Goal: Task Accomplishment & Management: Use online tool/utility

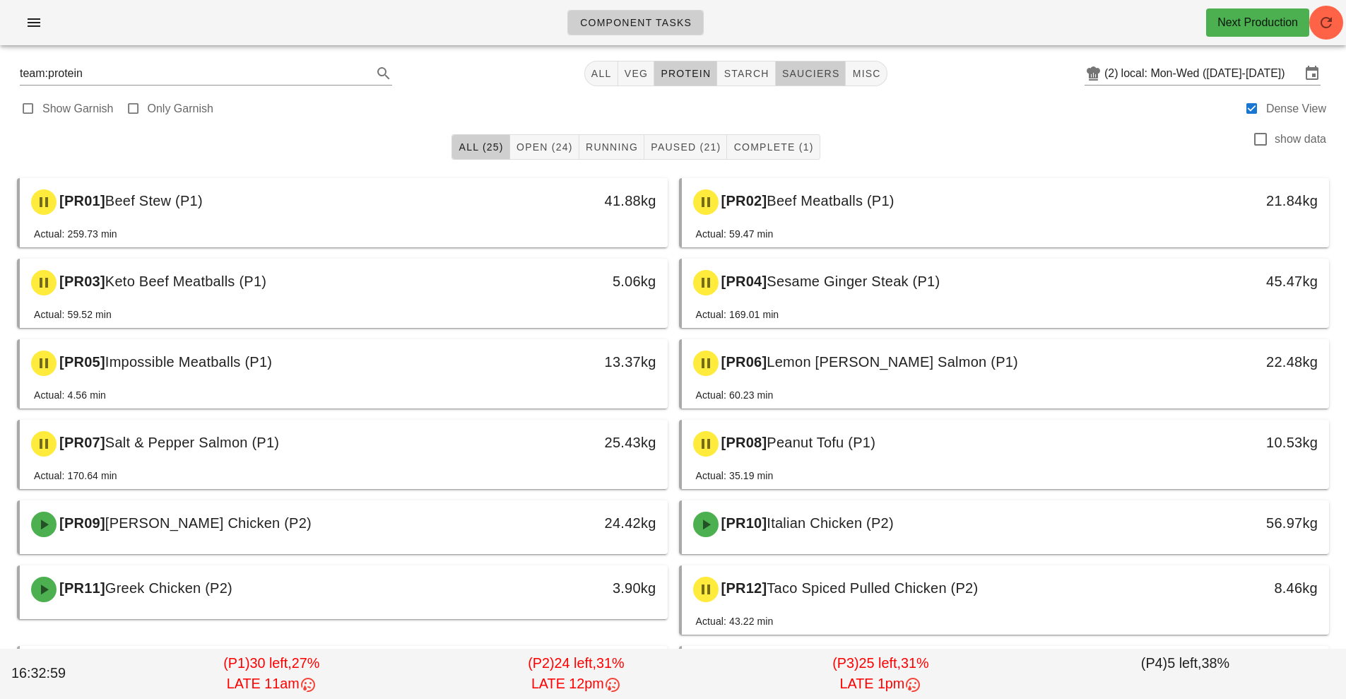
click at [791, 69] on span "sauciers" at bounding box center [810, 73] width 59 height 11
type input "team:sauciers"
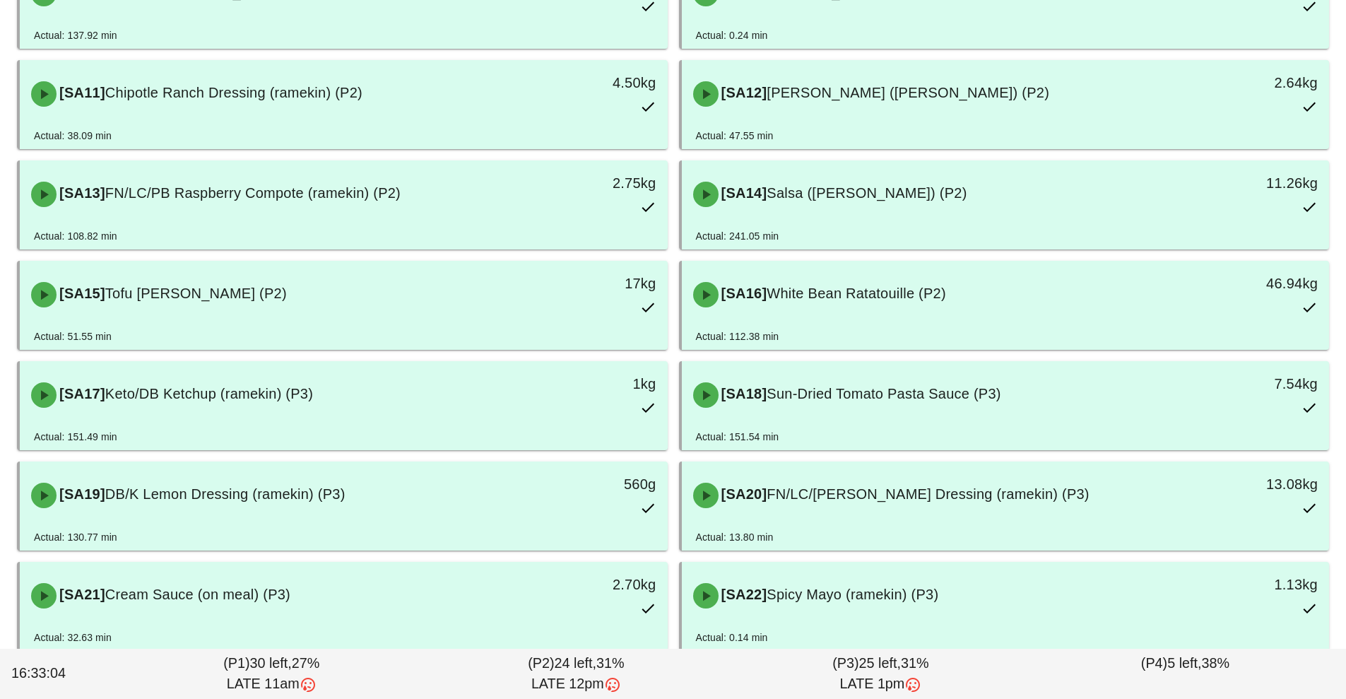
scroll to position [620, 0]
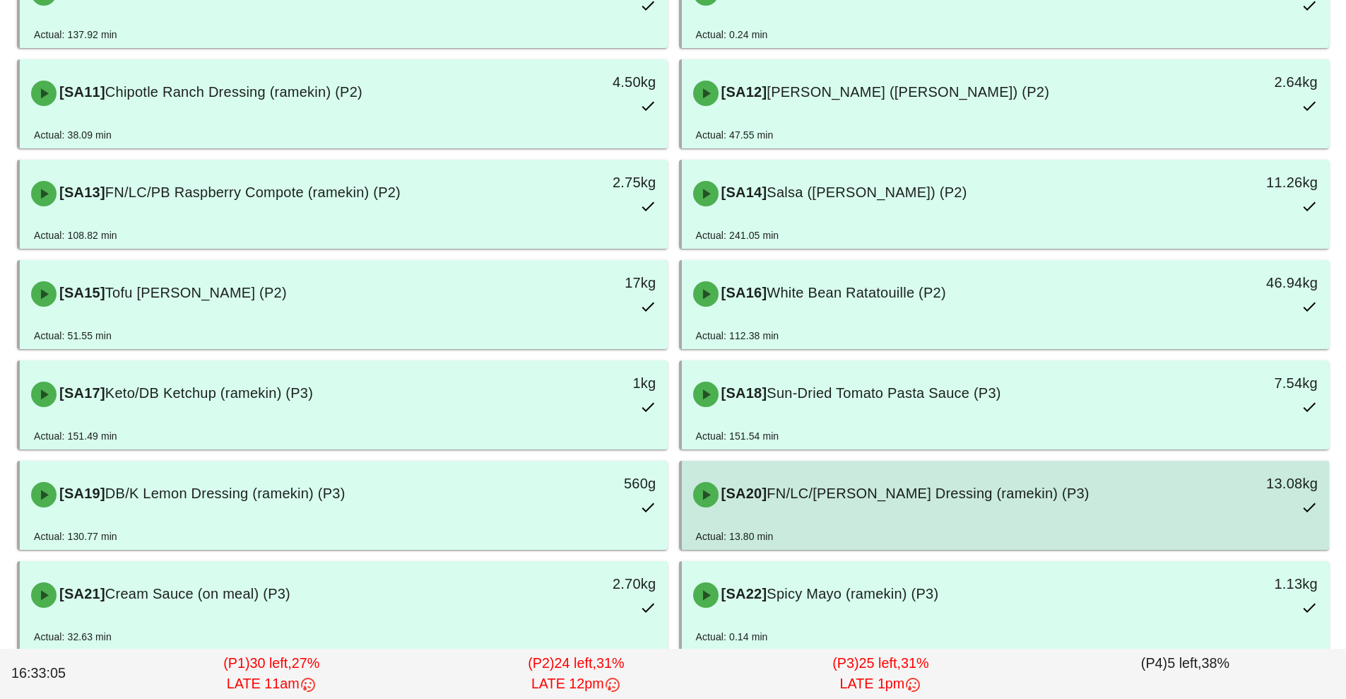
click at [817, 511] on div "[SA20] FN/LC/[PERSON_NAME] Dressing (ramekin) (P3)" at bounding box center [924, 494] width 481 height 42
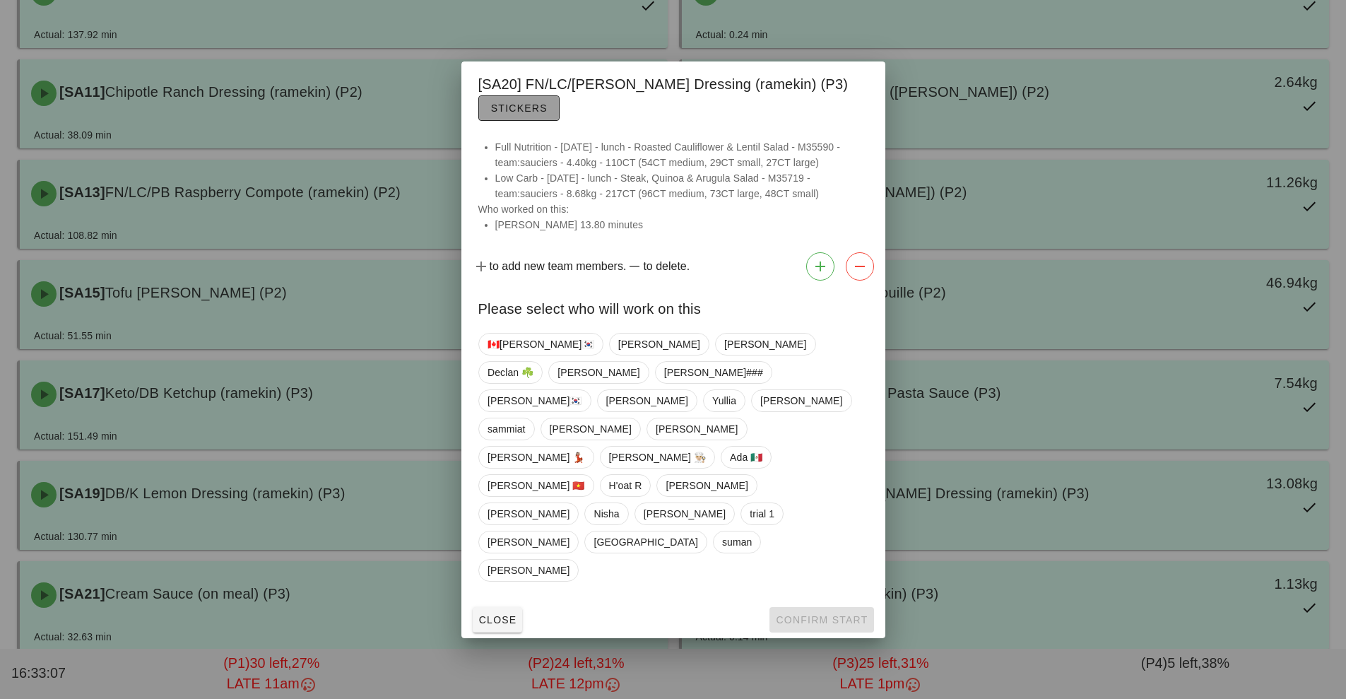
click at [501, 121] on button "Stickers" at bounding box center [518, 107] width 81 height 25
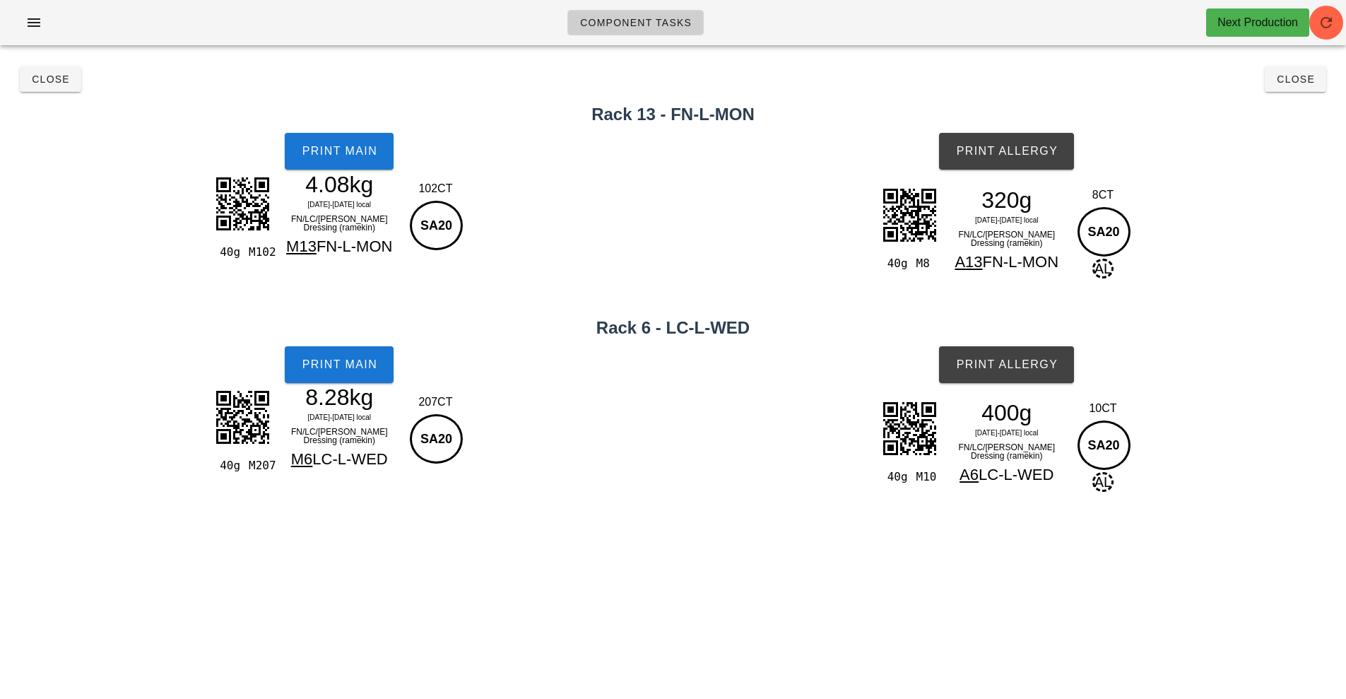
click at [78, 115] on h2 "Rack 13 - FN-L-MON" at bounding box center [672, 114] width 1329 height 25
click at [54, 81] on span "Close" at bounding box center [50, 78] width 39 height 11
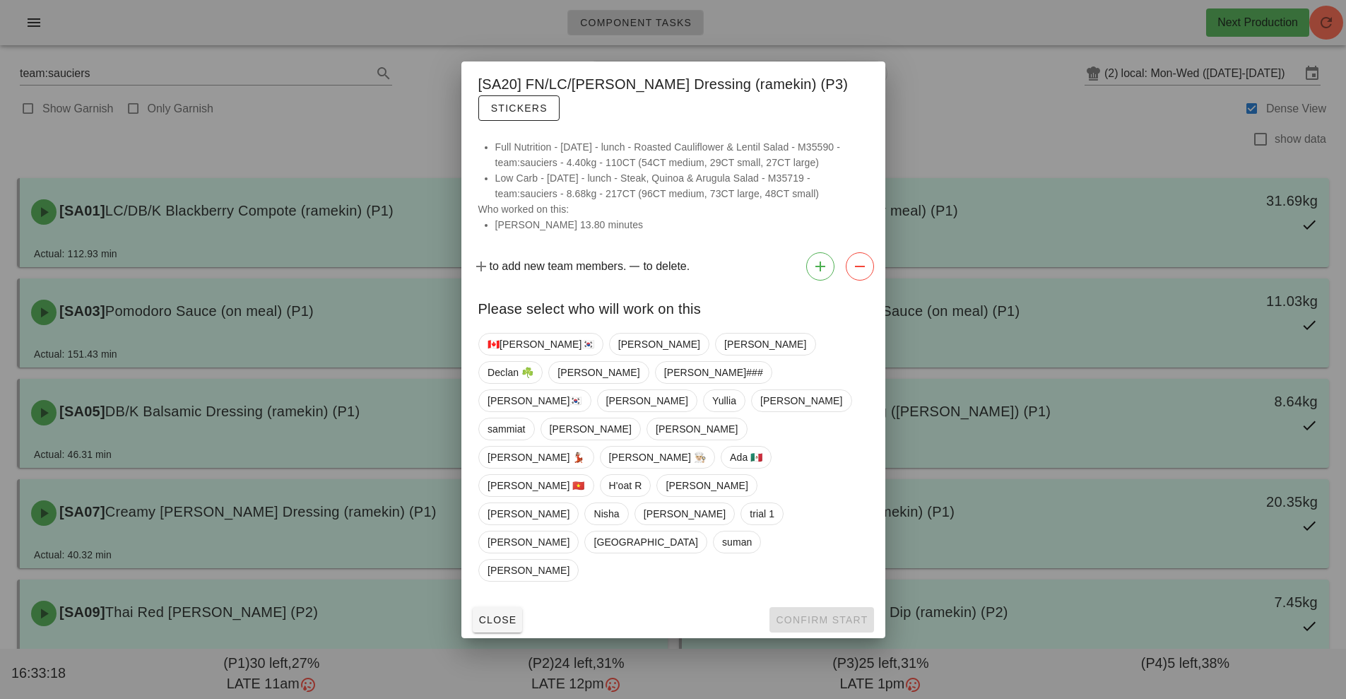
click at [280, 342] on div at bounding box center [673, 349] width 1346 height 699
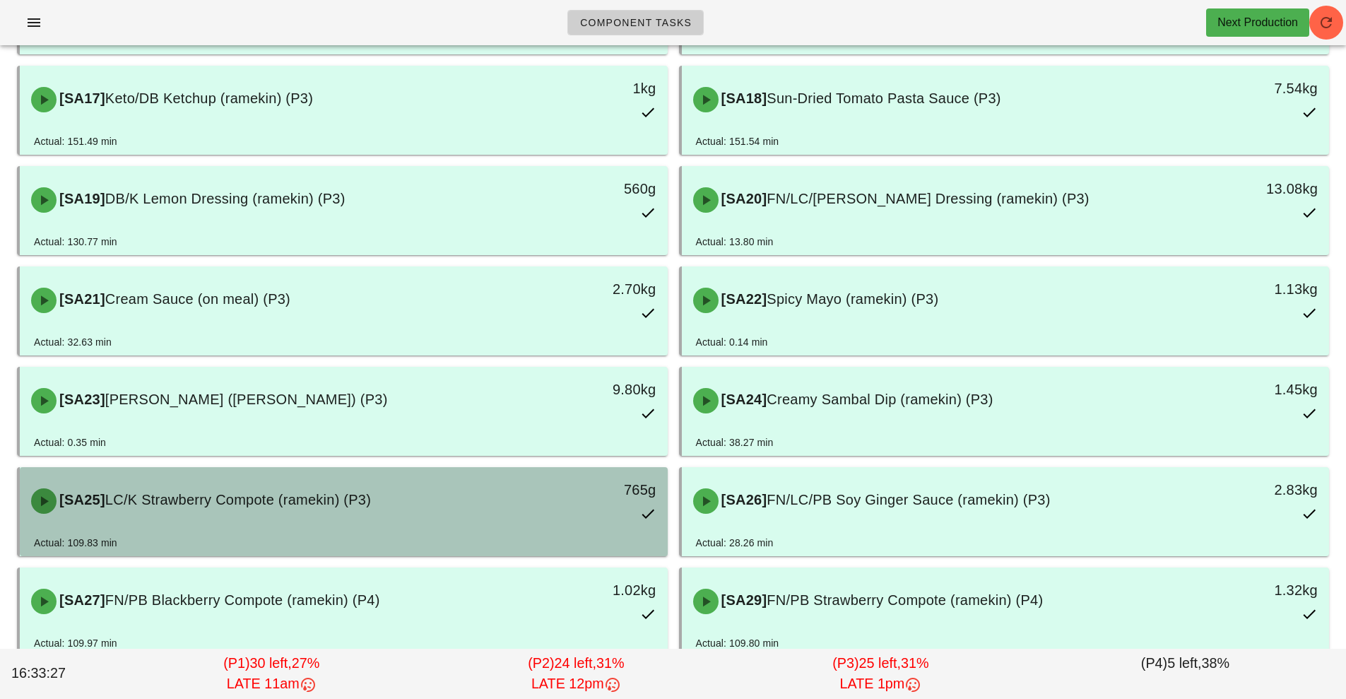
scroll to position [911, 0]
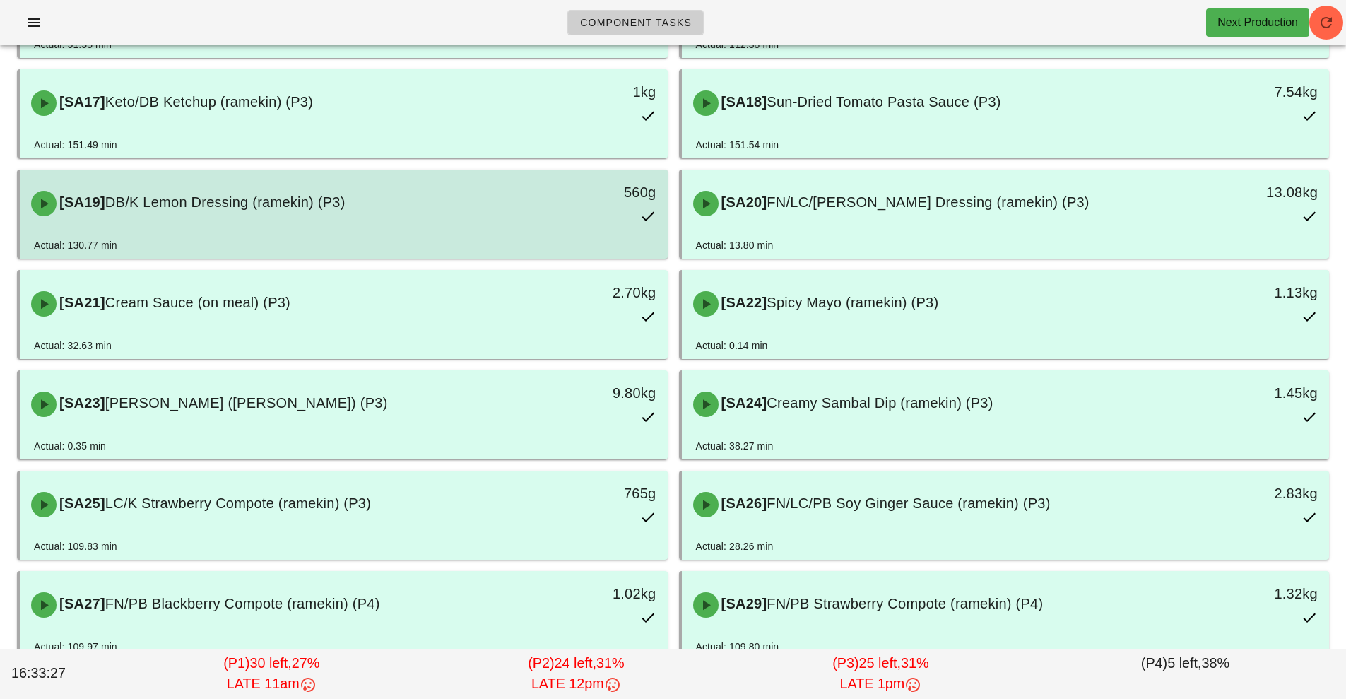
click at [351, 225] on div "[SA19] DB/K Lemon Dressing (ramekin) (P3) 560g" at bounding box center [344, 203] width 642 height 62
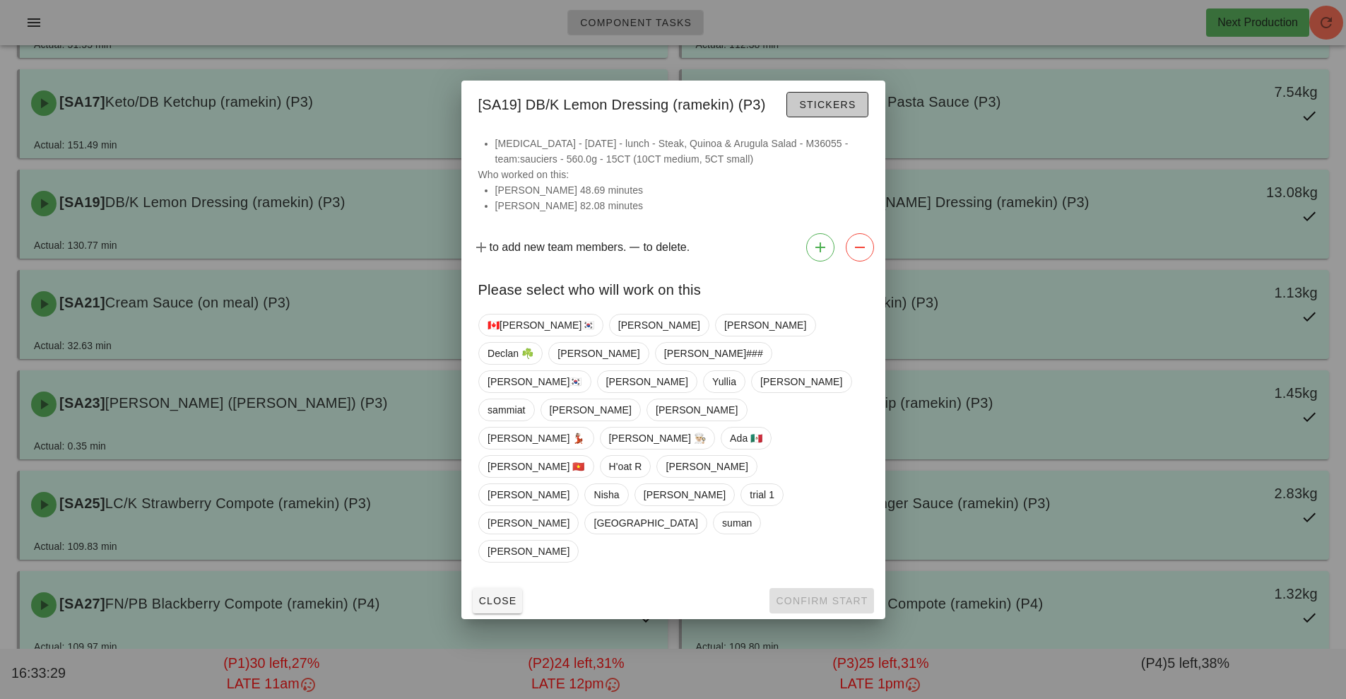
click at [806, 117] on button "Stickers" at bounding box center [826, 104] width 81 height 25
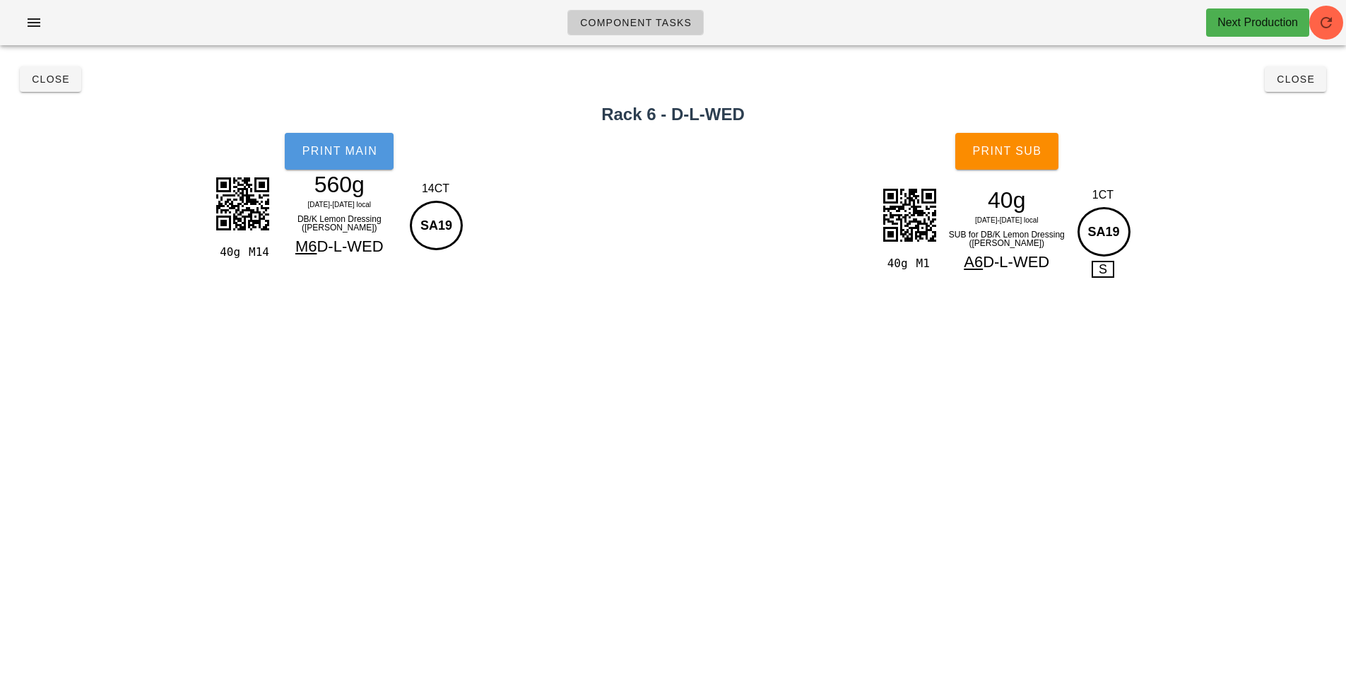
click at [337, 159] on button "Print Main" at bounding box center [339, 151] width 109 height 37
click at [27, 88] on button "Close" at bounding box center [50, 78] width 61 height 25
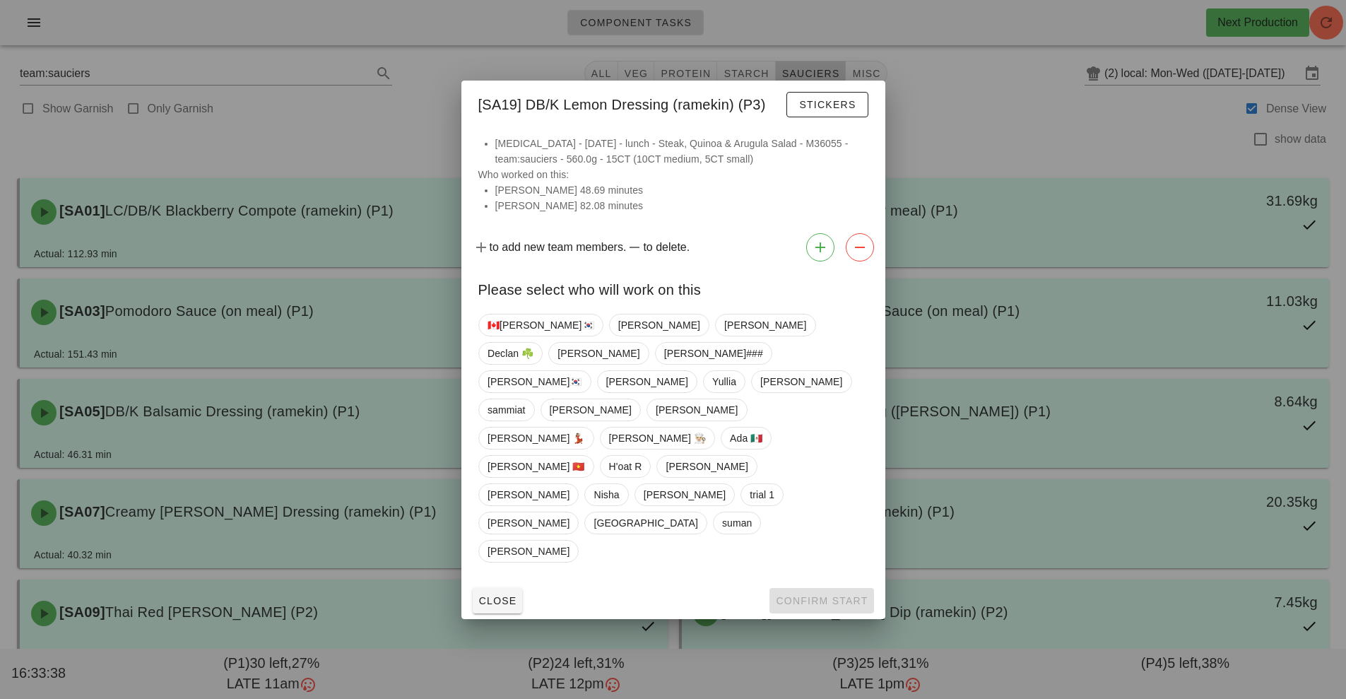
click at [227, 280] on div at bounding box center [673, 349] width 1346 height 699
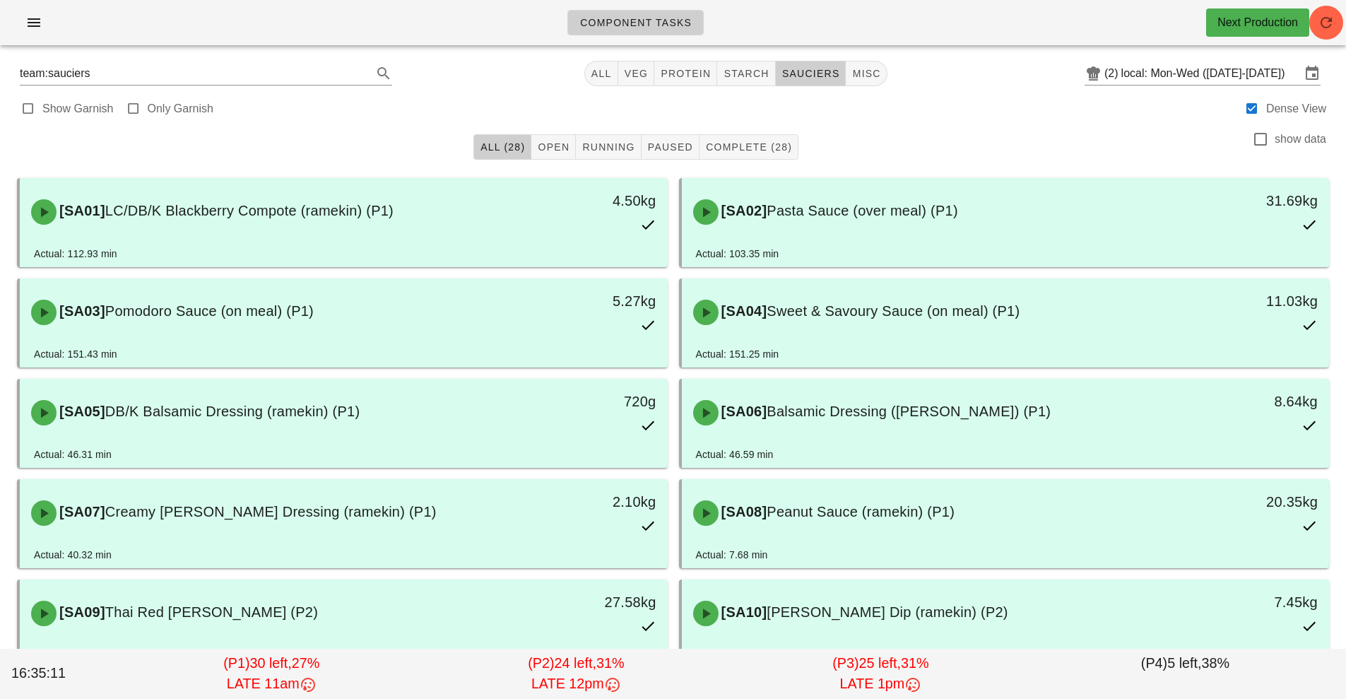
click at [40, 47] on div at bounding box center [672, 28] width 1329 height 40
click at [42, 20] on icon "button" at bounding box center [33, 22] width 17 height 17
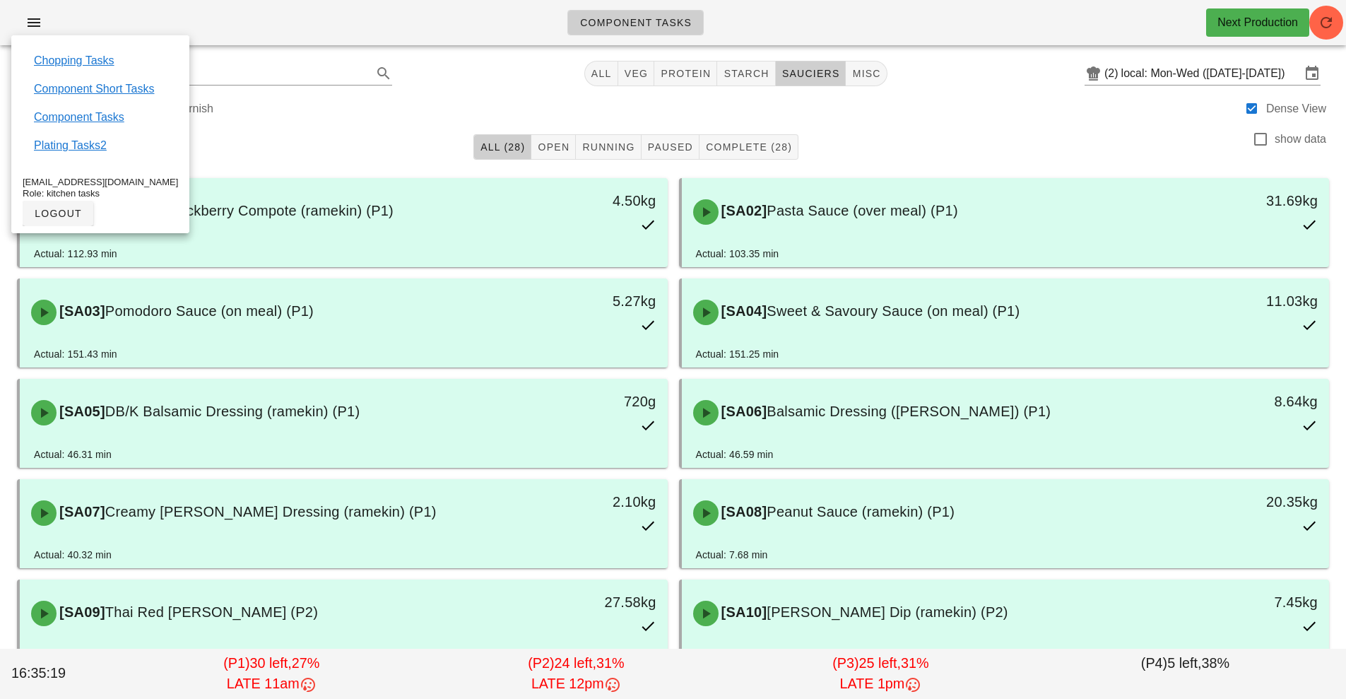
click at [228, 20] on div "Component Tasks Next Production" at bounding box center [673, 22] width 1346 height 45
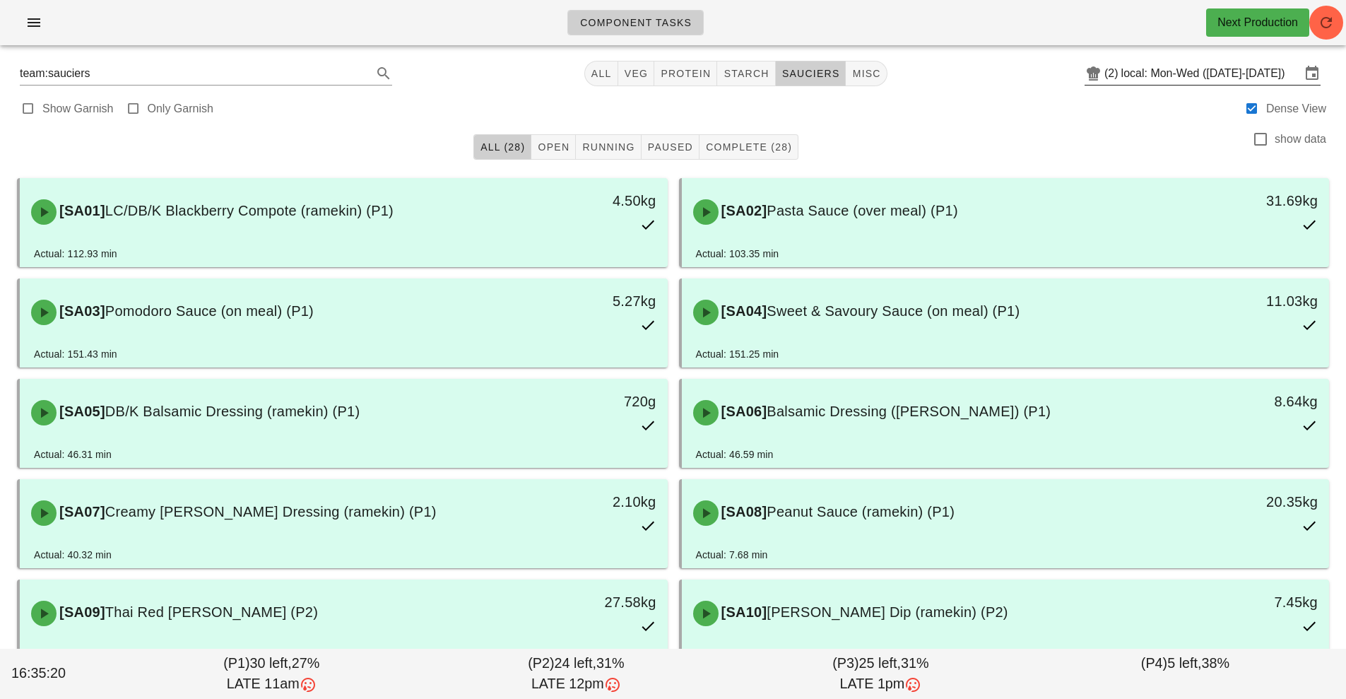
click at [1247, 81] on input "local: Mon-Wed ([DATE]-[DATE])" at bounding box center [1210, 73] width 179 height 23
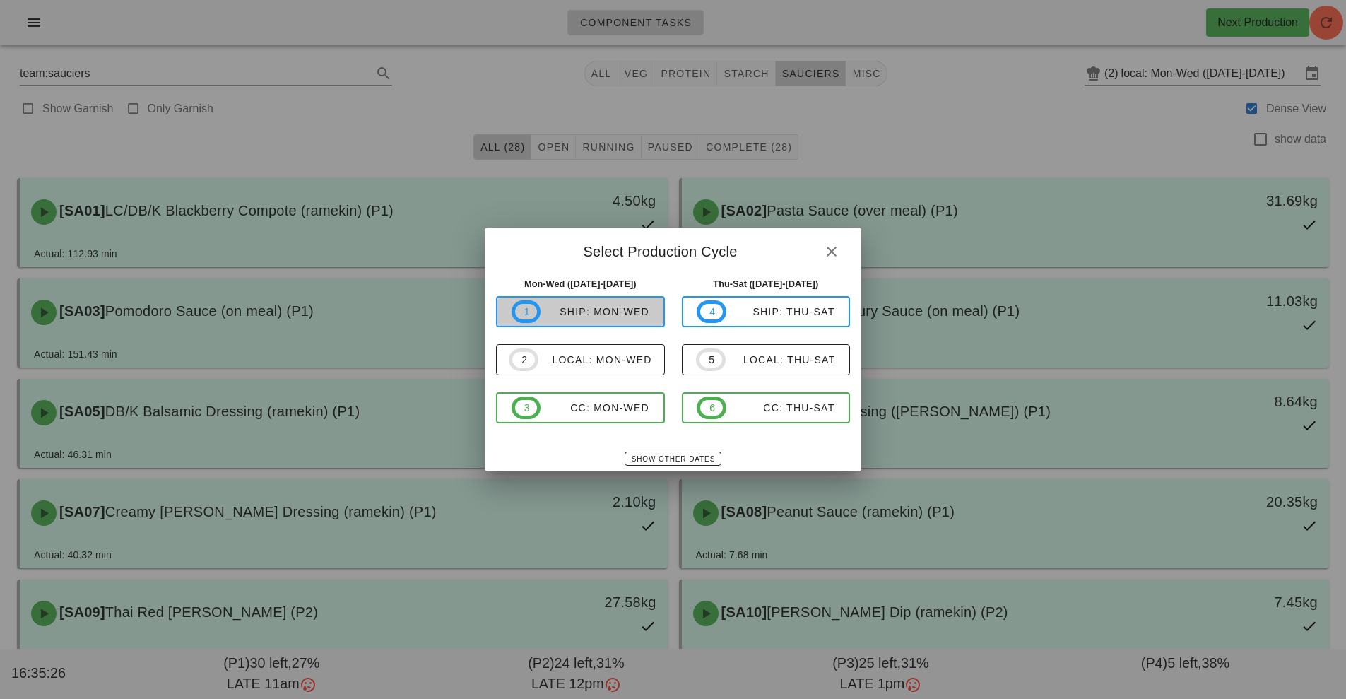
click at [632, 305] on span "1 ship: Mon-Wed" at bounding box center [580, 311] width 138 height 23
type input "ship: Mon-Wed ([DATE]-[DATE])"
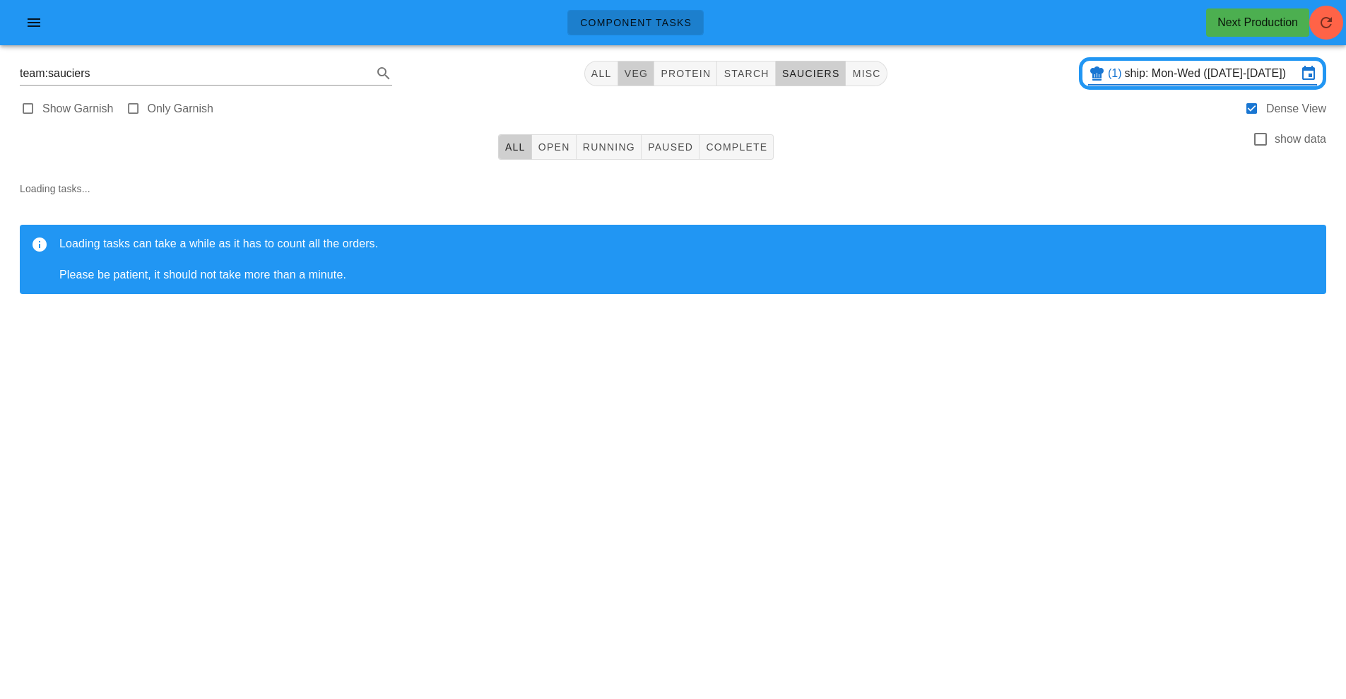
click at [636, 73] on span "veg" at bounding box center [636, 73] width 25 height 11
type input "team:veg"
click at [1321, 22] on icon "button" at bounding box center [1325, 22] width 17 height 17
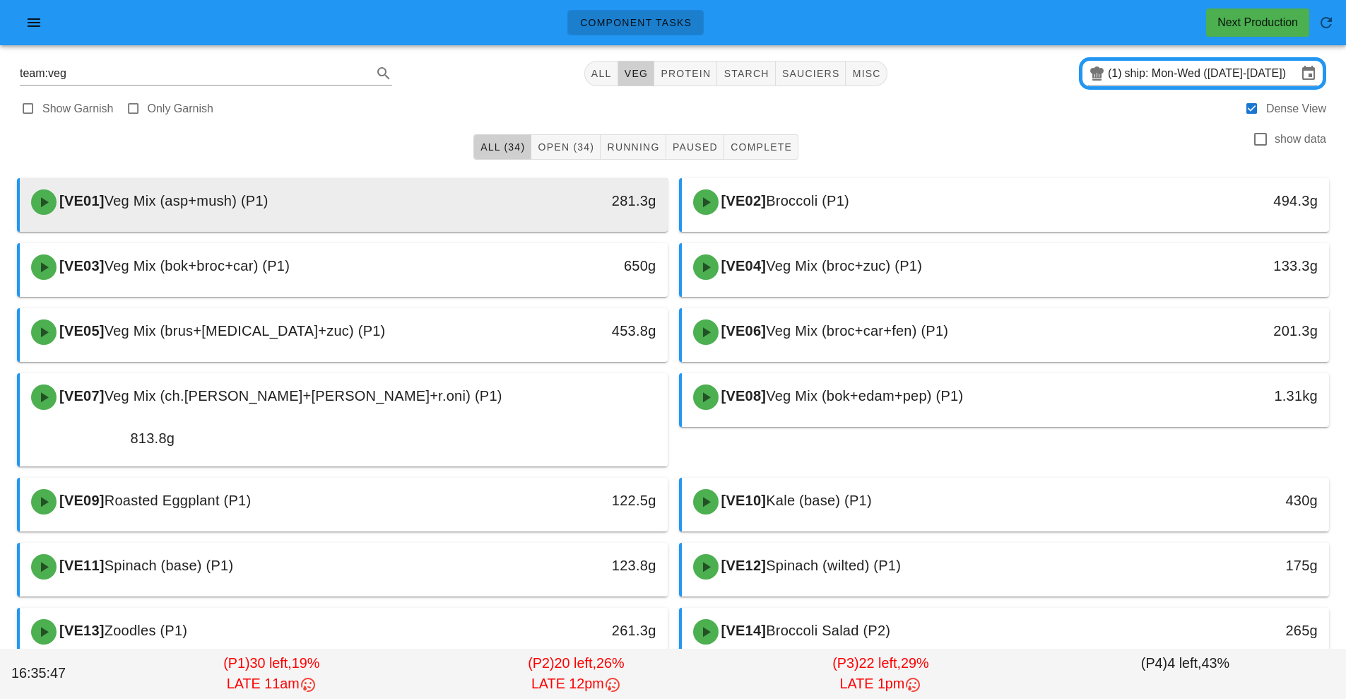
click at [571, 215] on div "281.3g" at bounding box center [584, 202] width 160 height 42
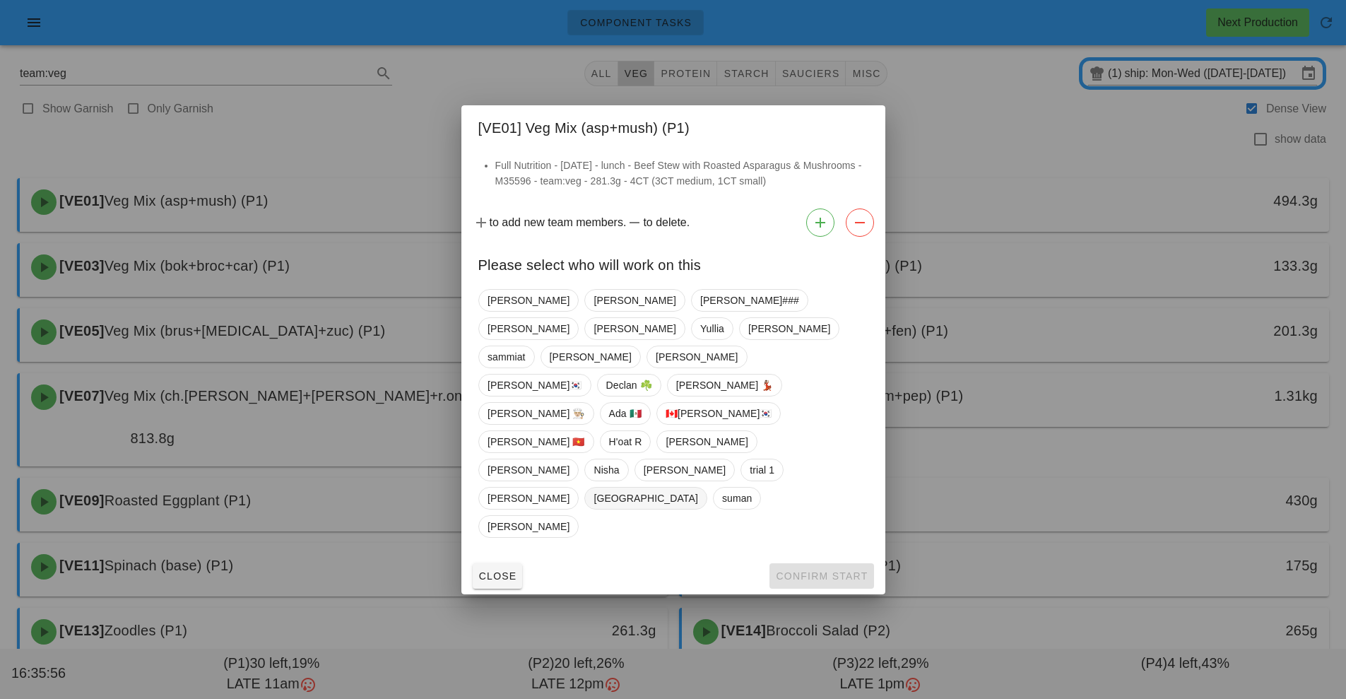
click at [697, 487] on span "[GEOGRAPHIC_DATA]" at bounding box center [645, 497] width 104 height 21
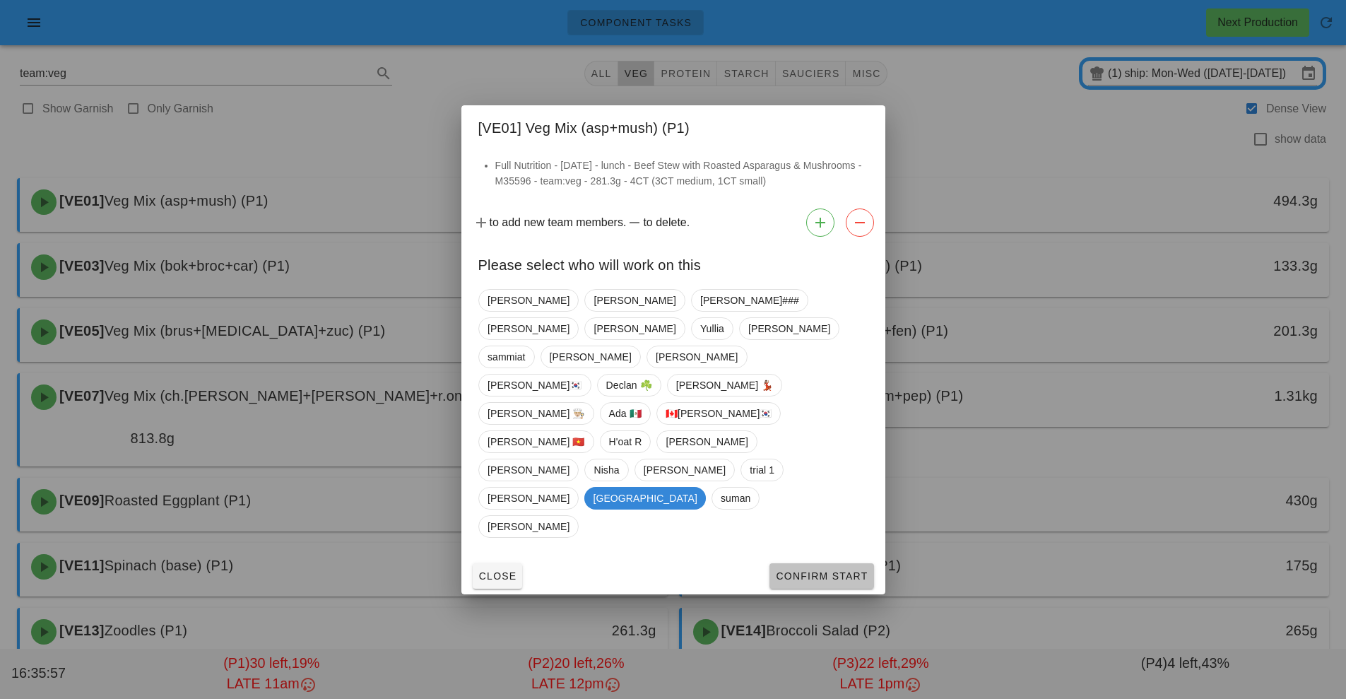
click at [821, 570] on span "Confirm Start" at bounding box center [821, 575] width 93 height 11
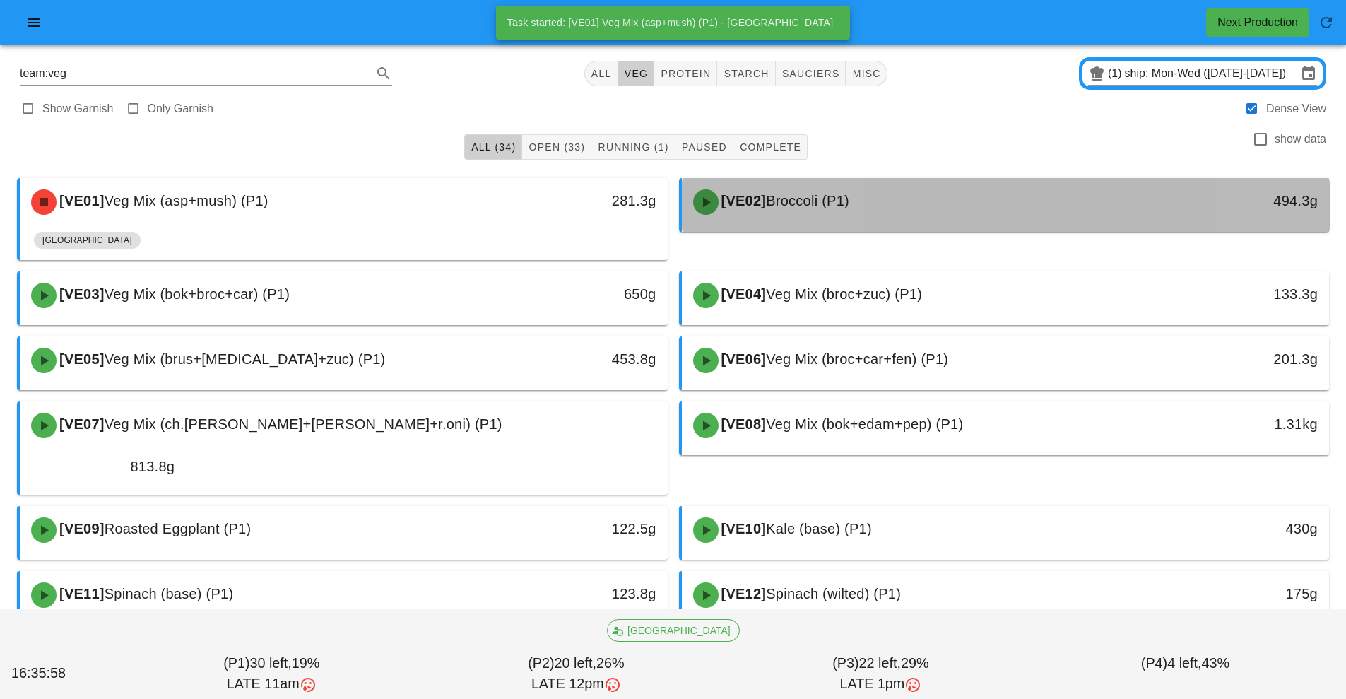
click at [766, 201] on span "[VE02]" at bounding box center [742, 201] width 48 height 16
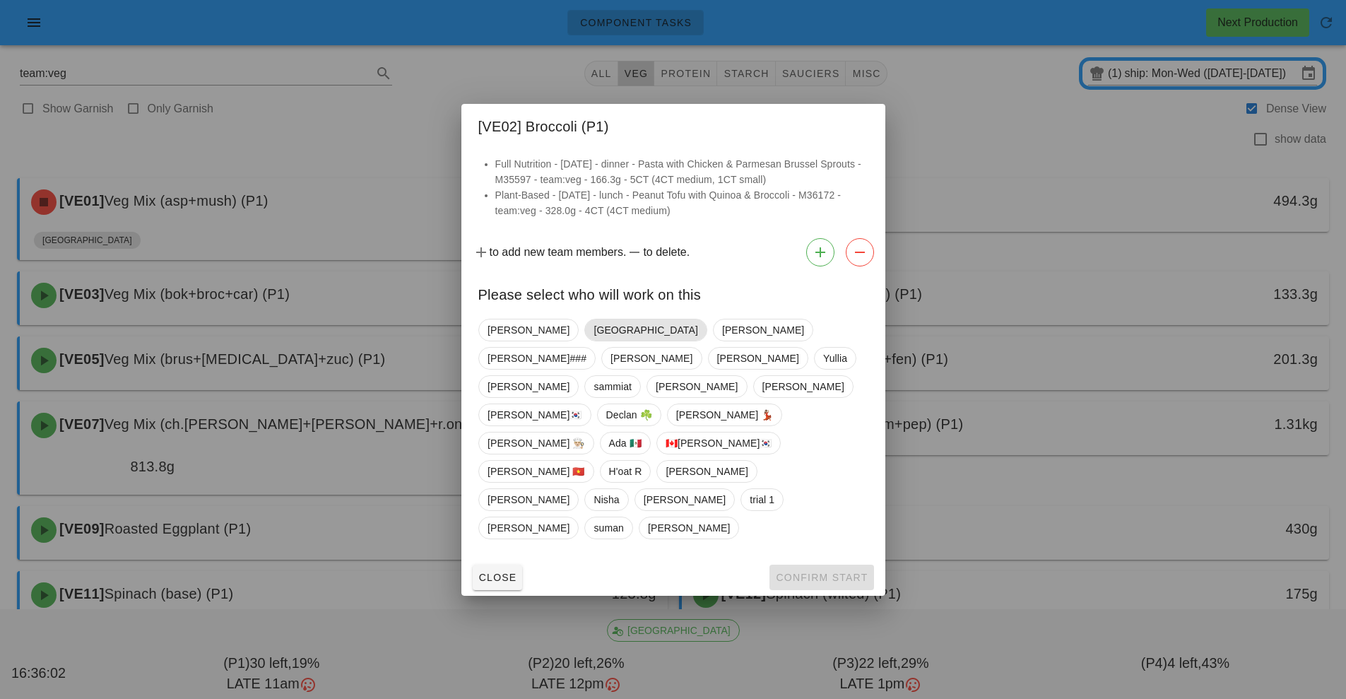
click at [593, 340] on span "[GEOGRAPHIC_DATA]" at bounding box center [645, 329] width 104 height 21
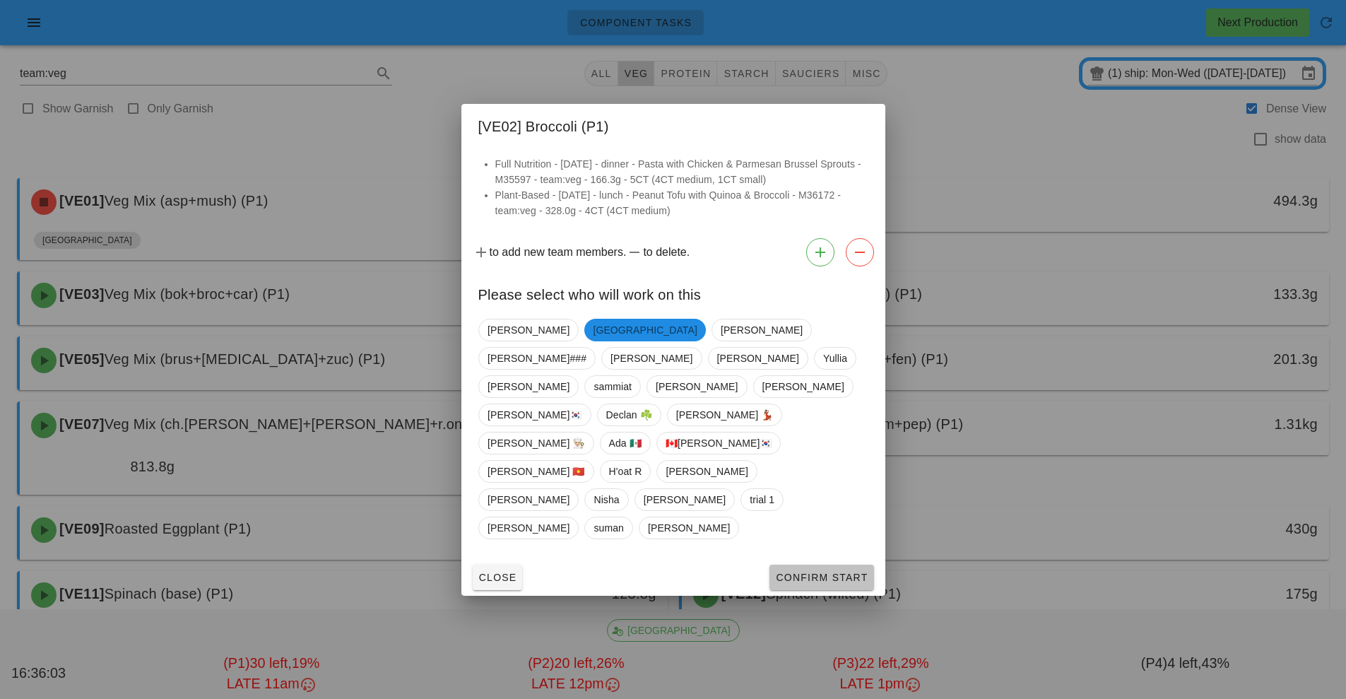
click at [830, 571] on span "Confirm Start" at bounding box center [821, 576] width 93 height 11
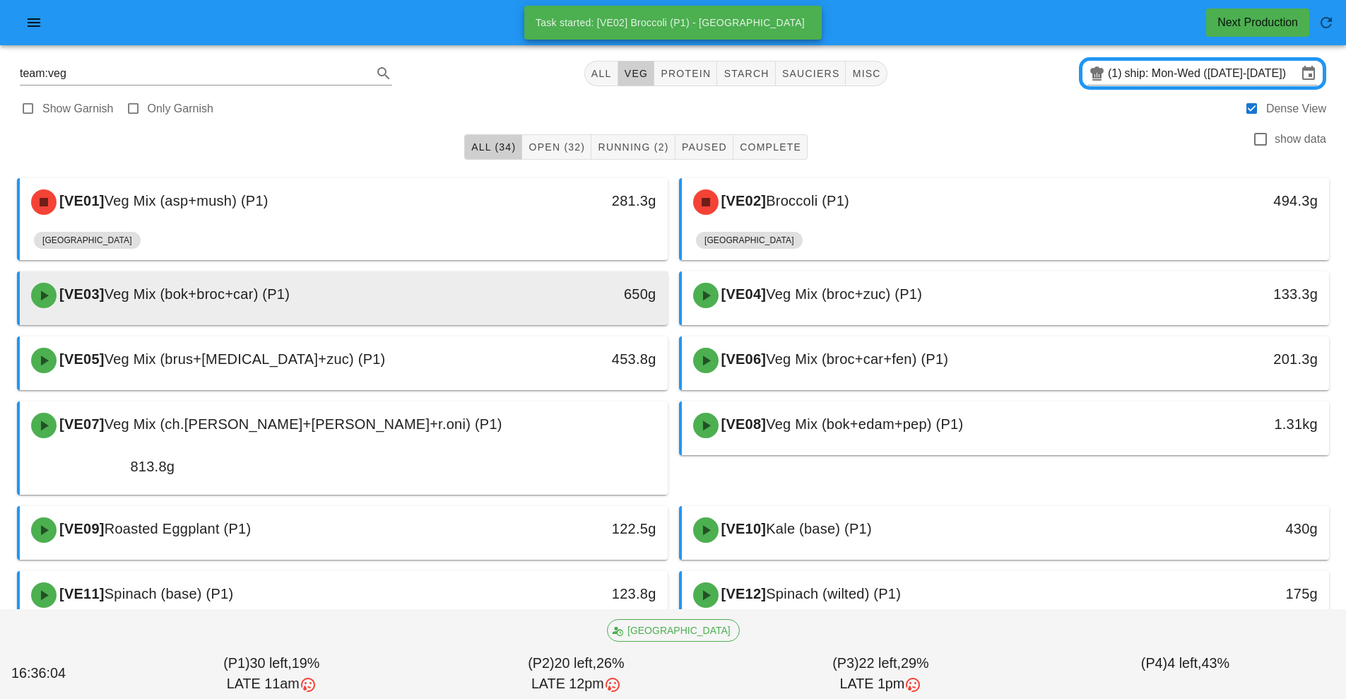
click at [470, 295] on div "[VE03] Veg Mix (bok+broc+car) (P1)" at bounding box center [263, 295] width 481 height 42
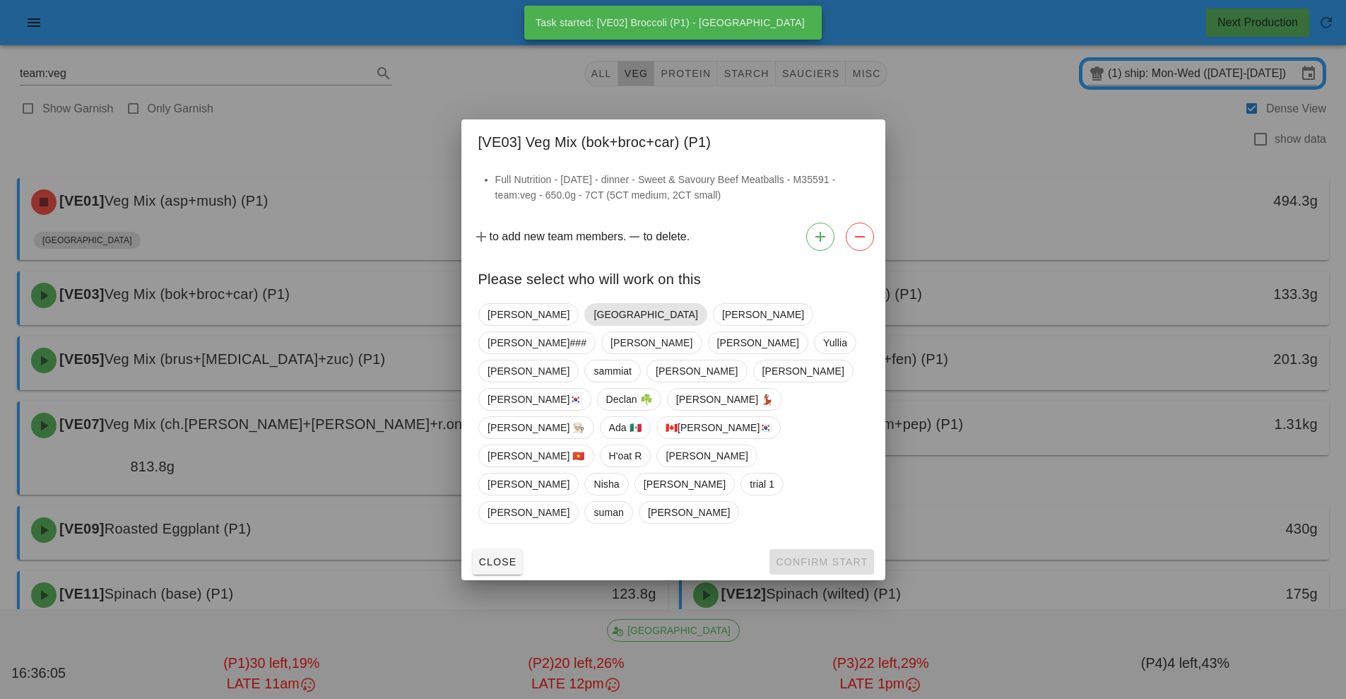
click at [593, 325] on span "[GEOGRAPHIC_DATA]" at bounding box center [645, 314] width 104 height 21
click at [845, 556] on span "Confirm Start" at bounding box center [821, 561] width 93 height 11
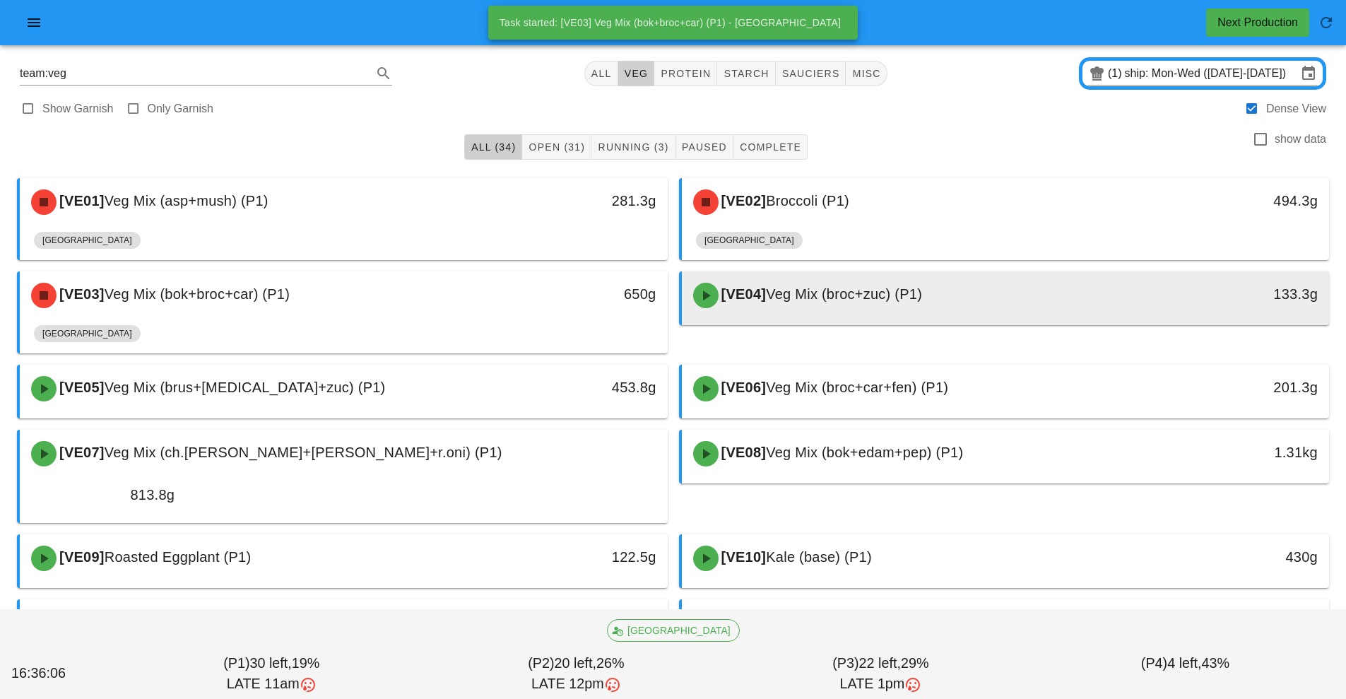
click at [855, 301] on span "Veg Mix (broc+zuc) (P1)" at bounding box center [844, 294] width 156 height 16
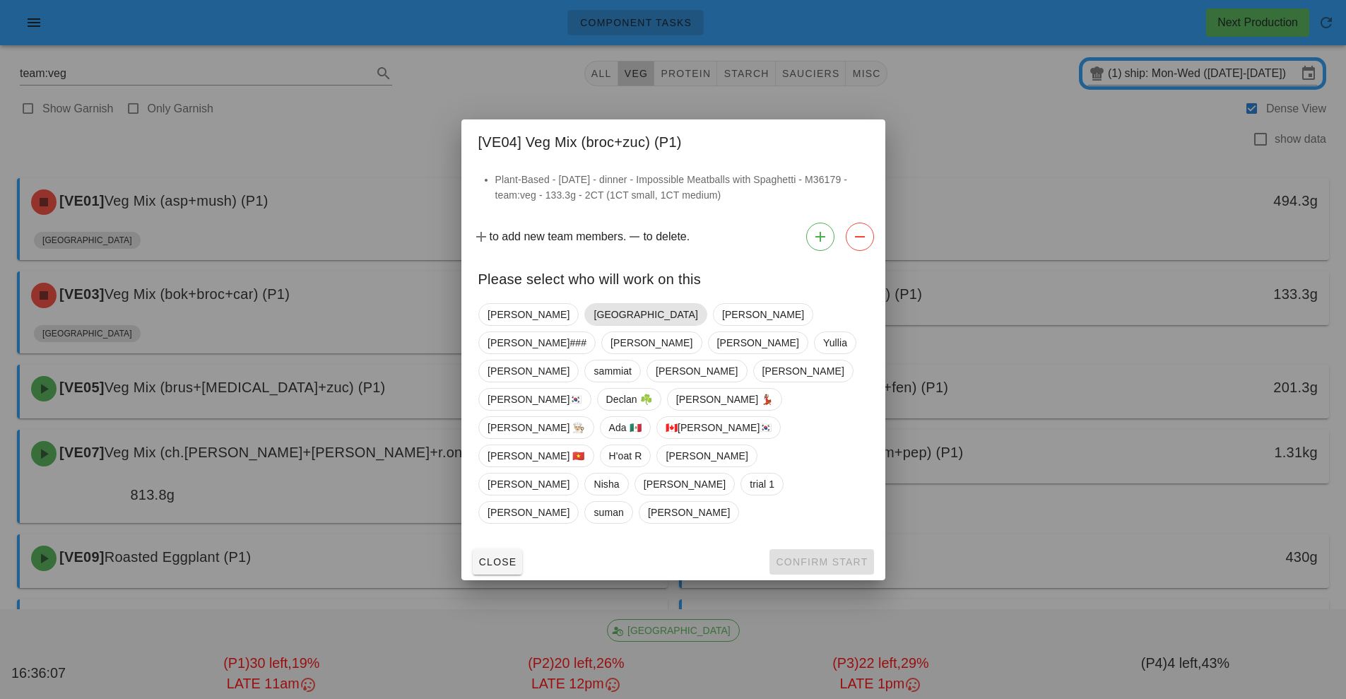
click at [593, 325] on span "[GEOGRAPHIC_DATA]" at bounding box center [645, 314] width 104 height 21
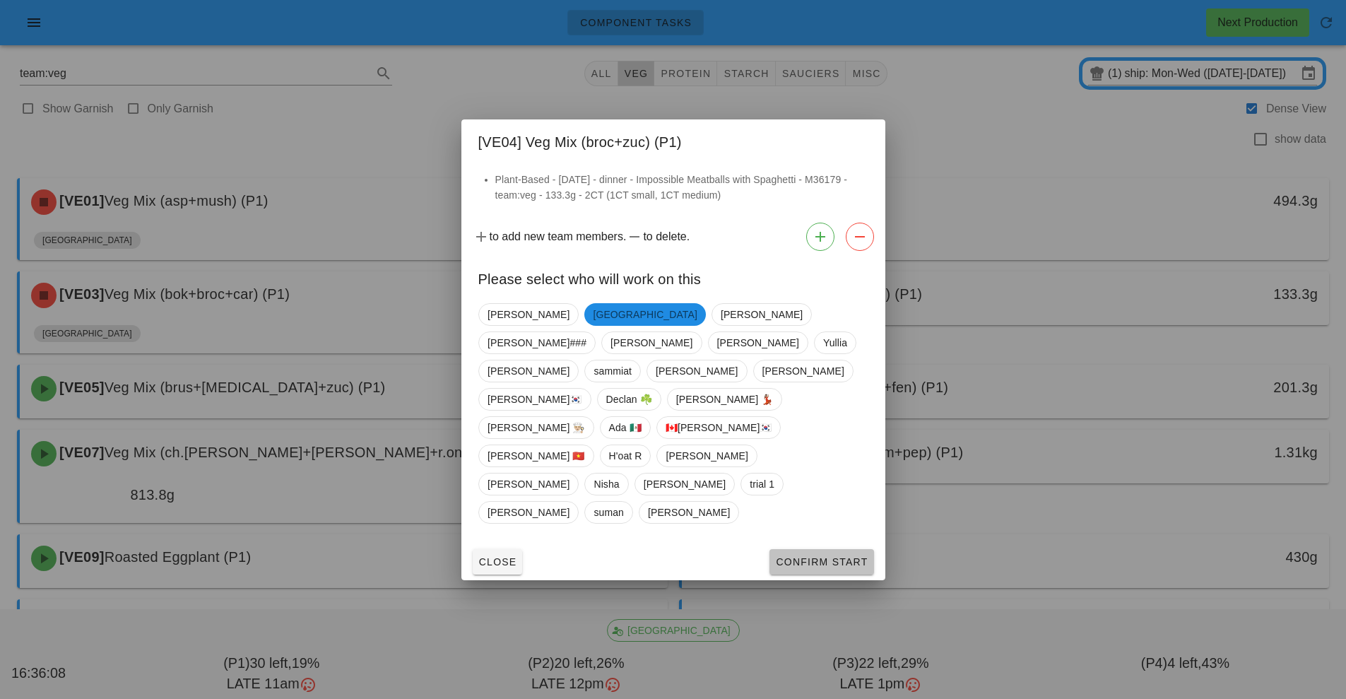
click at [816, 549] on button "Confirm Start" at bounding box center [821, 561] width 104 height 25
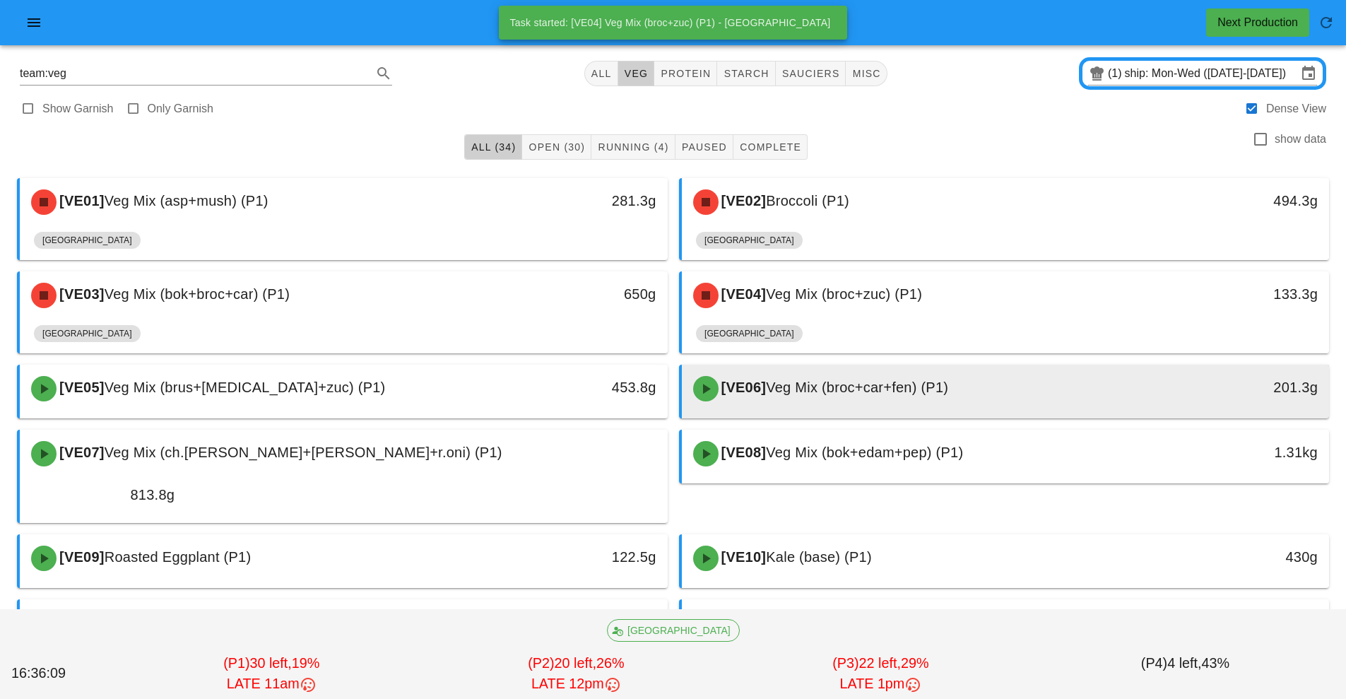
click at [831, 391] on span "Veg Mix (broc+car+fen) (P1)" at bounding box center [857, 387] width 182 height 16
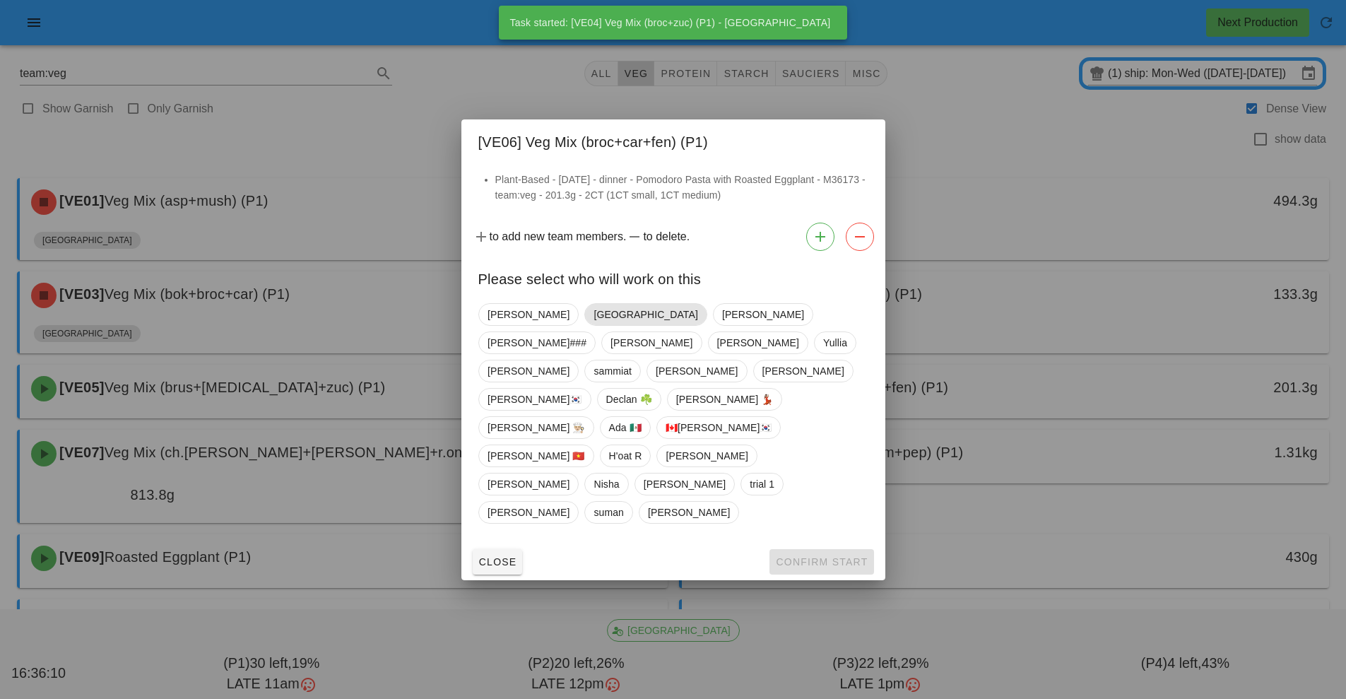
click at [593, 325] on span "[GEOGRAPHIC_DATA]" at bounding box center [645, 314] width 104 height 21
click at [809, 549] on button "Confirm Start" at bounding box center [821, 561] width 104 height 25
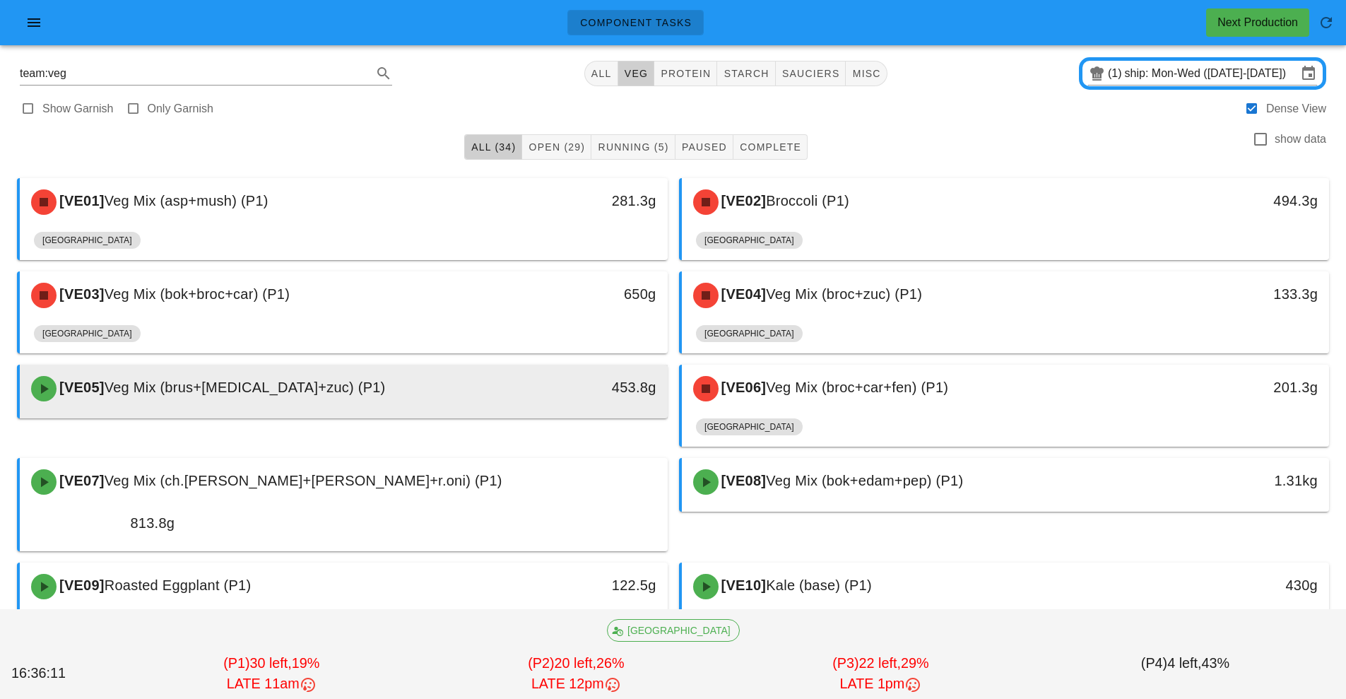
click at [499, 391] on div "[VE05] Veg Mix (brus+caul+zuc) (P1)" at bounding box center [263, 388] width 481 height 42
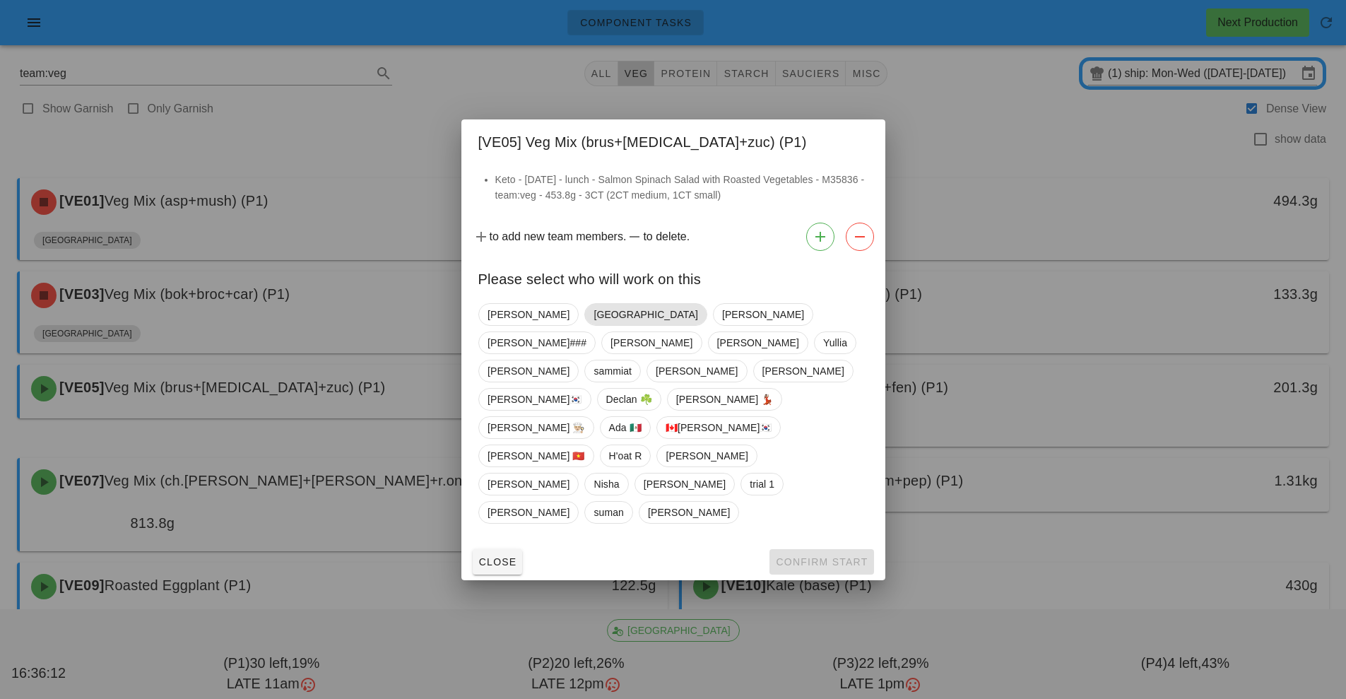
click at [593, 325] on span "[GEOGRAPHIC_DATA]" at bounding box center [645, 314] width 104 height 21
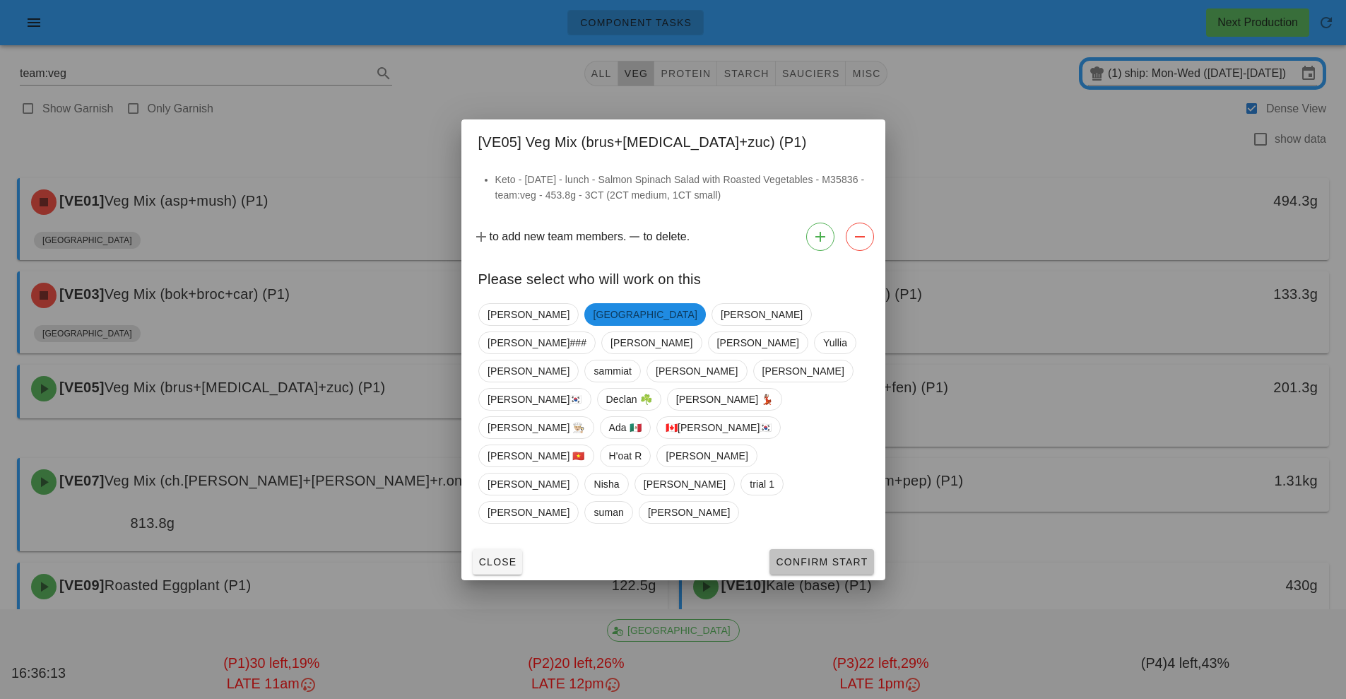
click at [810, 556] on span "Confirm Start" at bounding box center [821, 561] width 93 height 11
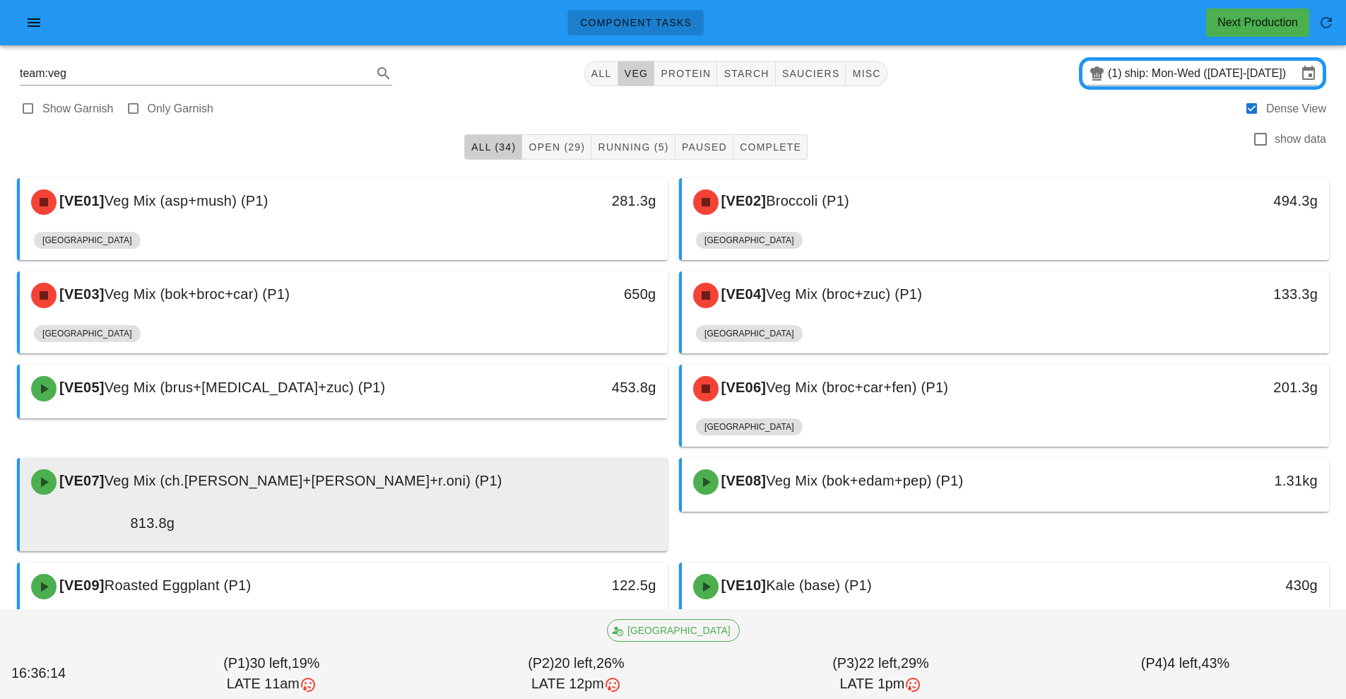
click at [491, 458] on div "[VE07] Veg Mix (ch.tom+cuc+r.oni) (P1) 813.8g" at bounding box center [344, 502] width 648 height 88
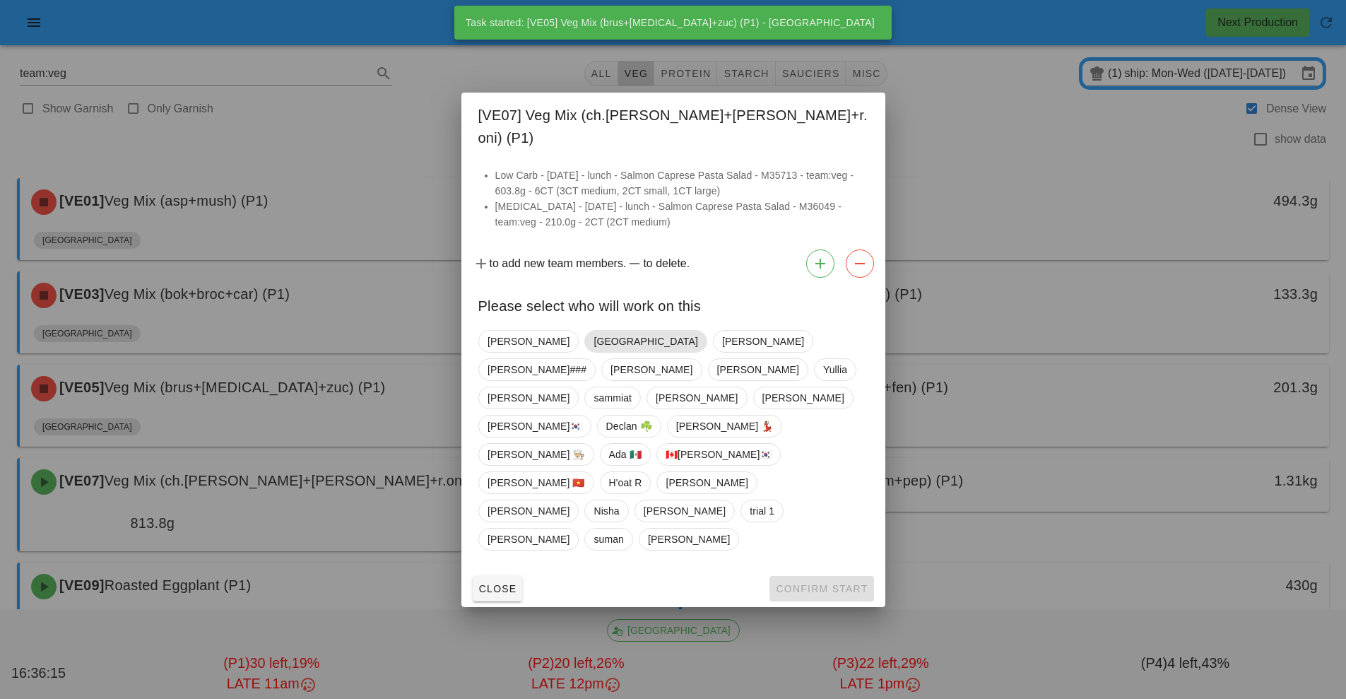
click at [593, 352] on span "[GEOGRAPHIC_DATA]" at bounding box center [645, 341] width 104 height 21
click at [813, 576] on button "Confirm Start" at bounding box center [821, 588] width 104 height 25
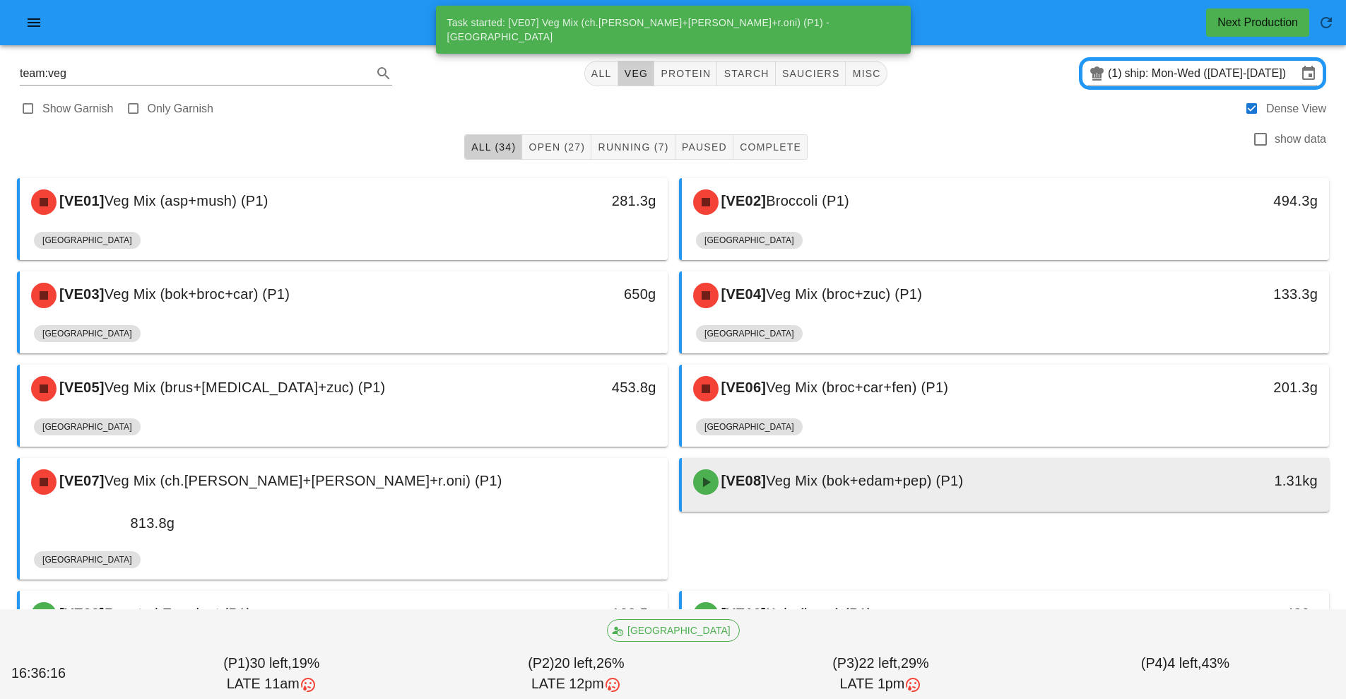
click at [853, 509] on div at bounding box center [1005, 509] width 619 height 6
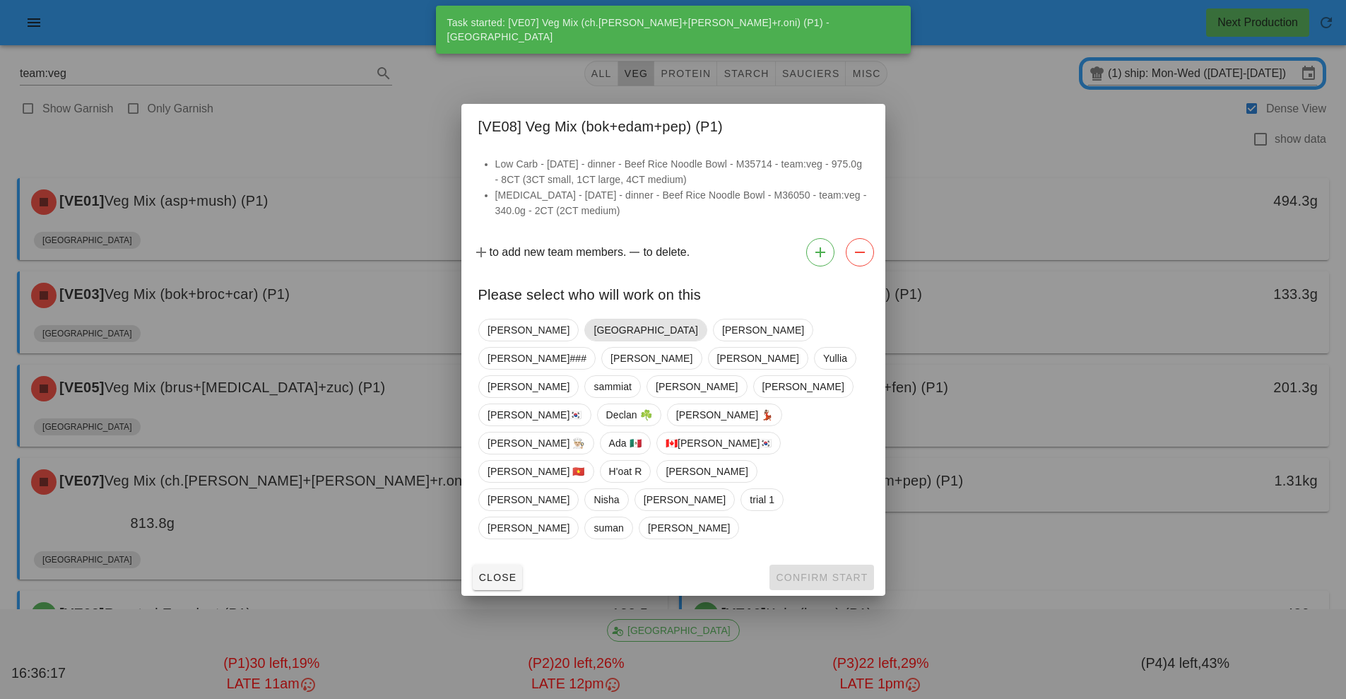
click at [593, 340] on span "[GEOGRAPHIC_DATA]" at bounding box center [645, 329] width 104 height 21
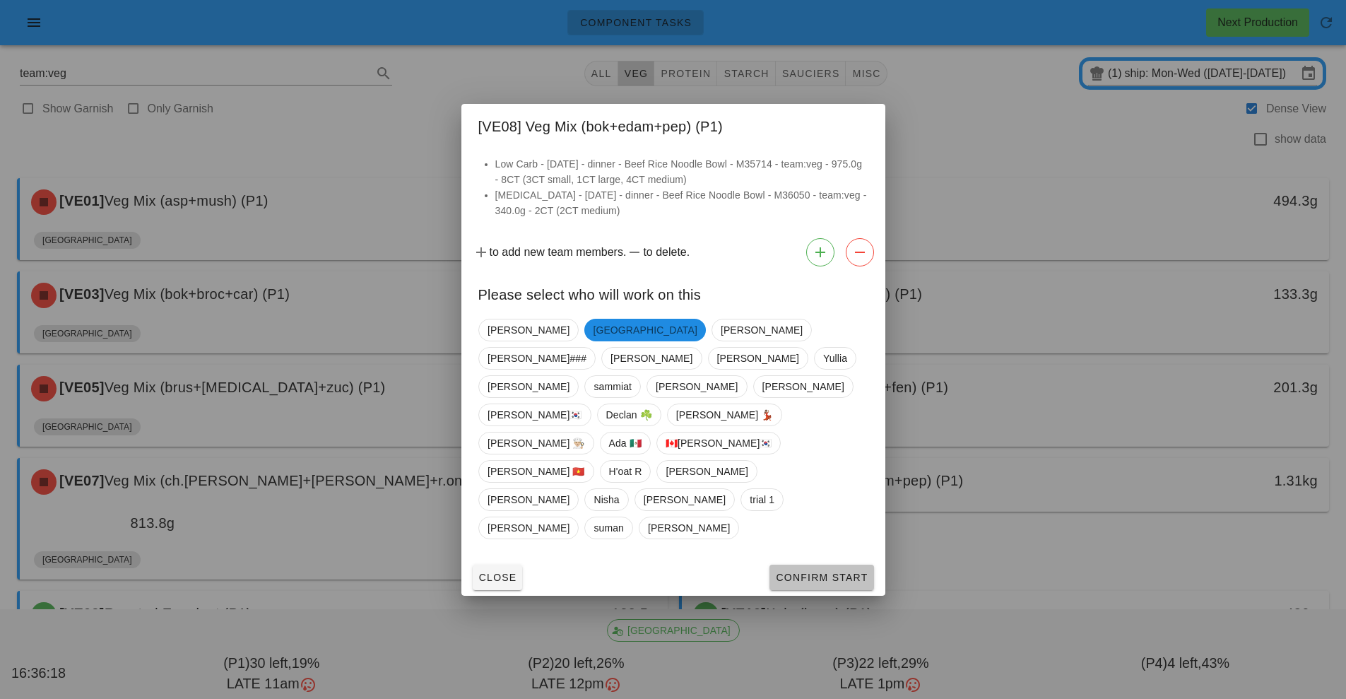
click at [831, 564] on button "Confirm Start" at bounding box center [821, 576] width 104 height 25
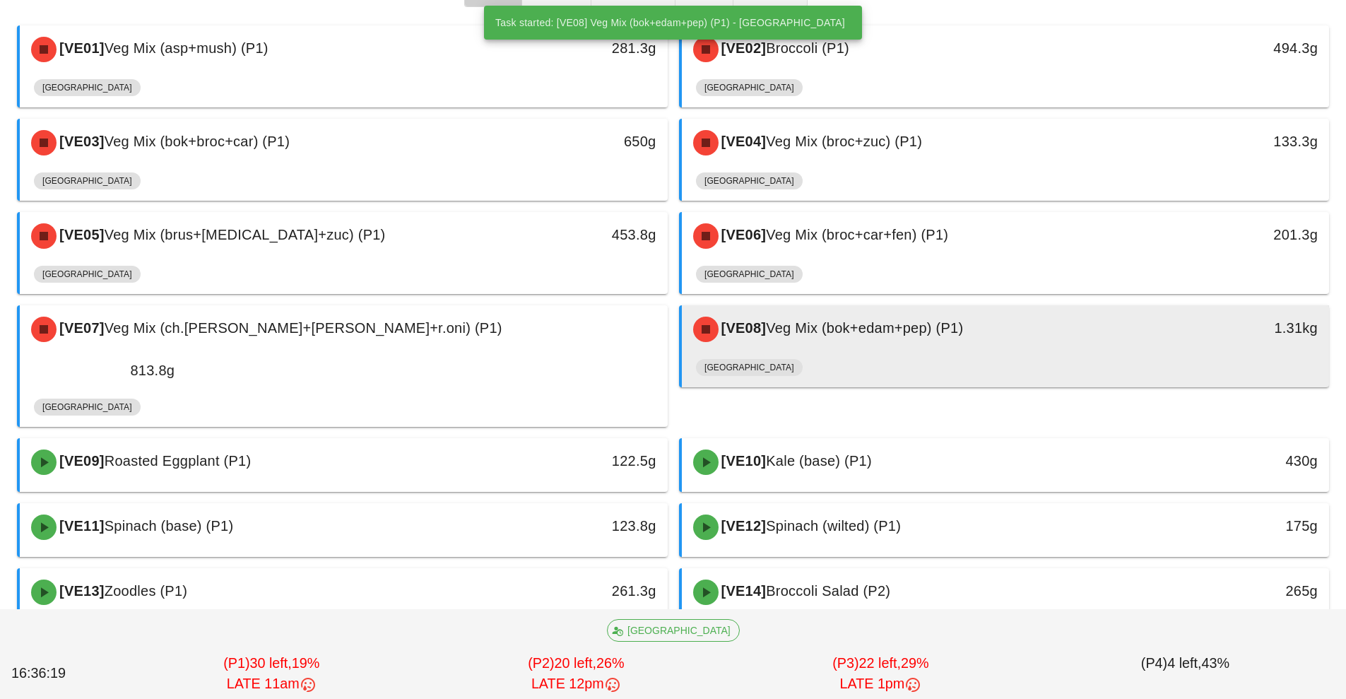
scroll to position [155, 0]
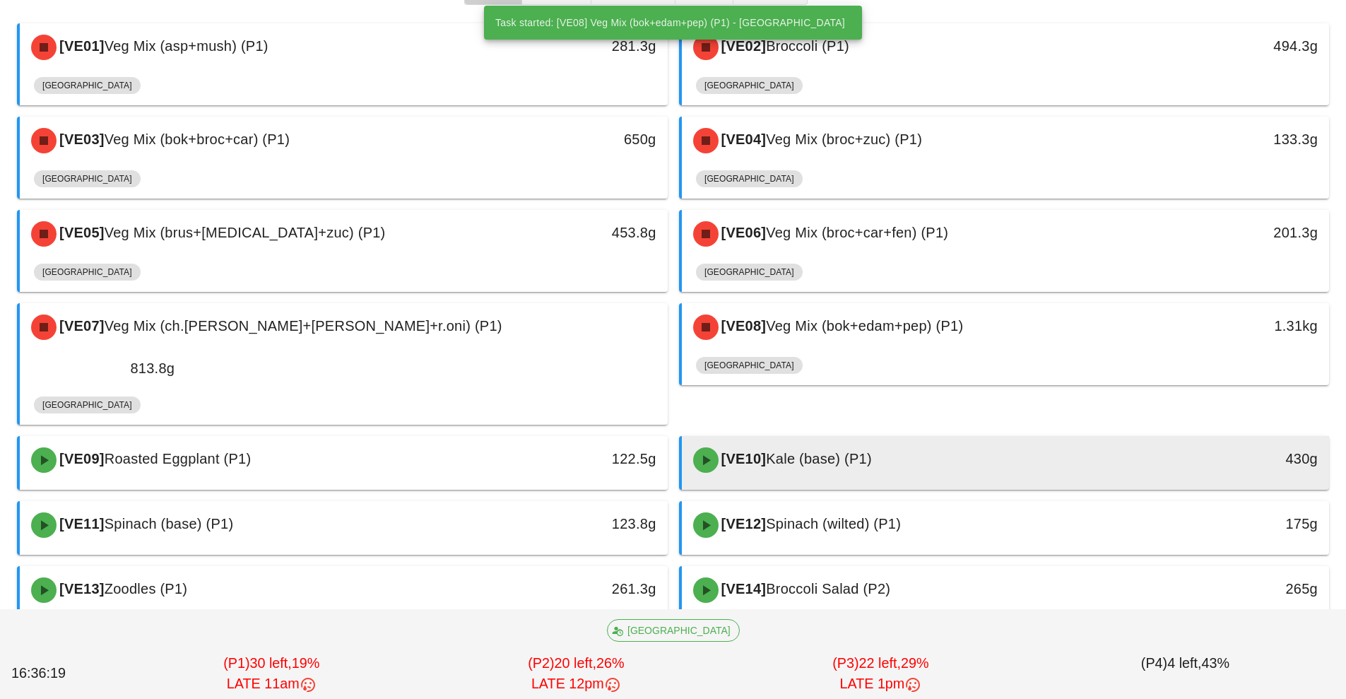
click at [843, 440] on div "[VE10] Kale (base) (P1)" at bounding box center [924, 460] width 481 height 42
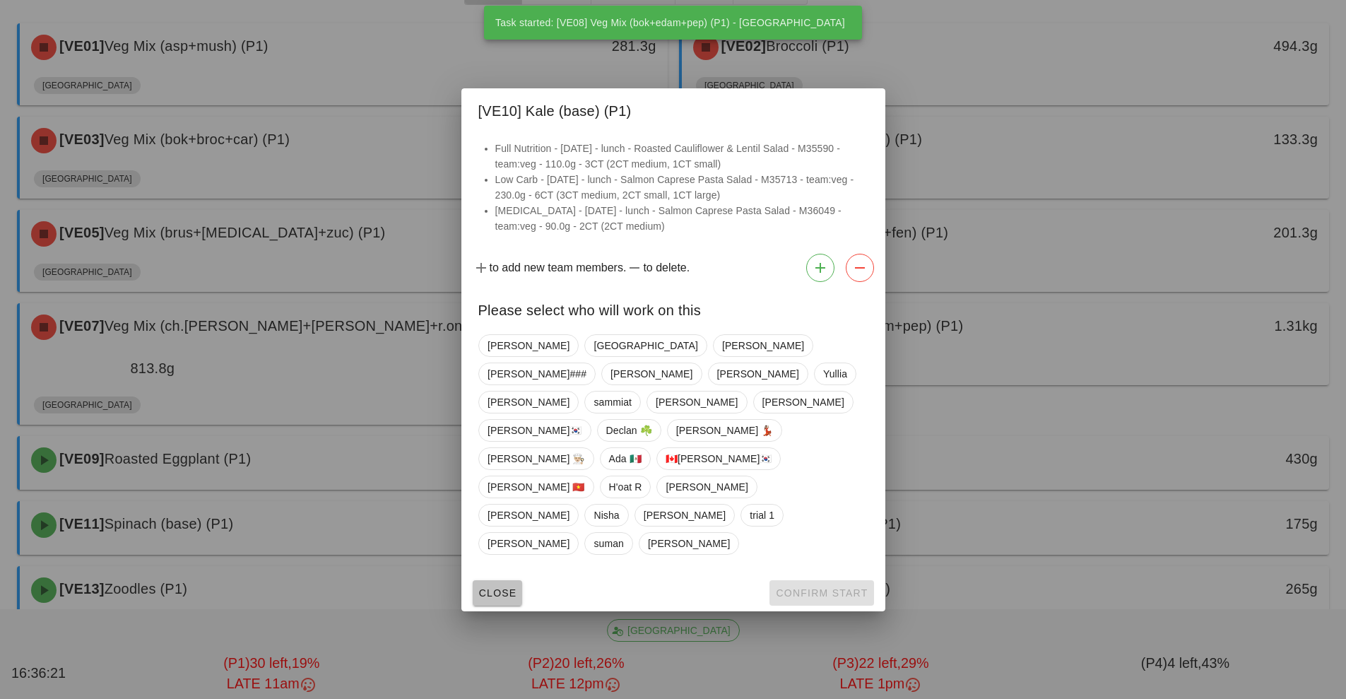
click at [506, 587] on span "Close" at bounding box center [497, 592] width 39 height 11
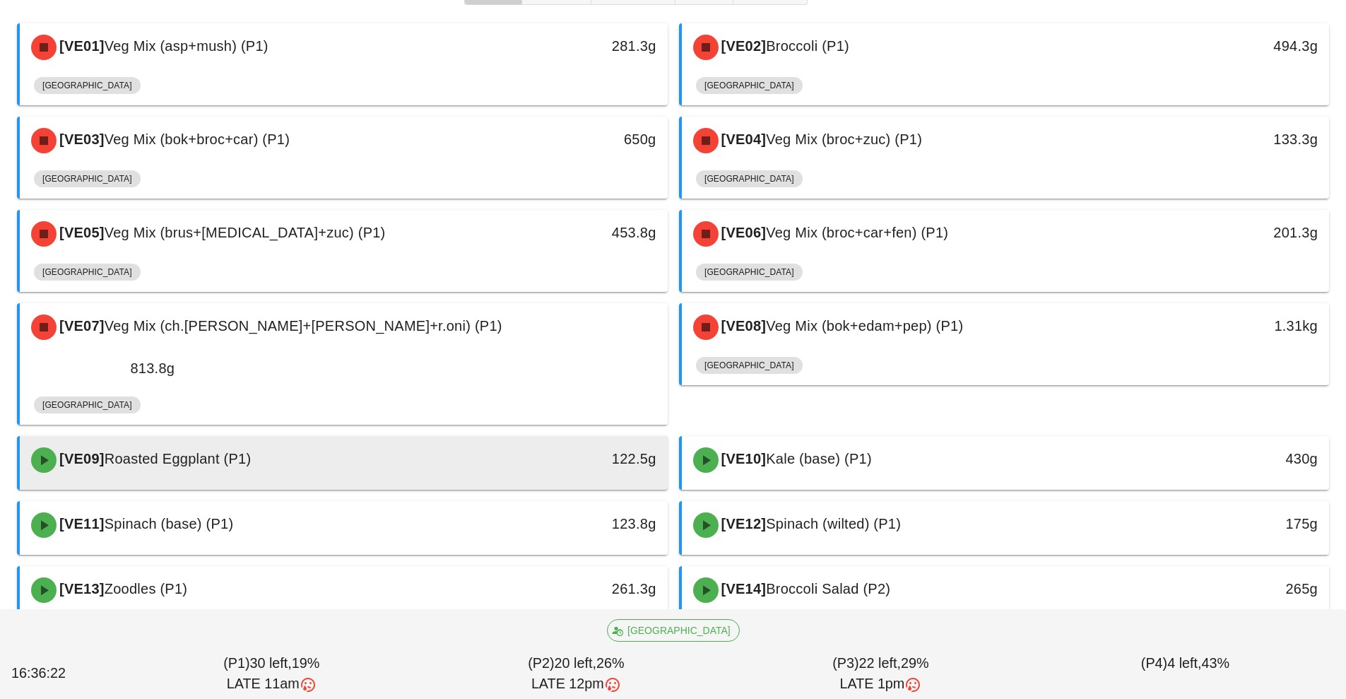
click at [488, 439] on div "[VE09] Roasted Eggplant (P1)" at bounding box center [263, 460] width 481 height 42
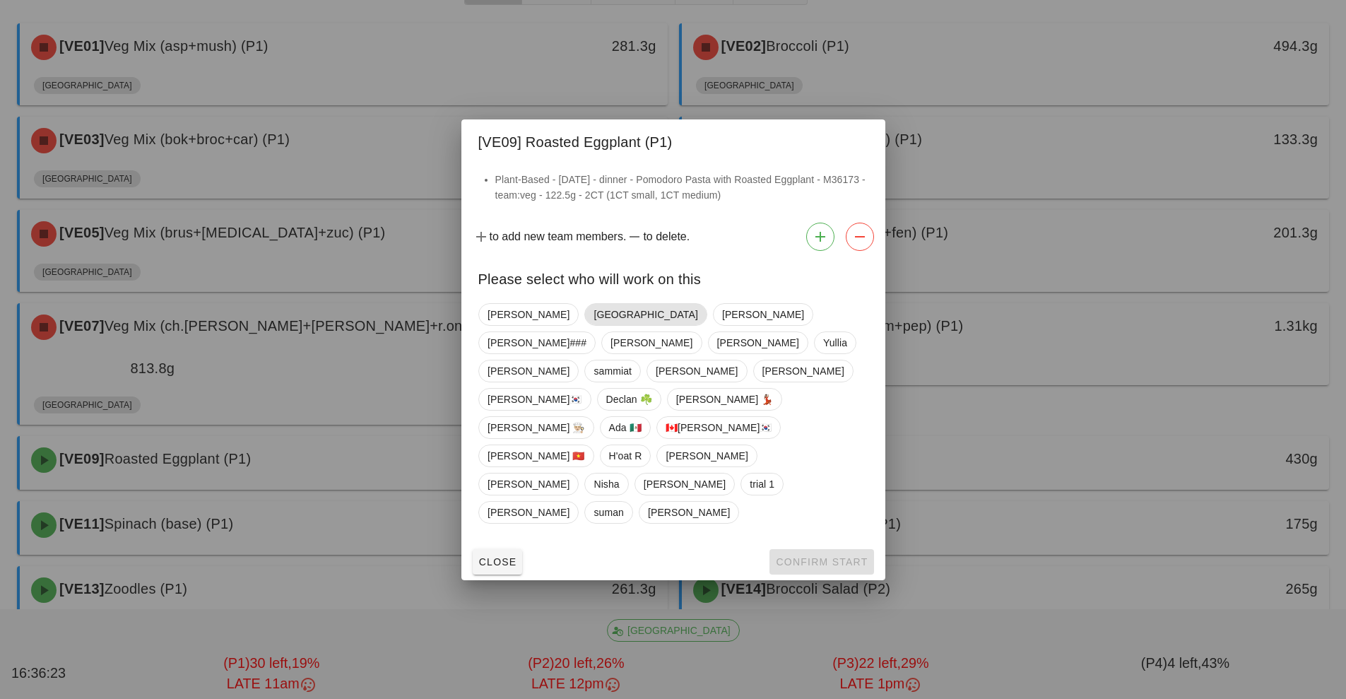
click at [593, 325] on span "[GEOGRAPHIC_DATA]" at bounding box center [645, 314] width 104 height 21
click at [831, 549] on button "Confirm Start" at bounding box center [821, 561] width 104 height 25
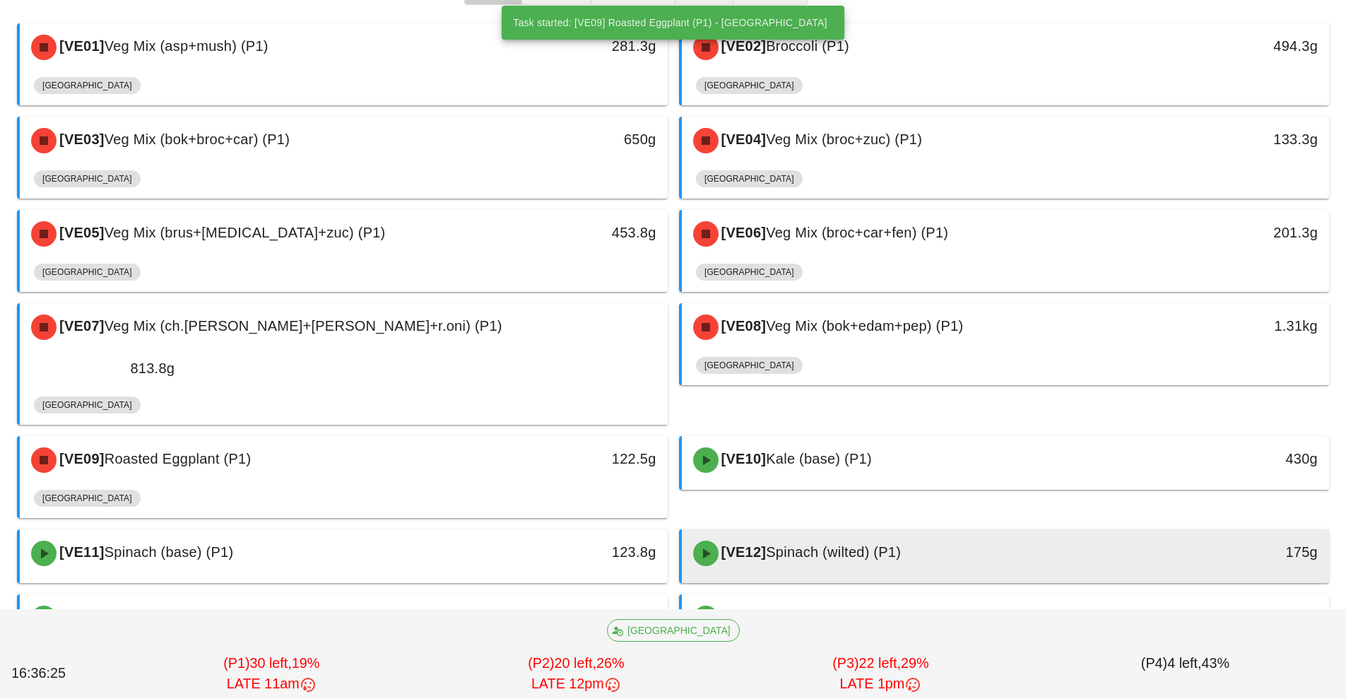
click at [831, 532] on div "[VE12] Spinach (wilted) (P1)" at bounding box center [924, 553] width 481 height 42
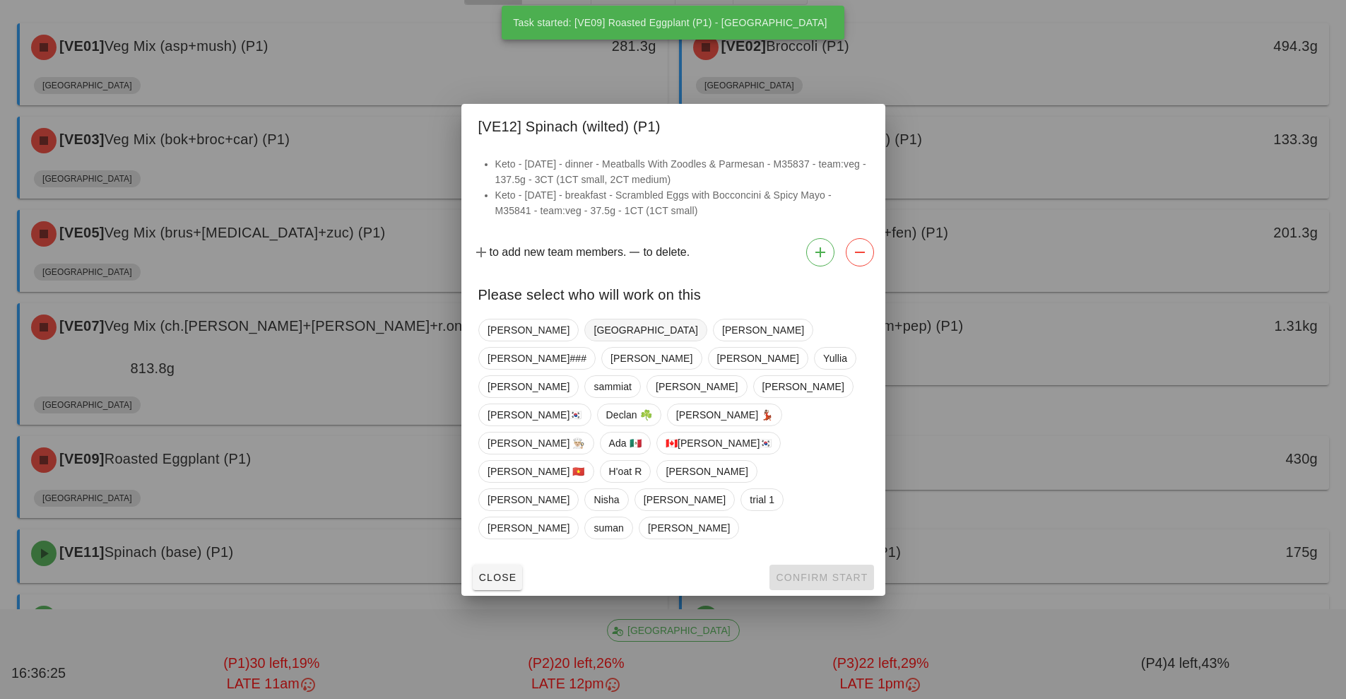
click at [593, 340] on span "[GEOGRAPHIC_DATA]" at bounding box center [645, 329] width 104 height 21
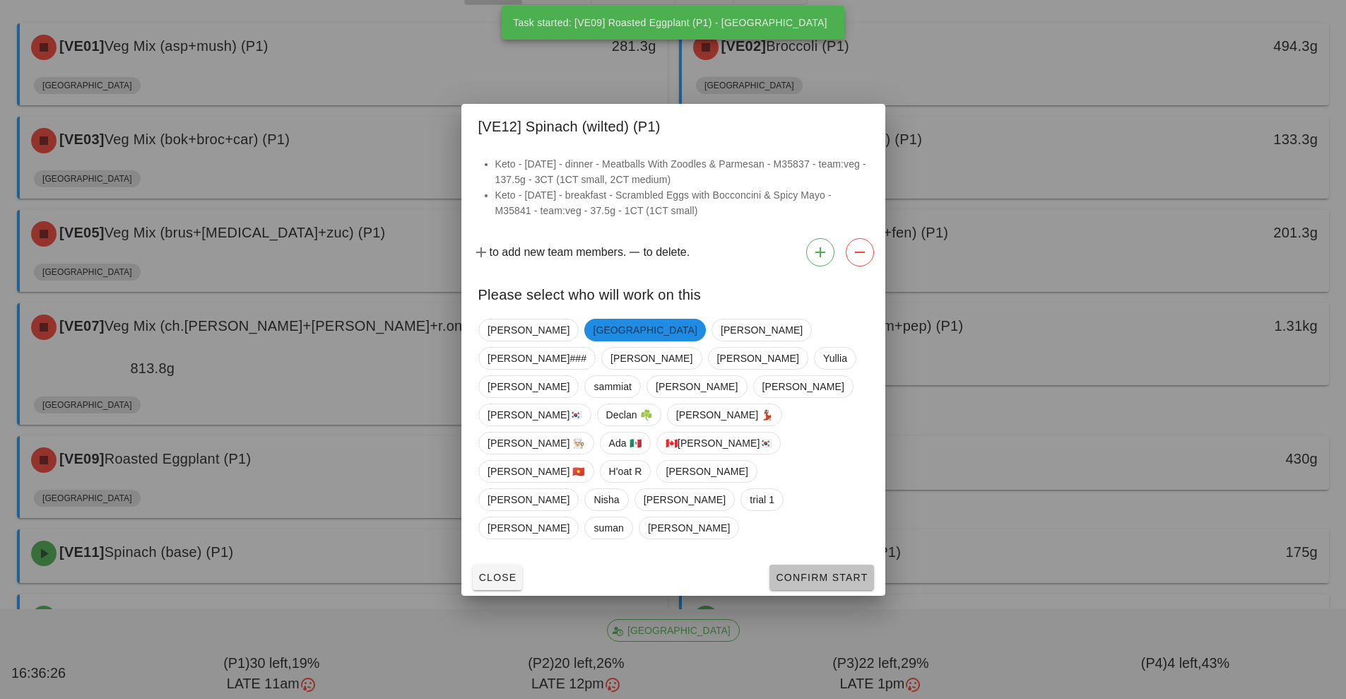
click at [855, 564] on button "Confirm Start" at bounding box center [821, 576] width 104 height 25
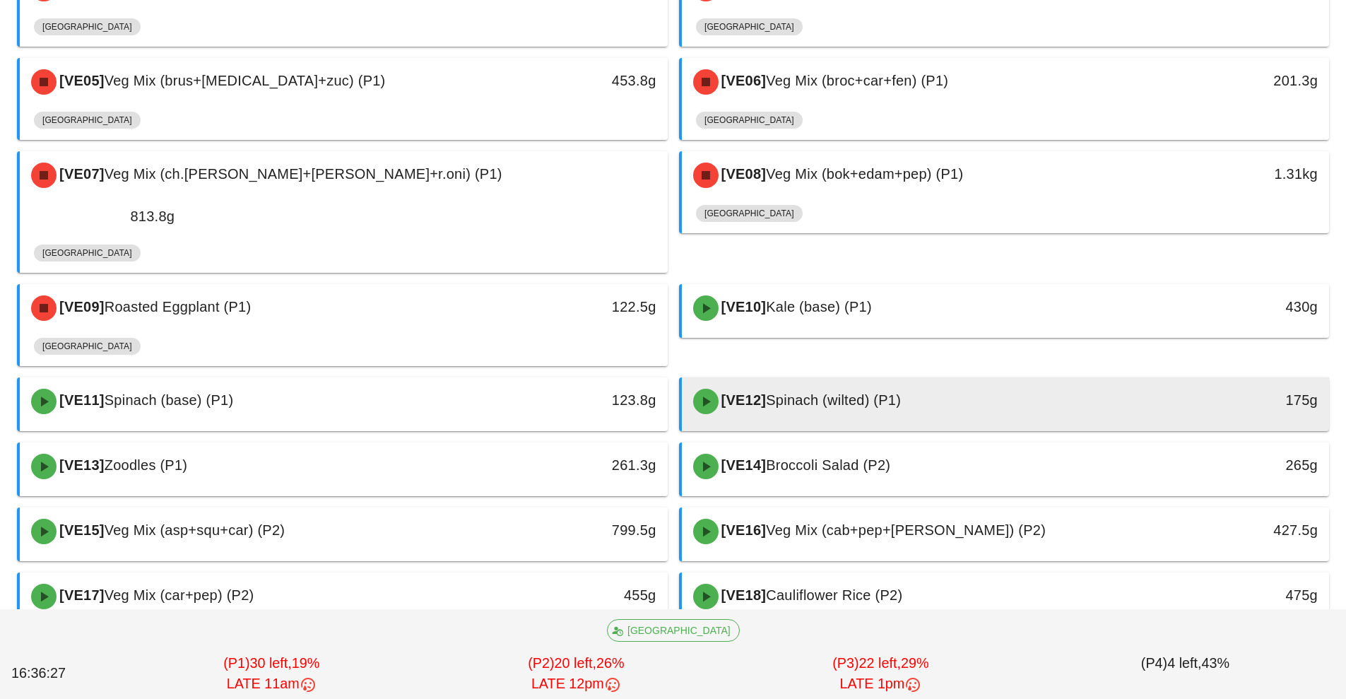
scroll to position [307, 0]
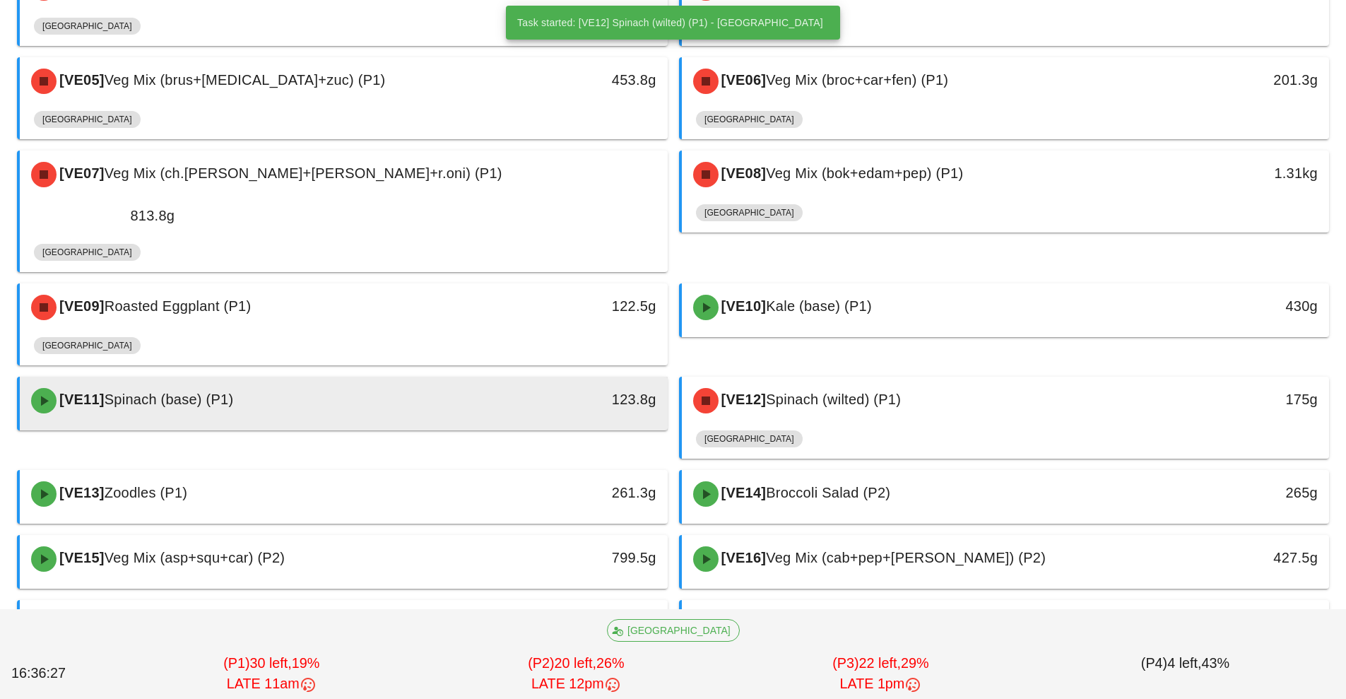
click at [494, 379] on div "[VE11] Spinach (base) (P1)" at bounding box center [263, 400] width 481 height 42
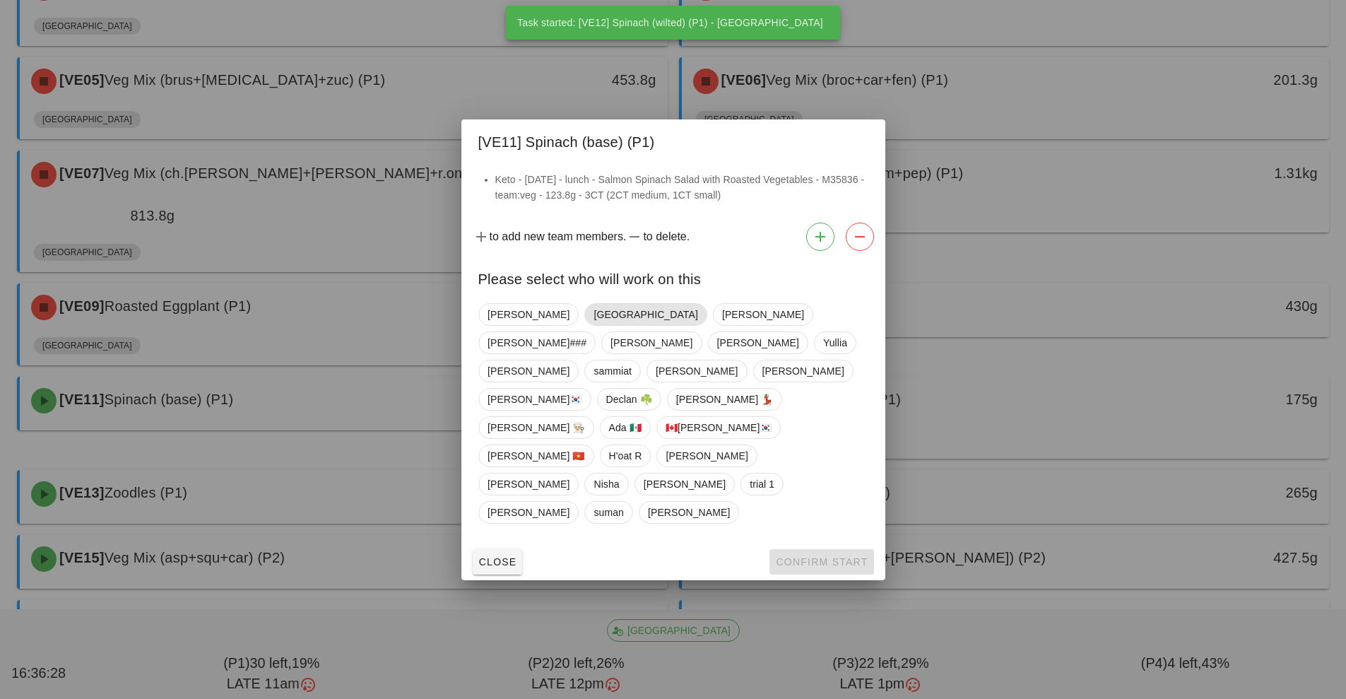
click at [593, 325] on span "[GEOGRAPHIC_DATA]" at bounding box center [645, 314] width 104 height 21
click at [815, 556] on span "Confirm Start" at bounding box center [821, 561] width 93 height 11
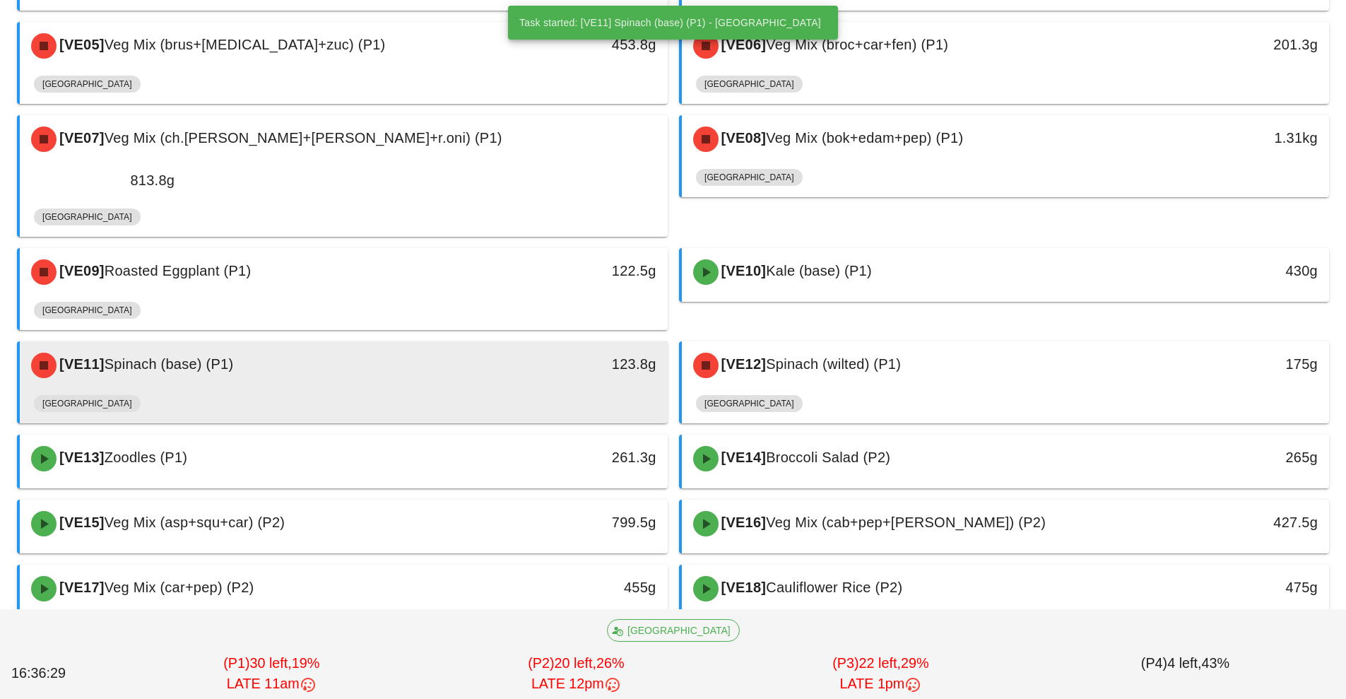
scroll to position [412, 0]
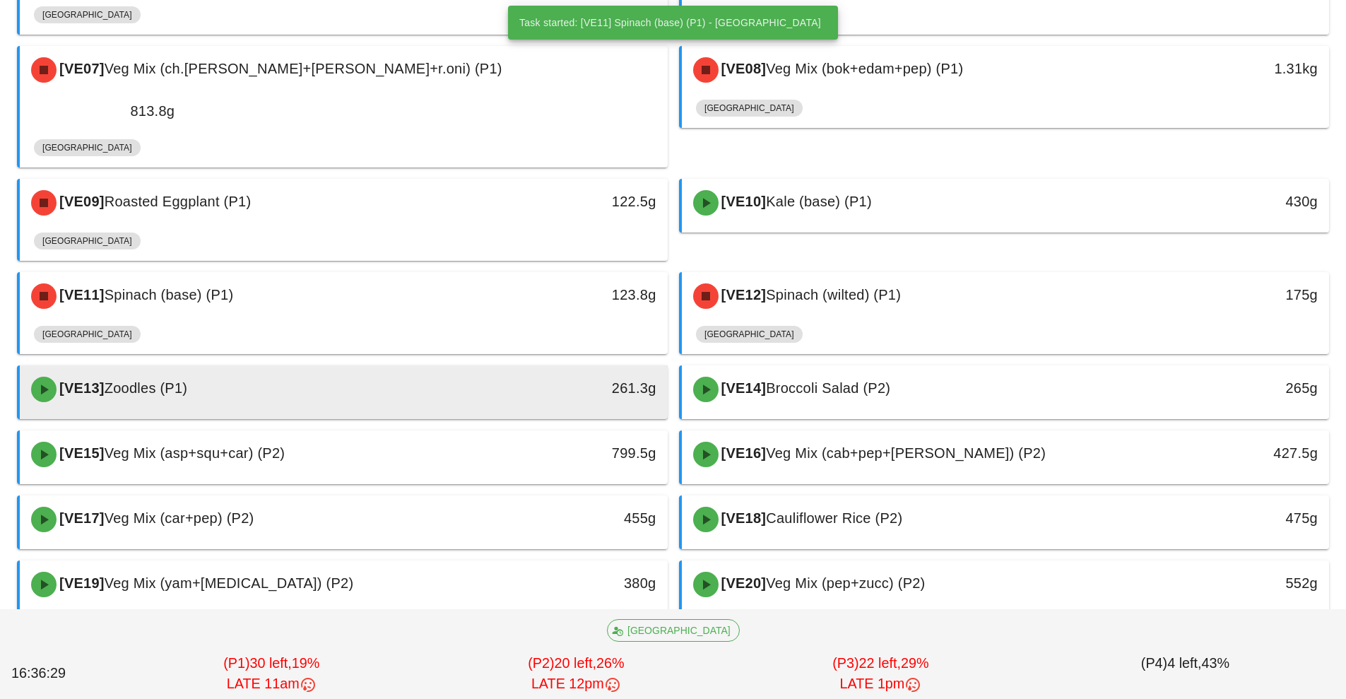
click at [541, 413] on div at bounding box center [343, 416] width 619 height 6
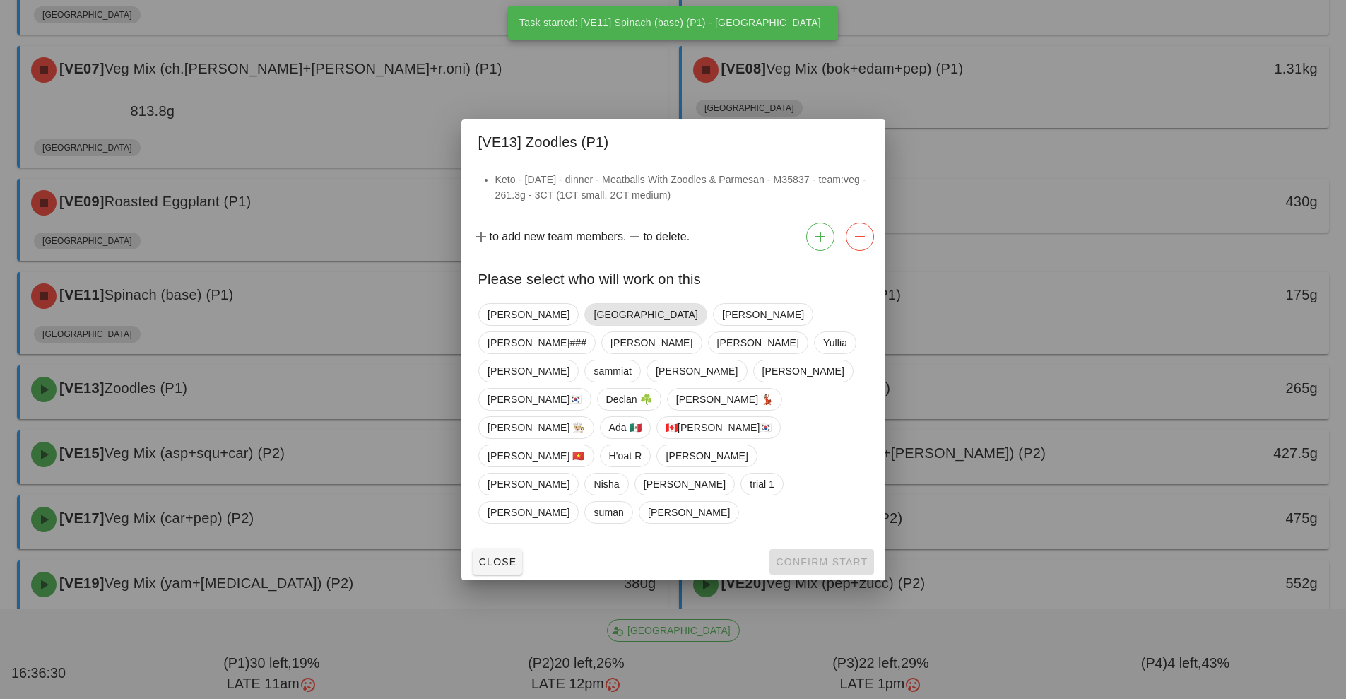
click at [593, 325] on span "[GEOGRAPHIC_DATA]" at bounding box center [645, 314] width 104 height 21
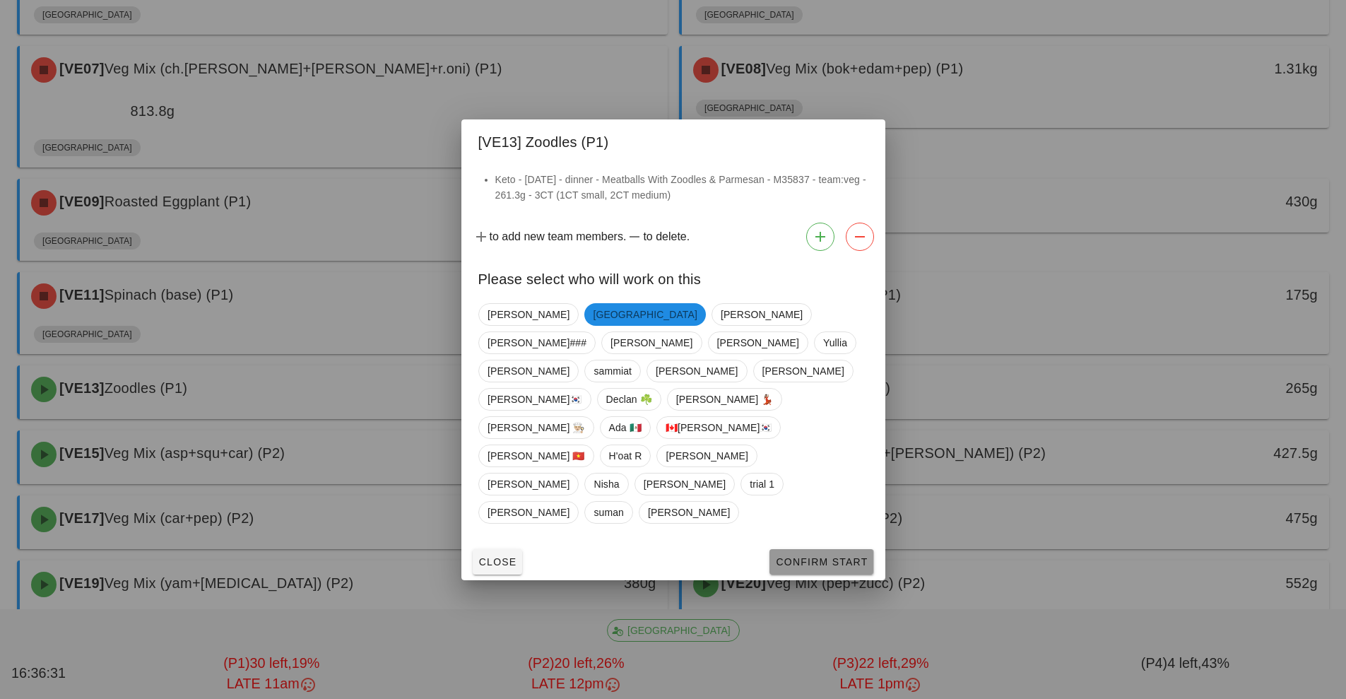
click at [831, 556] on span "Confirm Start" at bounding box center [821, 561] width 93 height 11
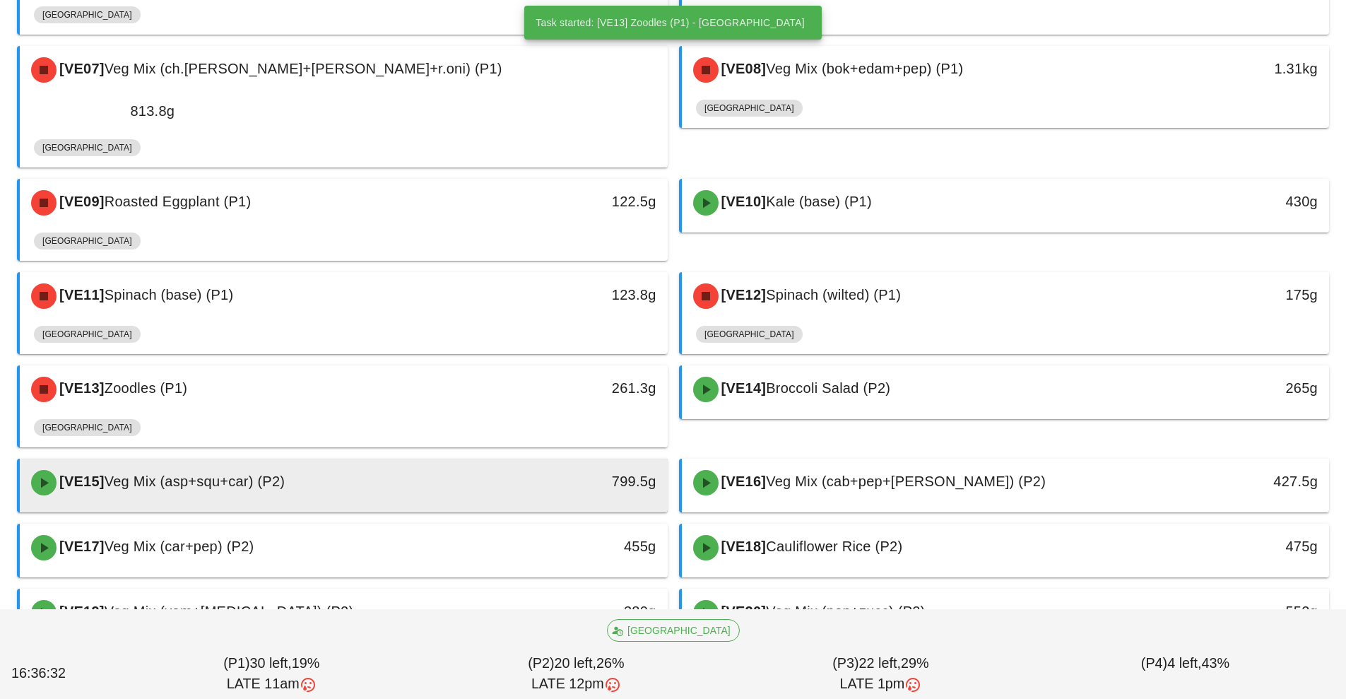
click at [459, 461] on div "[VE15] Veg Mix (asp+squ+car) (P2)" at bounding box center [263, 482] width 481 height 42
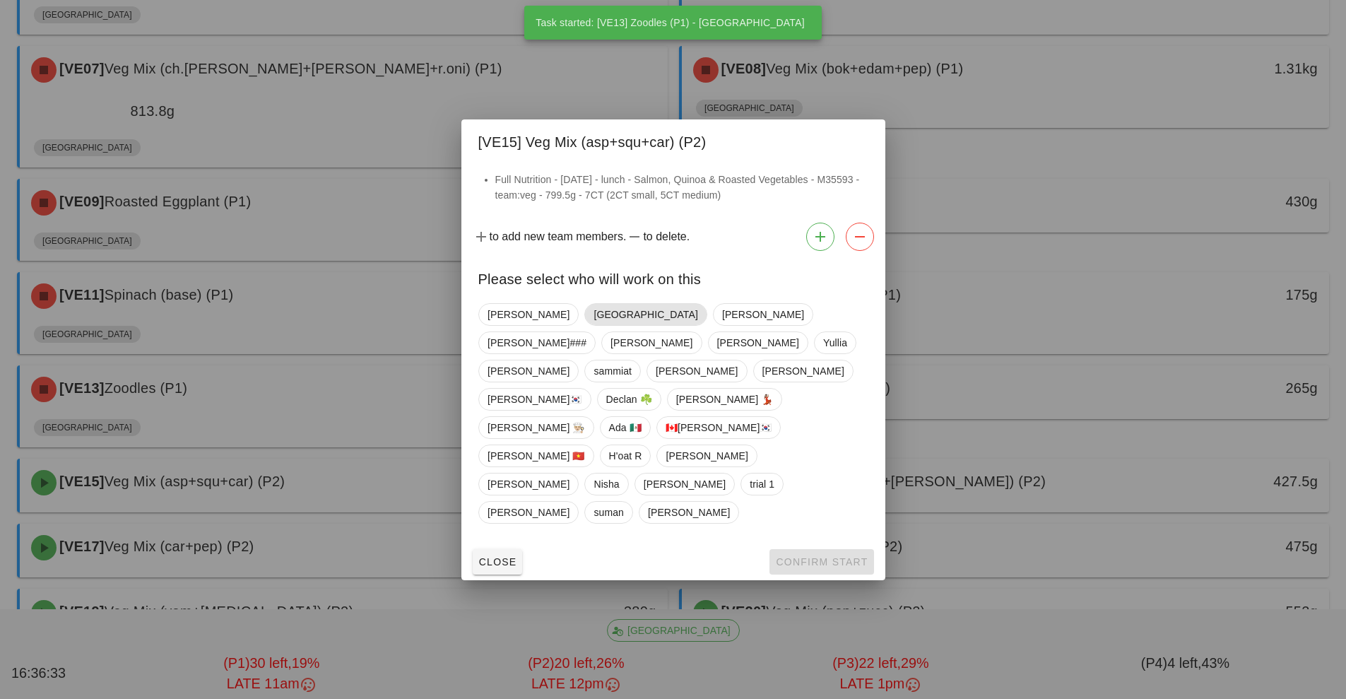
click at [593, 325] on span "[GEOGRAPHIC_DATA]" at bounding box center [645, 314] width 104 height 21
click at [840, 549] on button "Confirm Start" at bounding box center [821, 561] width 104 height 25
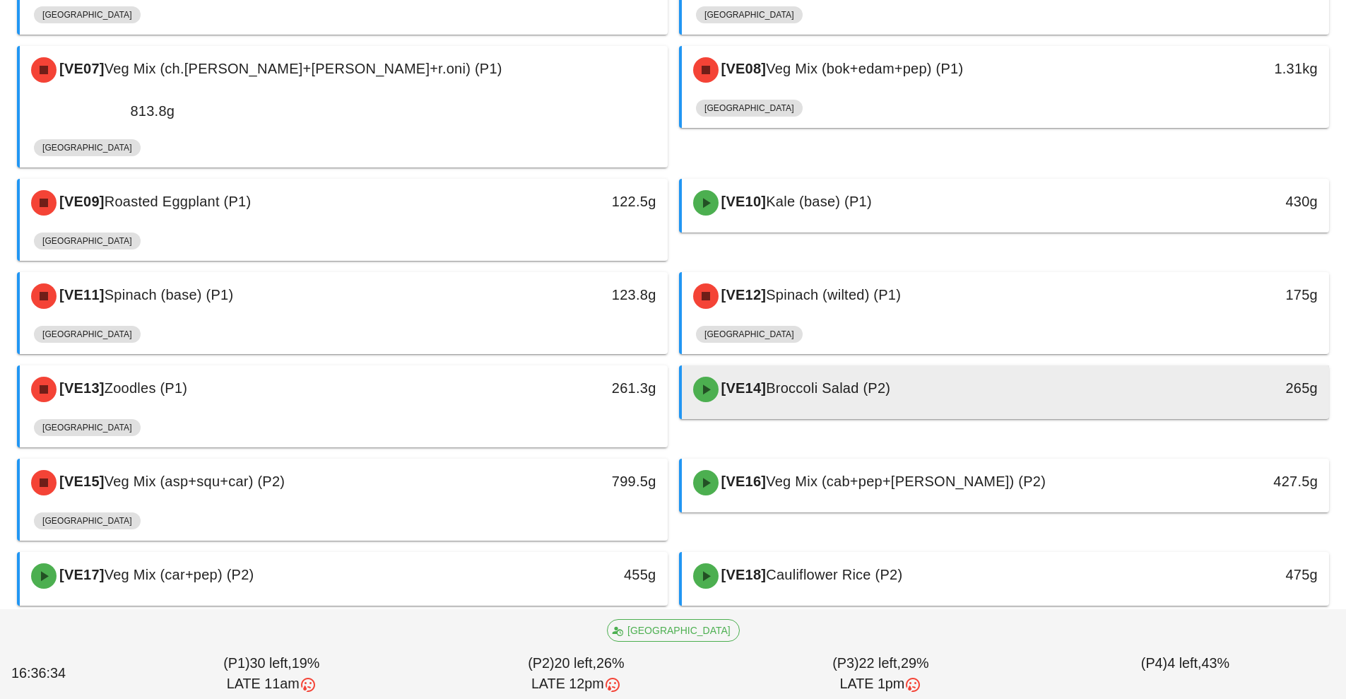
click at [837, 369] on div "[VE14] Broccoli Salad (P2)" at bounding box center [924, 389] width 481 height 42
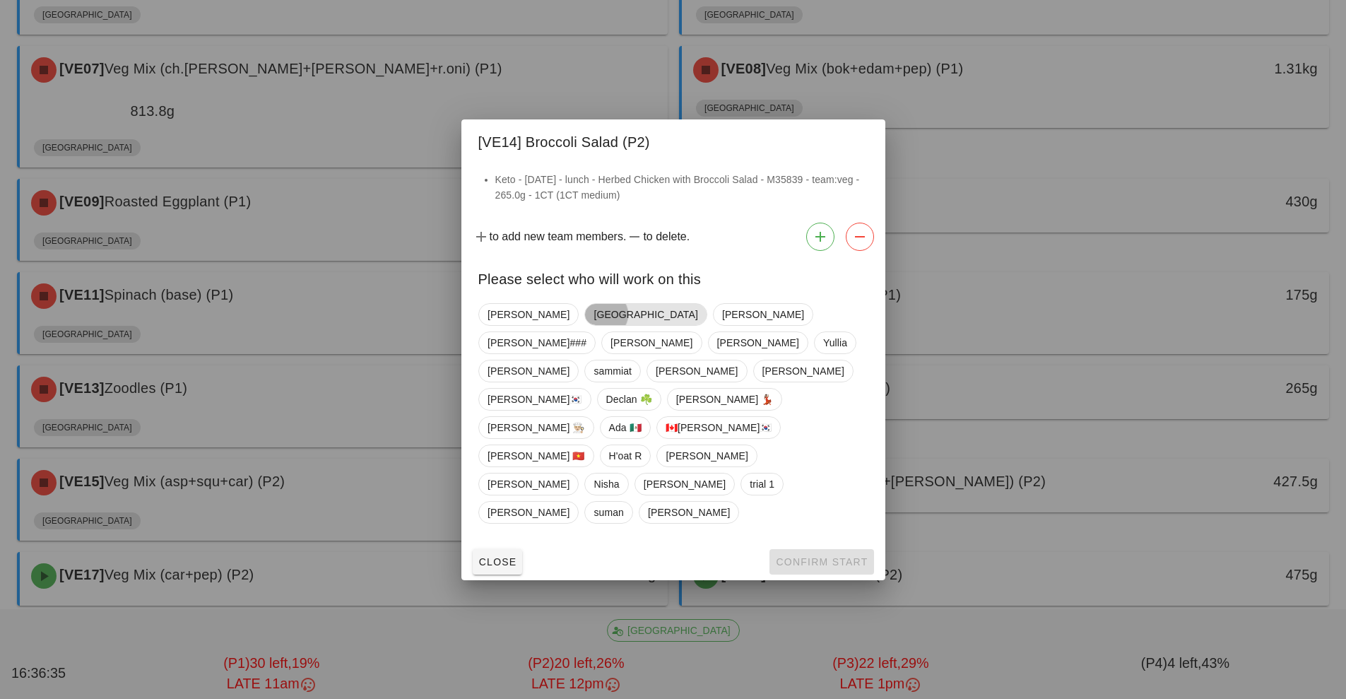
click at [593, 325] on span "[GEOGRAPHIC_DATA]" at bounding box center [645, 314] width 104 height 21
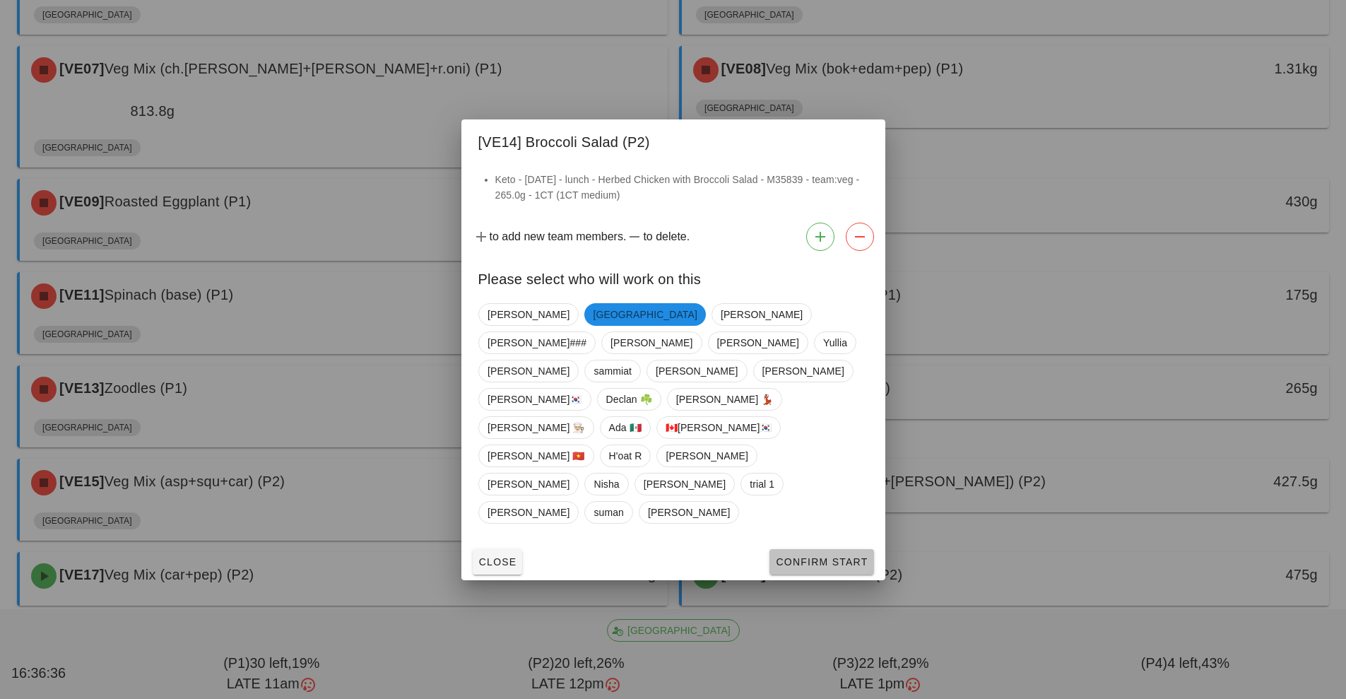
click at [830, 549] on button "Confirm Start" at bounding box center [821, 561] width 104 height 25
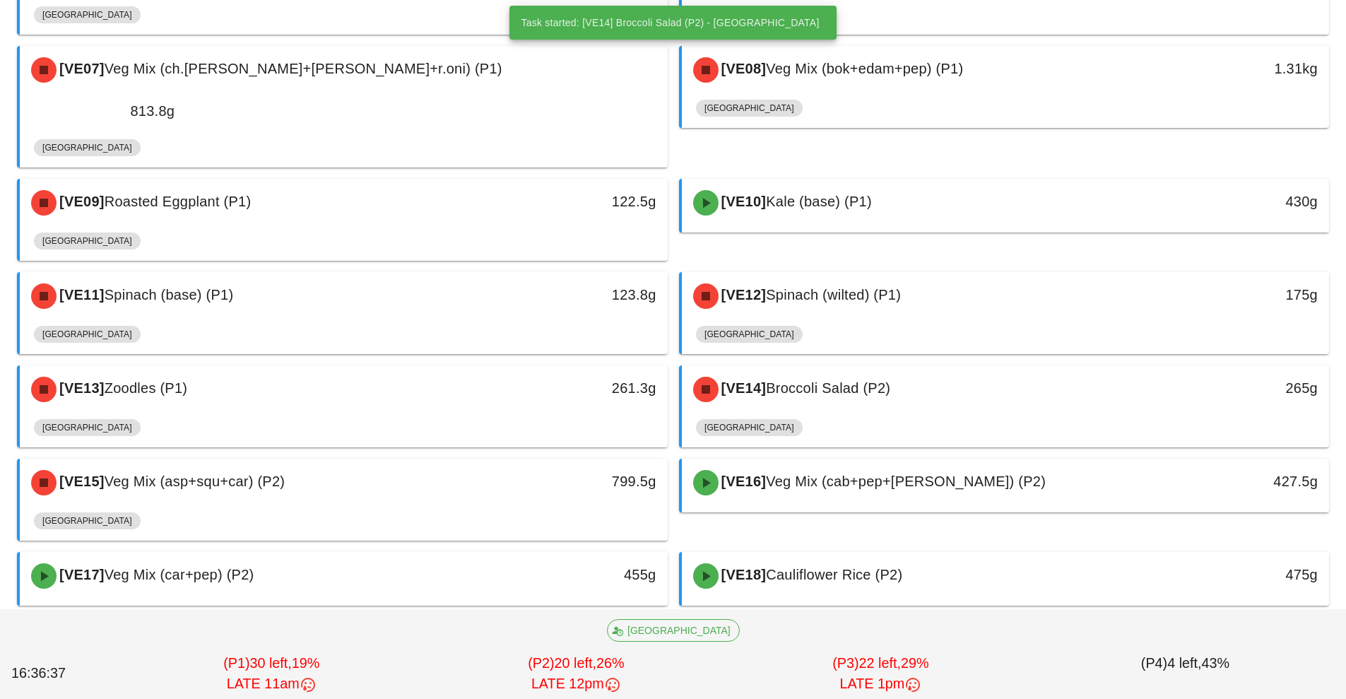
click at [879, 461] on div "[VE16] Veg Mix (cab+pep+tom) (P2)" at bounding box center [924, 482] width 481 height 42
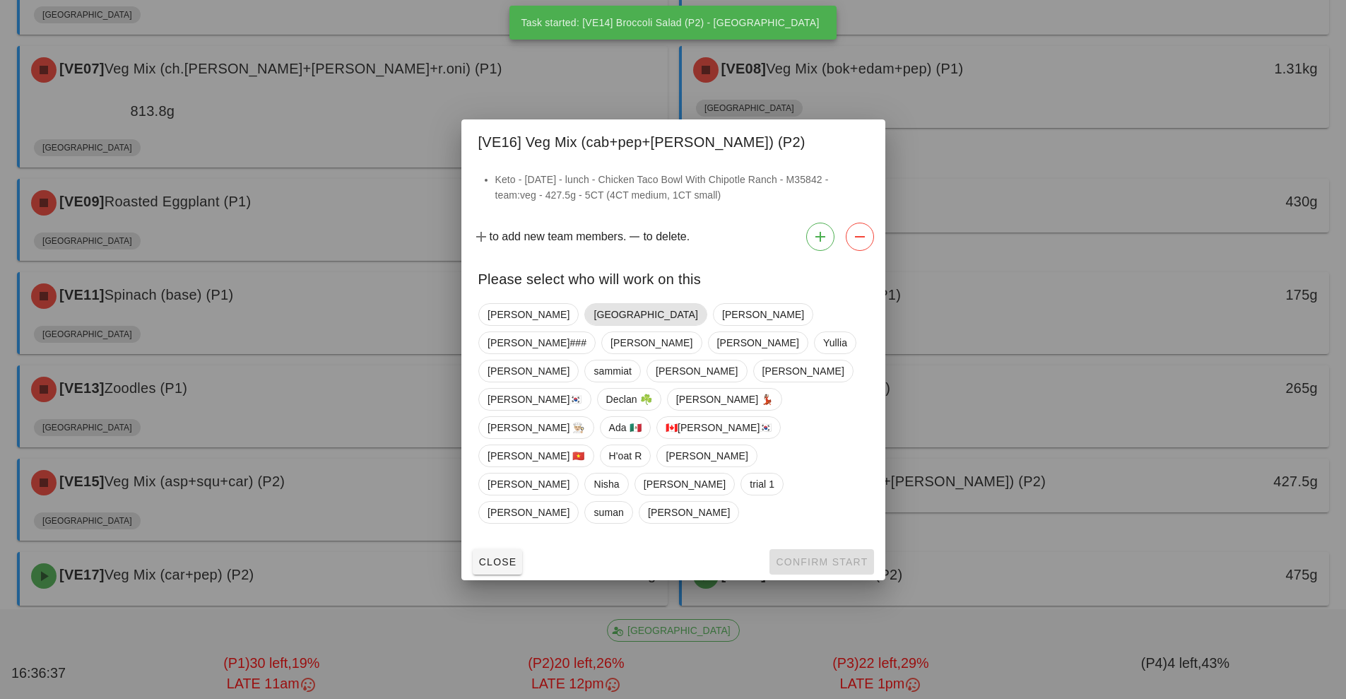
click at [593, 325] on span "[GEOGRAPHIC_DATA]" at bounding box center [645, 314] width 104 height 21
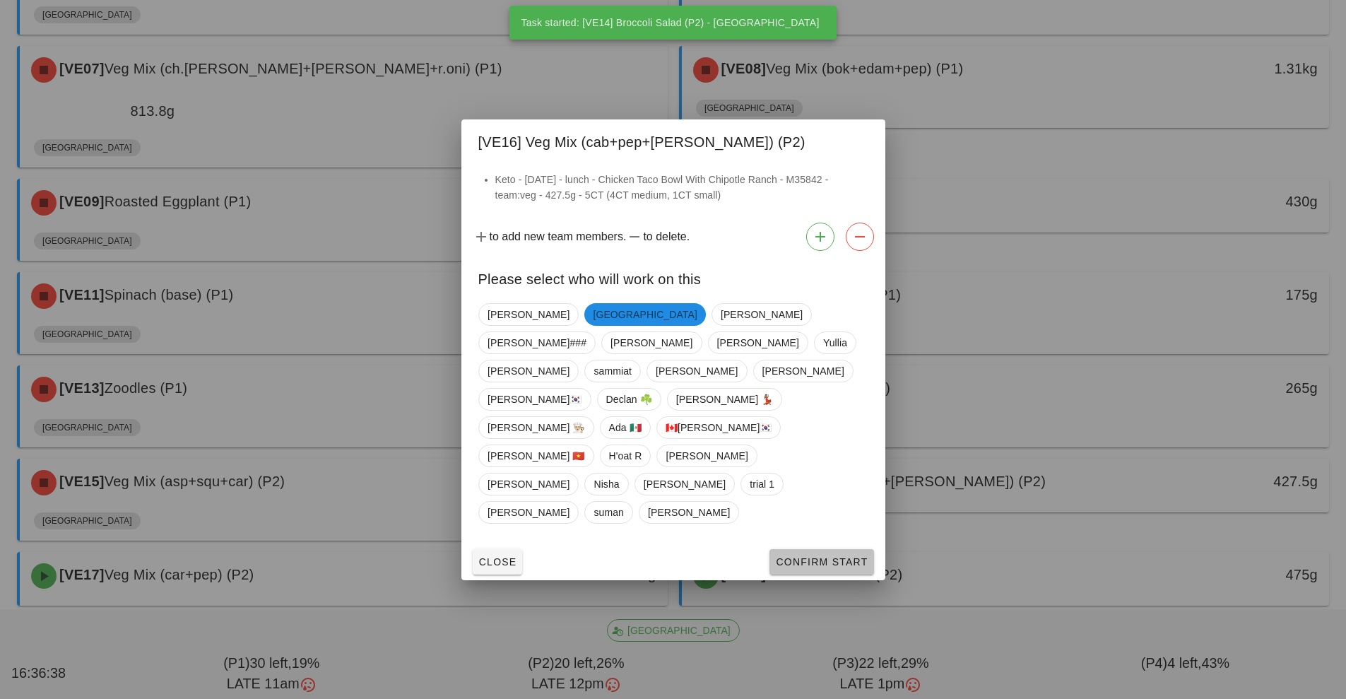
click at [818, 556] on span "Confirm Start" at bounding box center [821, 561] width 93 height 11
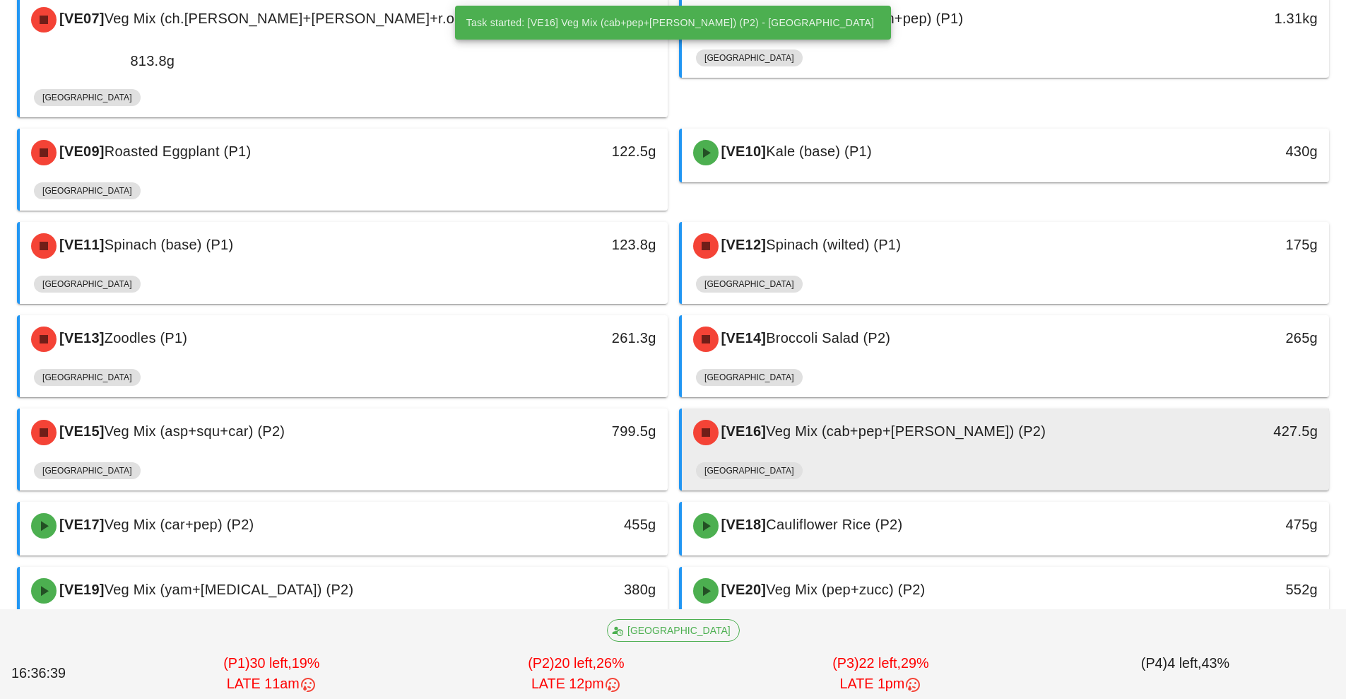
scroll to position [528, 0]
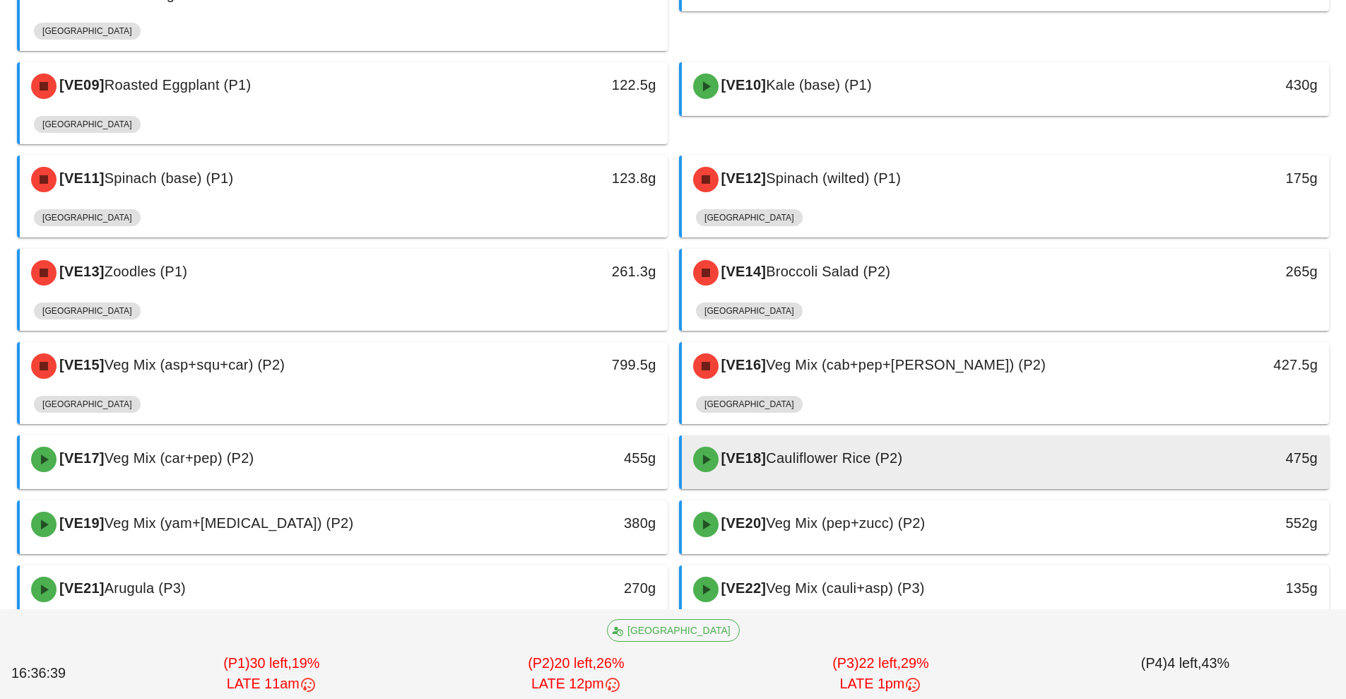
click at [885, 438] on div "[VE18] Cauliflower Rice (P2)" at bounding box center [924, 459] width 481 height 42
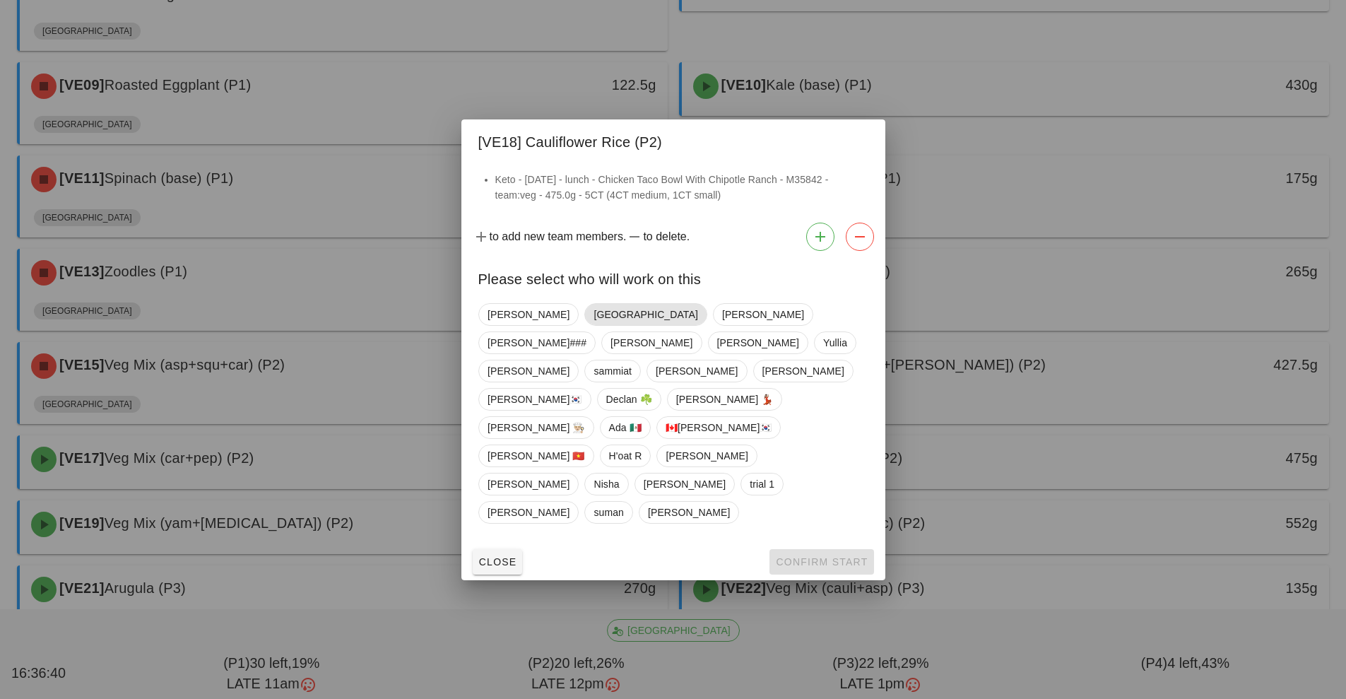
click at [593, 325] on span "[GEOGRAPHIC_DATA]" at bounding box center [645, 314] width 104 height 21
click at [840, 556] on span "Confirm Start" at bounding box center [821, 561] width 93 height 11
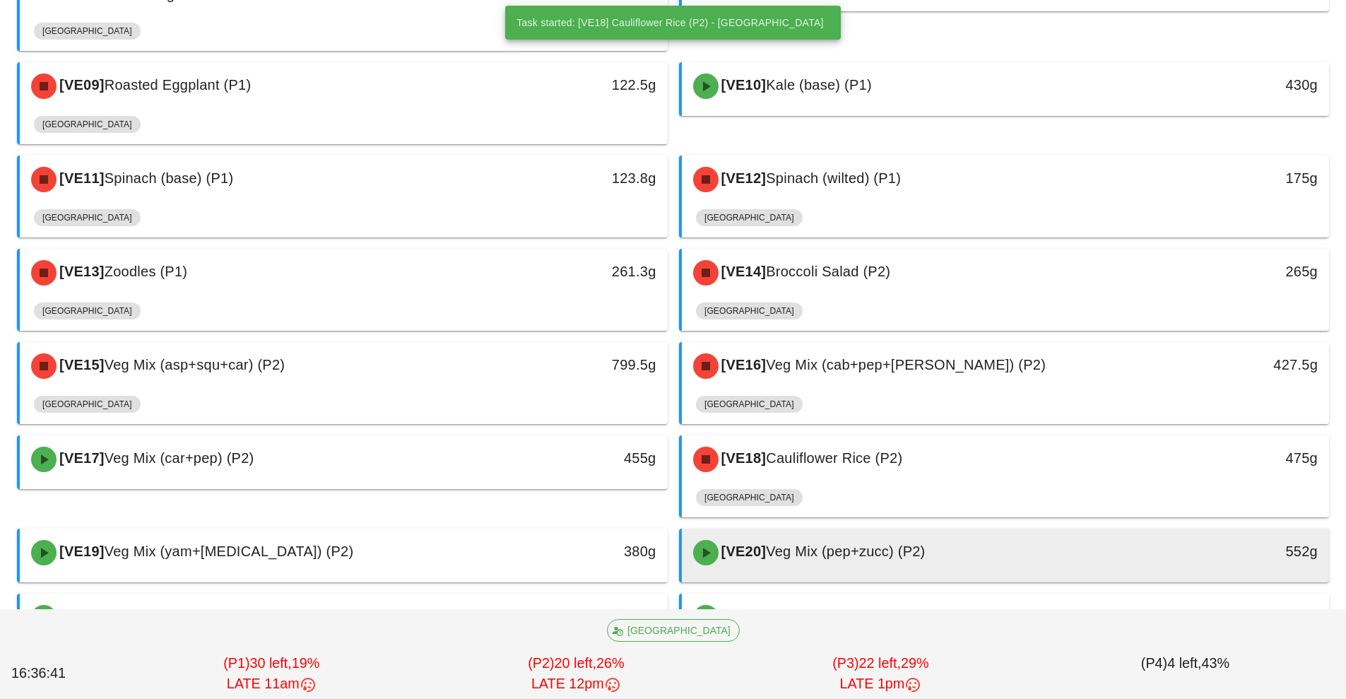
click at [840, 531] on div "[VE20] Veg Mix (pep+zucc) (P2)" at bounding box center [924, 552] width 481 height 42
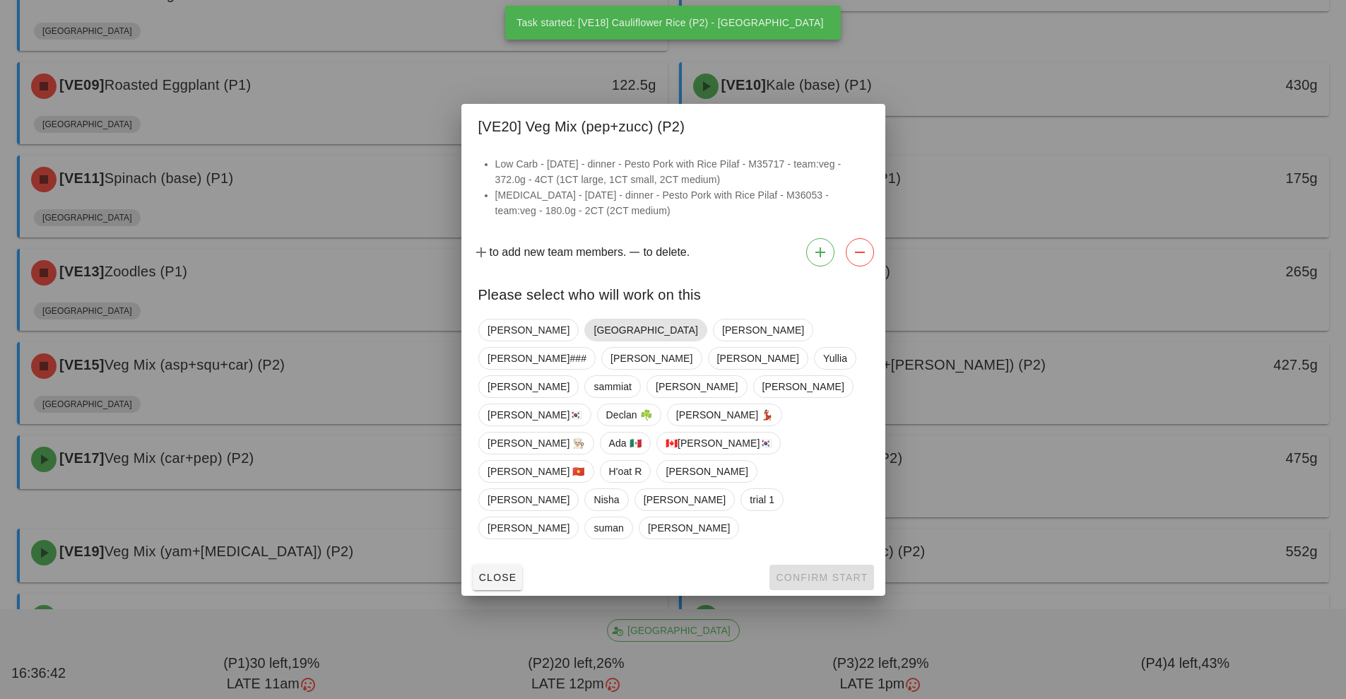
click at [593, 340] on span "[GEOGRAPHIC_DATA]" at bounding box center [645, 329] width 104 height 21
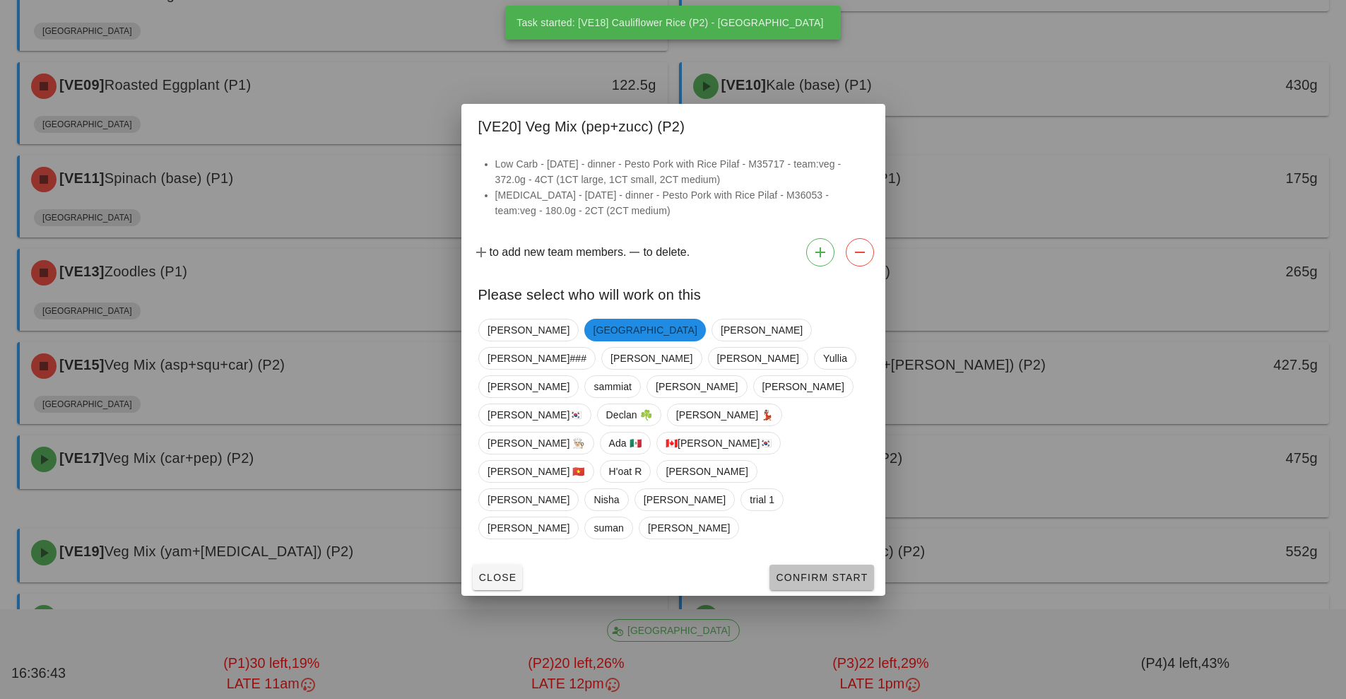
click at [824, 564] on button "Confirm Start" at bounding box center [821, 576] width 104 height 25
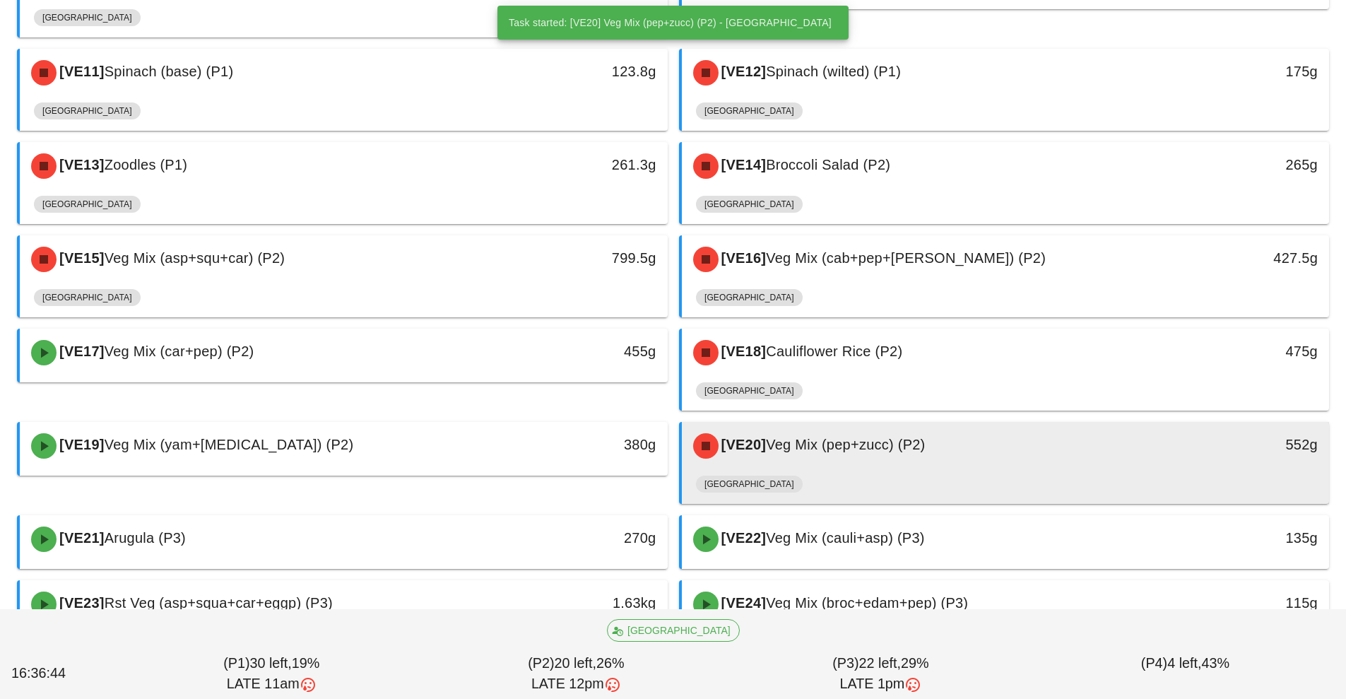
scroll to position [645, 0]
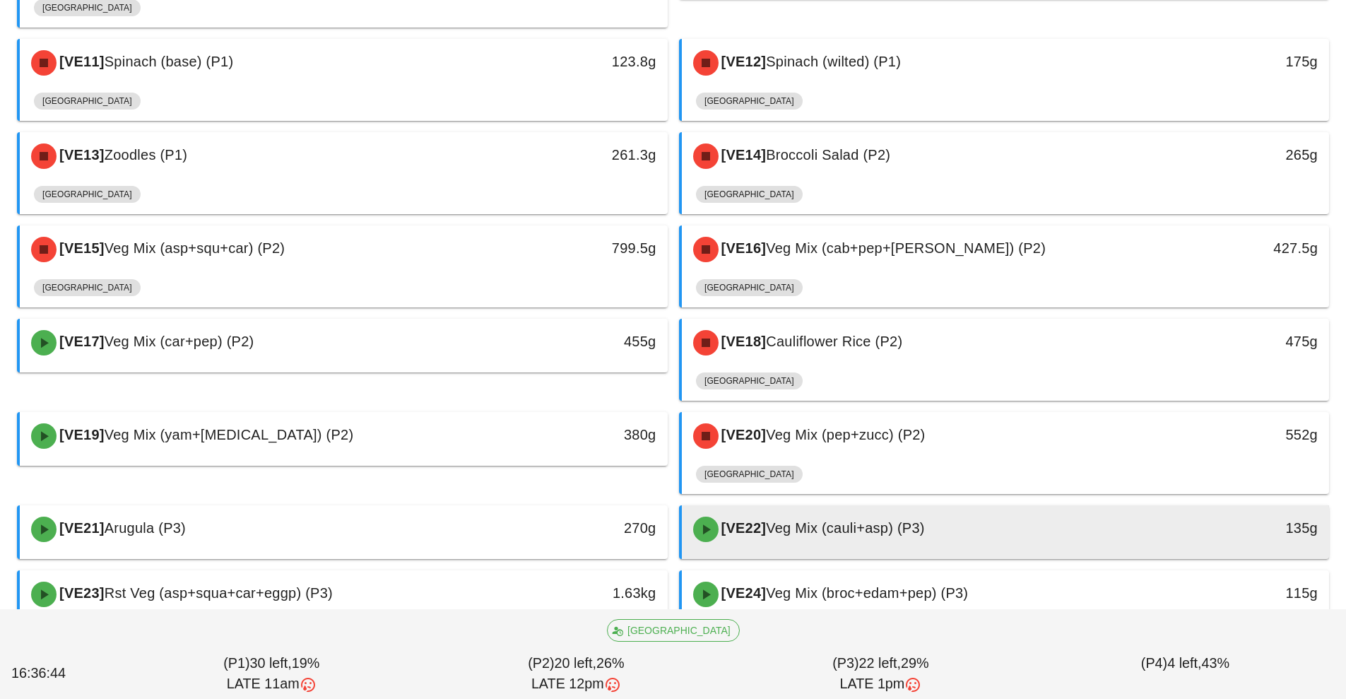
click at [798, 520] on span "Veg Mix (cauli+asp) (P3)" at bounding box center [845, 528] width 158 height 16
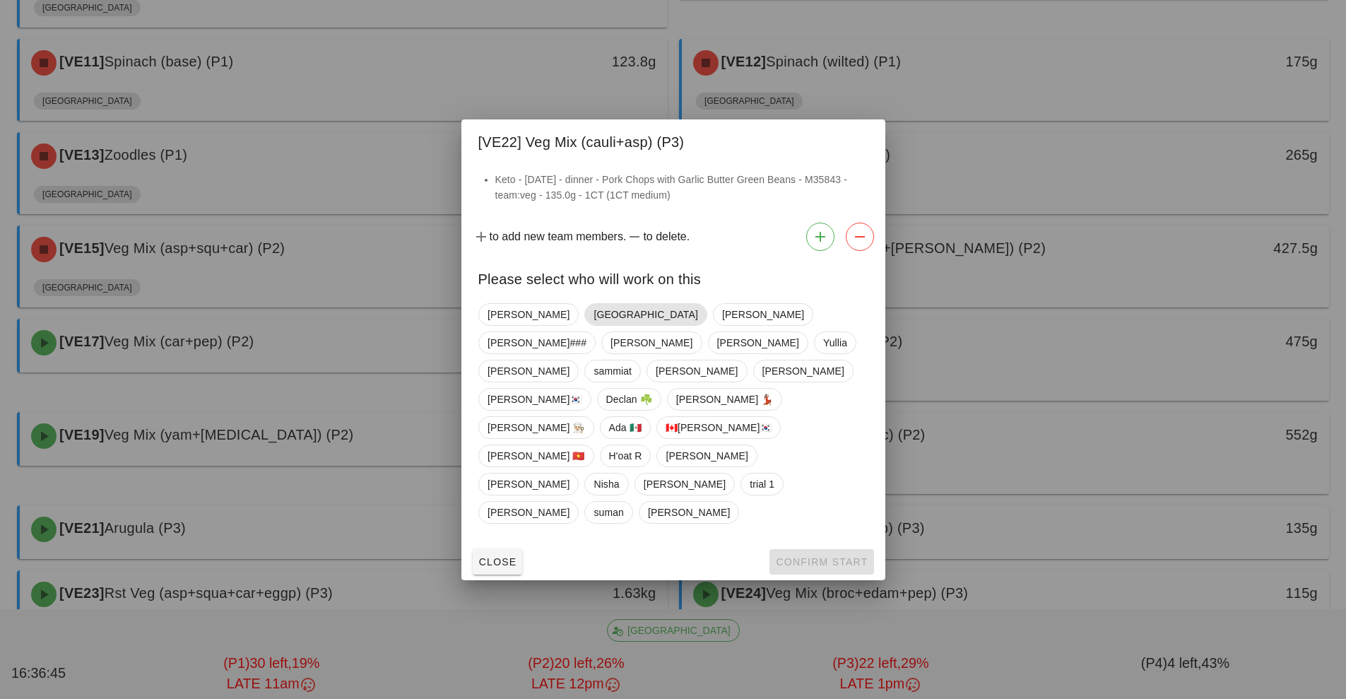
click at [593, 325] on span "[GEOGRAPHIC_DATA]" at bounding box center [645, 314] width 104 height 21
click at [816, 556] on span "Confirm Start" at bounding box center [821, 561] width 93 height 11
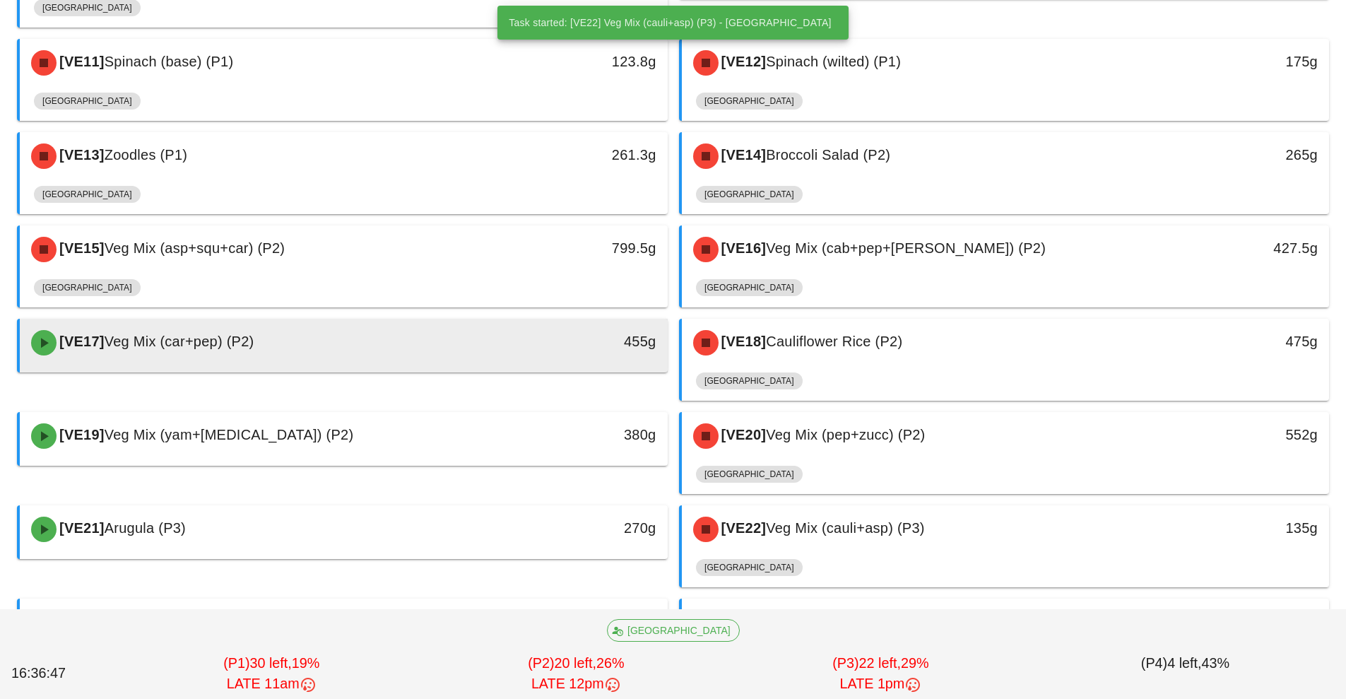
click at [464, 321] on div "[VE17] Veg Mix (car+pep) (P2)" at bounding box center [263, 342] width 481 height 42
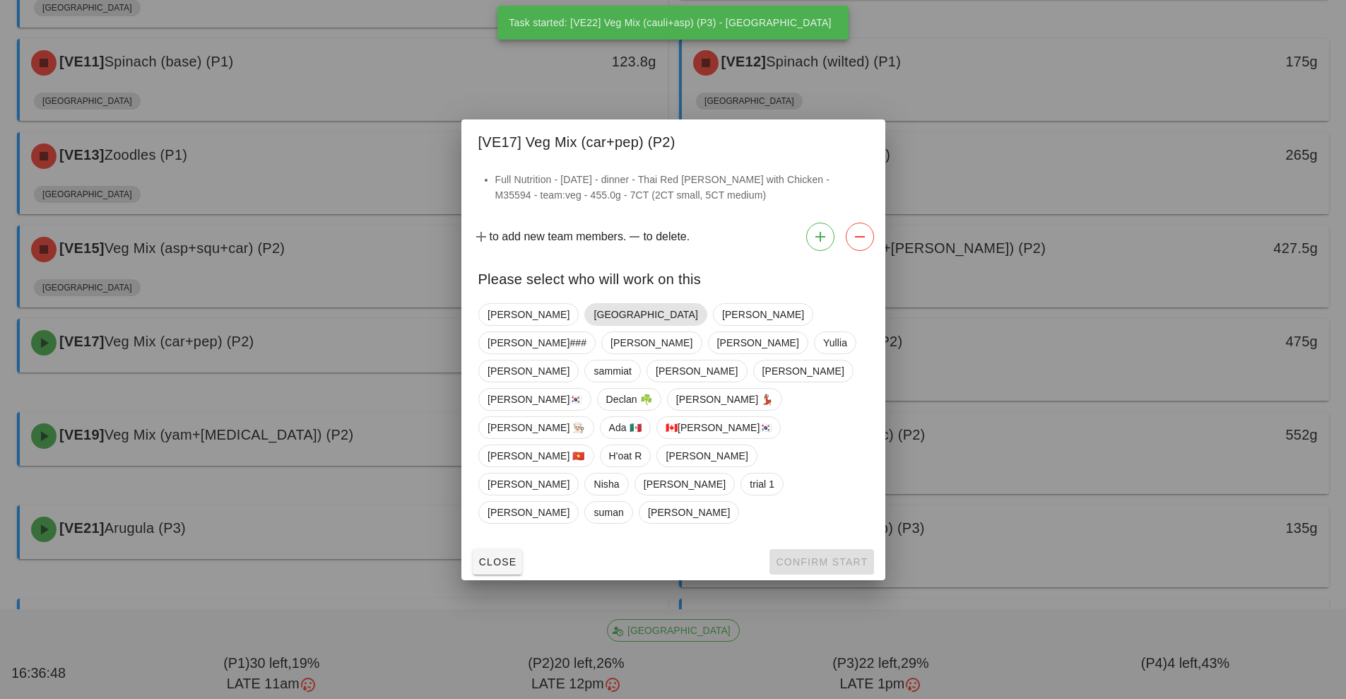
click at [584, 326] on span "[GEOGRAPHIC_DATA]" at bounding box center [645, 314] width 122 height 23
click at [801, 549] on button "Confirm Start" at bounding box center [821, 561] width 104 height 25
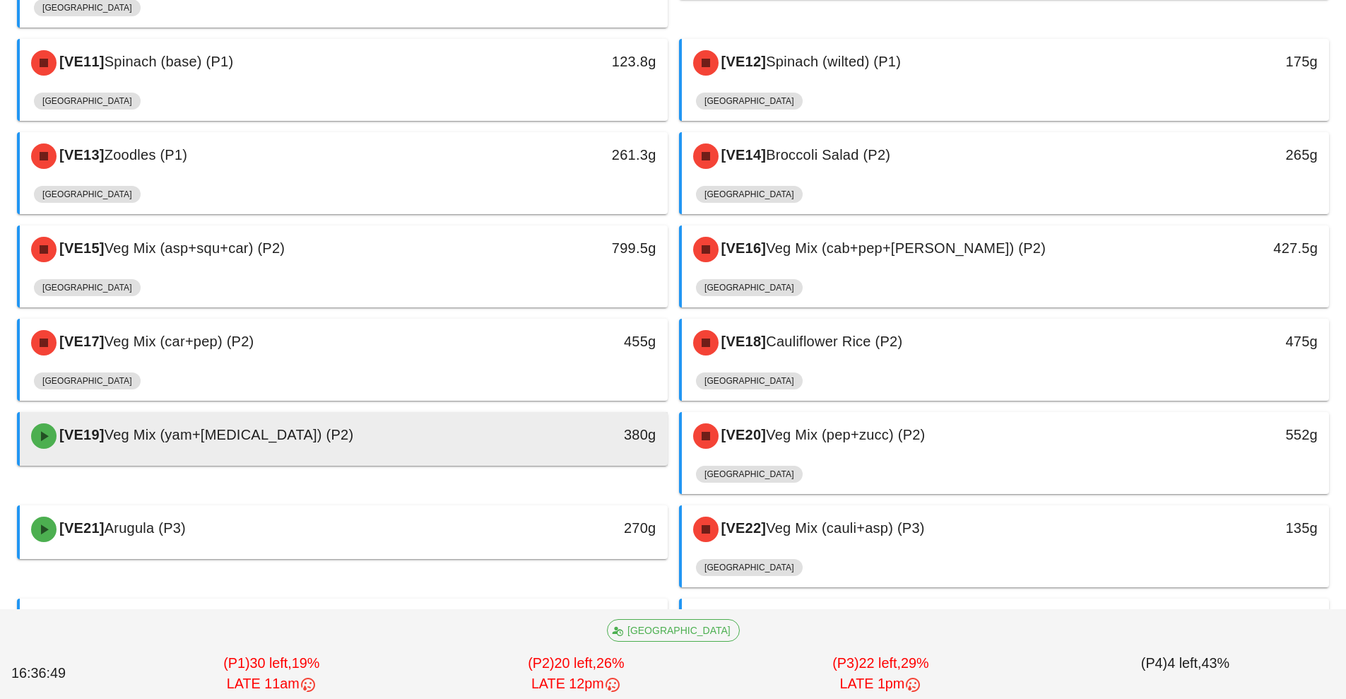
click at [463, 415] on div "[VE19] Veg Mix (yam+caul) (P2)" at bounding box center [263, 436] width 481 height 42
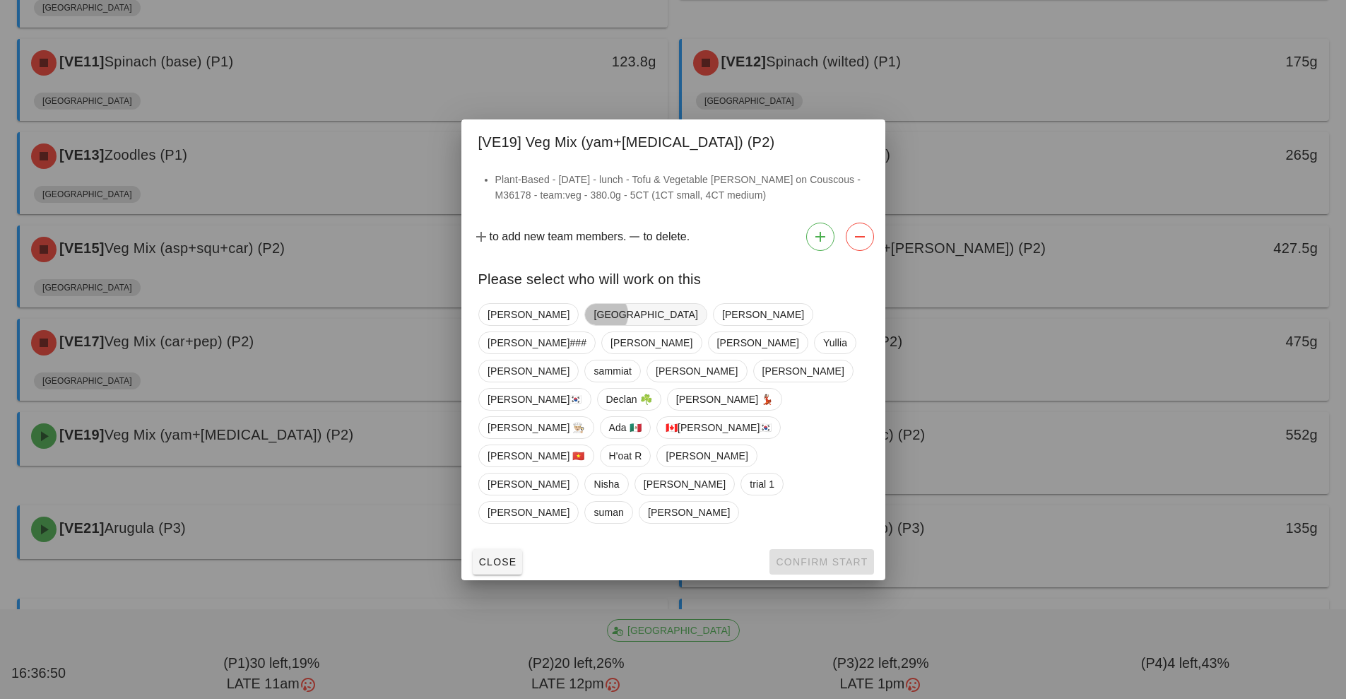
click at [584, 326] on span "[GEOGRAPHIC_DATA]" at bounding box center [645, 314] width 122 height 23
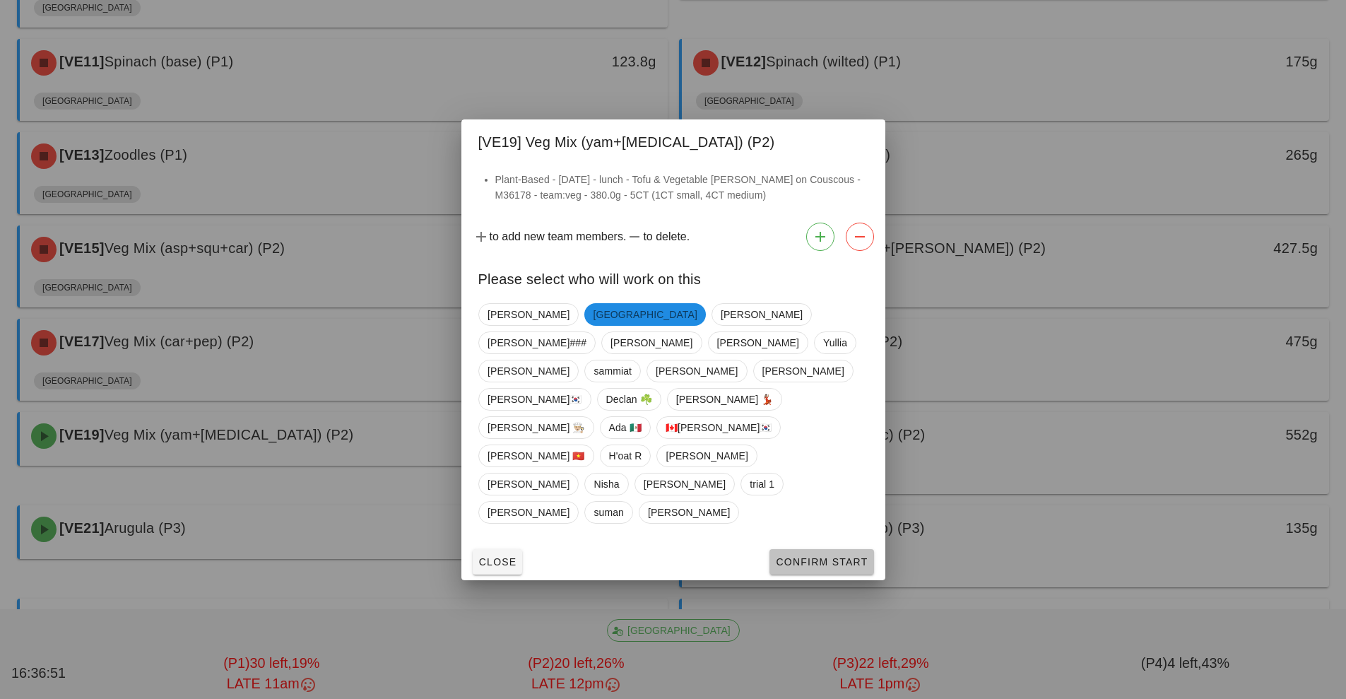
click at [812, 549] on button "Confirm Start" at bounding box center [821, 561] width 104 height 25
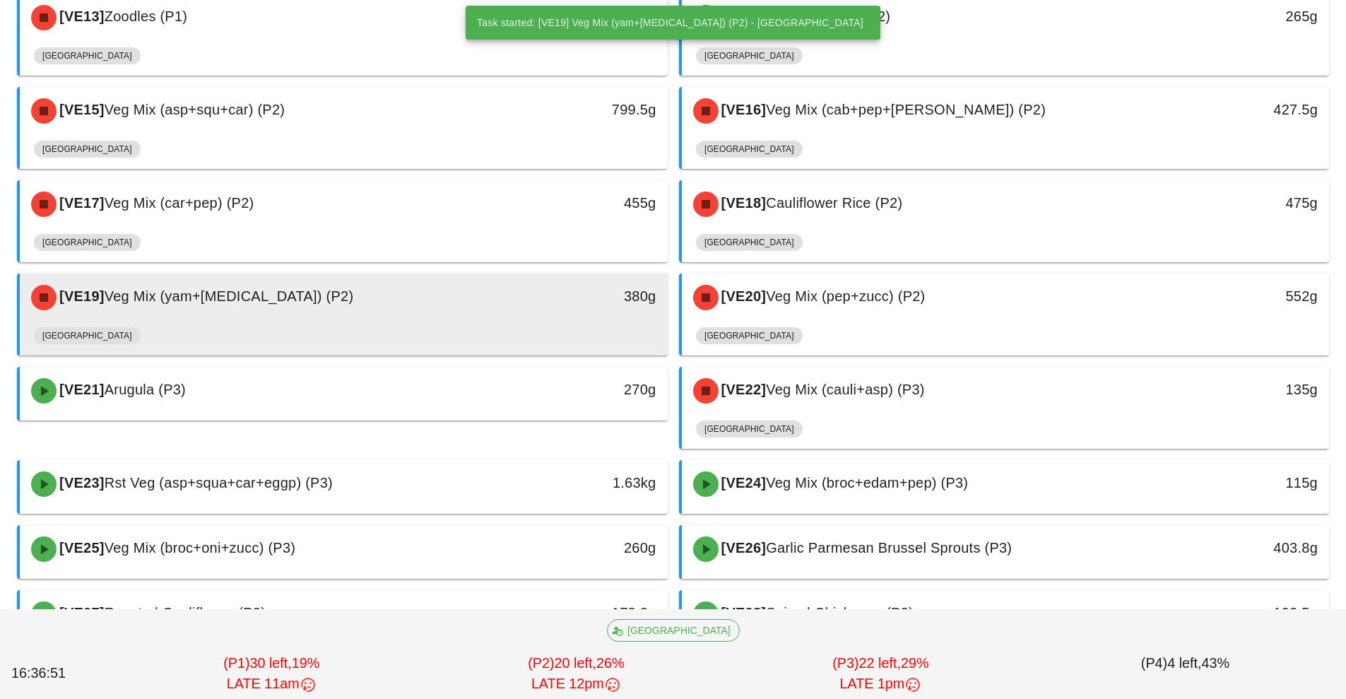
scroll to position [816, 0]
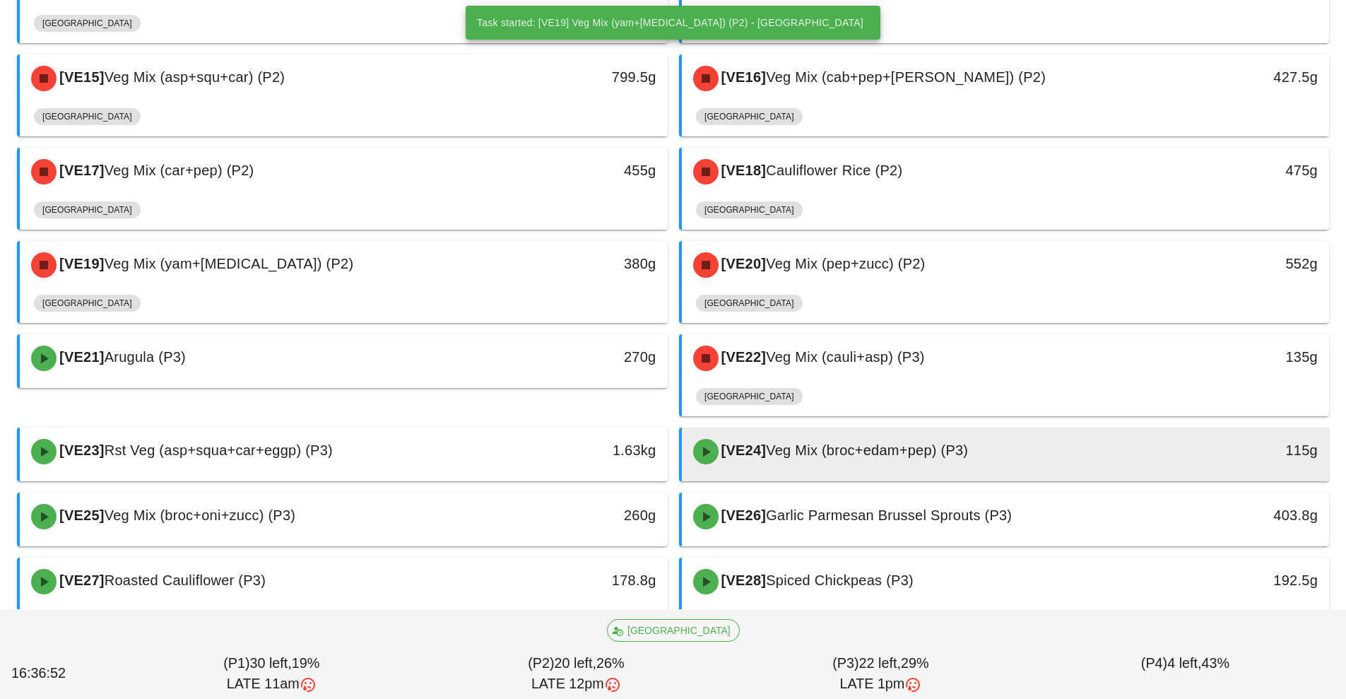
click at [869, 442] on span "Veg Mix (broc+edam+pep) (P3)" at bounding box center [867, 450] width 202 height 16
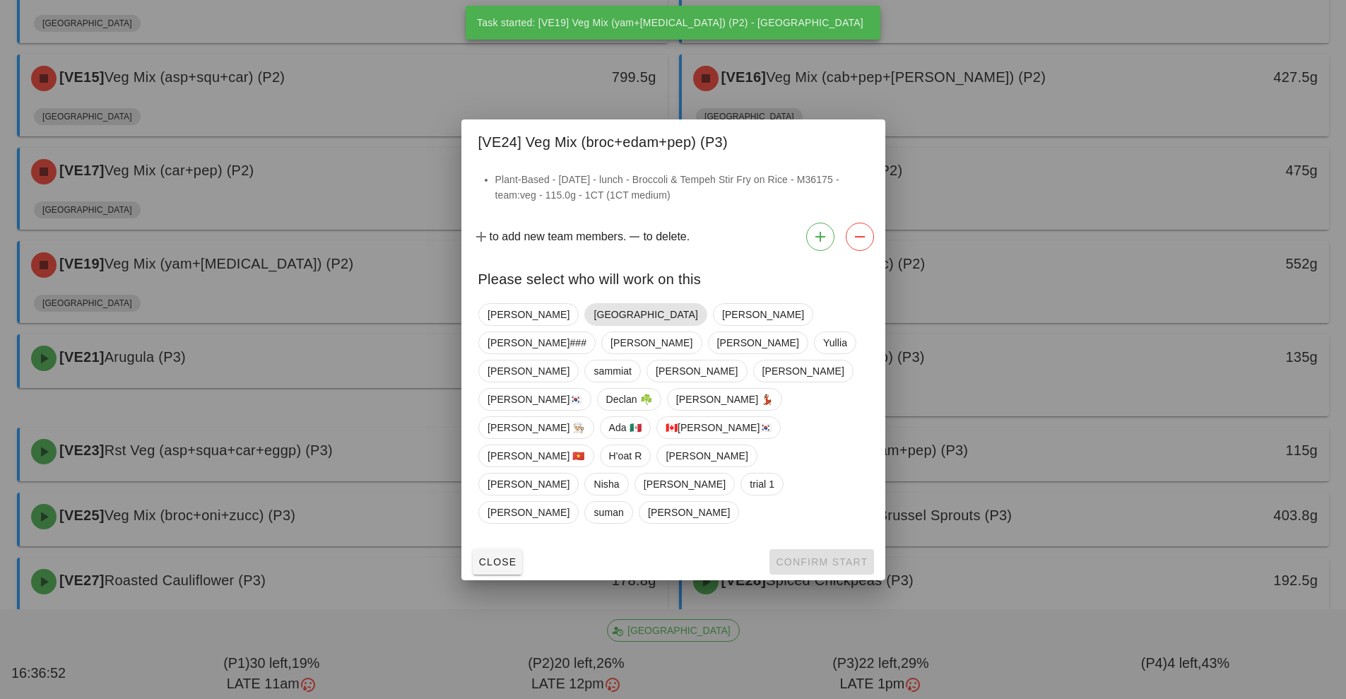
click at [593, 325] on span "[GEOGRAPHIC_DATA]" at bounding box center [645, 314] width 104 height 21
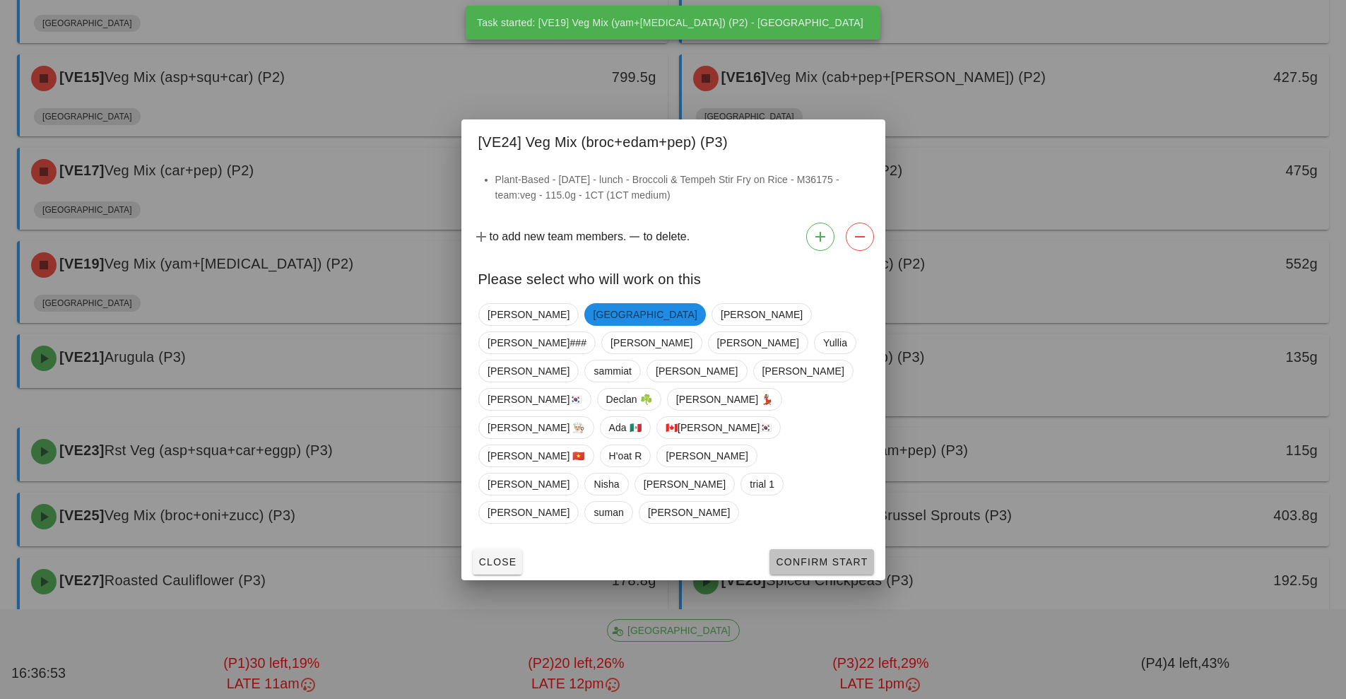
click at [789, 556] on span "Confirm Start" at bounding box center [821, 561] width 93 height 11
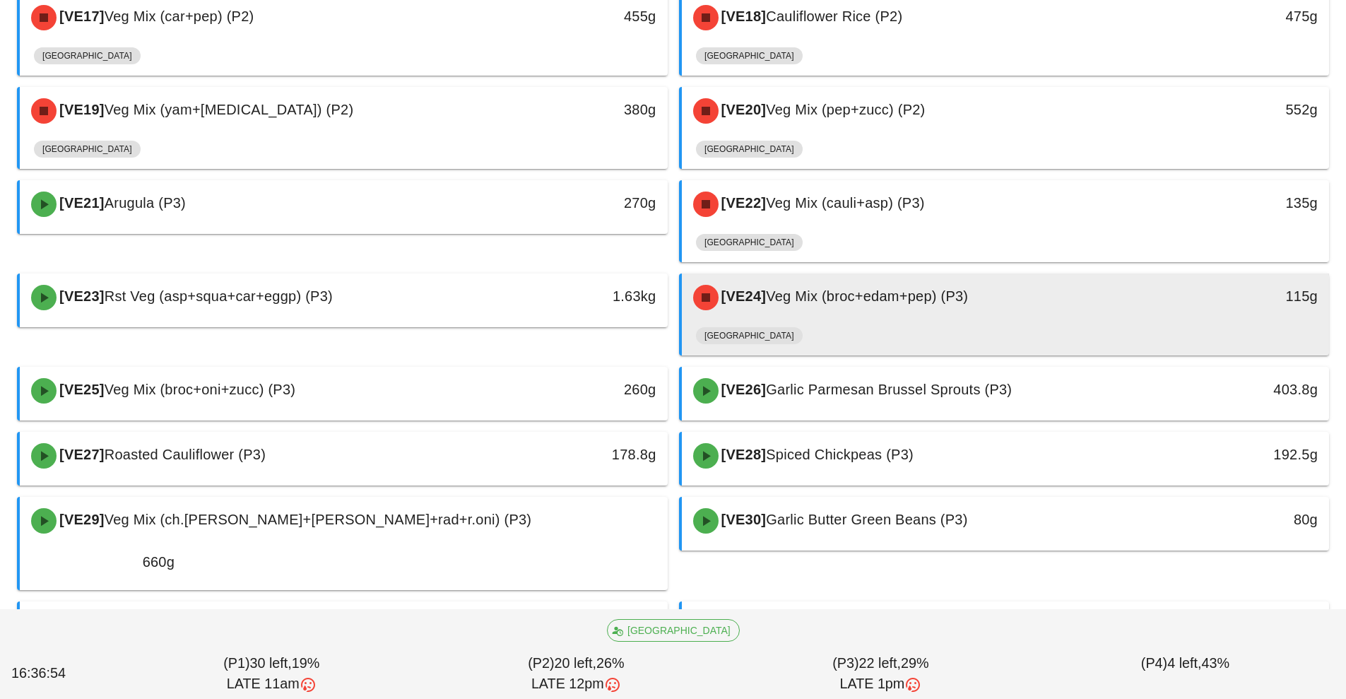
scroll to position [1014, 0]
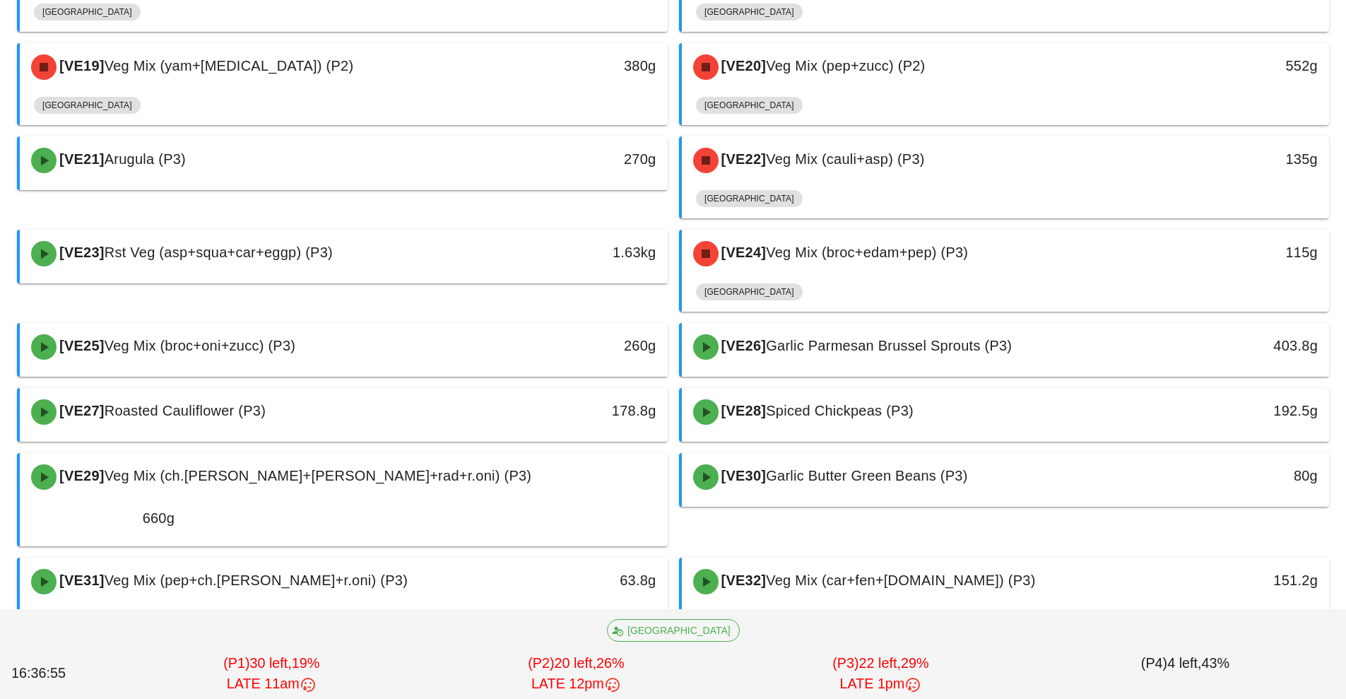
click at [894, 637] on span "Wilted Spinach (P4)" at bounding box center [830, 645] width 129 height 16
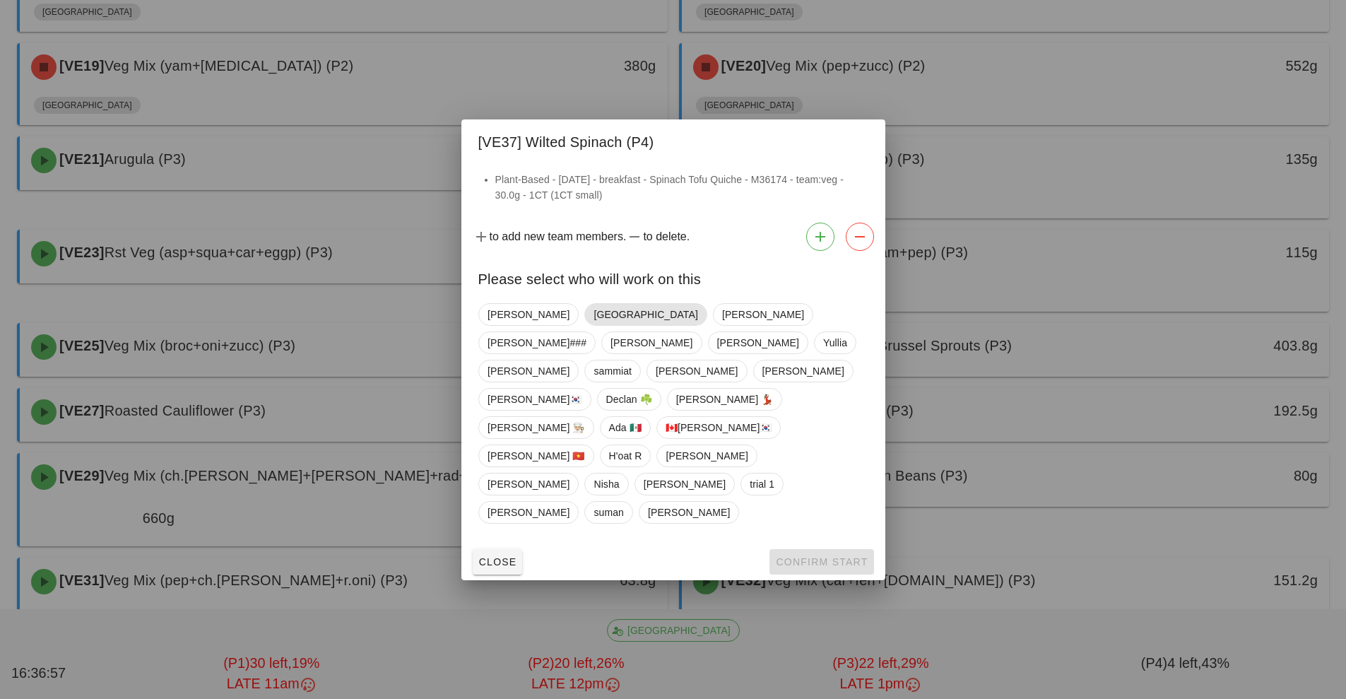
click at [593, 325] on span "[GEOGRAPHIC_DATA]" at bounding box center [645, 314] width 104 height 21
click at [831, 556] on span "Confirm Start" at bounding box center [821, 561] width 93 height 11
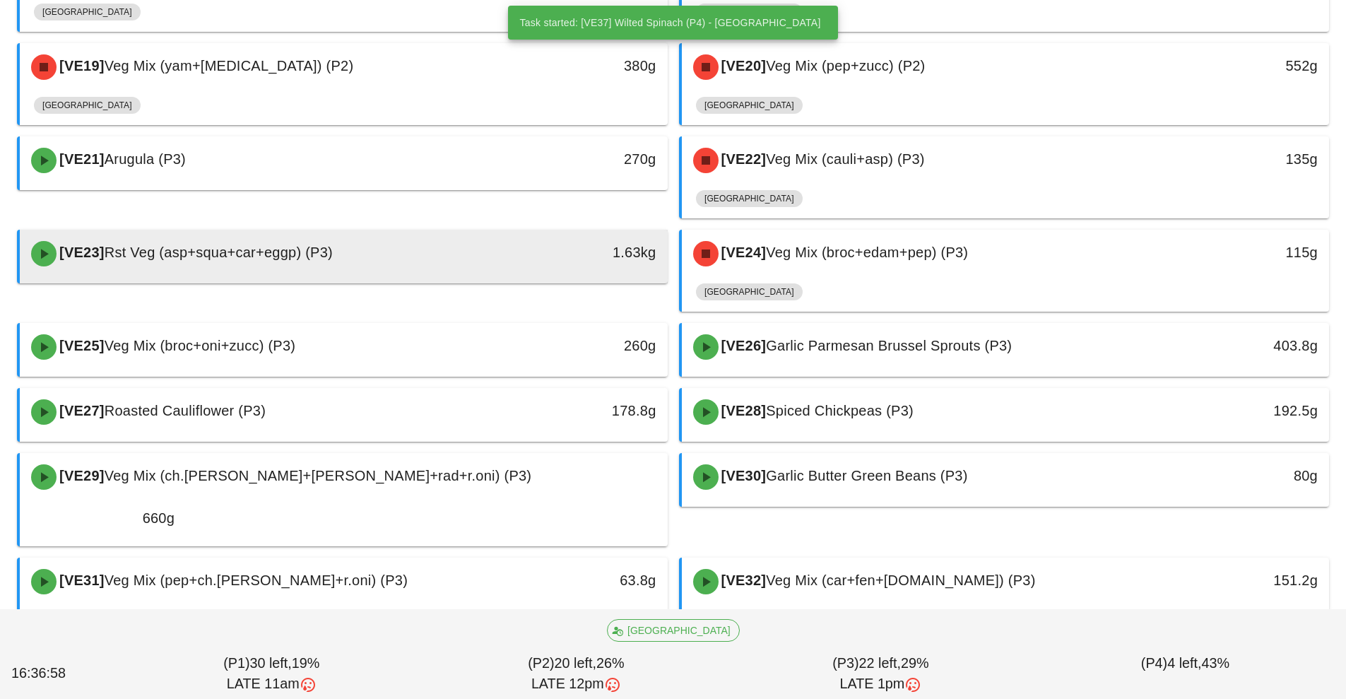
click at [100, 244] on span "[VE23]" at bounding box center [81, 252] width 48 height 16
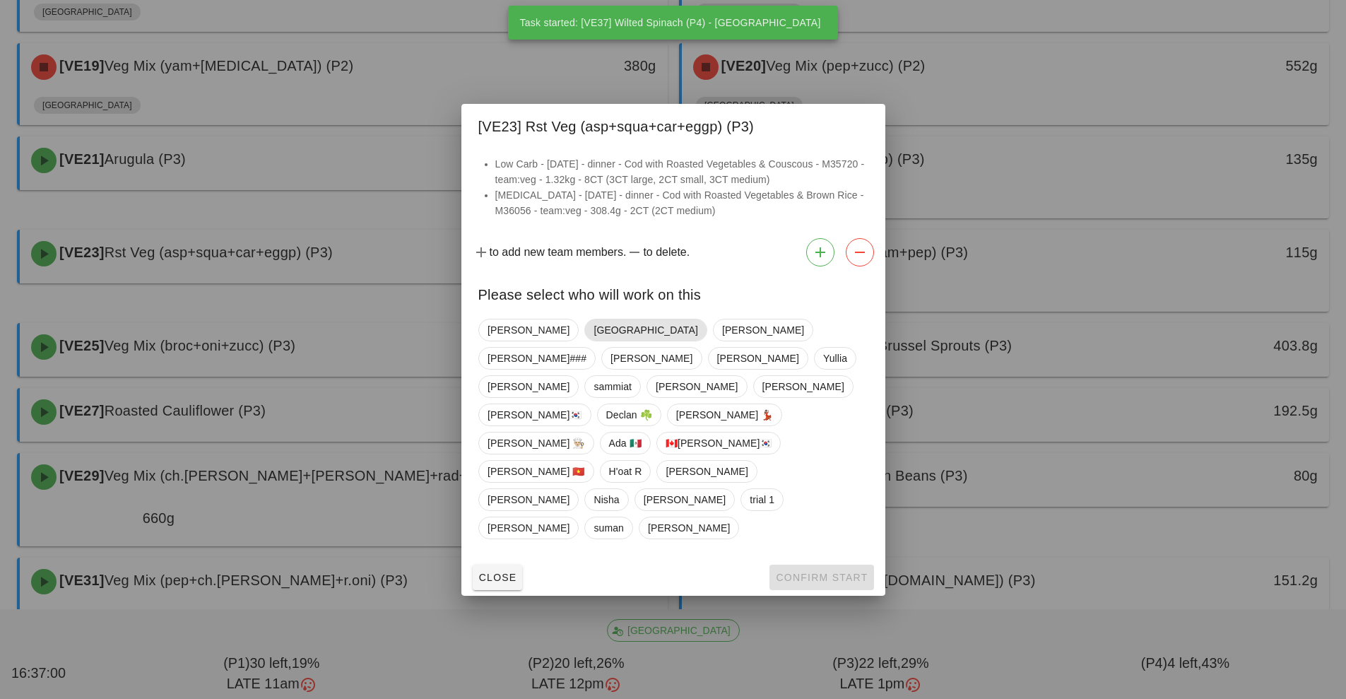
click at [593, 340] on span "[GEOGRAPHIC_DATA]" at bounding box center [645, 329] width 104 height 21
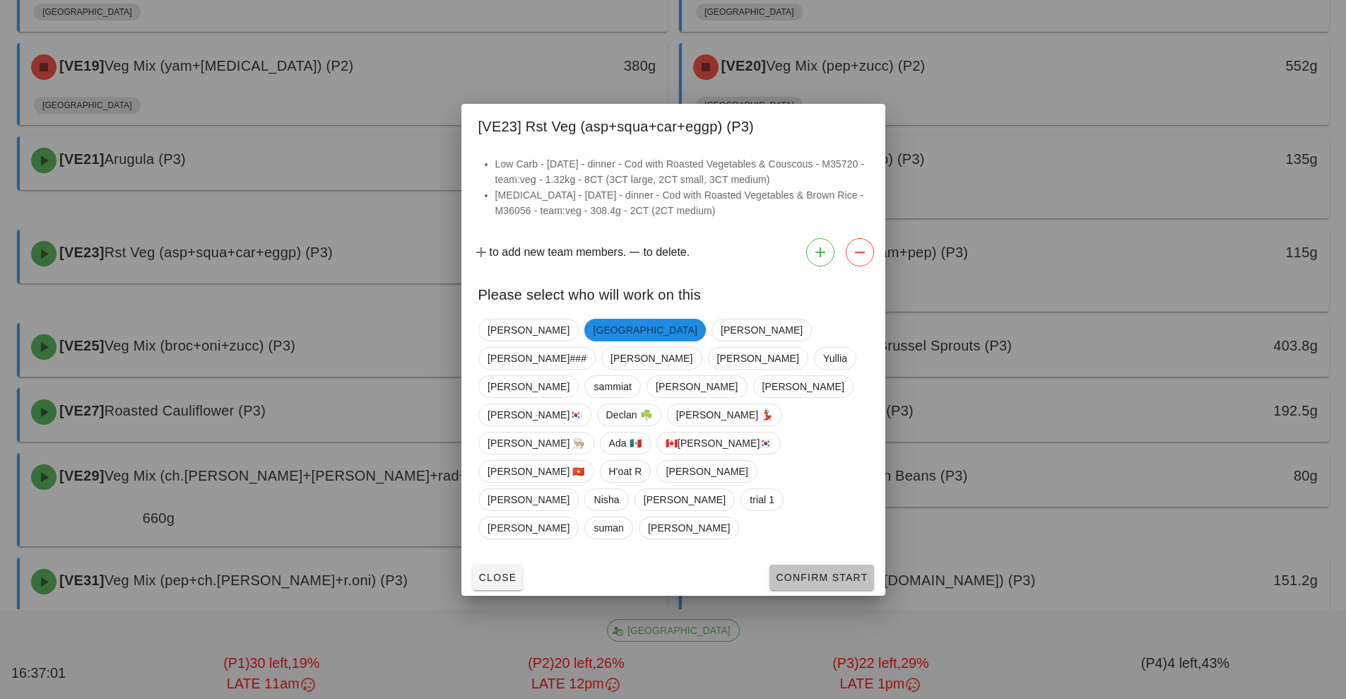
click at [843, 564] on button "Confirm Start" at bounding box center [821, 576] width 104 height 25
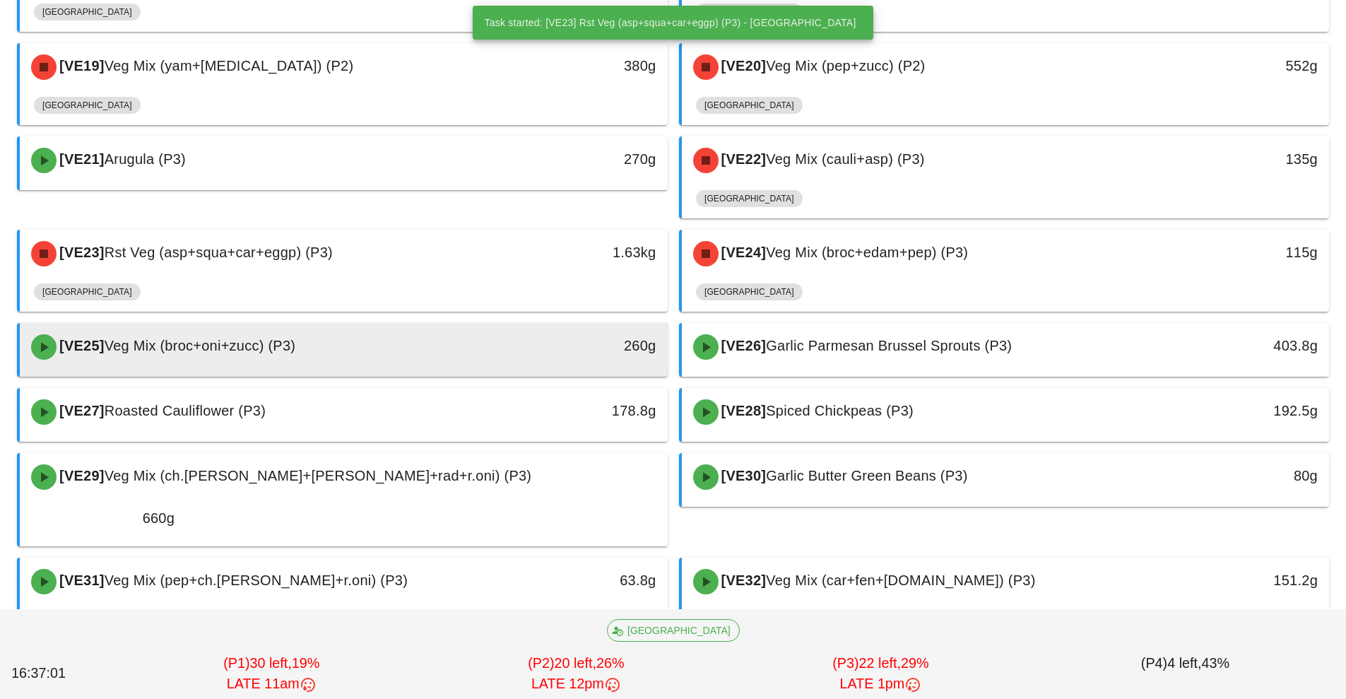
click at [378, 371] on div at bounding box center [343, 374] width 619 height 6
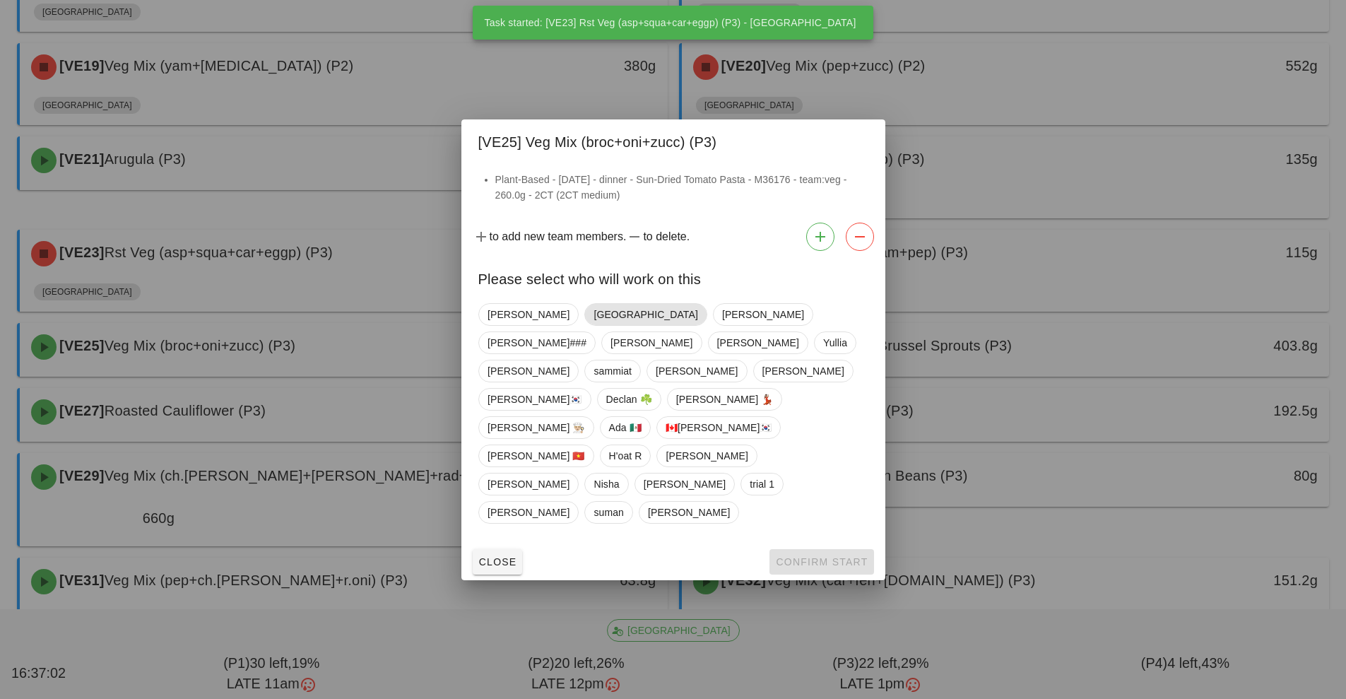
click at [593, 325] on span "[GEOGRAPHIC_DATA]" at bounding box center [645, 314] width 104 height 21
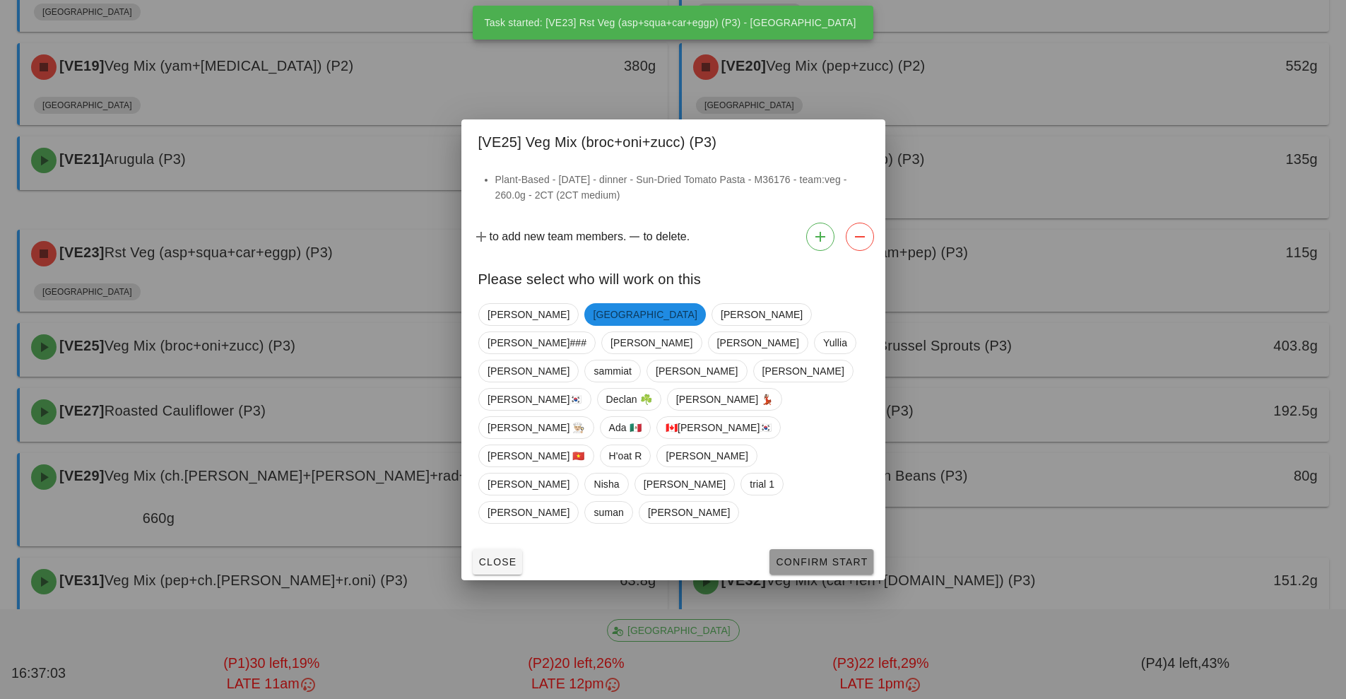
click at [838, 556] on span "Confirm Start" at bounding box center [821, 561] width 93 height 11
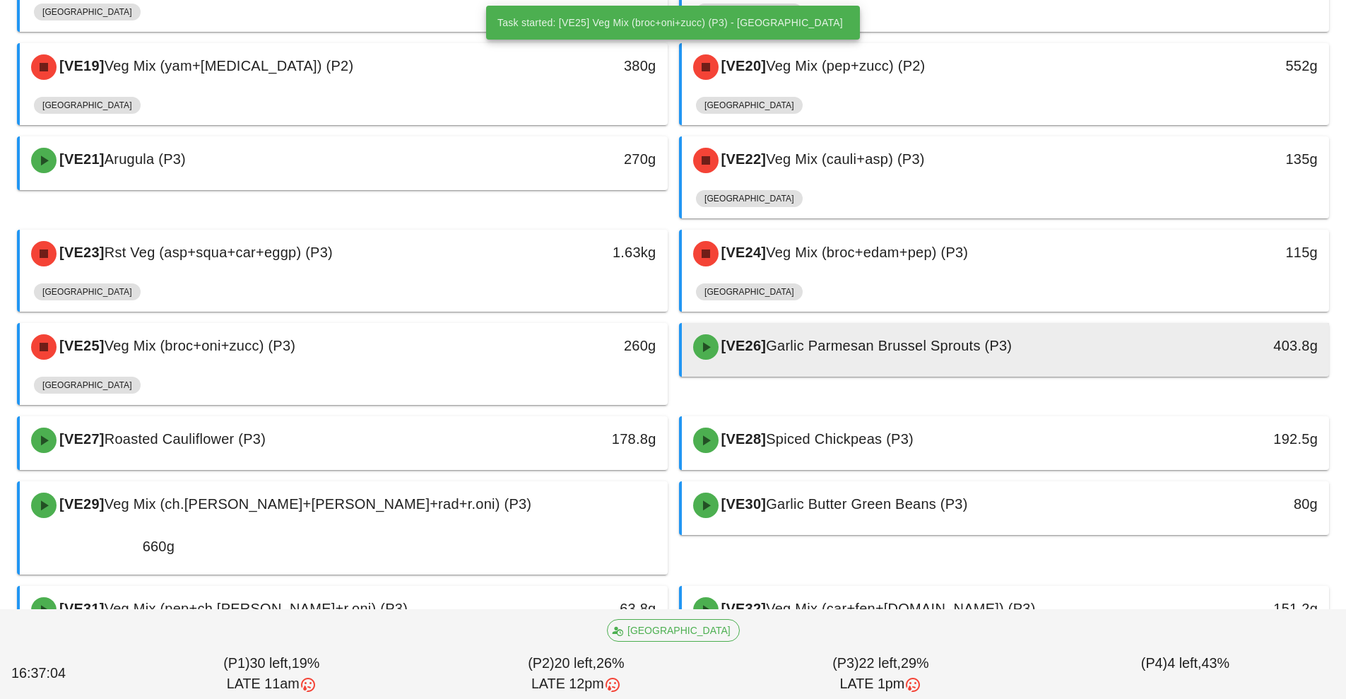
click at [875, 327] on div "[VE26] Garlic Parmesan Brussel Sprouts (P3)" at bounding box center [924, 347] width 481 height 42
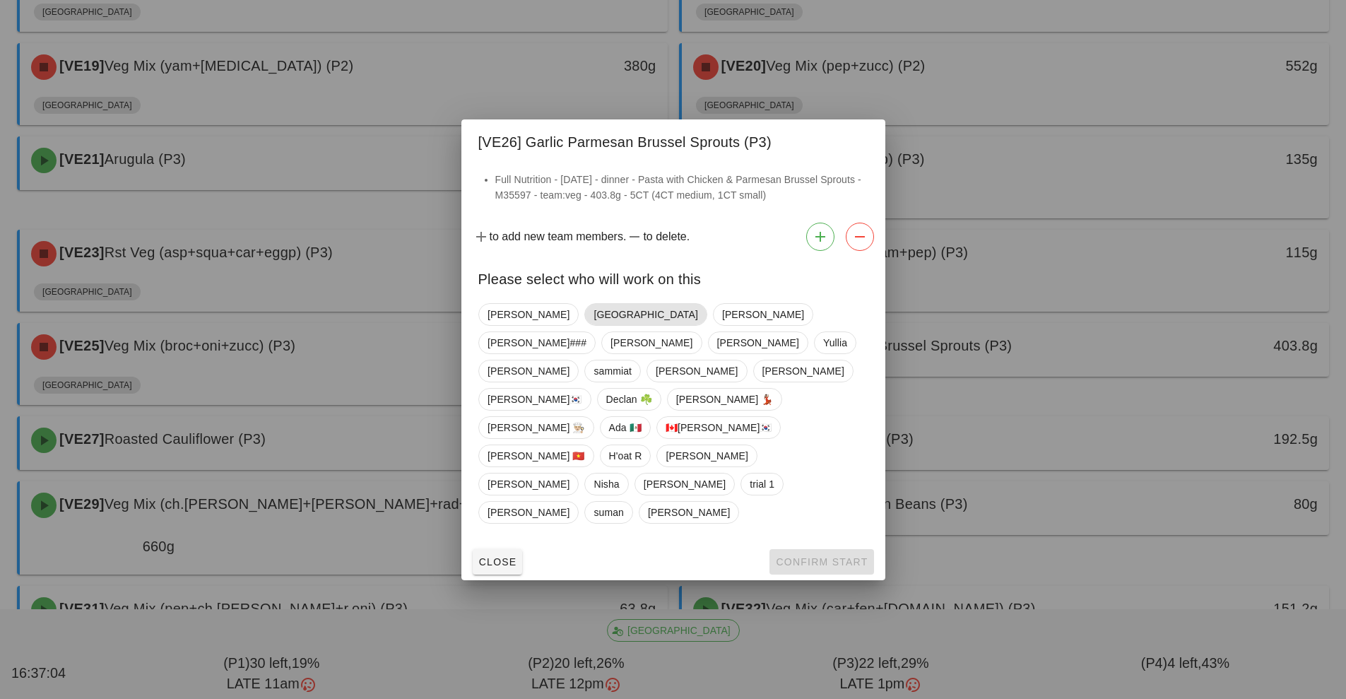
click at [584, 326] on span "[GEOGRAPHIC_DATA]" at bounding box center [645, 314] width 122 height 23
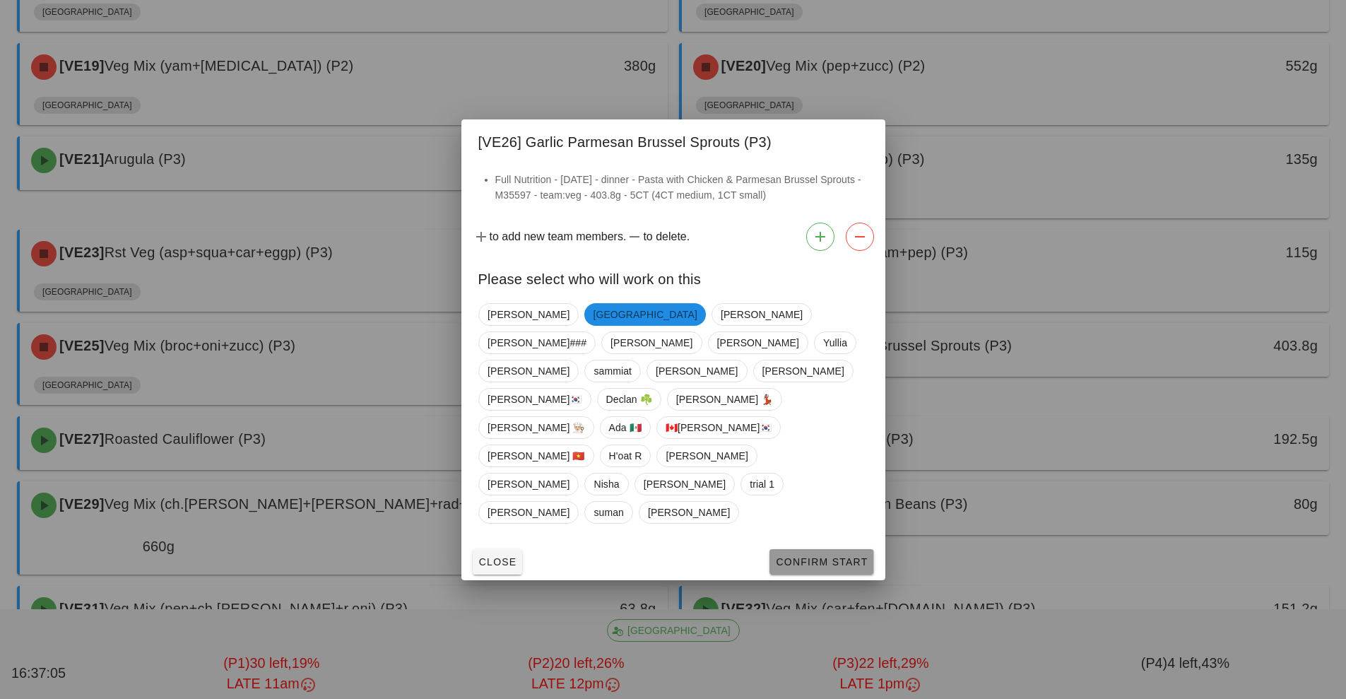
click at [853, 556] on span "Confirm Start" at bounding box center [821, 561] width 93 height 11
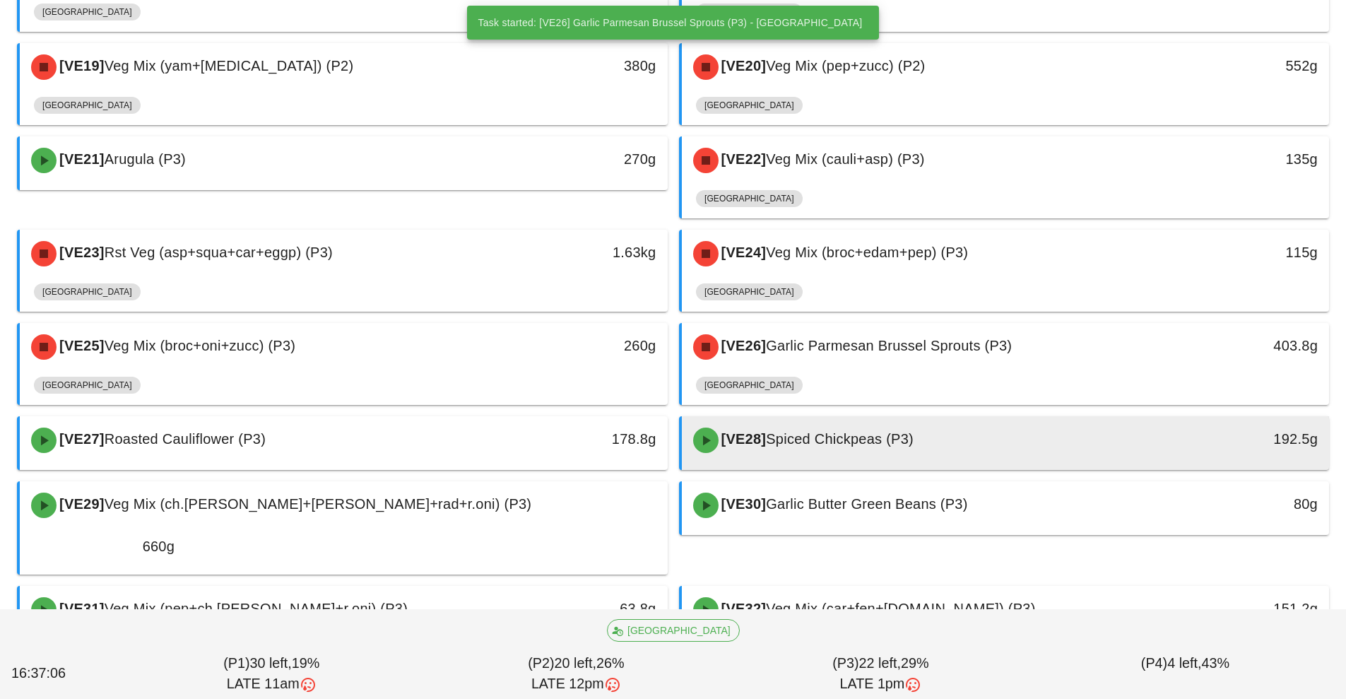
click at [936, 419] on div "[VE28] Spiced Chickpeas (P3)" at bounding box center [924, 440] width 481 height 42
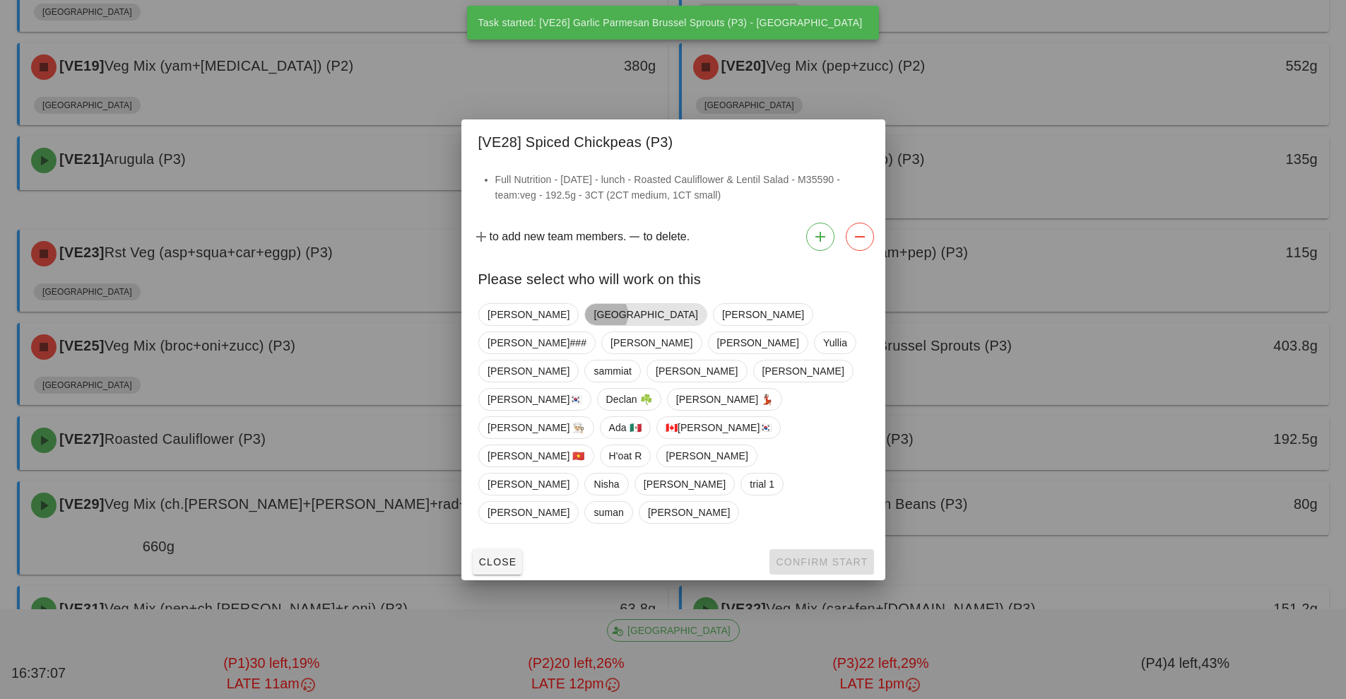
click at [593, 325] on span "[GEOGRAPHIC_DATA]" at bounding box center [645, 314] width 104 height 21
click at [852, 556] on span "Confirm Start" at bounding box center [821, 561] width 93 height 11
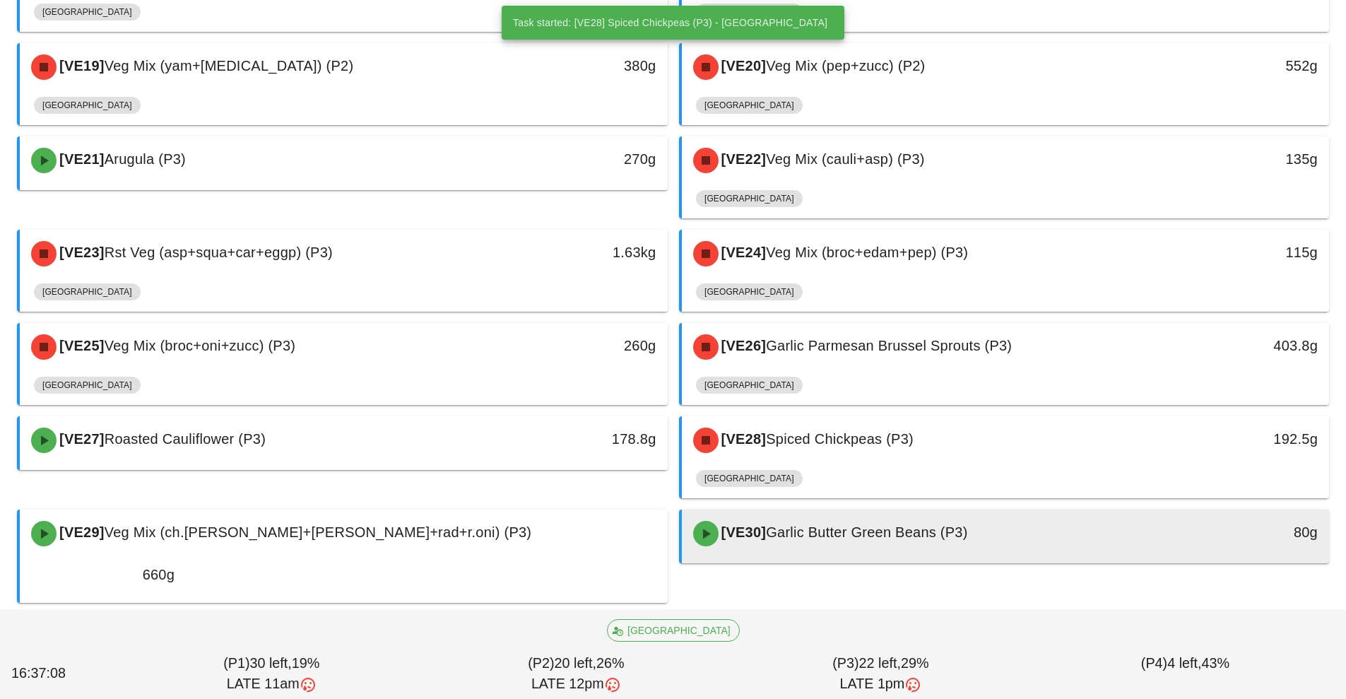
click at [888, 557] on div at bounding box center [1005, 560] width 619 height 6
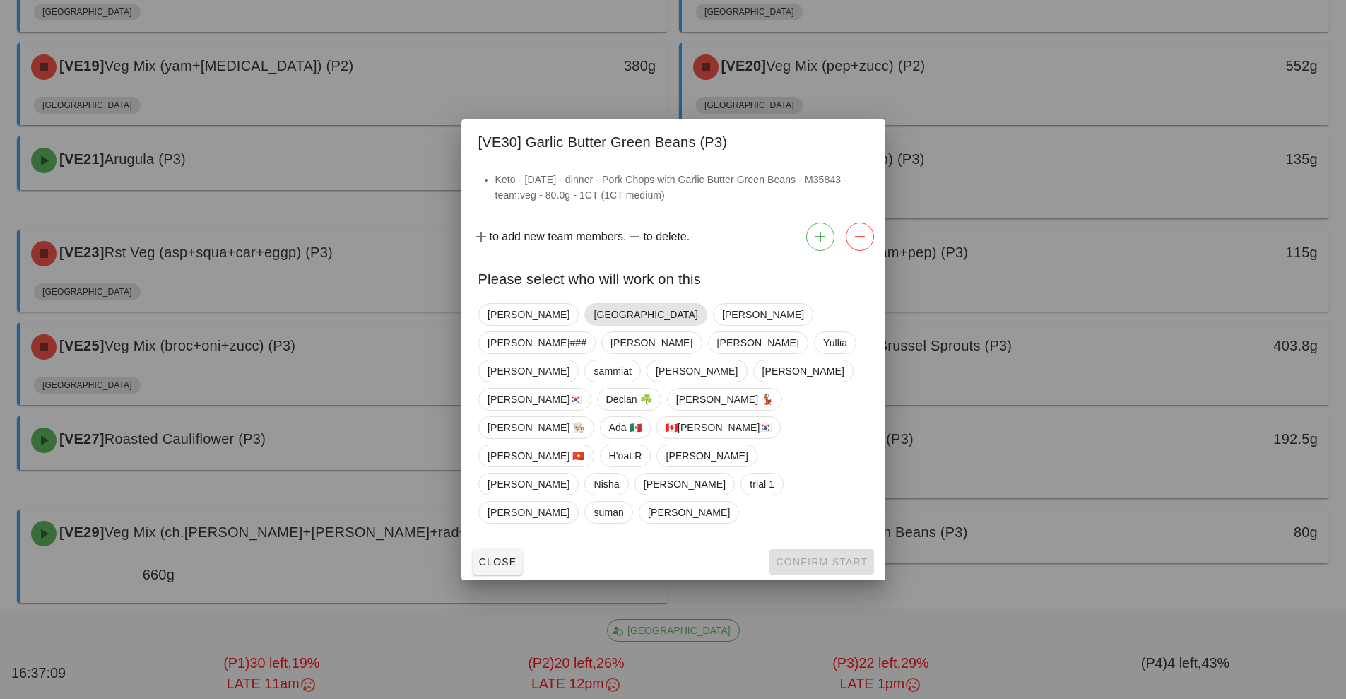
click at [584, 326] on span "[GEOGRAPHIC_DATA]" at bounding box center [645, 314] width 122 height 23
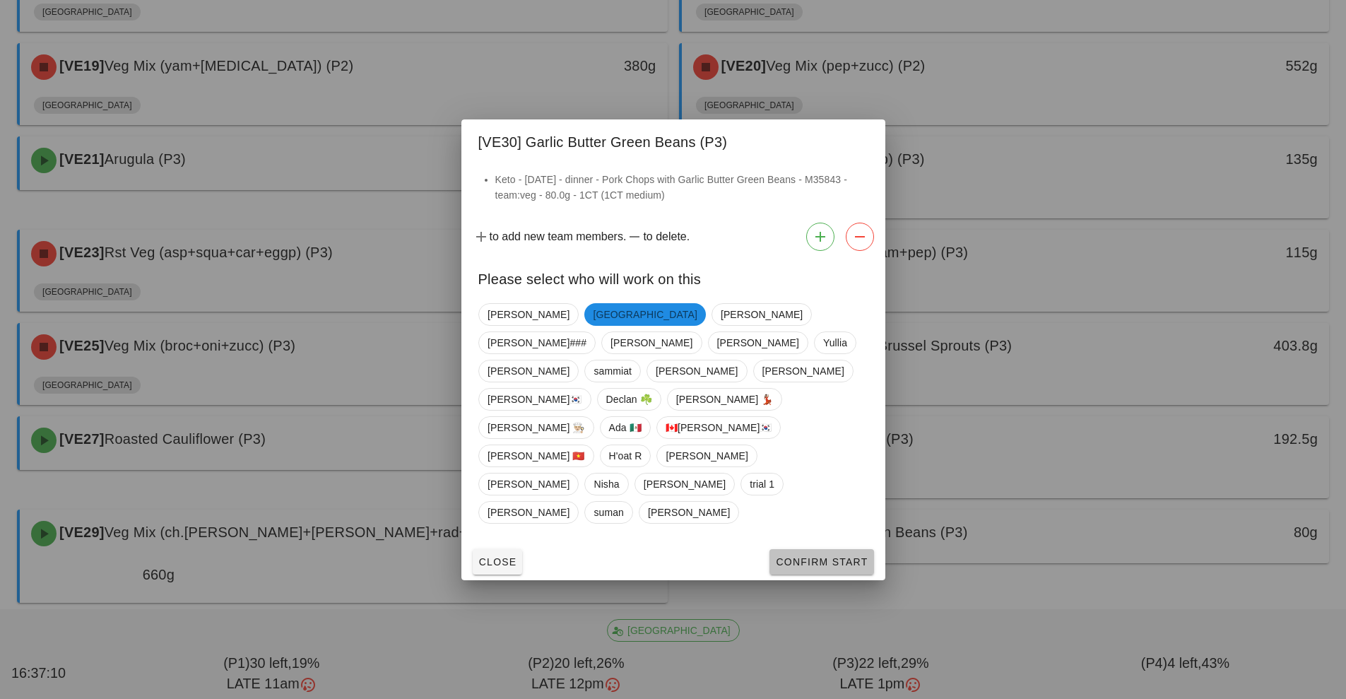
click at [847, 549] on button "Confirm Start" at bounding box center [821, 561] width 104 height 25
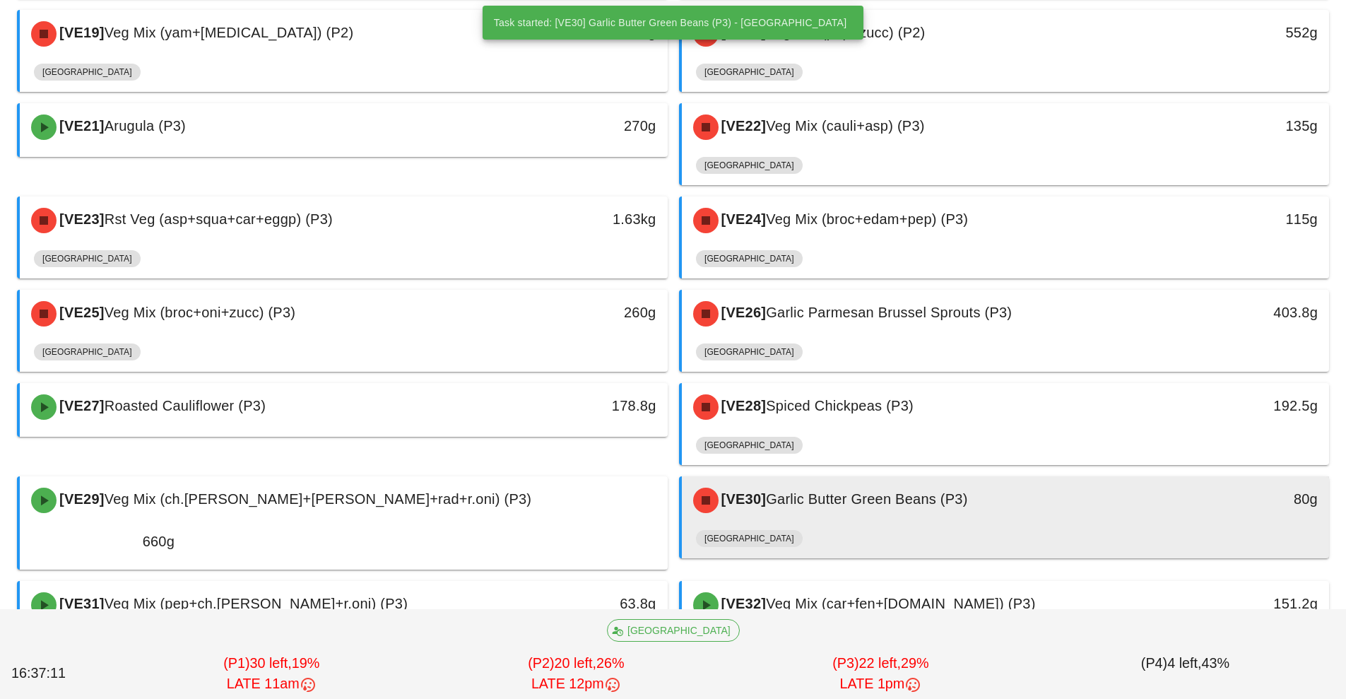
scroll to position [1127, 0]
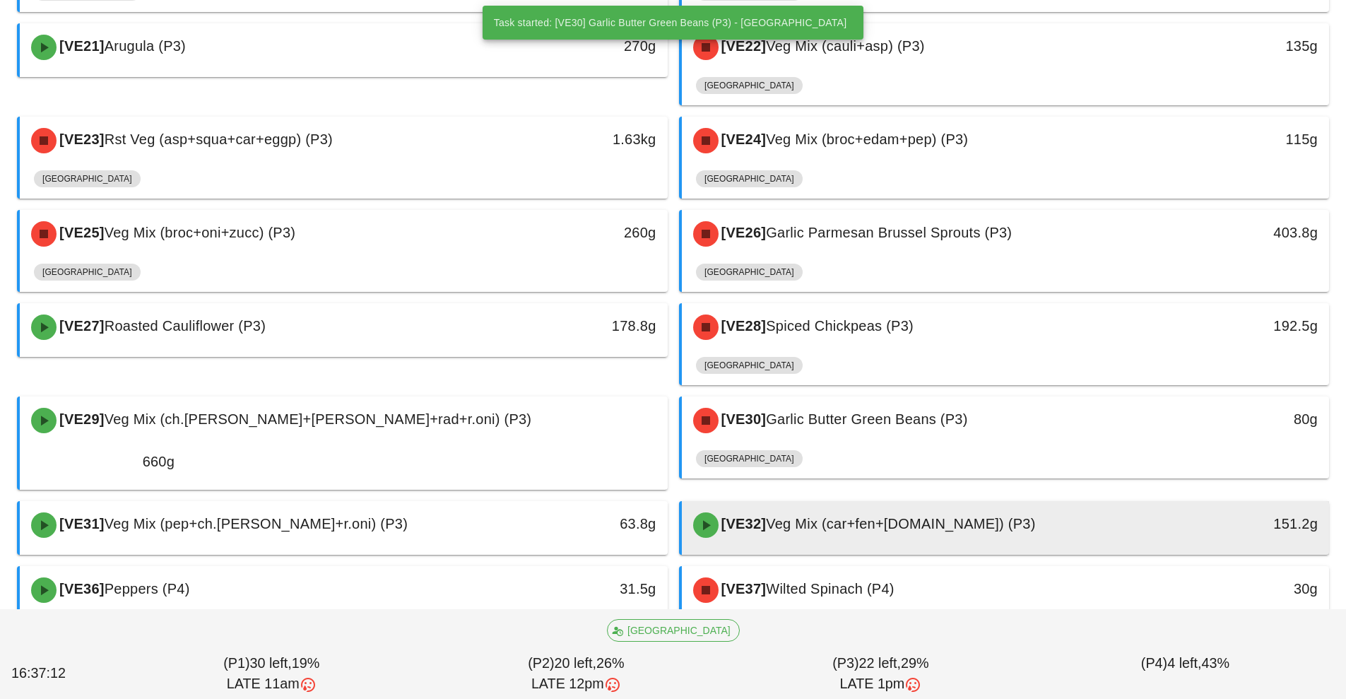
click at [945, 504] on div "[VE32] Veg Mix (car+fen+r.cab) (P3)" at bounding box center [924, 525] width 481 height 42
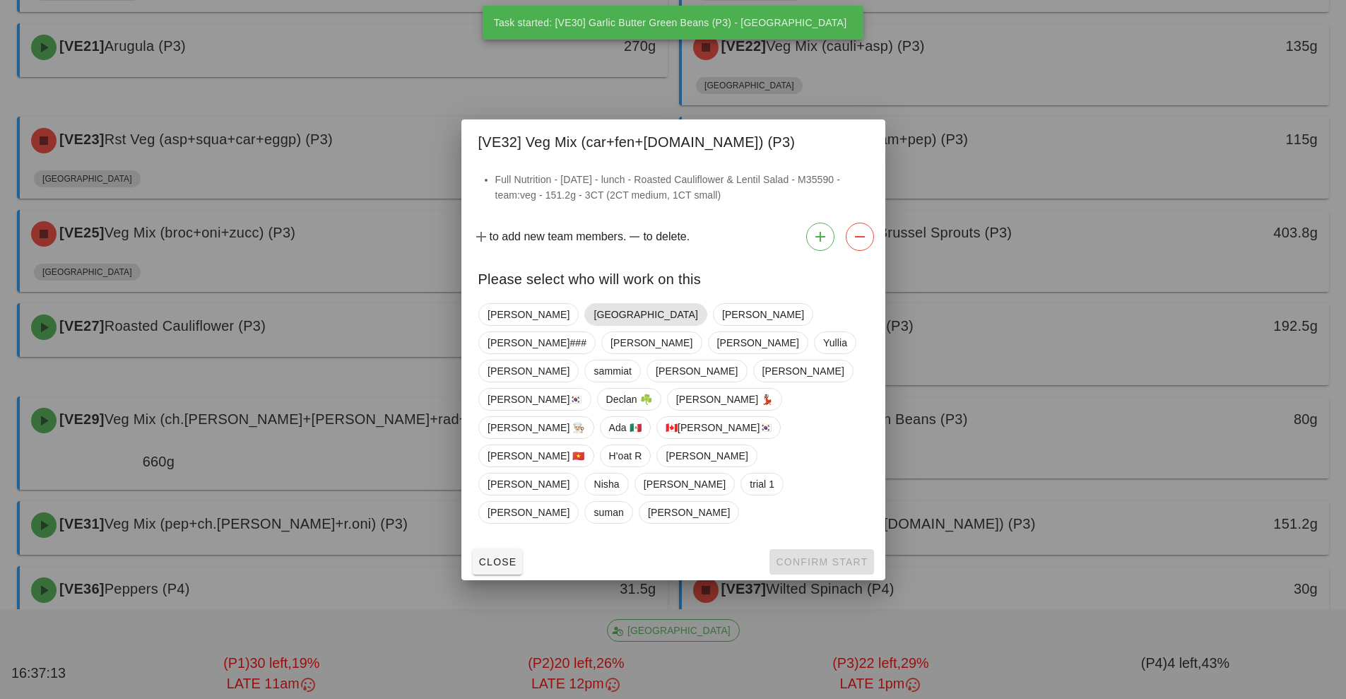
click at [593, 325] on span "[GEOGRAPHIC_DATA]" at bounding box center [645, 314] width 104 height 21
click at [849, 549] on button "Confirm Start" at bounding box center [821, 561] width 104 height 25
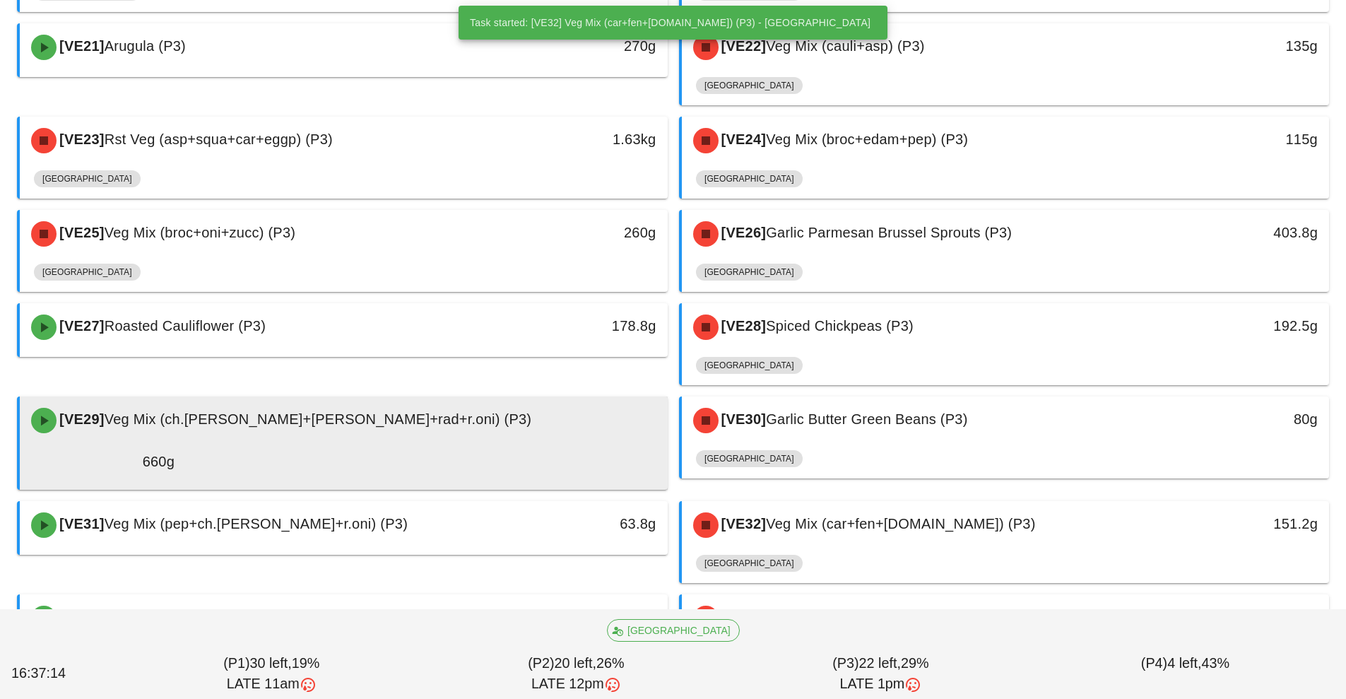
click at [479, 399] on div "[VE29] Veg Mix (ch.tom+cuc+rad+r.oni) (P3)" at bounding box center [344, 420] width 642 height 42
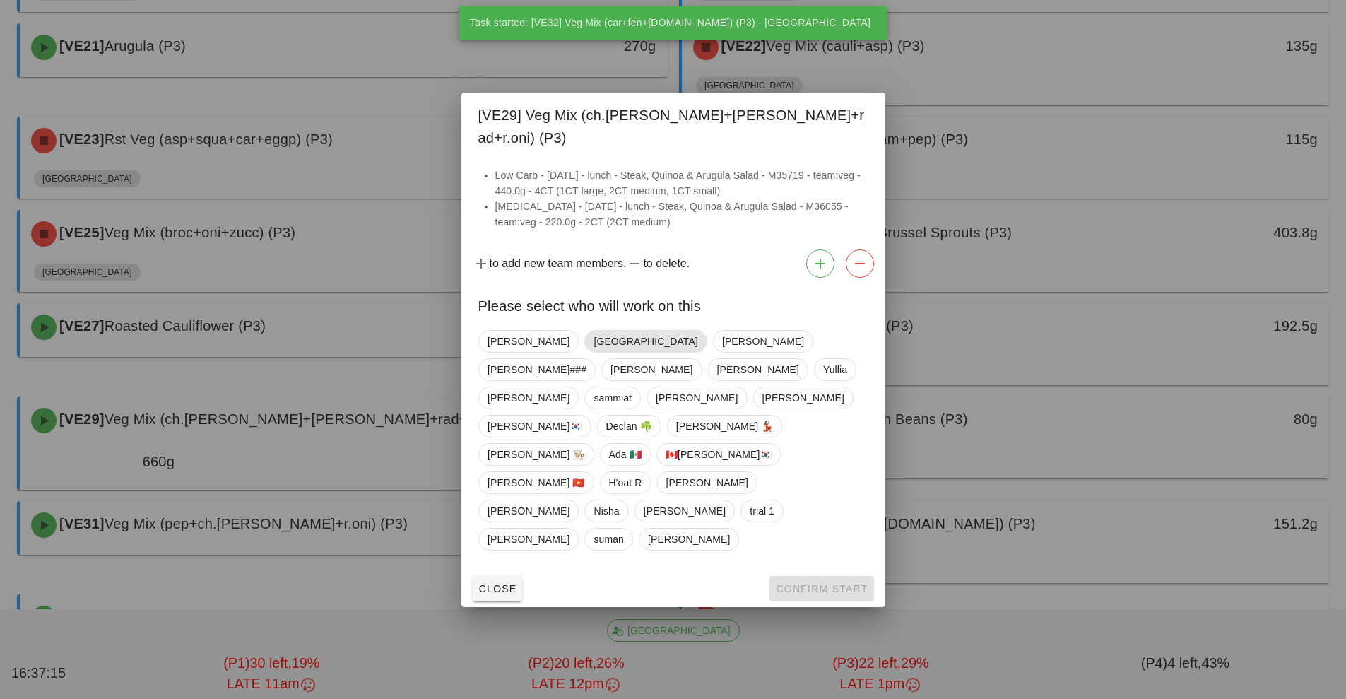
click at [593, 352] on span "[GEOGRAPHIC_DATA]" at bounding box center [645, 341] width 104 height 21
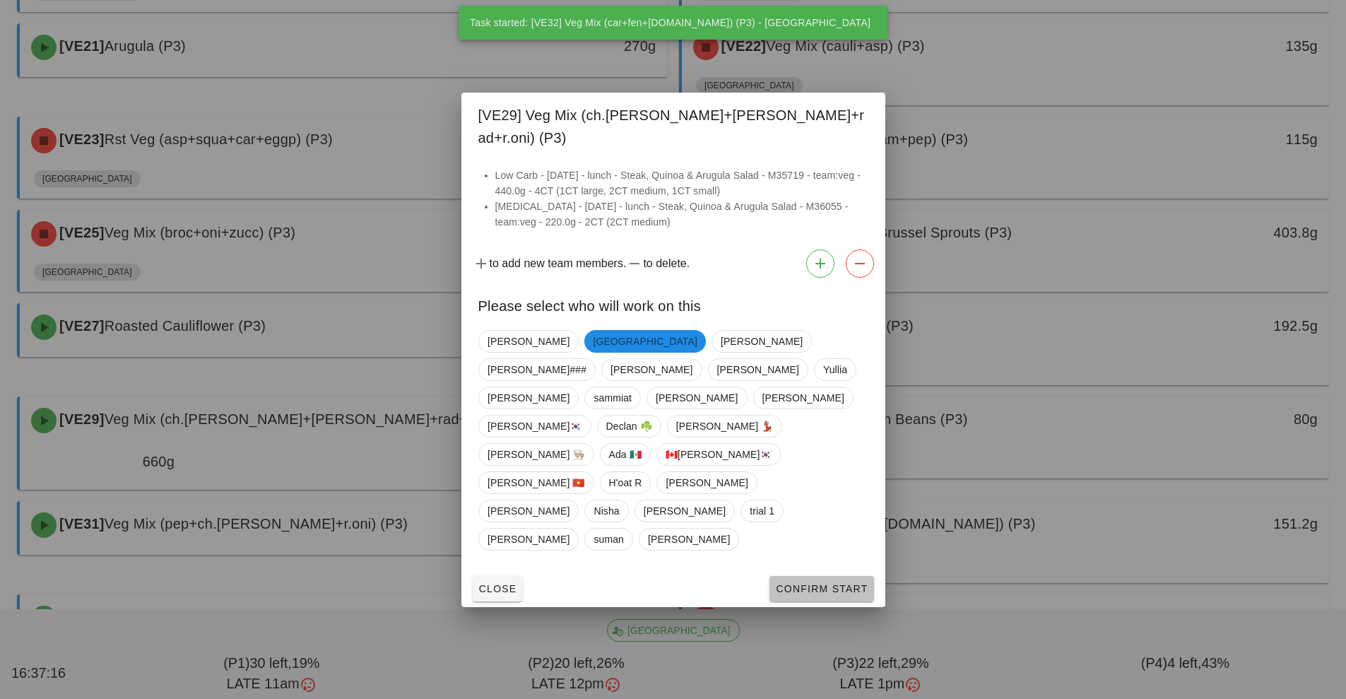
click at [821, 576] on button "Confirm Start" at bounding box center [821, 588] width 104 height 25
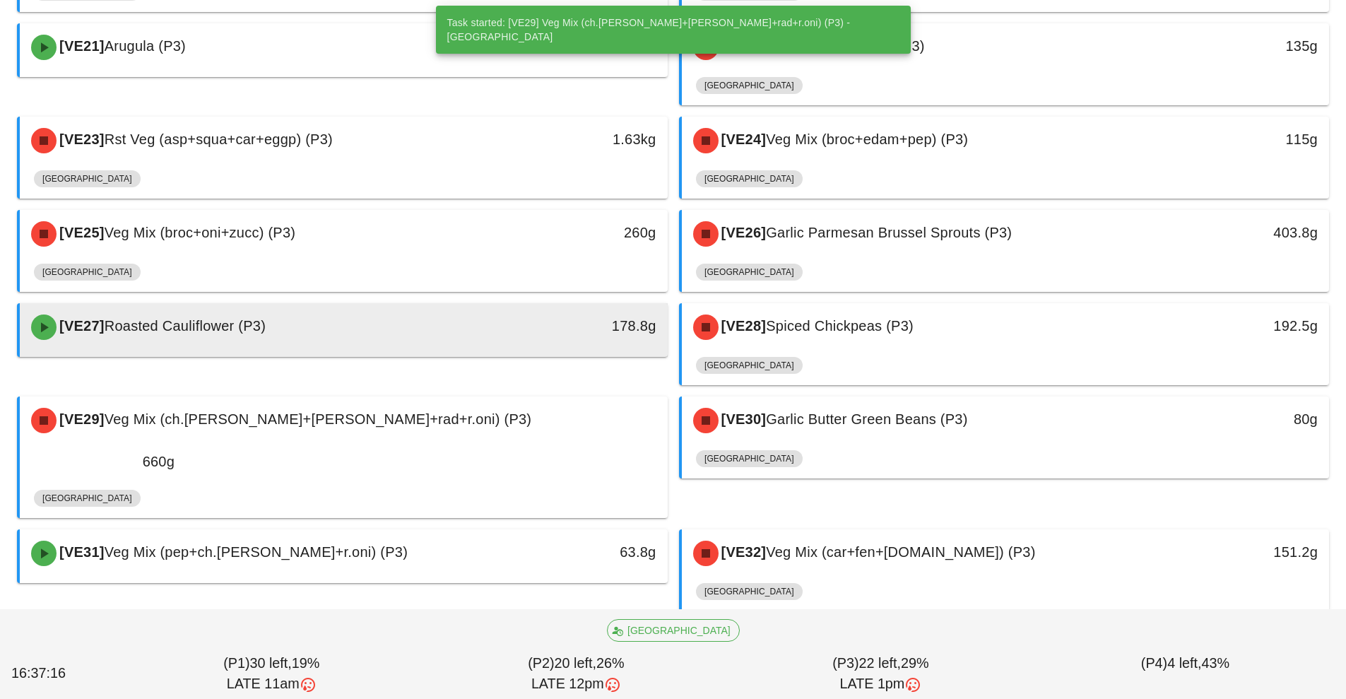
click at [357, 351] on div at bounding box center [343, 354] width 619 height 6
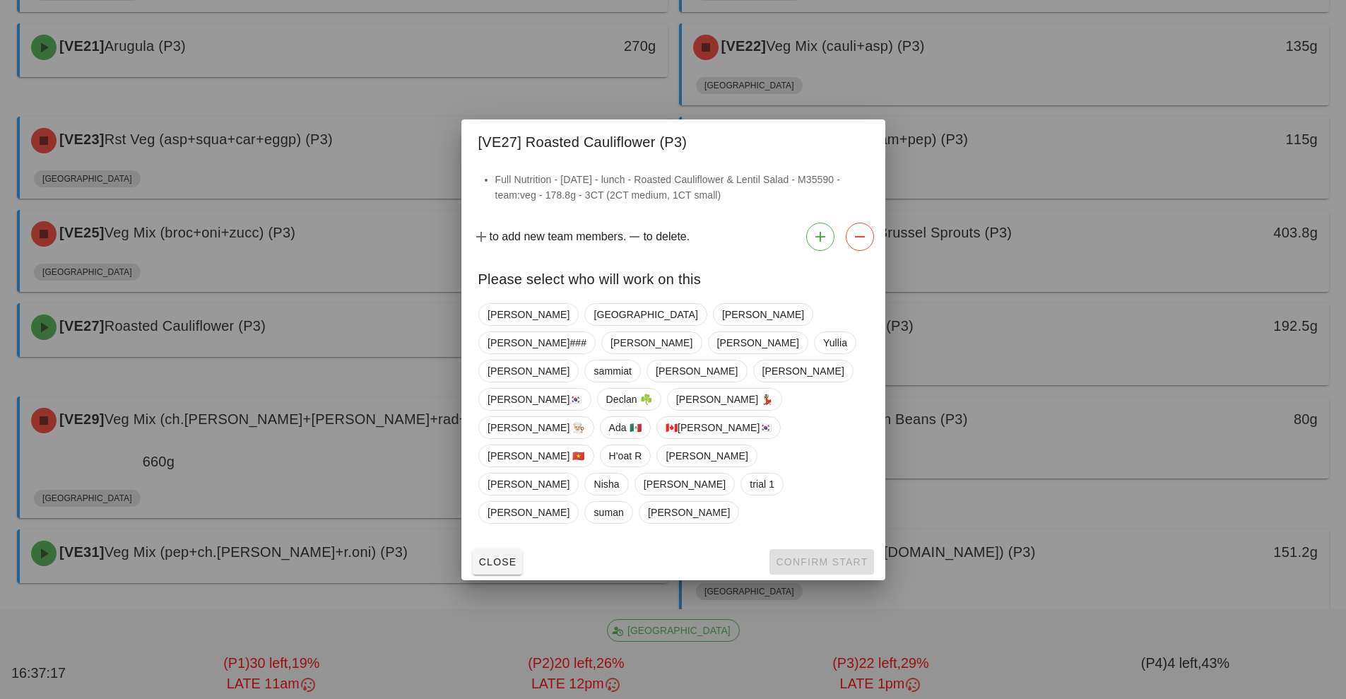
click at [559, 345] on div "Bogdan Milan Richard Shawn### Adrian Kavitha Yullia Arturo sammiat Dalia Ruth w…" at bounding box center [673, 413] width 390 height 232
click at [584, 326] on span "[GEOGRAPHIC_DATA]" at bounding box center [645, 314] width 122 height 23
click at [798, 549] on button "Confirm Start" at bounding box center [821, 561] width 104 height 25
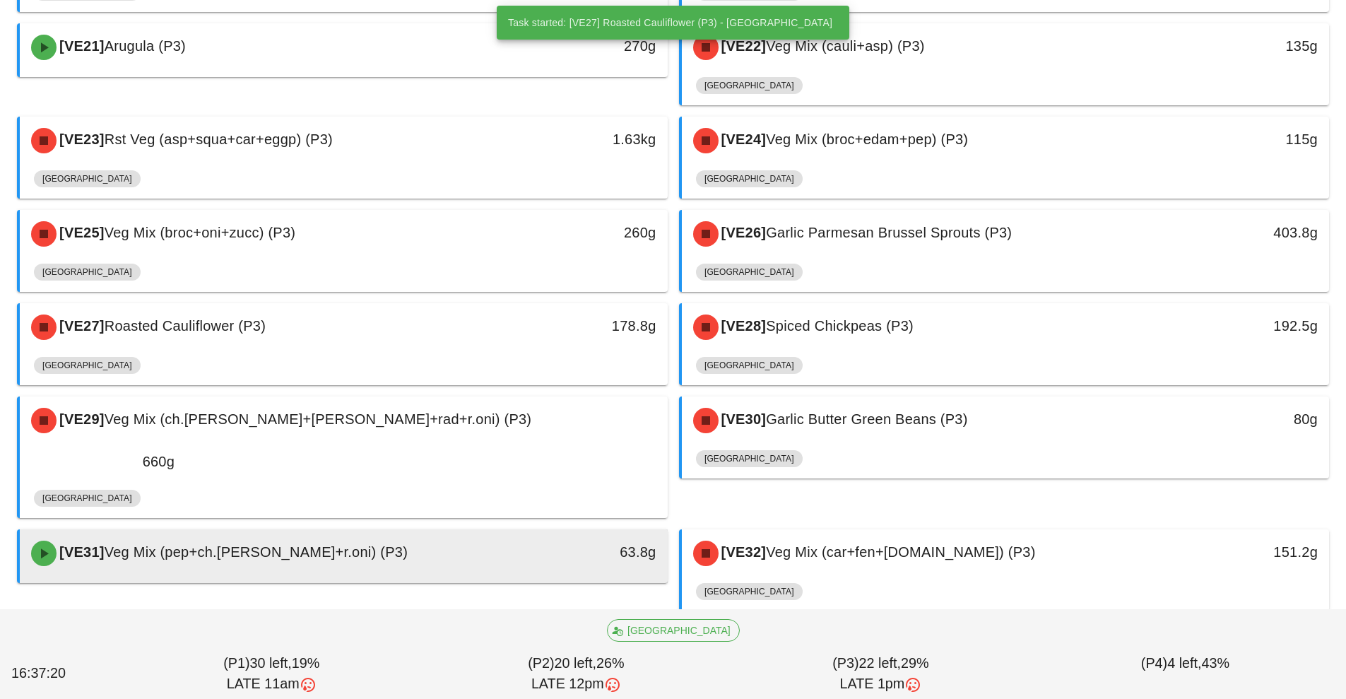
click at [141, 544] on span "Veg Mix (pep+ch.tom+r.oni) (P3)" at bounding box center [256, 552] width 303 height 16
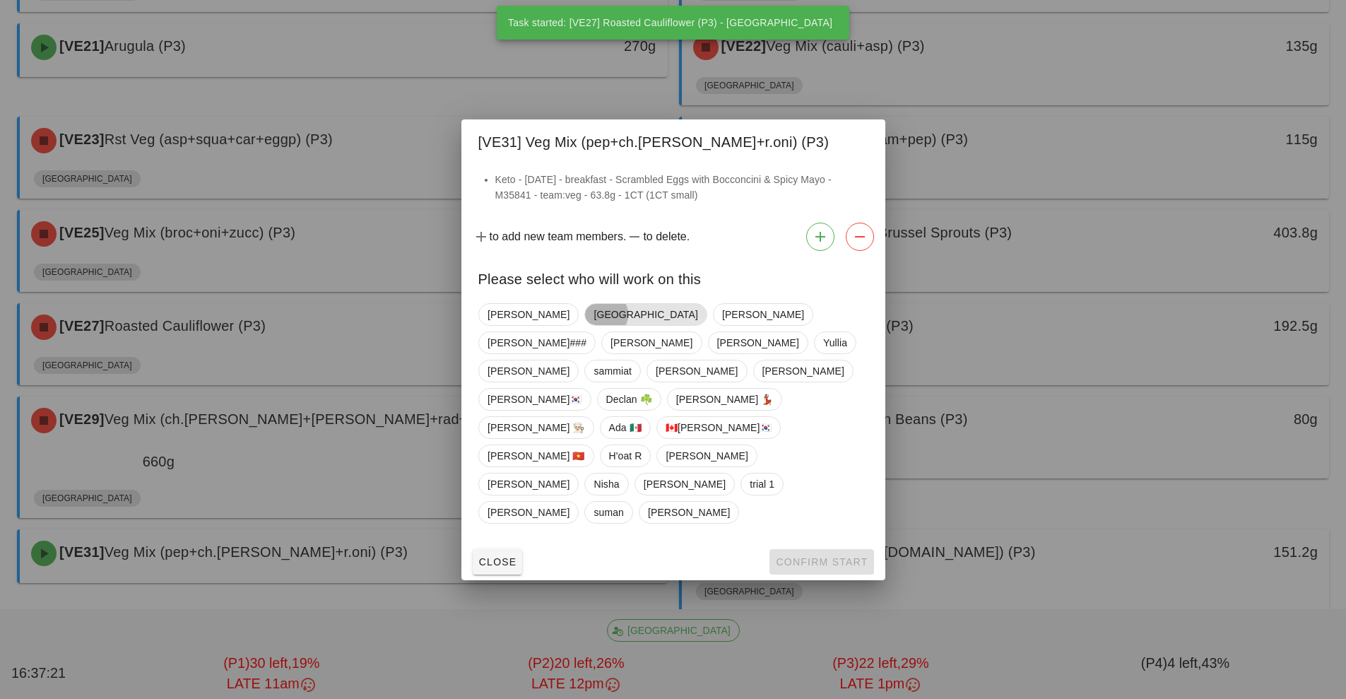
click at [584, 326] on span "[GEOGRAPHIC_DATA]" at bounding box center [645, 314] width 122 height 23
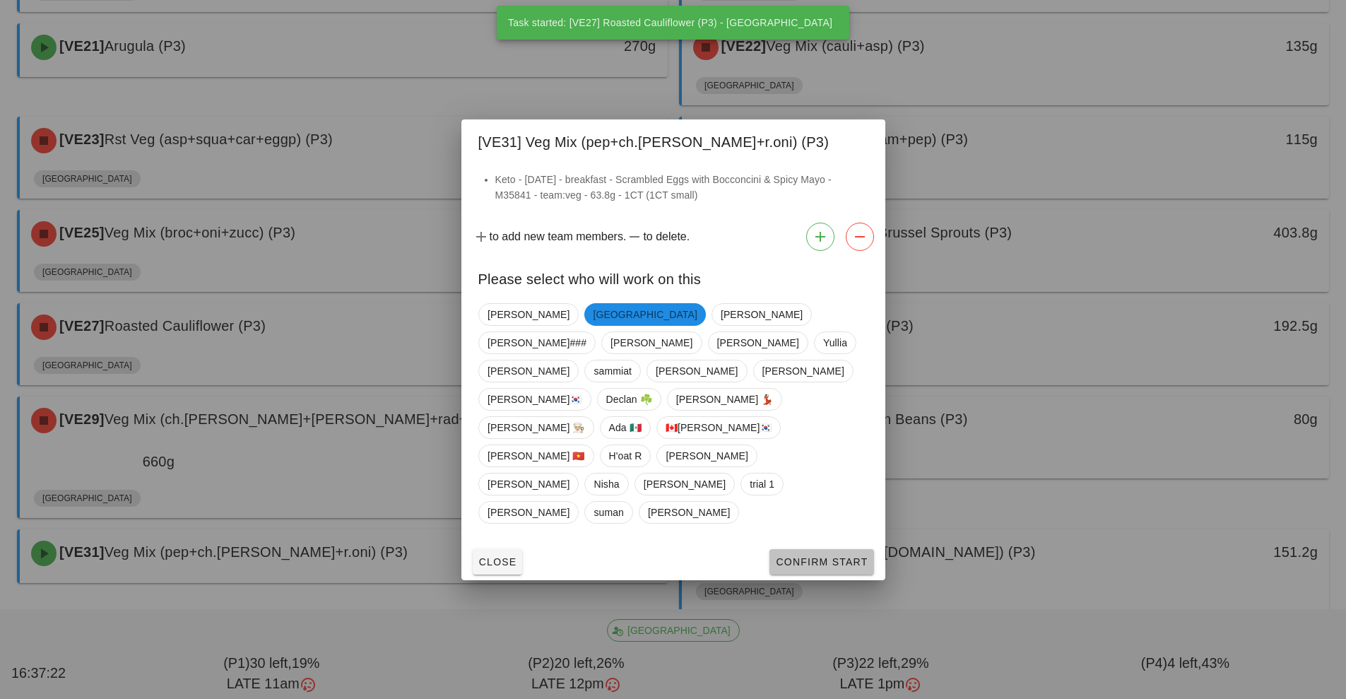
click at [851, 549] on button "Confirm Start" at bounding box center [821, 561] width 104 height 25
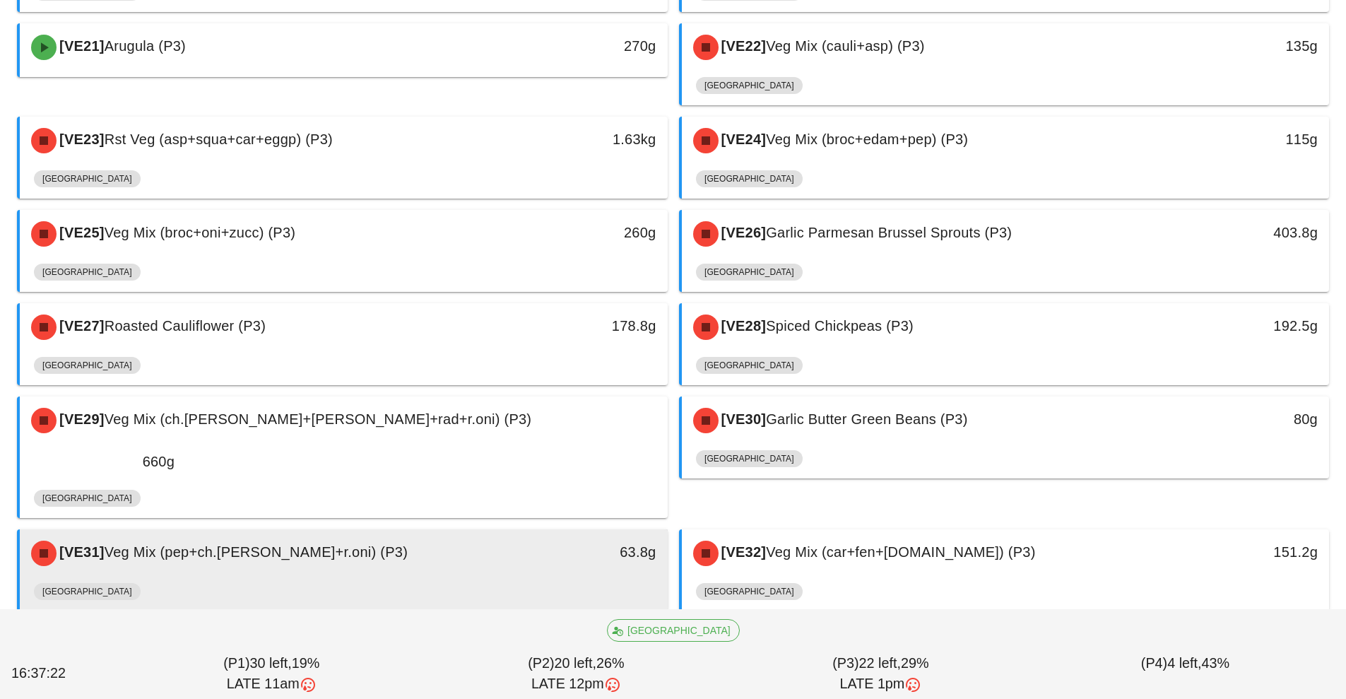
scroll to position [1155, 0]
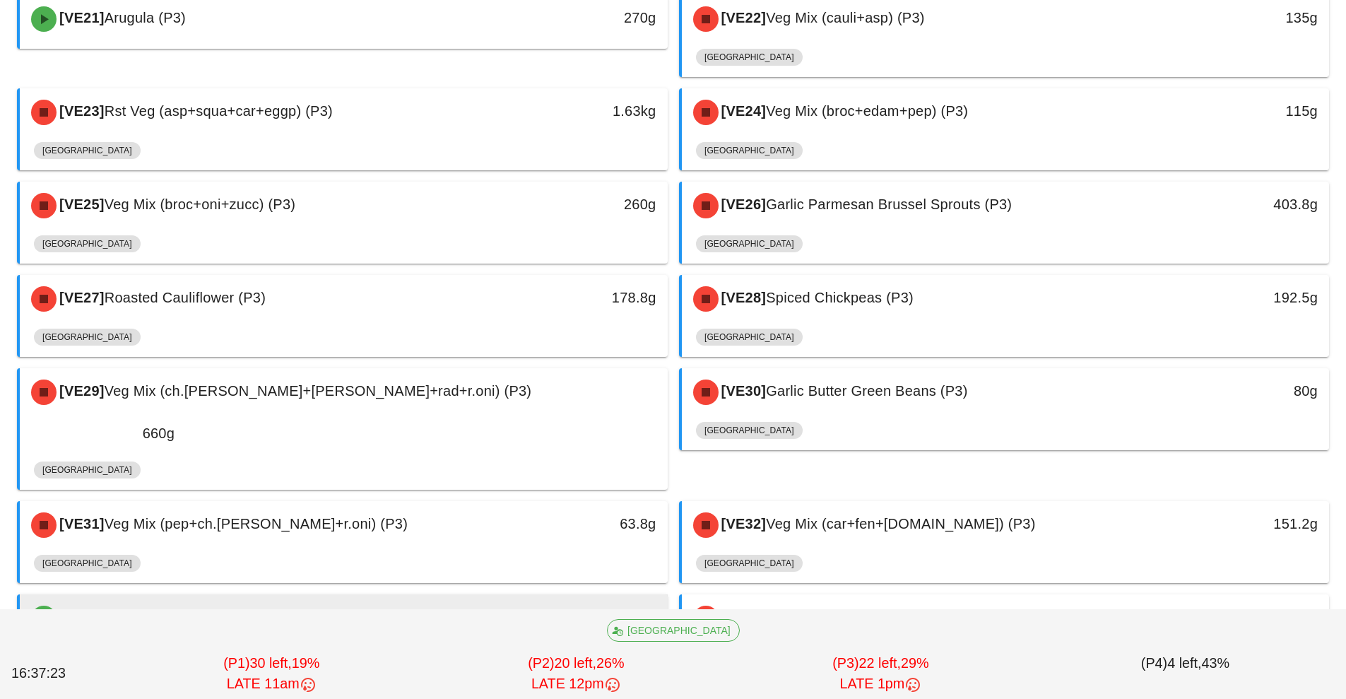
click at [198, 597] on div "[VE36] Peppers (P4)" at bounding box center [263, 618] width 481 height 42
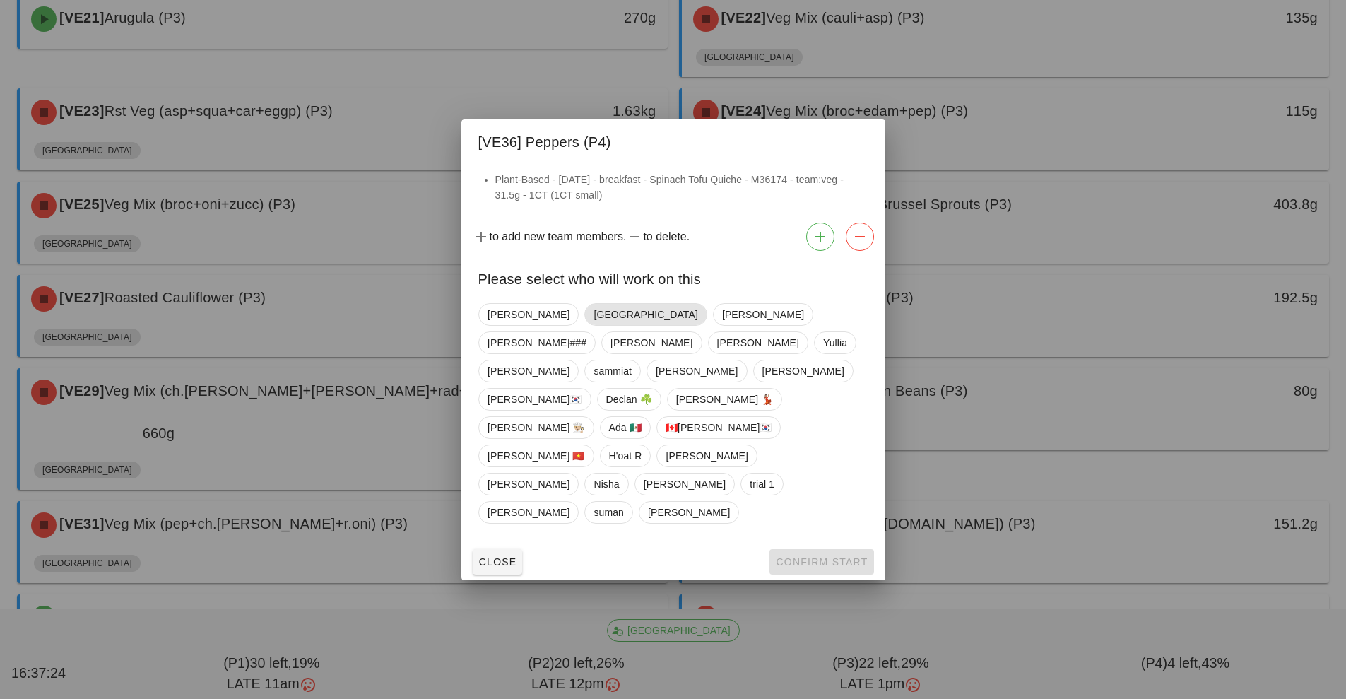
click at [584, 326] on span "[GEOGRAPHIC_DATA]" at bounding box center [645, 314] width 122 height 23
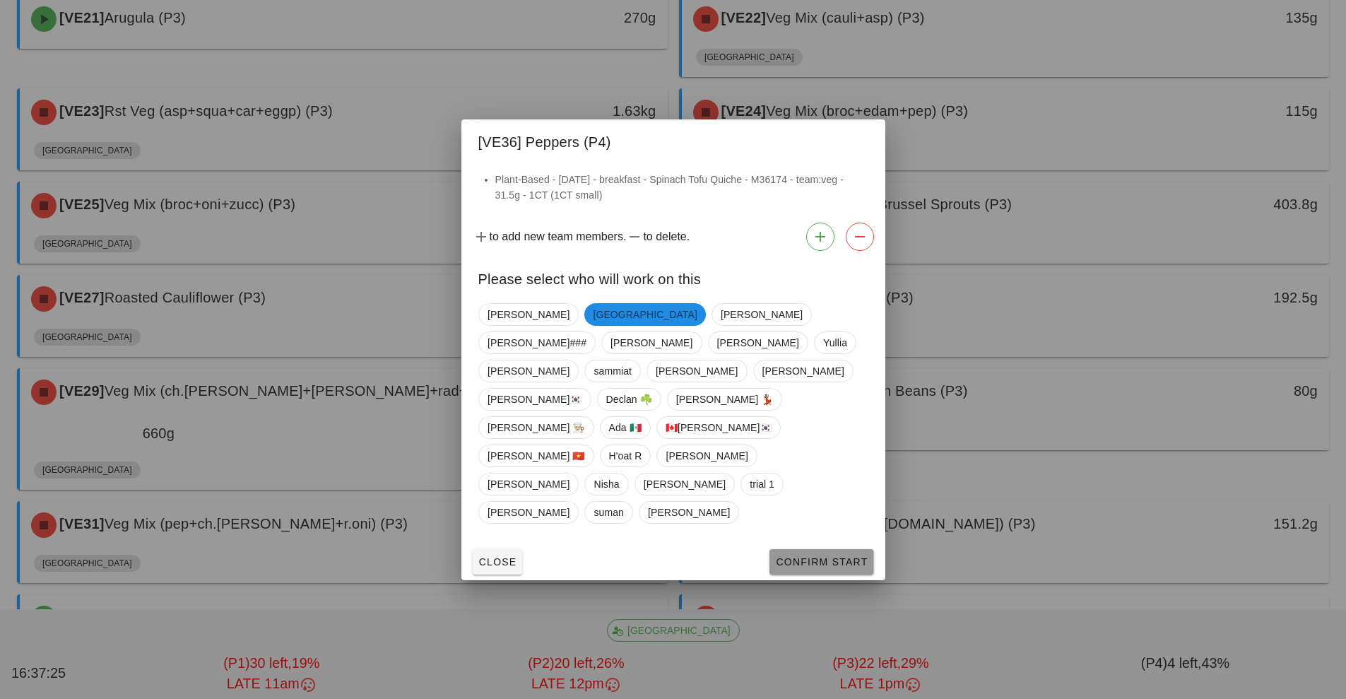
click at [848, 556] on span "Confirm Start" at bounding box center [821, 561] width 93 height 11
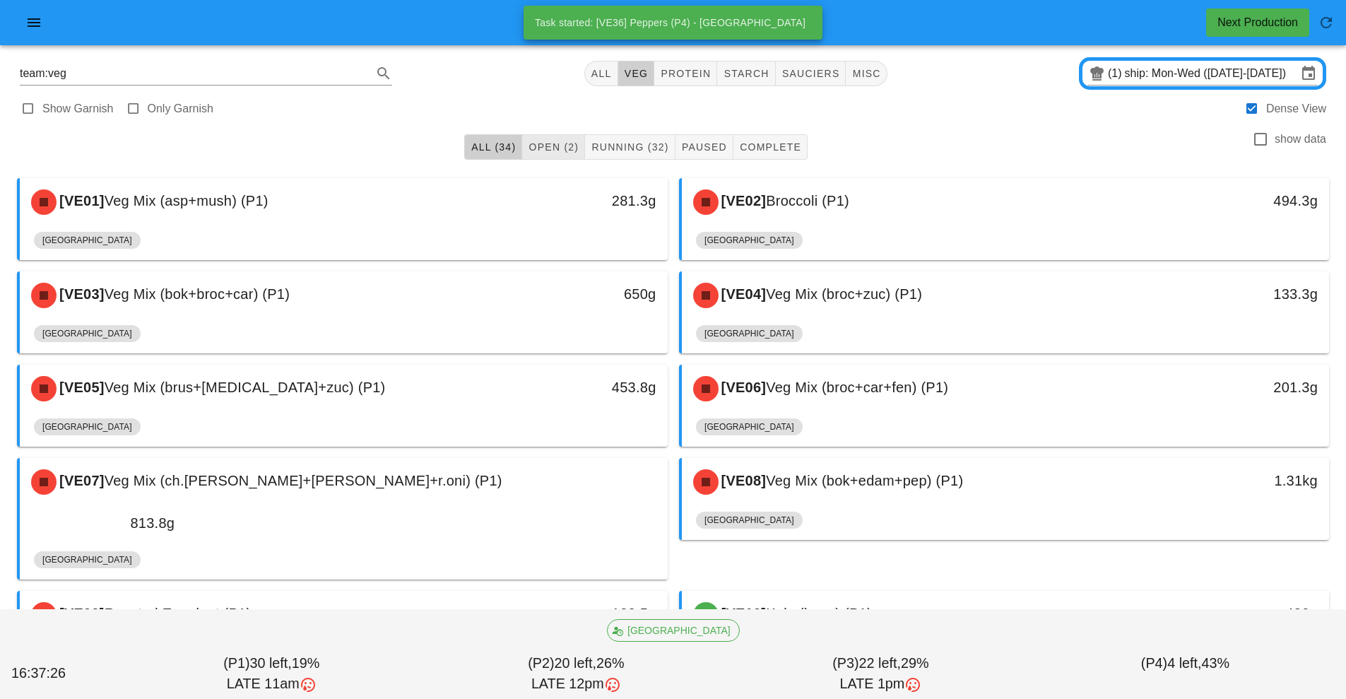
click at [570, 143] on span "Open (2)" at bounding box center [553, 146] width 51 height 11
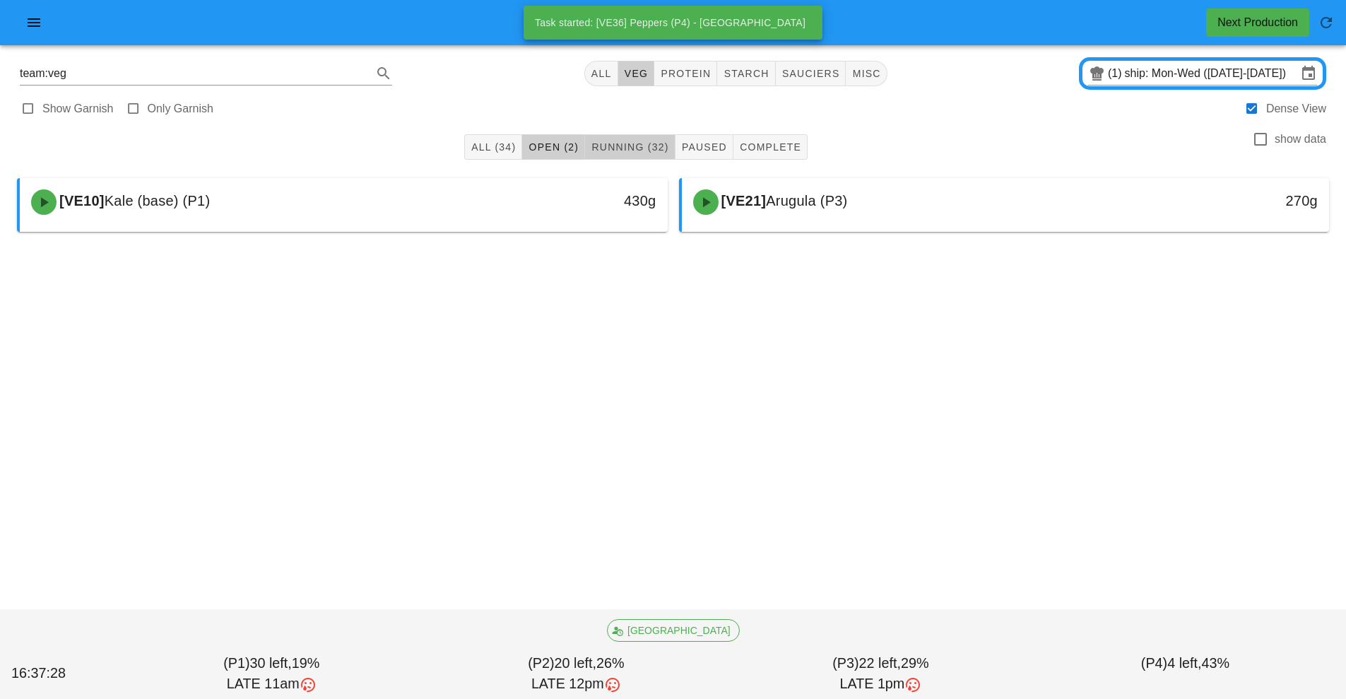
click at [650, 145] on span "Running (32)" at bounding box center [629, 146] width 78 height 11
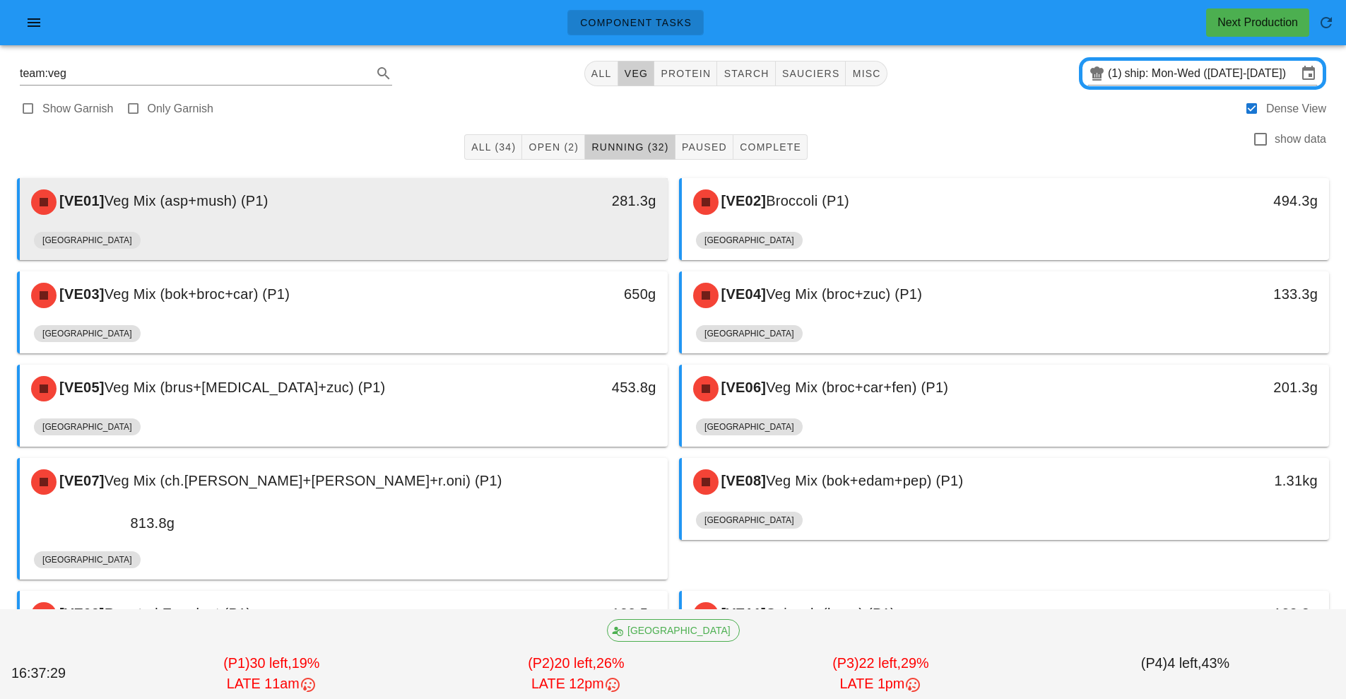
click at [549, 191] on div "281.3g" at bounding box center [583, 200] width 143 height 23
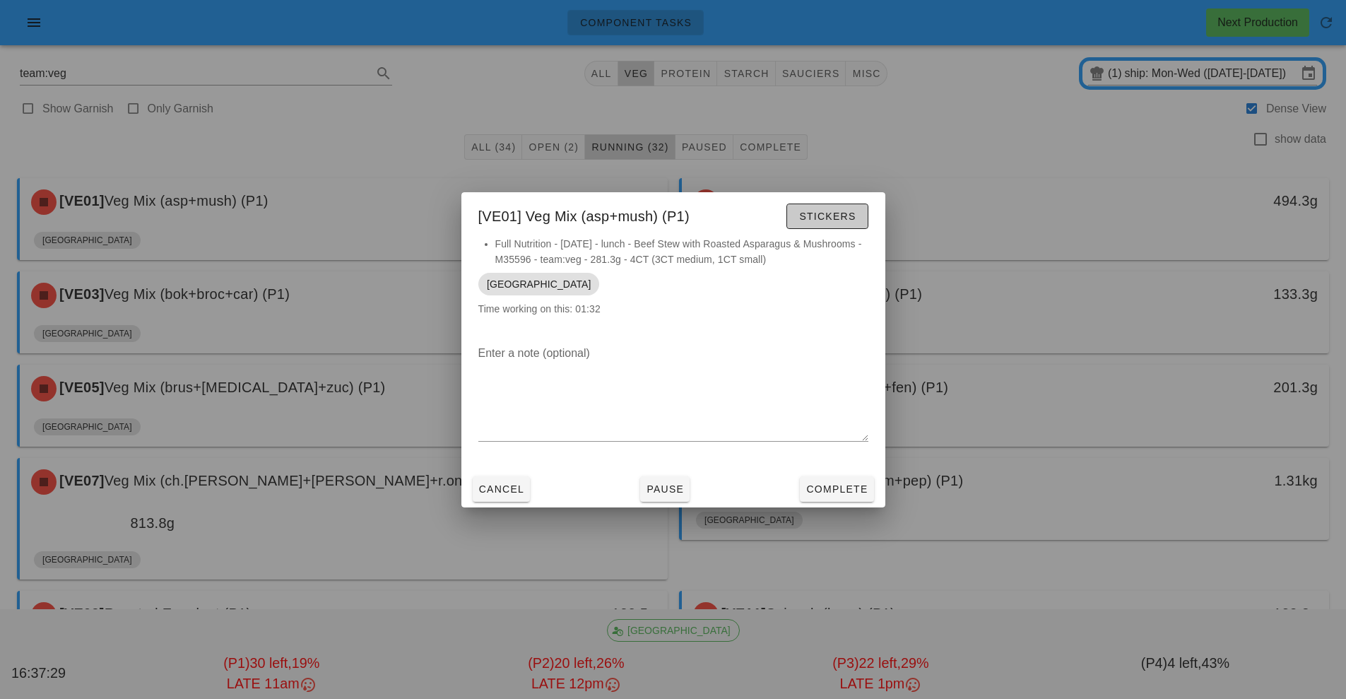
click at [844, 223] on button "Stickers" at bounding box center [826, 215] width 81 height 25
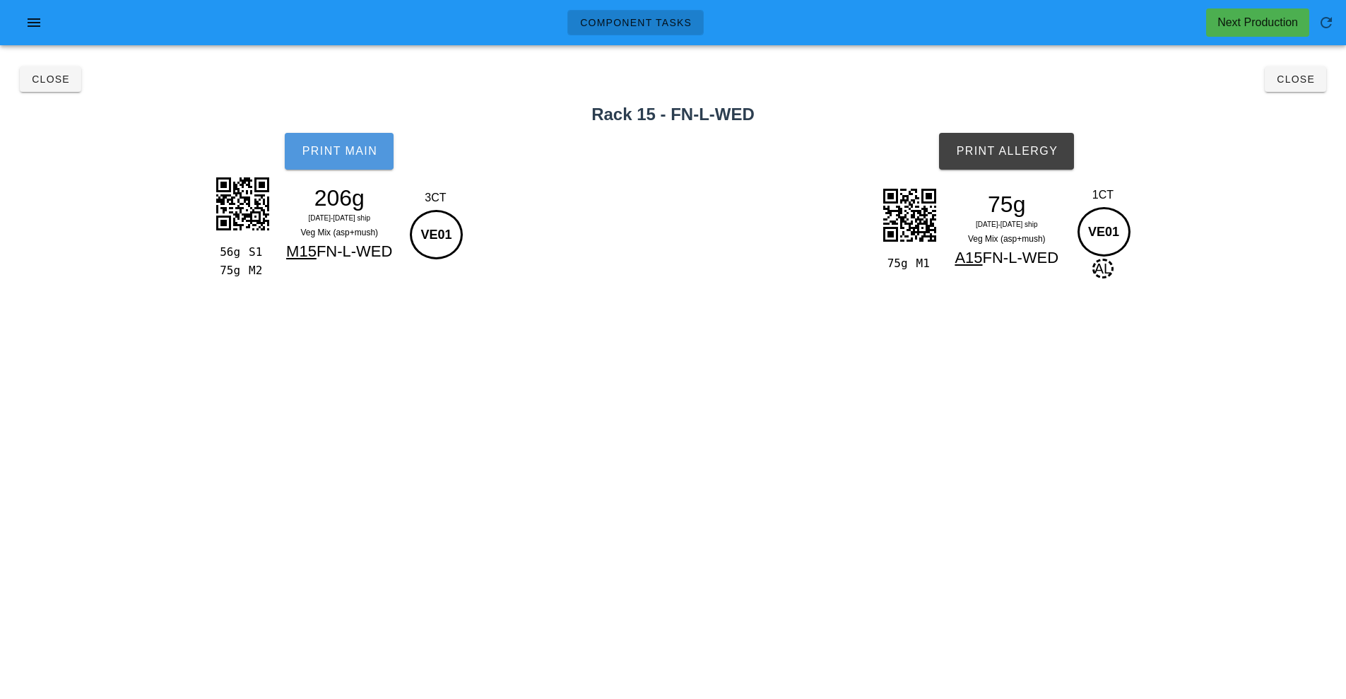
click at [350, 161] on button "Print Main" at bounding box center [339, 151] width 109 height 37
click at [1021, 158] on button "Print Allergy" at bounding box center [1006, 151] width 135 height 37
click at [1293, 78] on span "Close" at bounding box center [1295, 78] width 39 height 11
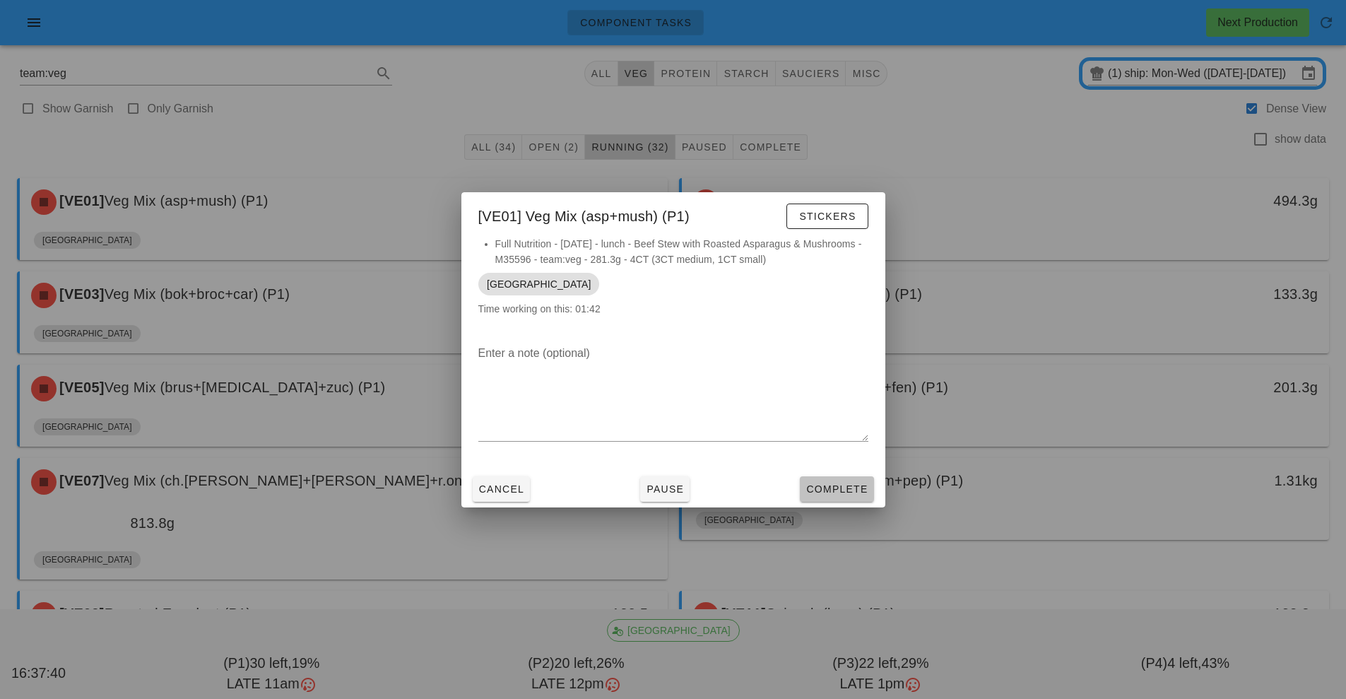
click at [857, 487] on span "Complete" at bounding box center [836, 488] width 62 height 11
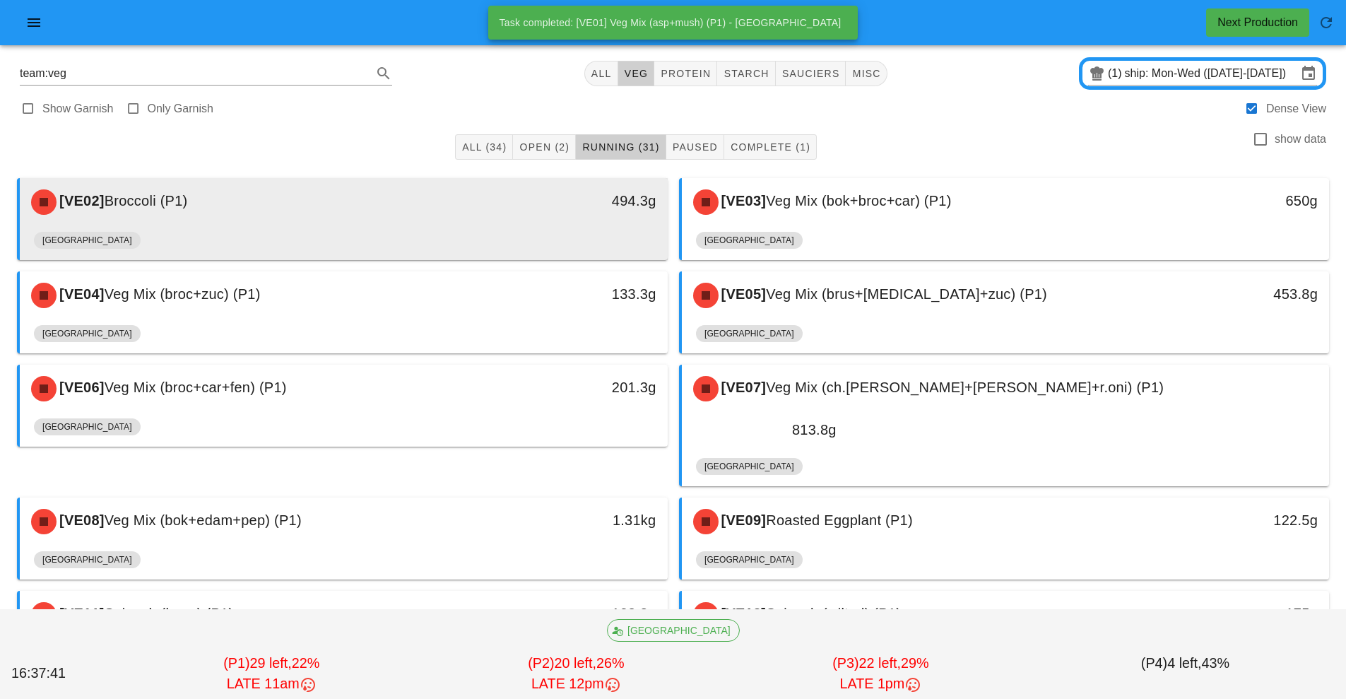
click at [523, 218] on div "494.3g" at bounding box center [584, 202] width 160 height 42
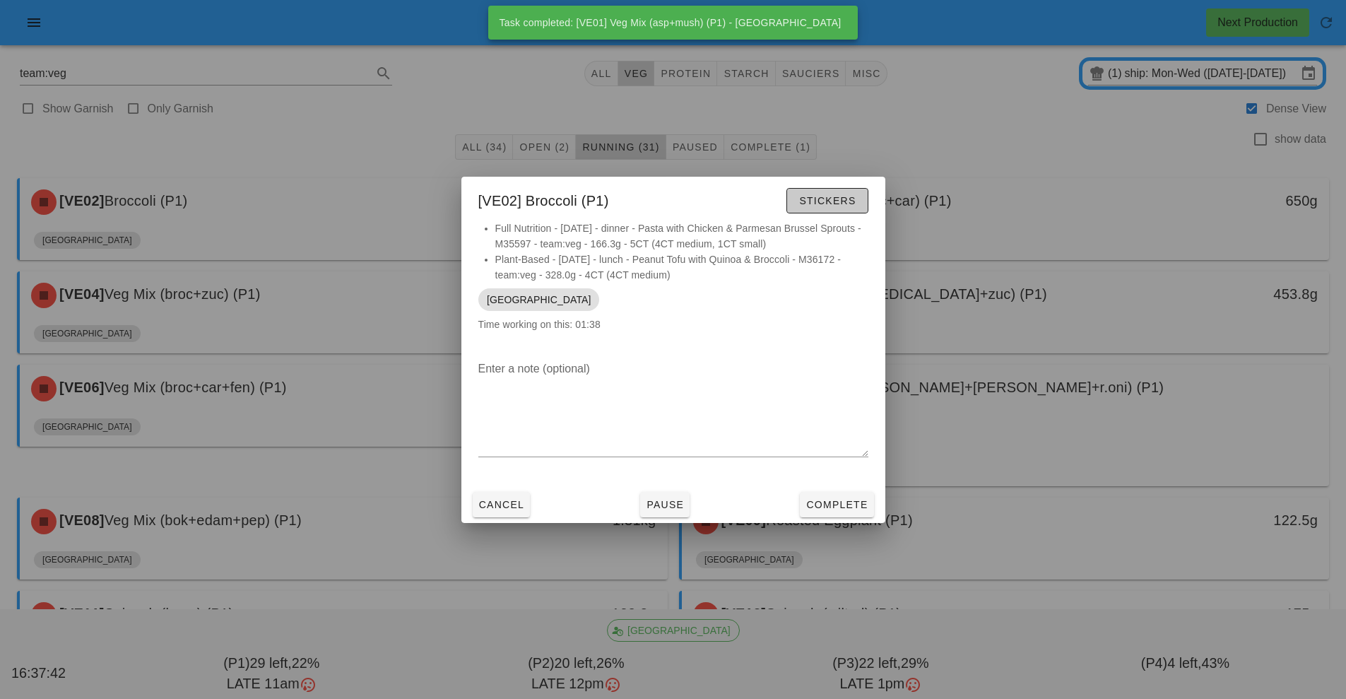
click at [842, 196] on span "Stickers" at bounding box center [826, 200] width 57 height 11
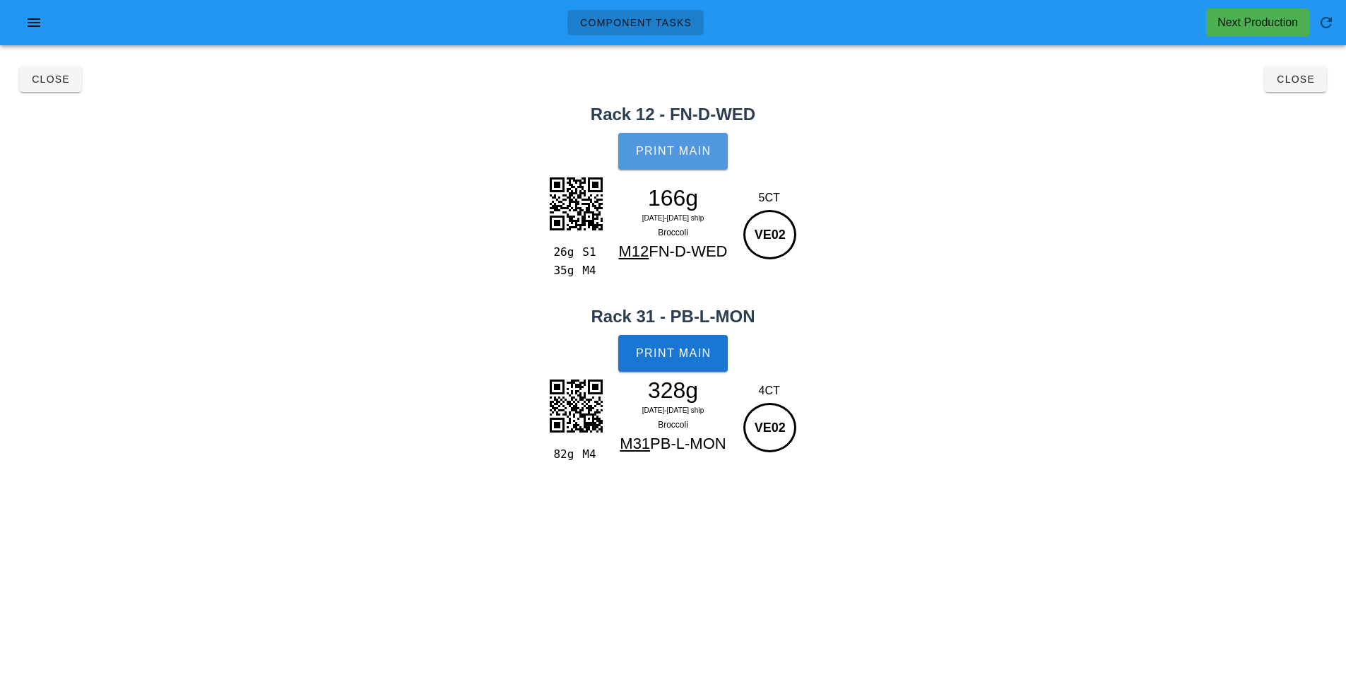
click at [705, 147] on span "Print Main" at bounding box center [673, 151] width 76 height 13
click at [717, 343] on button "Print Main" at bounding box center [672, 353] width 109 height 37
click at [1286, 79] on span "Close" at bounding box center [1295, 78] width 39 height 11
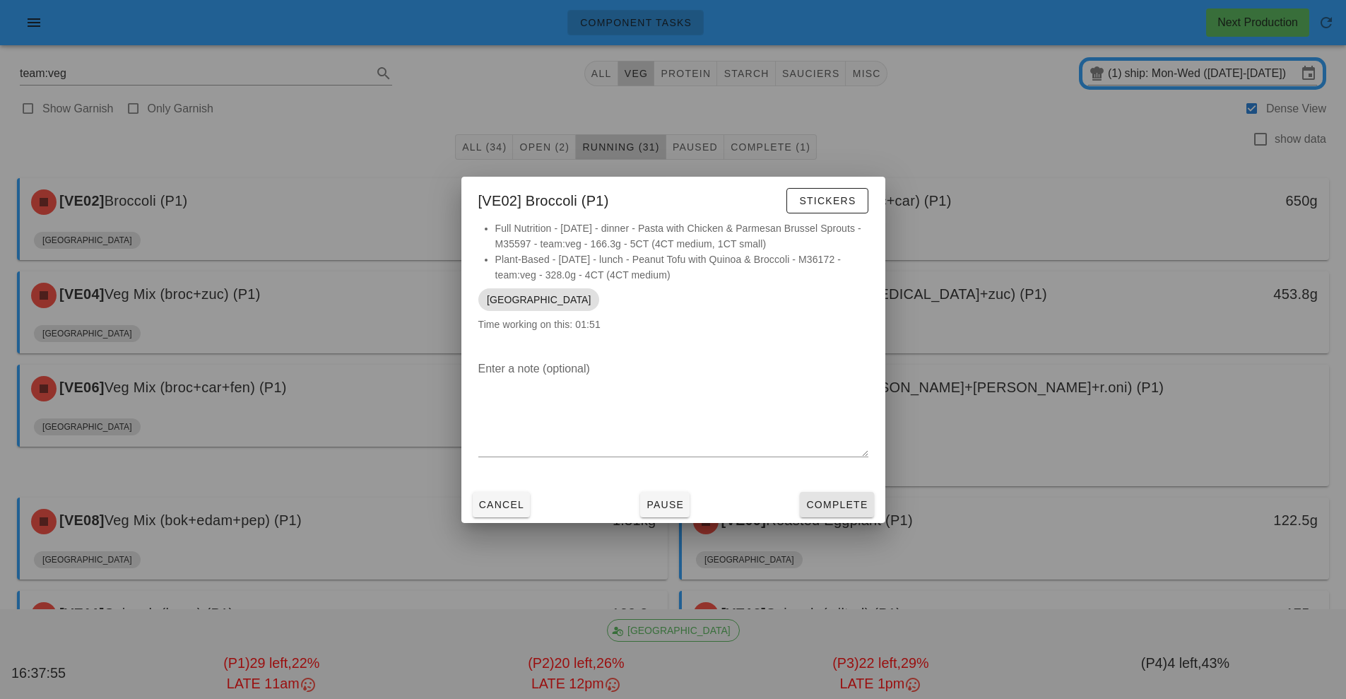
click at [838, 503] on span "Complete" at bounding box center [836, 504] width 62 height 11
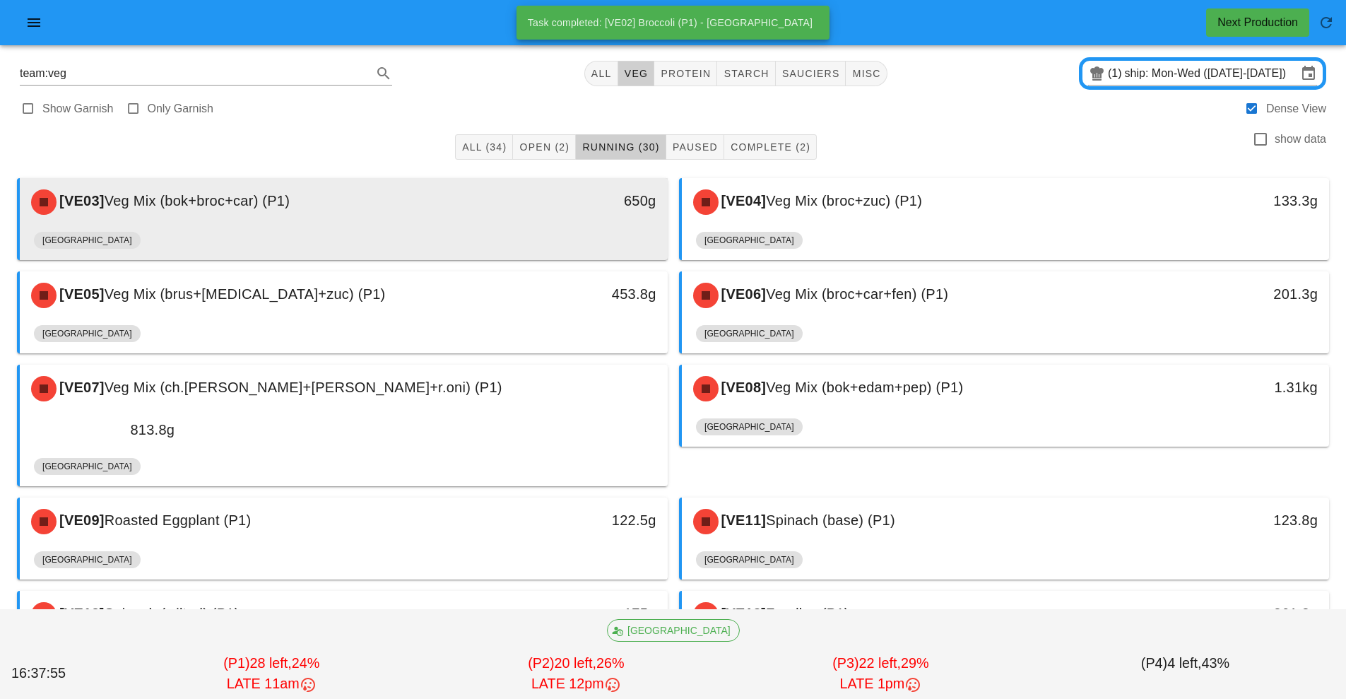
click at [473, 203] on div "[VE03] Veg Mix (bok+broc+car) (P1)" at bounding box center [263, 202] width 481 height 42
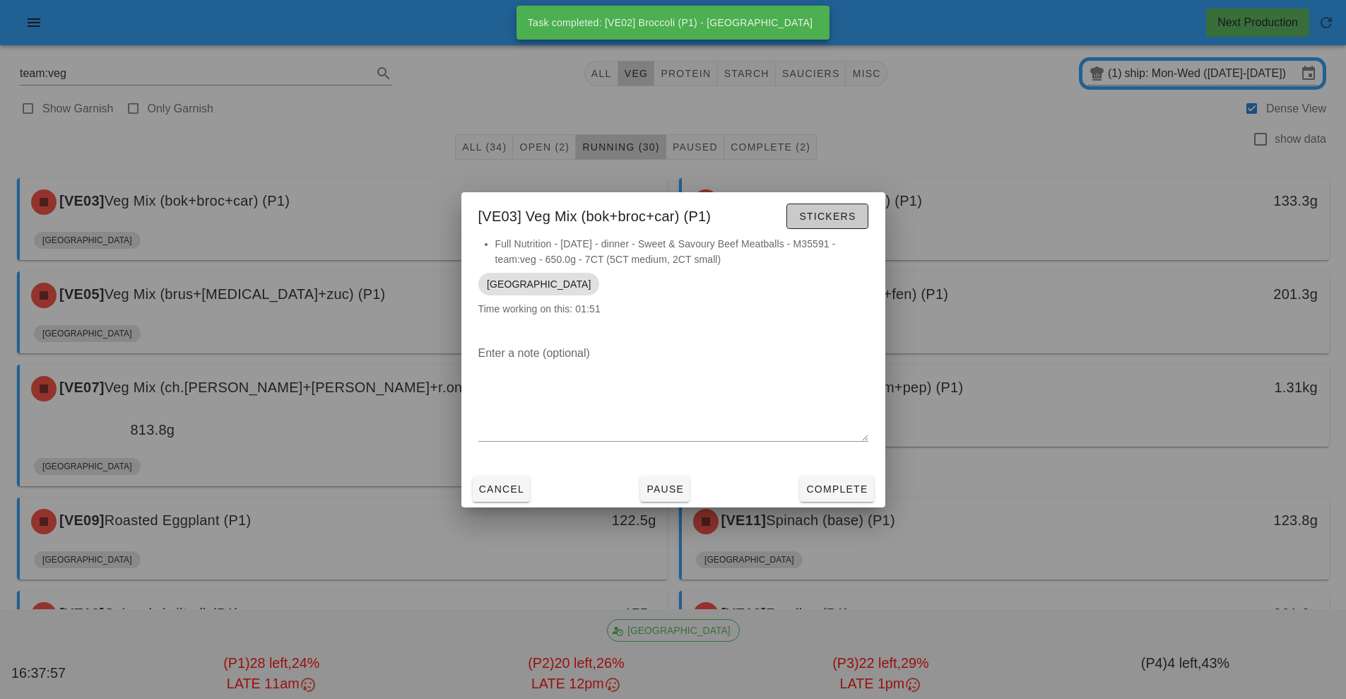
click at [841, 225] on button "Stickers" at bounding box center [826, 215] width 81 height 25
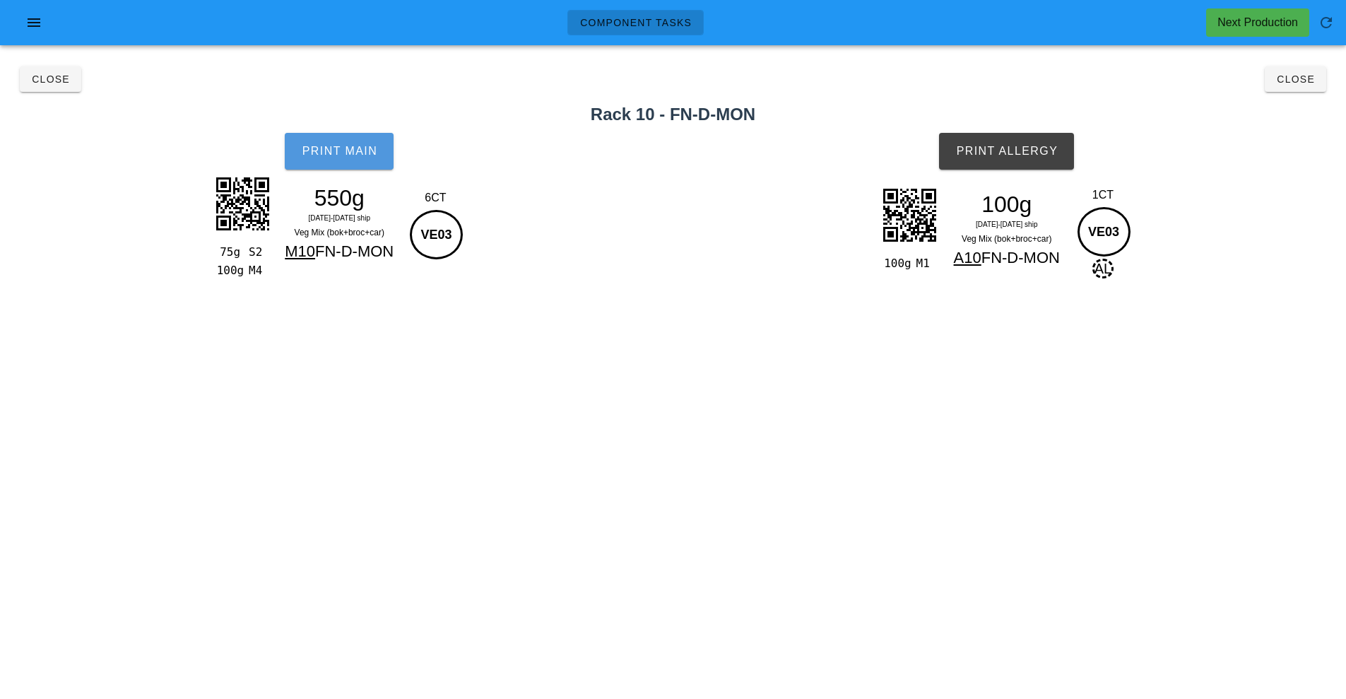
click at [360, 133] on button "Print Main" at bounding box center [339, 151] width 109 height 37
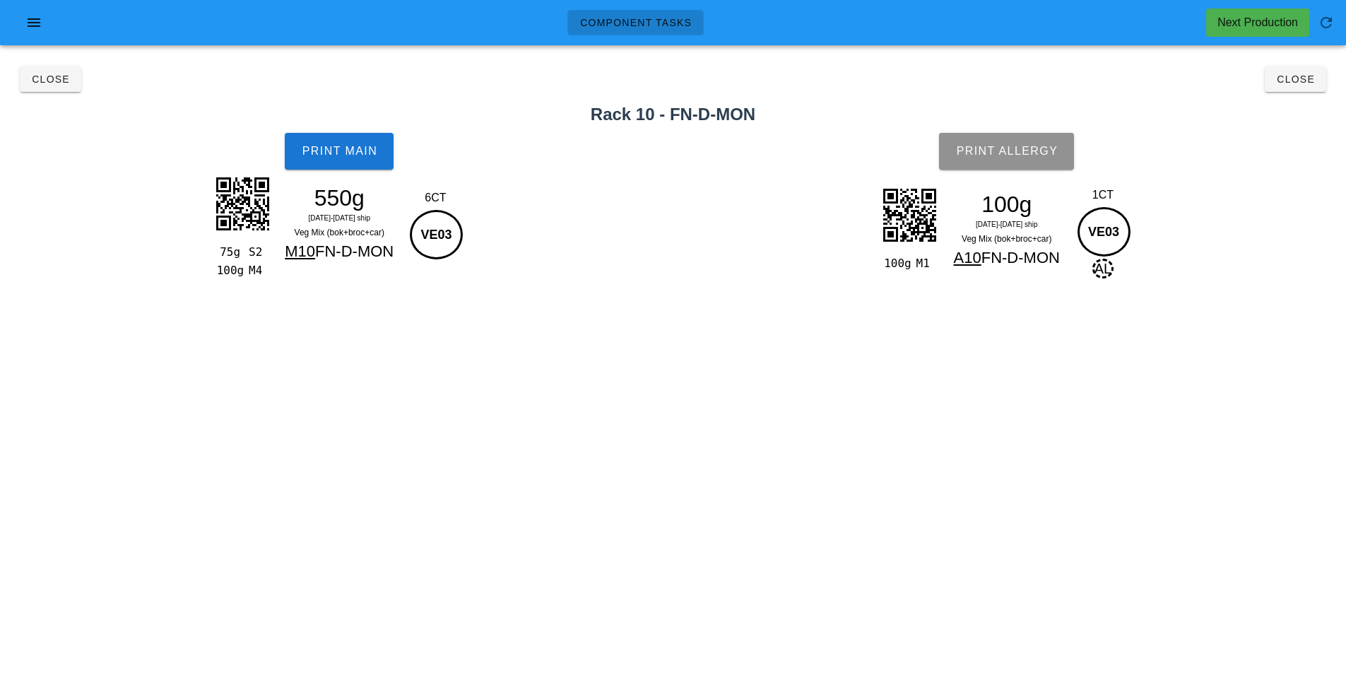
click at [1041, 153] on span "Print Allergy" at bounding box center [1006, 151] width 102 height 13
click at [1313, 90] on button "Close" at bounding box center [1294, 78] width 61 height 25
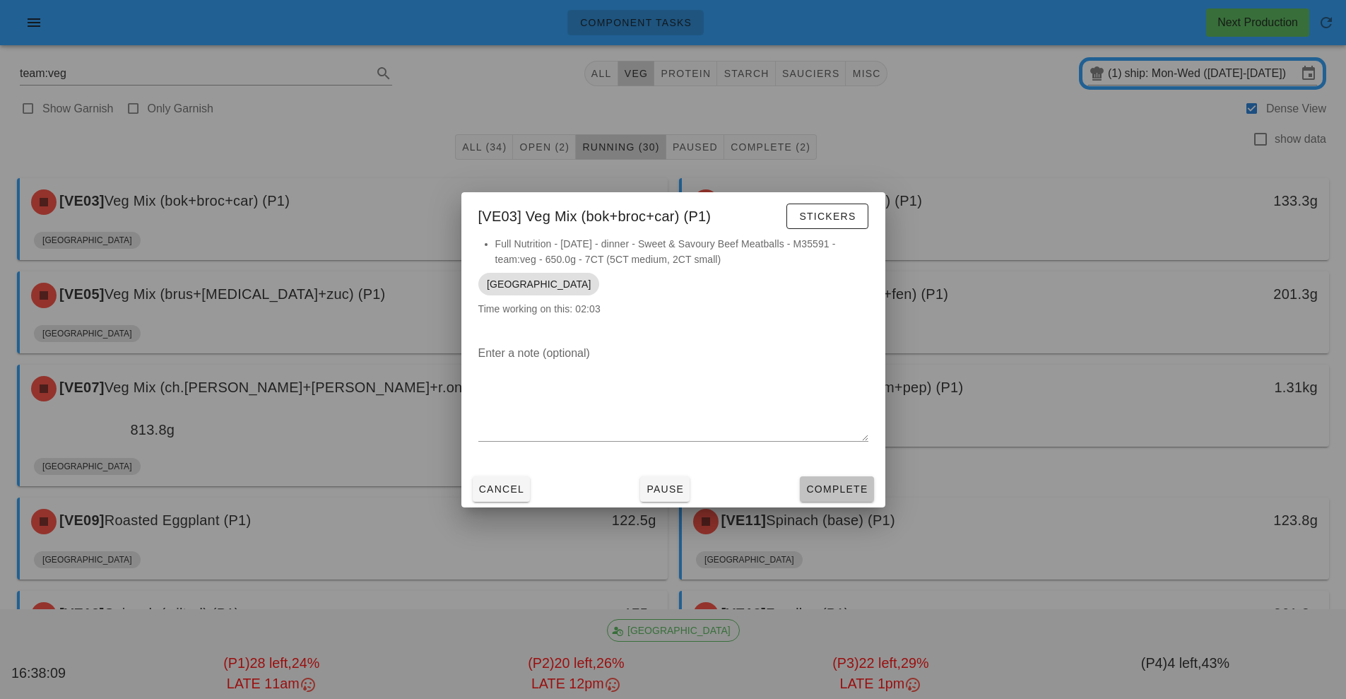
click at [856, 485] on span "Complete" at bounding box center [836, 488] width 62 height 11
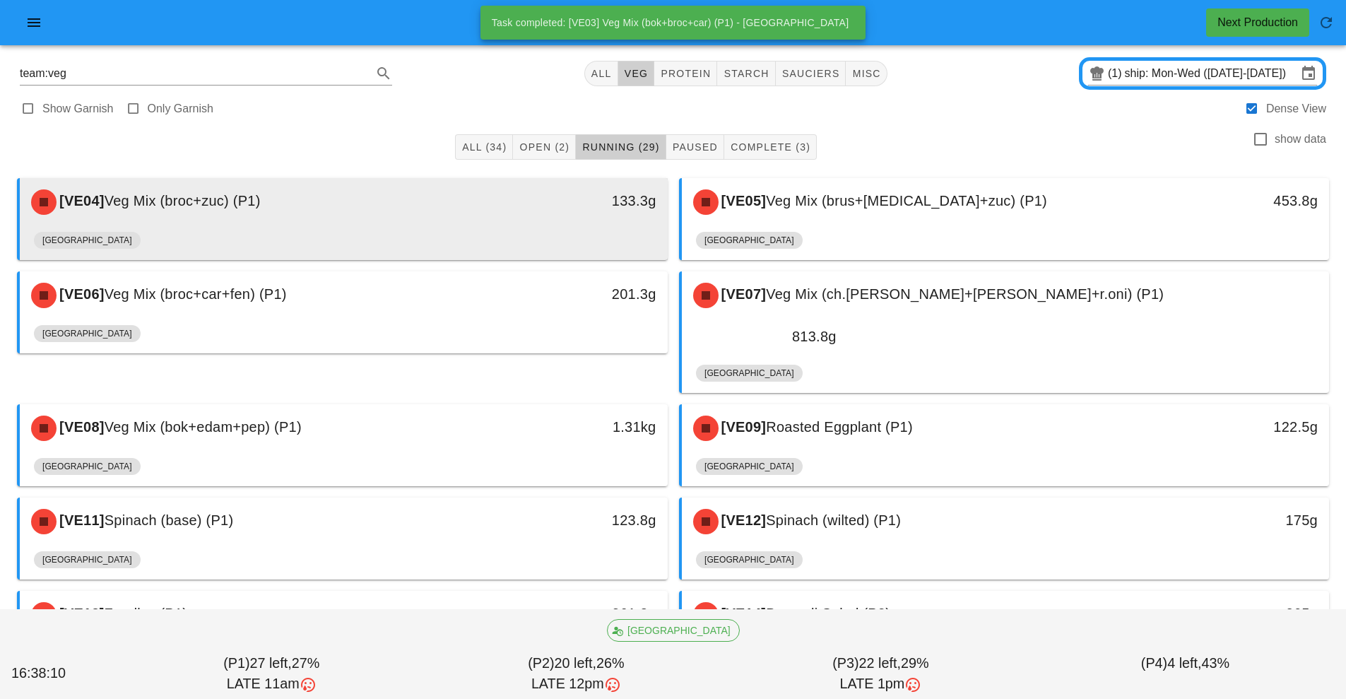
click at [424, 232] on div "[GEOGRAPHIC_DATA]" at bounding box center [343, 243] width 619 height 34
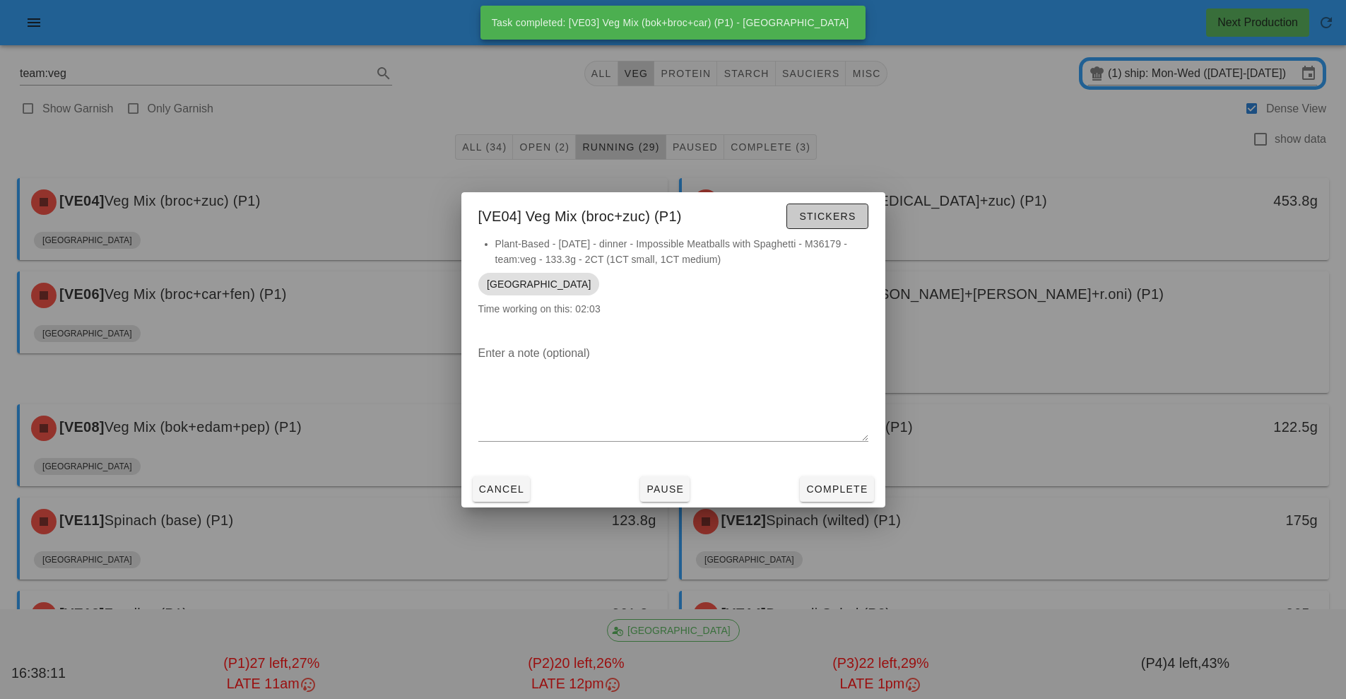
click at [844, 213] on span "Stickers" at bounding box center [826, 215] width 57 height 11
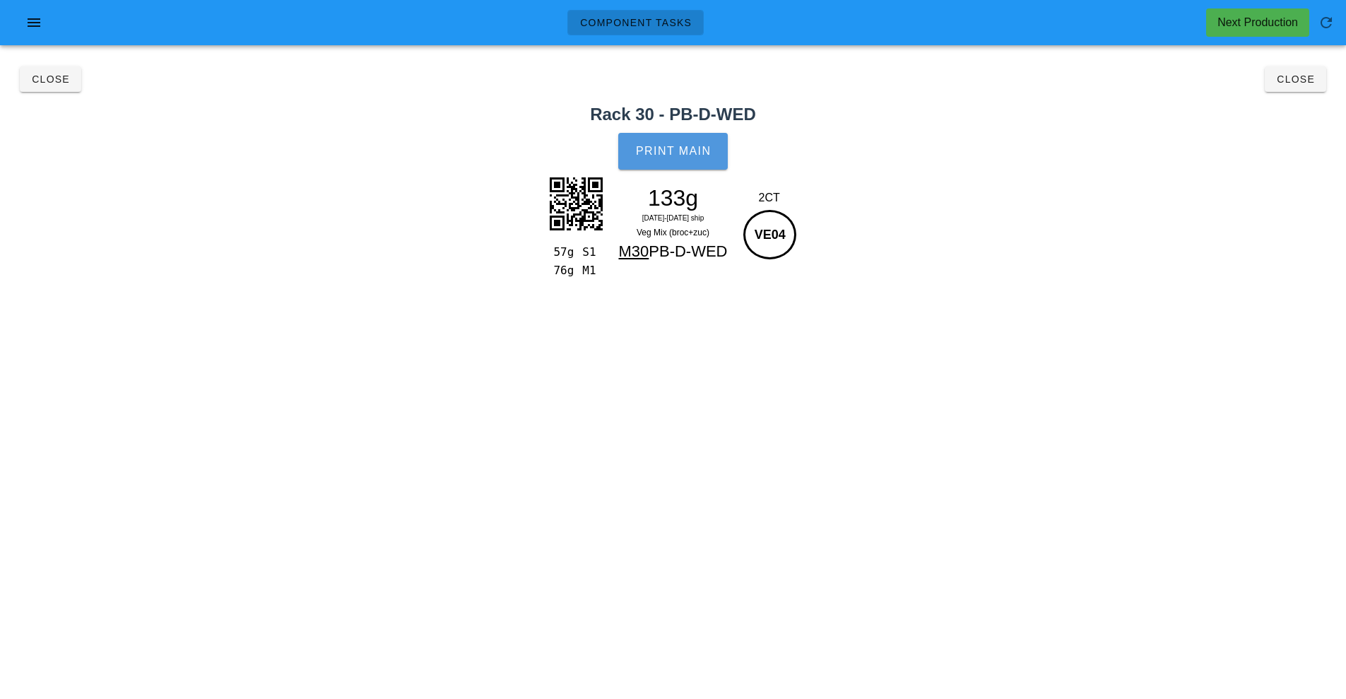
click at [702, 145] on span "Print Main" at bounding box center [673, 151] width 76 height 13
click at [1302, 116] on h2 "Rack 30 - PB-D-WED" at bounding box center [672, 114] width 1329 height 25
click at [1314, 80] on button "Close" at bounding box center [1294, 78] width 61 height 25
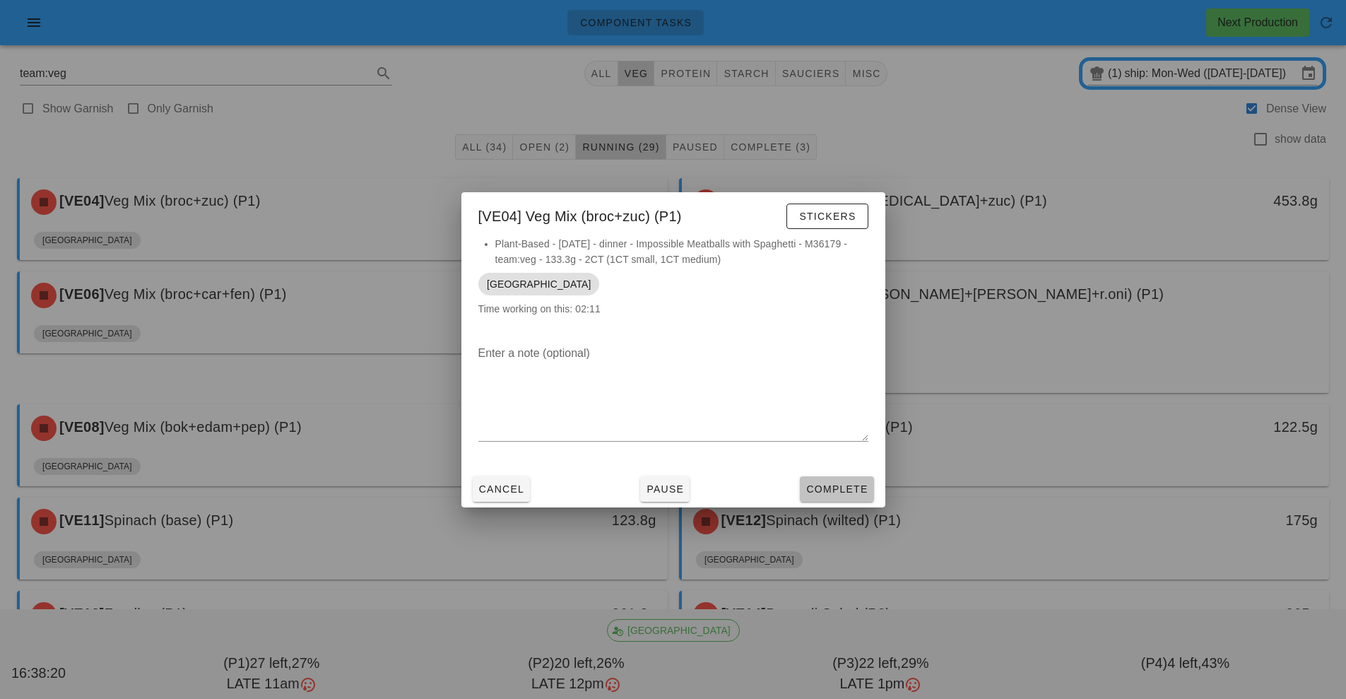
click at [835, 492] on span "Complete" at bounding box center [836, 488] width 62 height 11
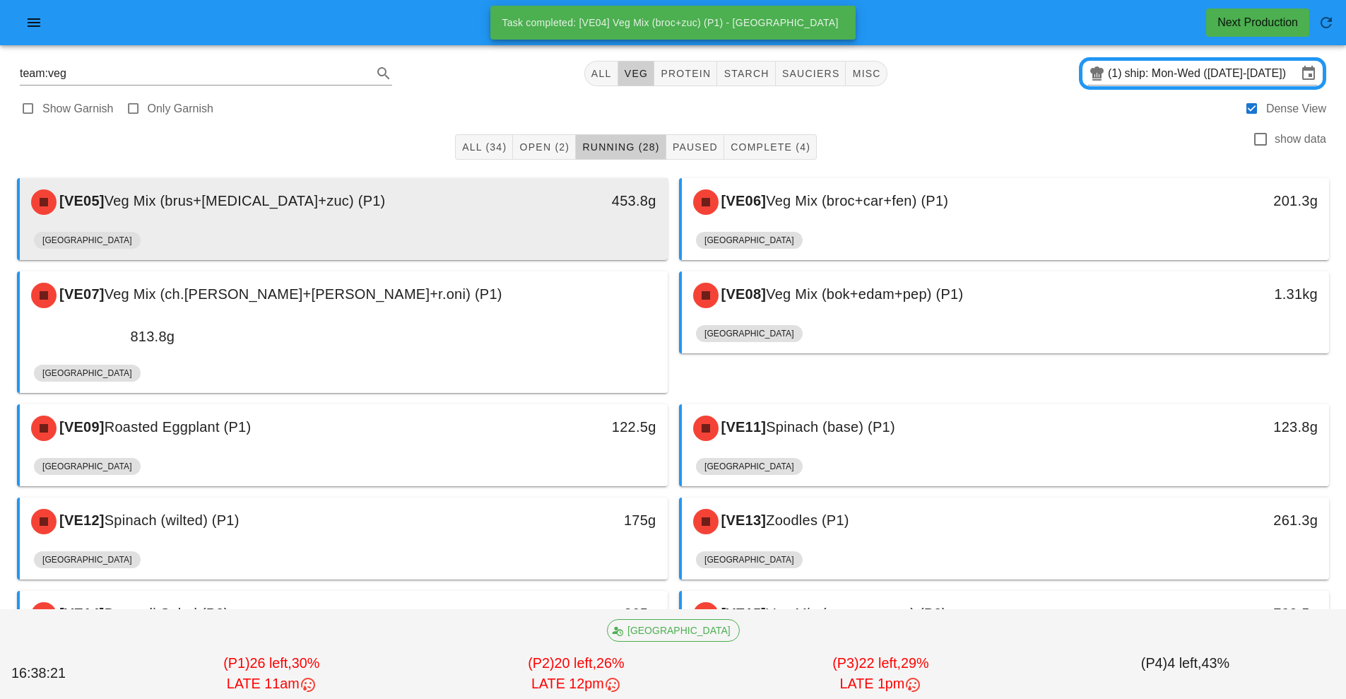
click at [491, 236] on div "[GEOGRAPHIC_DATA]" at bounding box center [343, 243] width 619 height 34
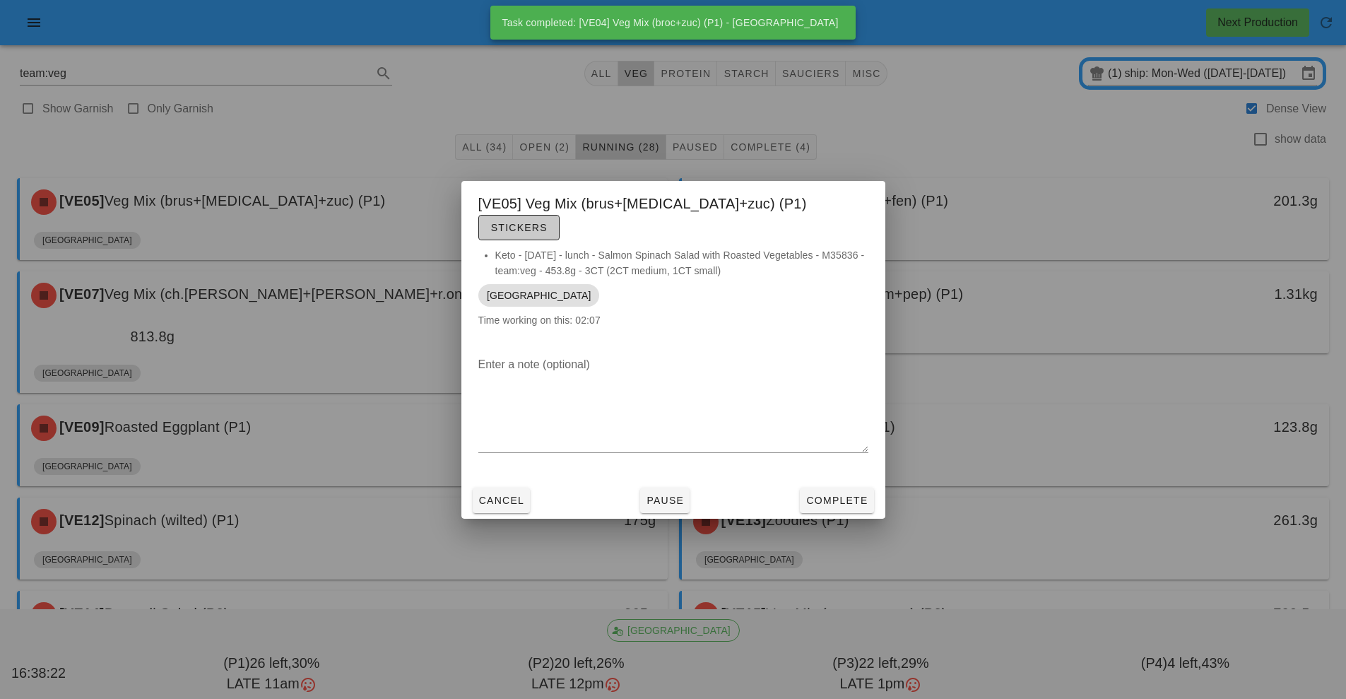
click at [547, 222] on span "Stickers" at bounding box center [518, 227] width 57 height 11
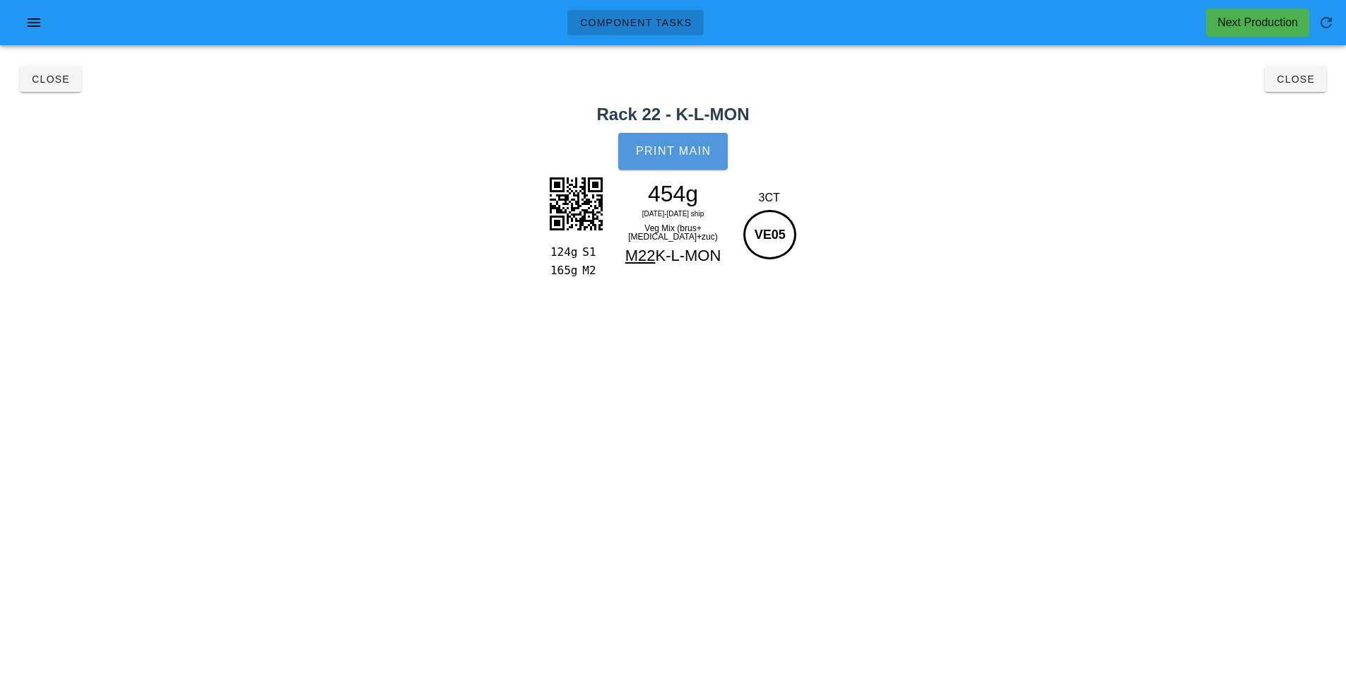
click at [721, 139] on button "Print Main" at bounding box center [672, 151] width 109 height 37
click at [1306, 88] on button "Close" at bounding box center [1294, 78] width 61 height 25
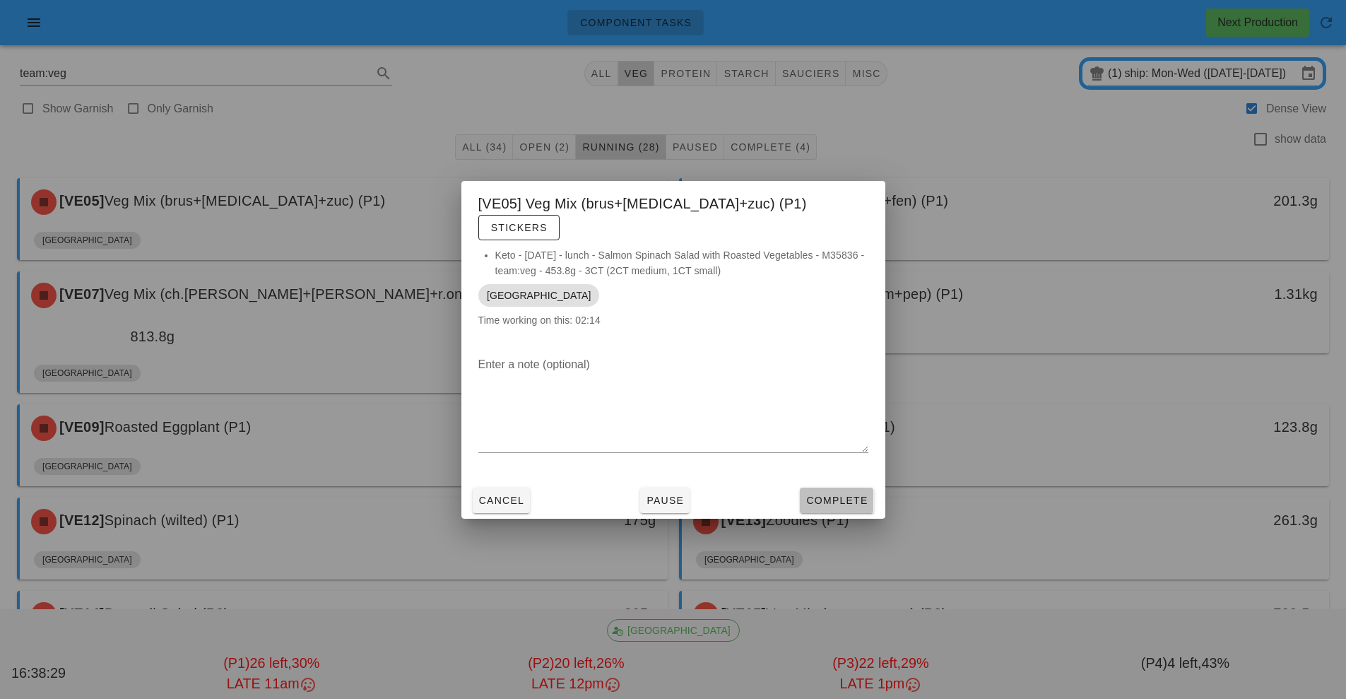
click at [840, 497] on button "Complete" at bounding box center [836, 499] width 73 height 25
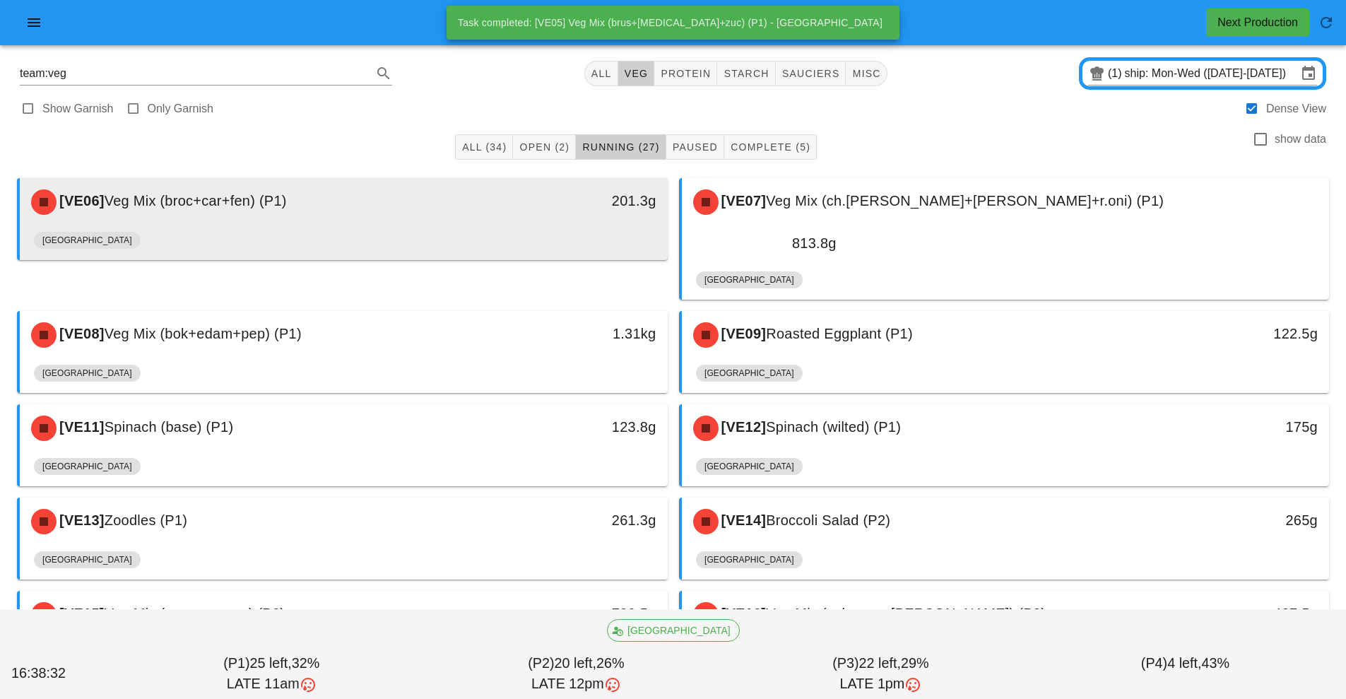
click at [498, 234] on div "[GEOGRAPHIC_DATA]" at bounding box center [343, 243] width 619 height 34
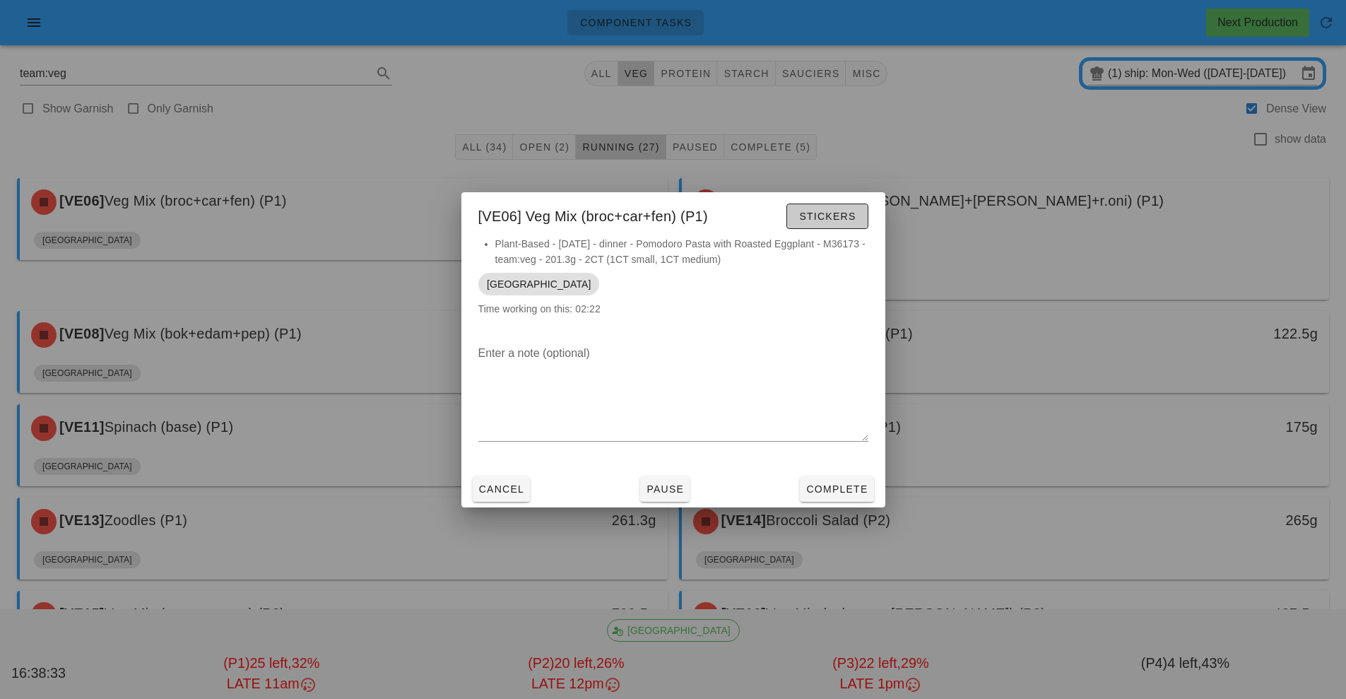
click at [836, 215] on span "Stickers" at bounding box center [826, 215] width 57 height 11
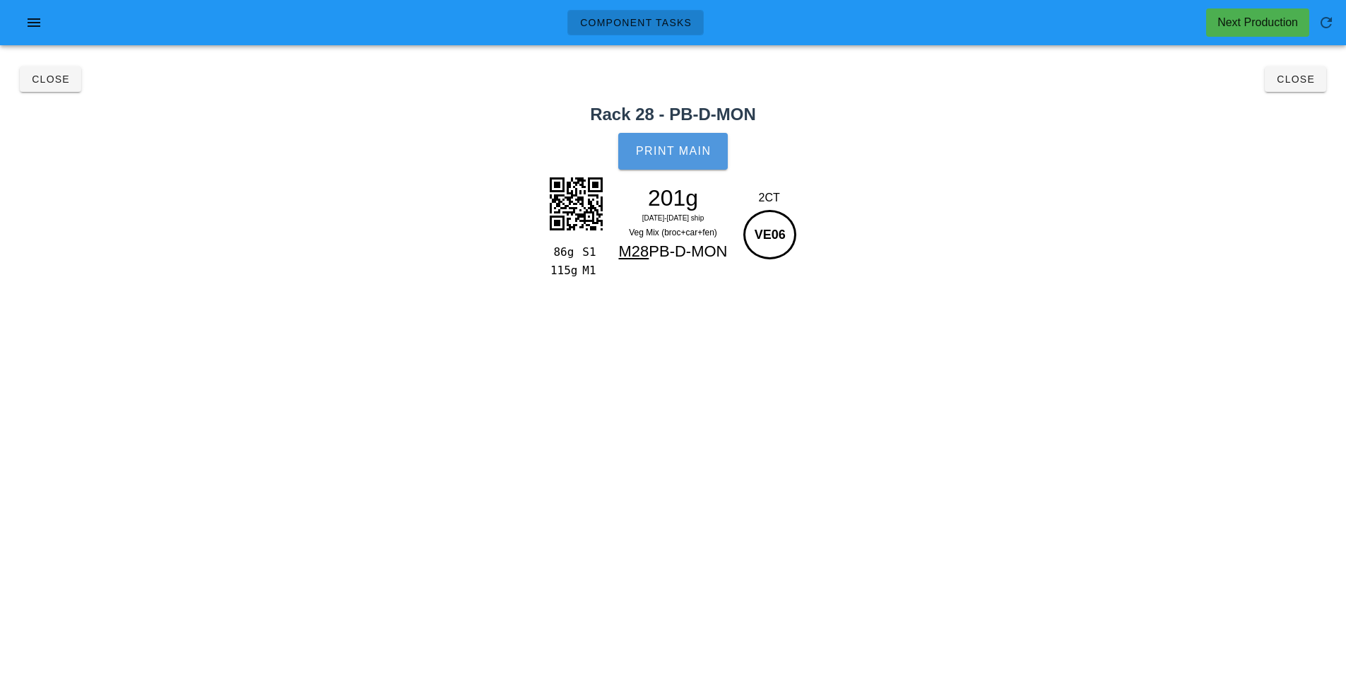
click at [697, 146] on span "Print Main" at bounding box center [673, 151] width 76 height 13
click at [1303, 77] on span "Close" at bounding box center [1295, 78] width 39 height 11
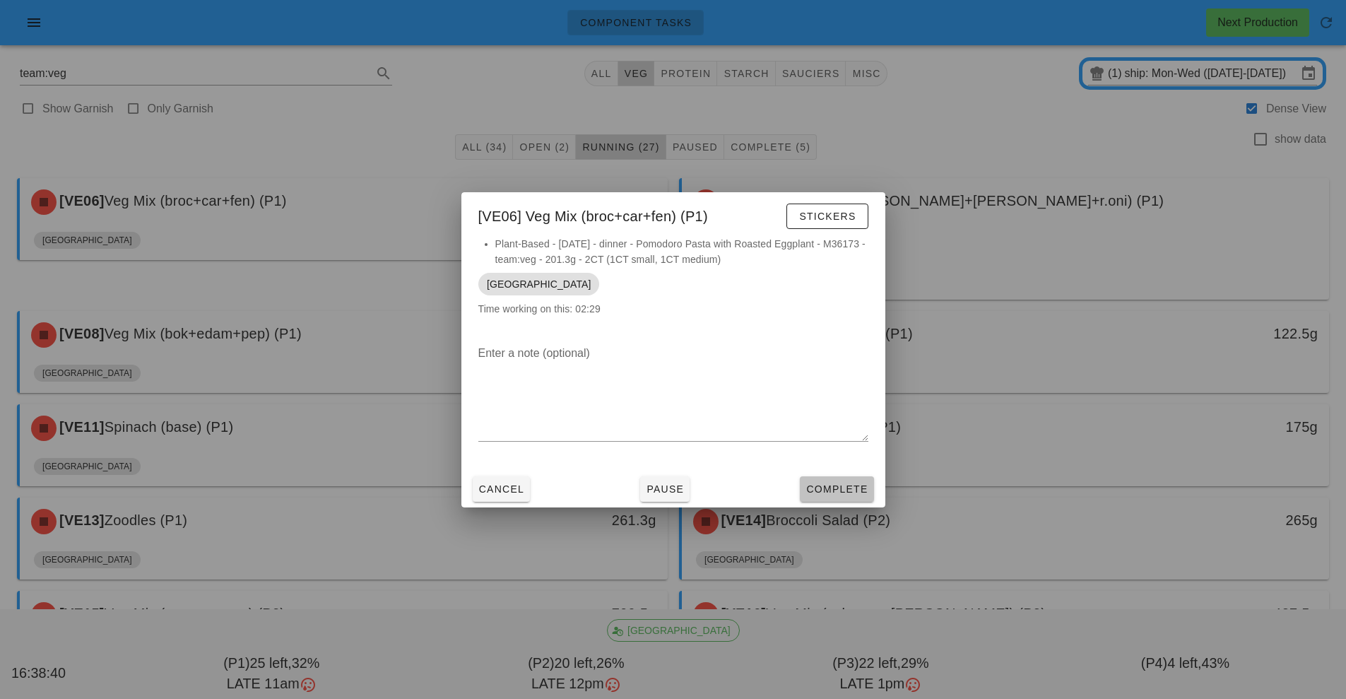
click at [843, 490] on span "Complete" at bounding box center [836, 488] width 62 height 11
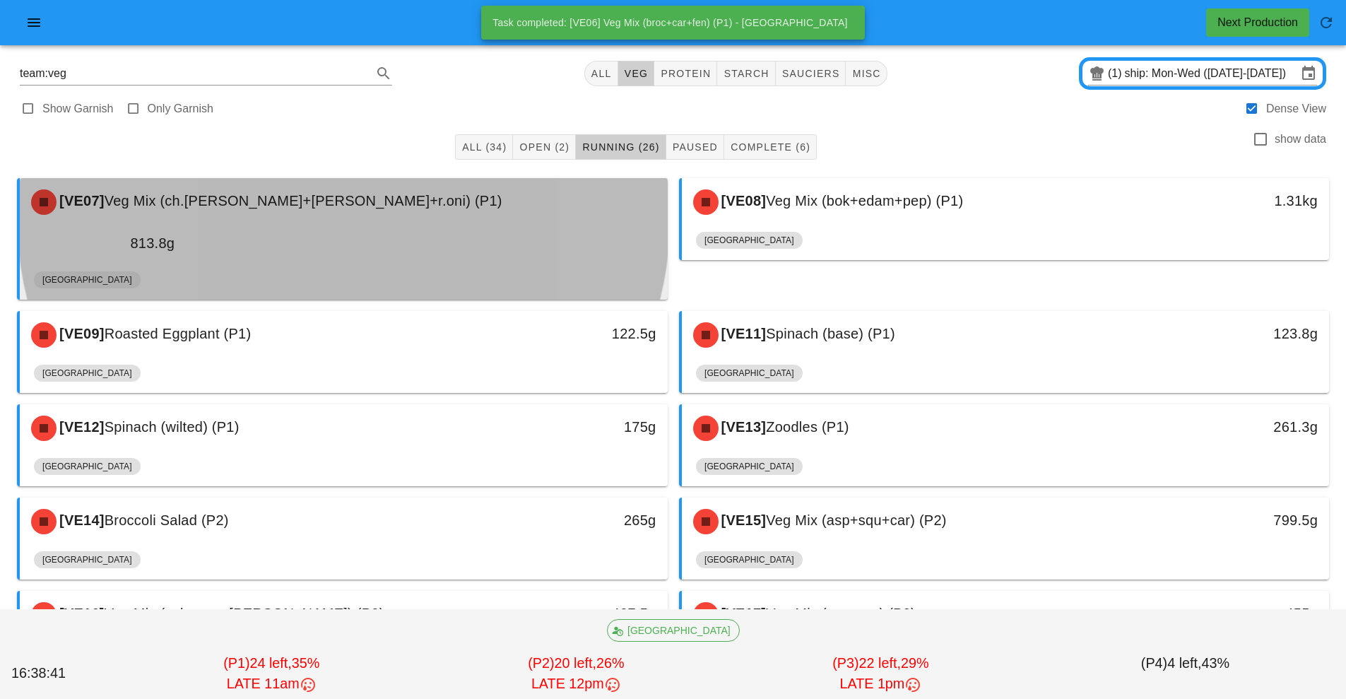
click at [469, 266] on div "[GEOGRAPHIC_DATA]" at bounding box center [343, 283] width 619 height 34
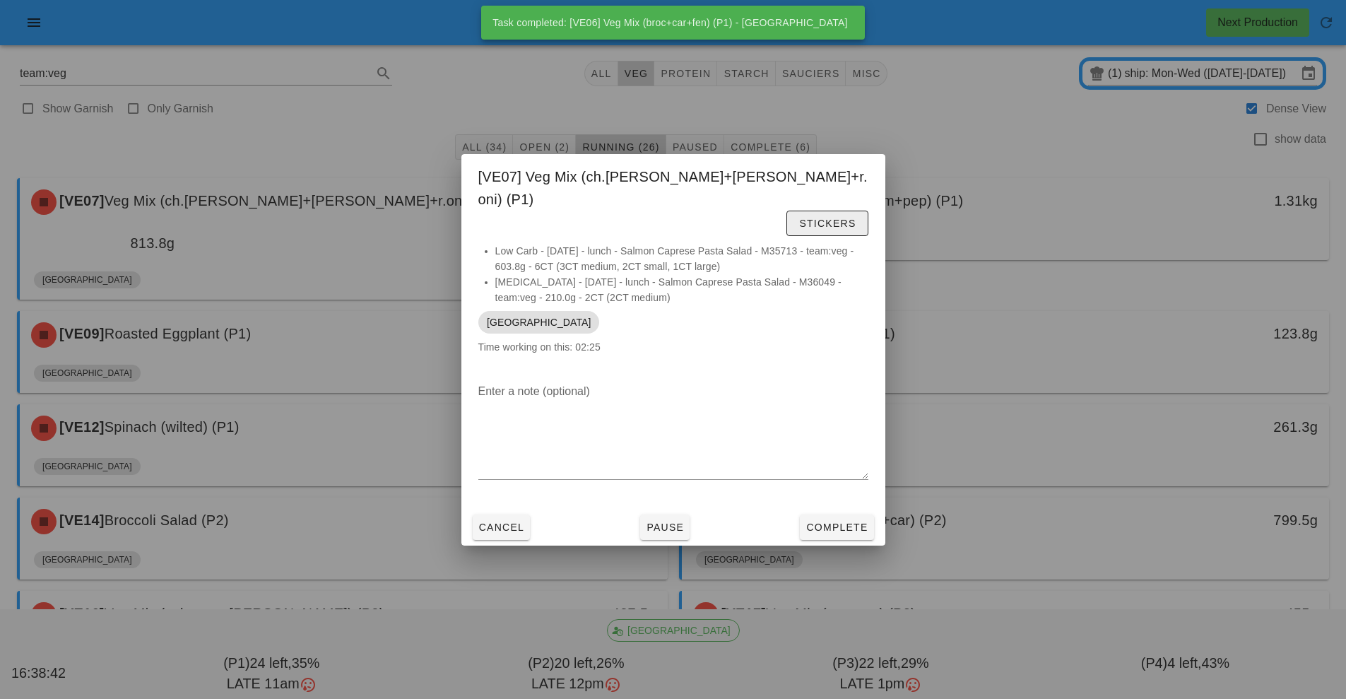
click at [814, 218] on span "Stickers" at bounding box center [826, 223] width 57 height 11
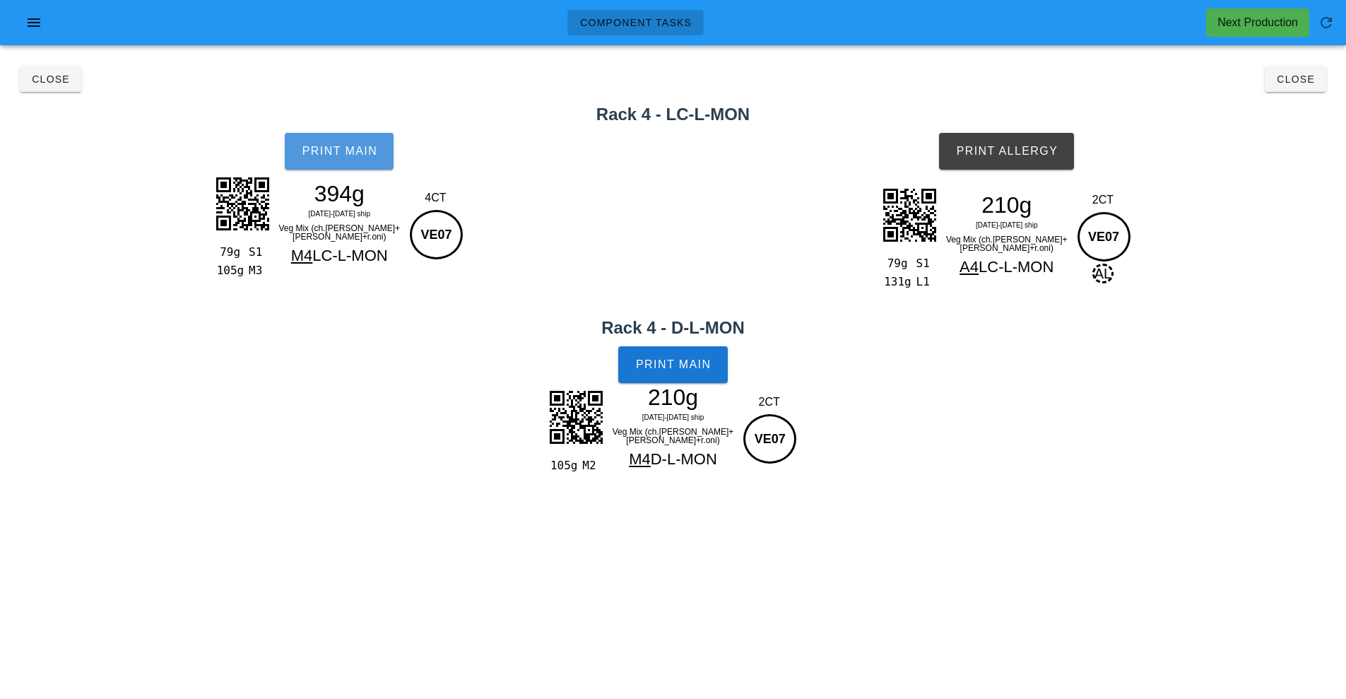
click at [360, 159] on button "Print Main" at bounding box center [339, 151] width 109 height 37
click at [712, 361] on button "Print Main" at bounding box center [672, 364] width 109 height 37
click at [1030, 133] on button "Print Allergy" at bounding box center [1006, 151] width 135 height 37
click at [1308, 88] on button "Close" at bounding box center [1294, 78] width 61 height 25
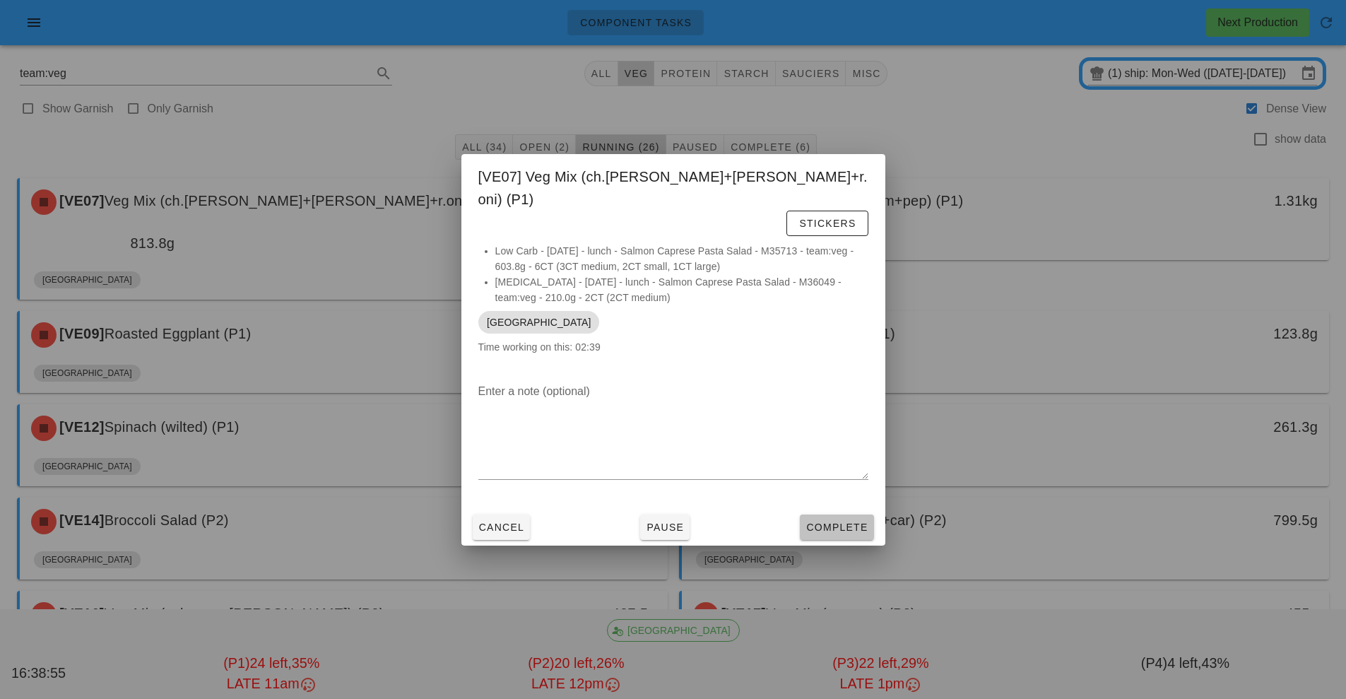
click at [848, 521] on span "Complete" at bounding box center [836, 526] width 62 height 11
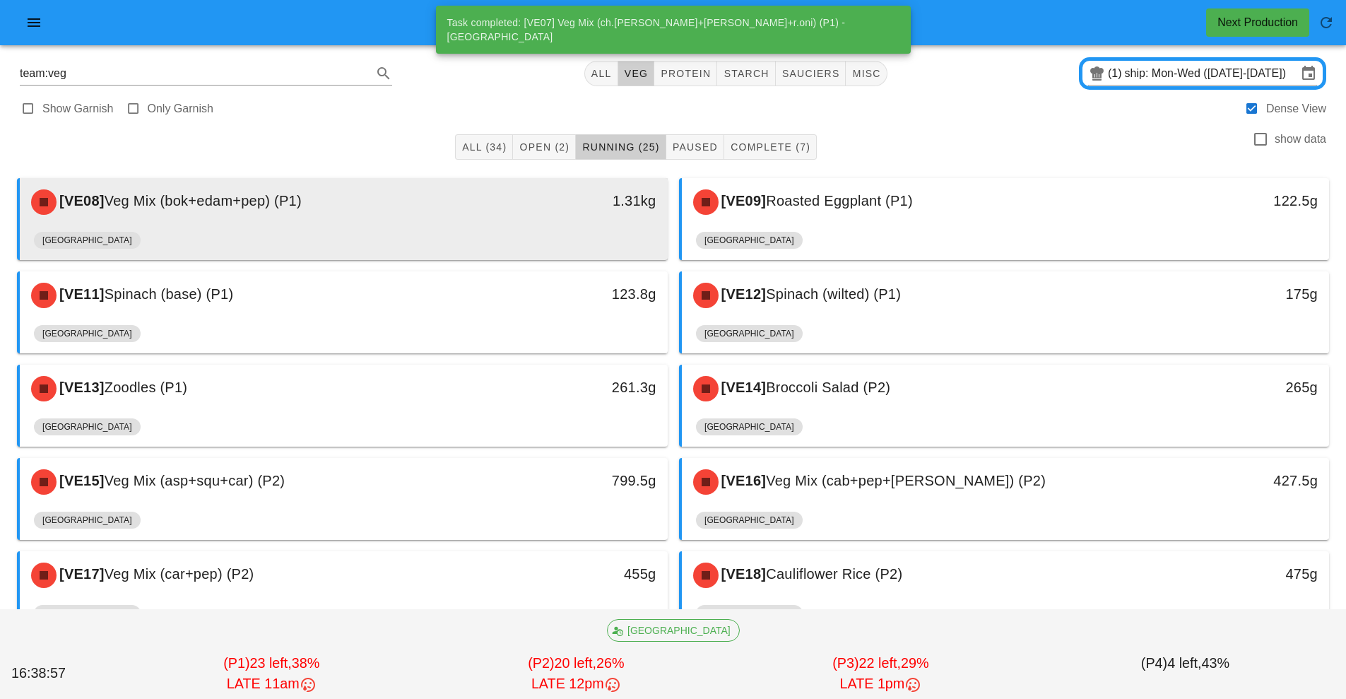
click at [518, 253] on div "[GEOGRAPHIC_DATA]" at bounding box center [343, 243] width 619 height 34
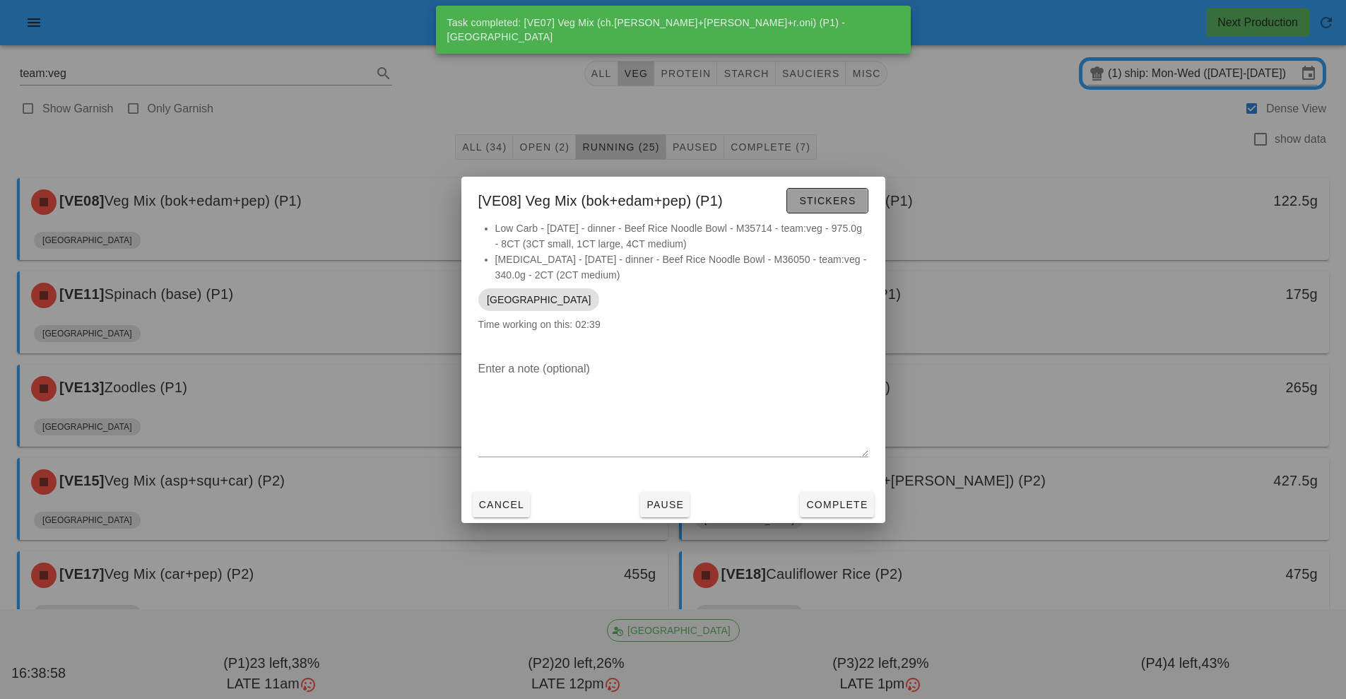
click at [838, 199] on span "Stickers" at bounding box center [826, 200] width 57 height 11
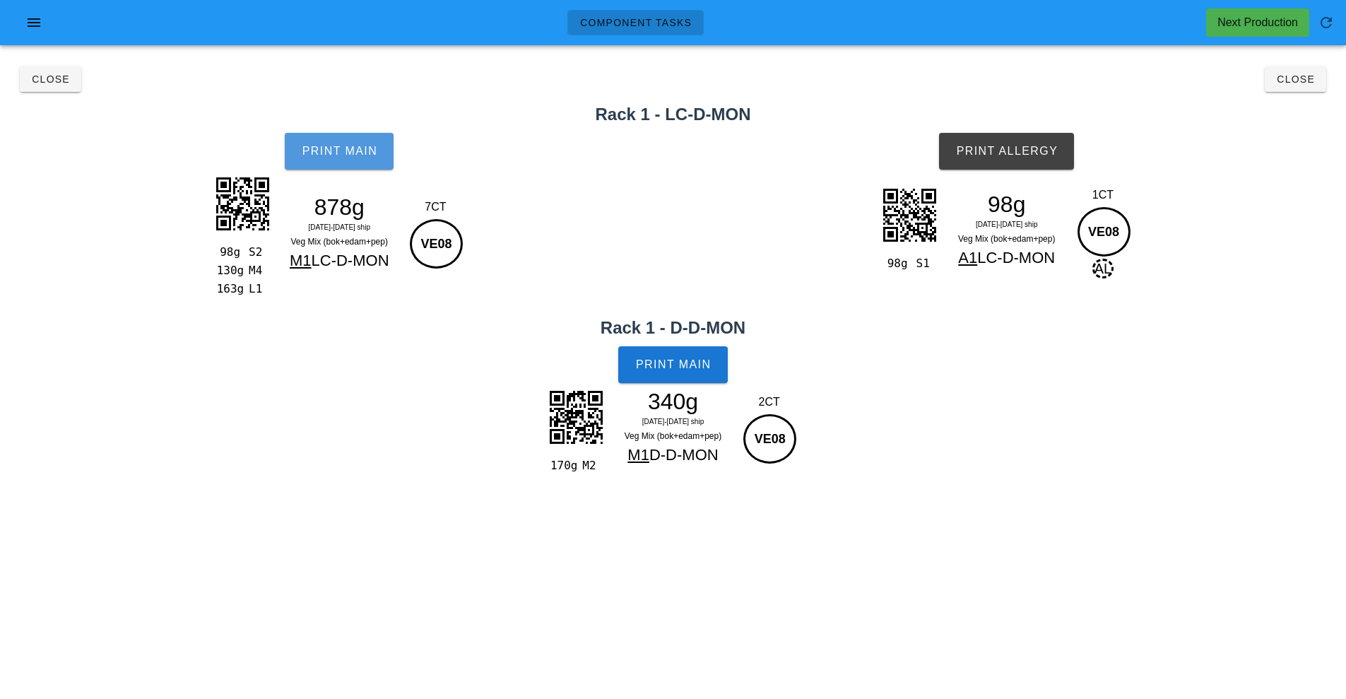
click at [358, 155] on span "Print Main" at bounding box center [339, 151] width 76 height 13
click at [687, 353] on button "Print Main" at bounding box center [672, 364] width 109 height 37
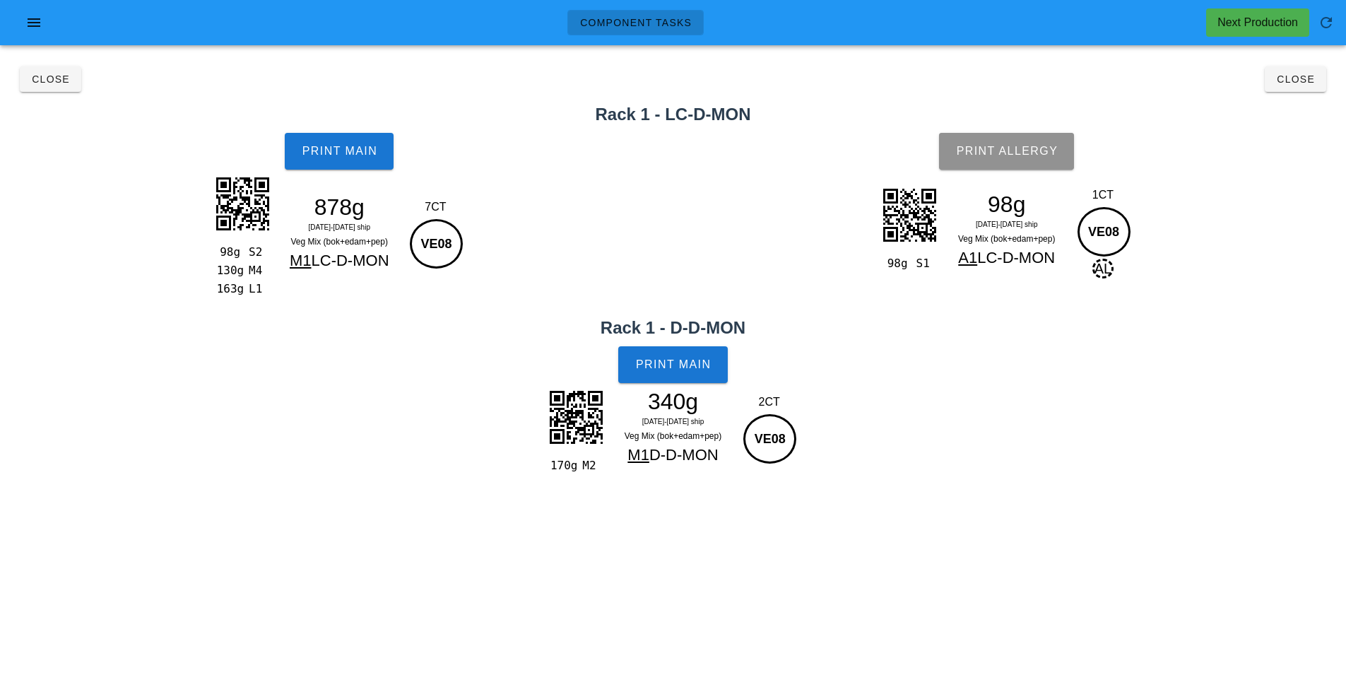
click at [1059, 153] on button "Print Allergy" at bounding box center [1006, 151] width 135 height 37
click at [1288, 90] on button "Close" at bounding box center [1294, 78] width 61 height 25
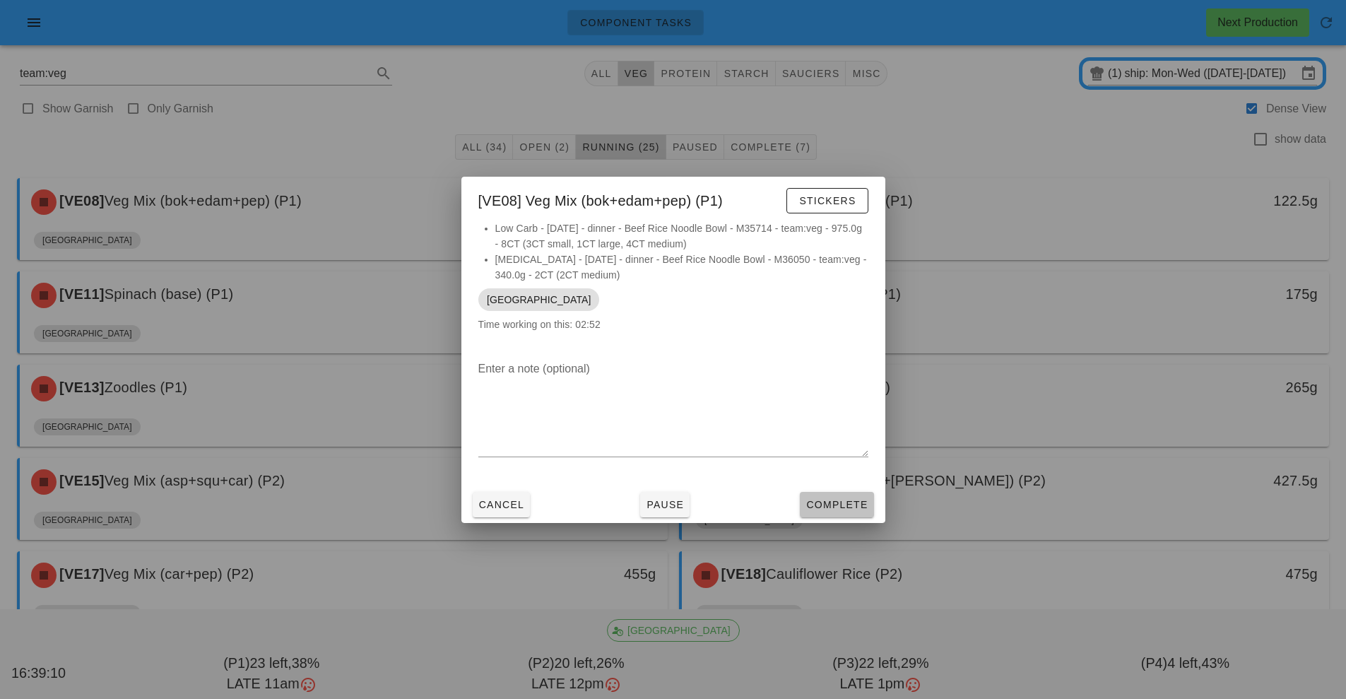
click at [843, 516] on button "Complete" at bounding box center [836, 504] width 73 height 25
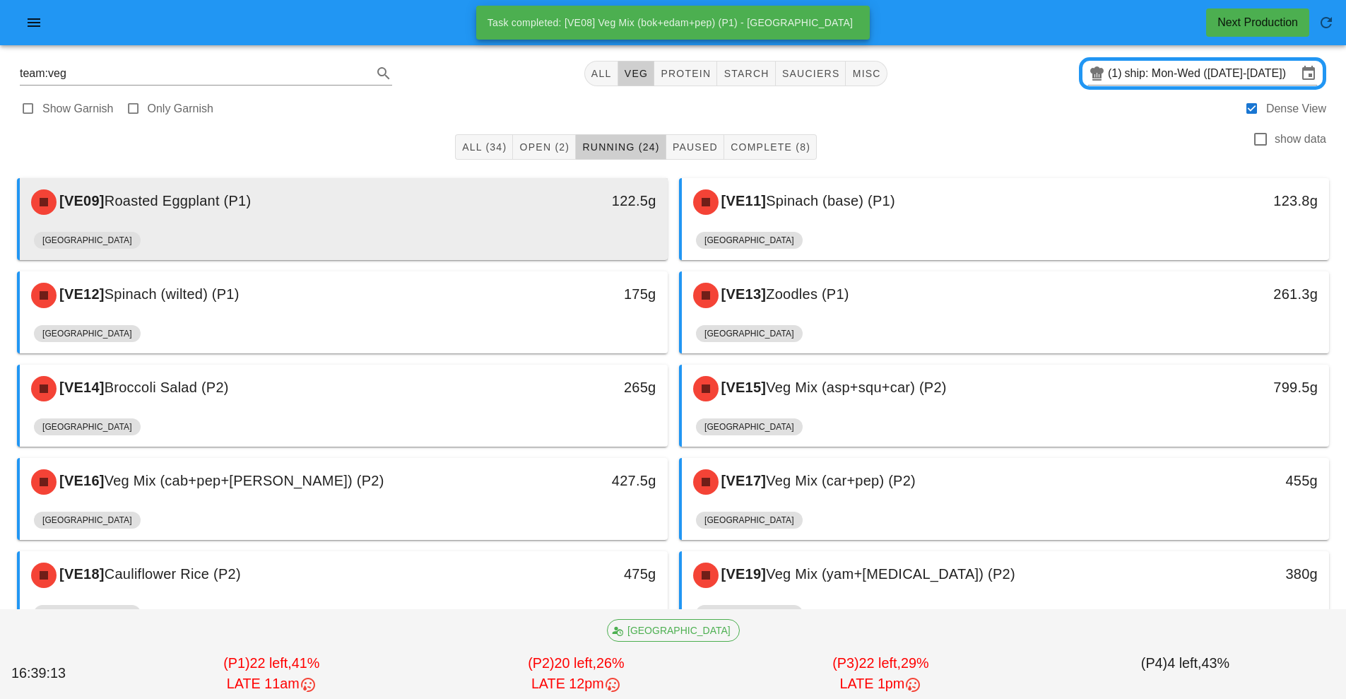
click at [606, 227] on div "[GEOGRAPHIC_DATA]" at bounding box center [343, 243] width 619 height 34
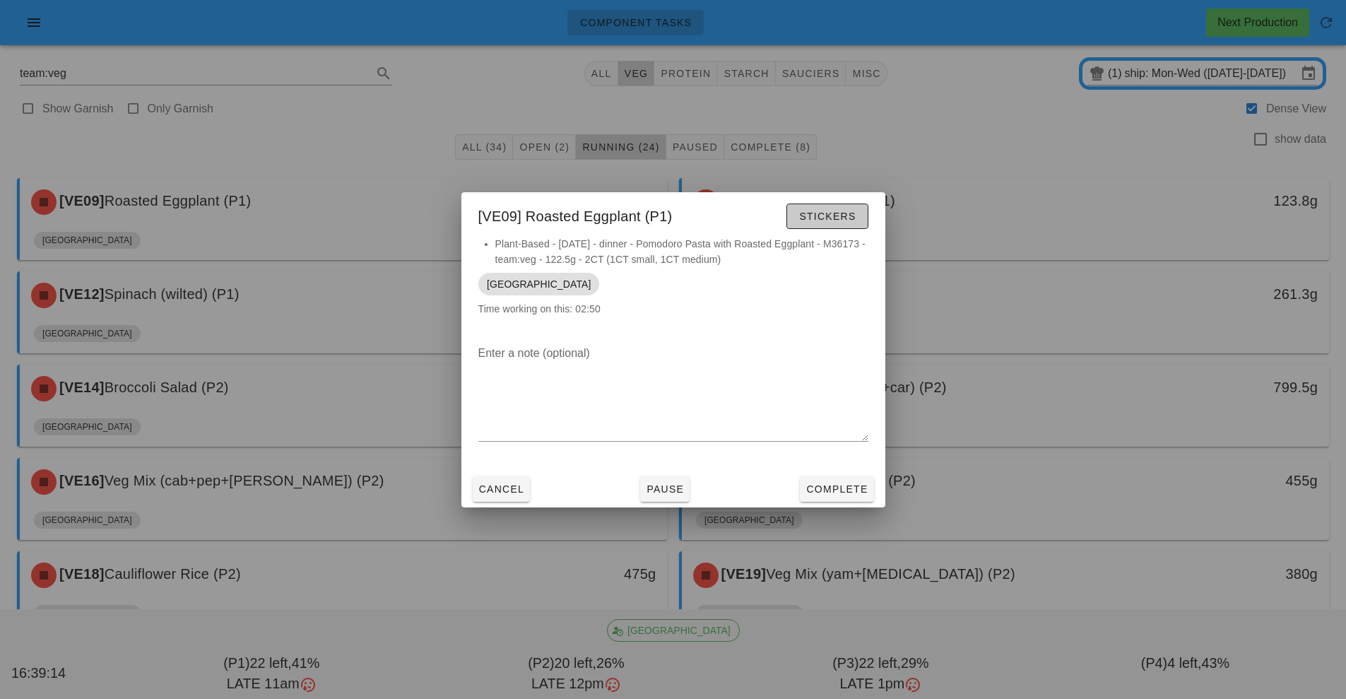
click at [838, 221] on span "Stickers" at bounding box center [826, 215] width 57 height 11
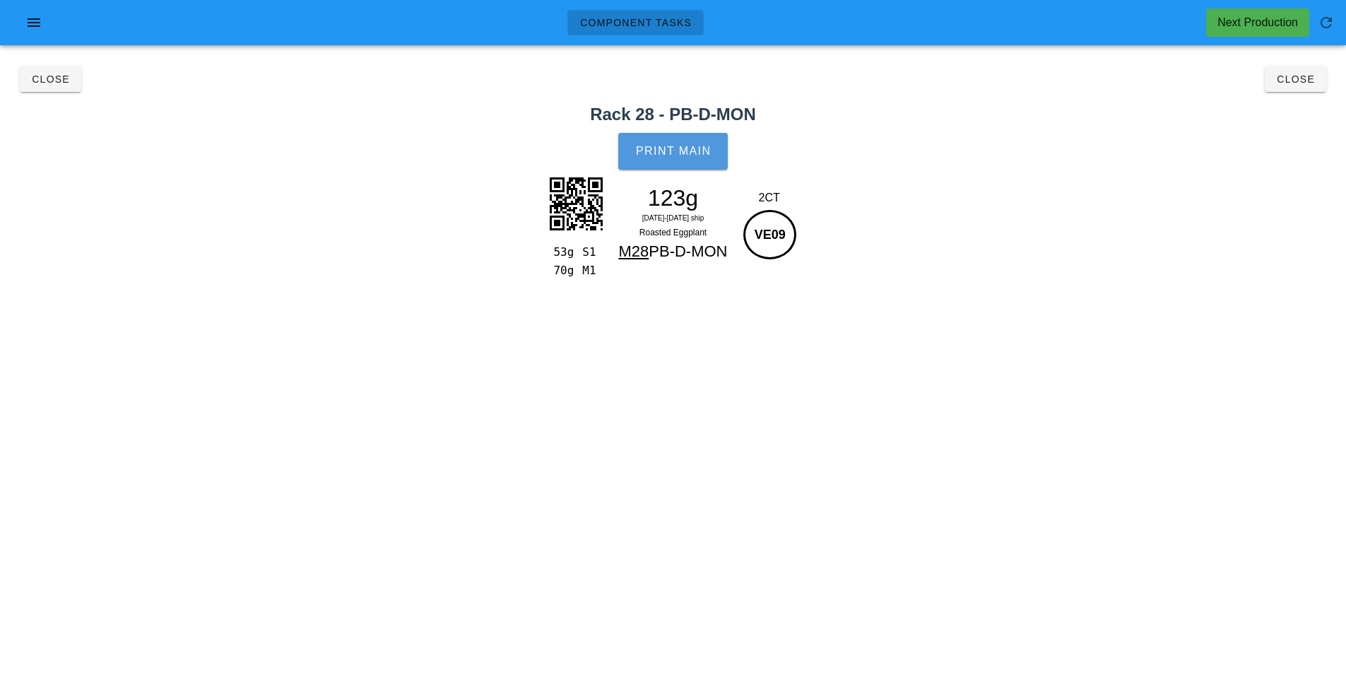
click at [705, 147] on span "Print Main" at bounding box center [673, 151] width 76 height 13
click at [1314, 71] on button "Close" at bounding box center [1294, 78] width 61 height 25
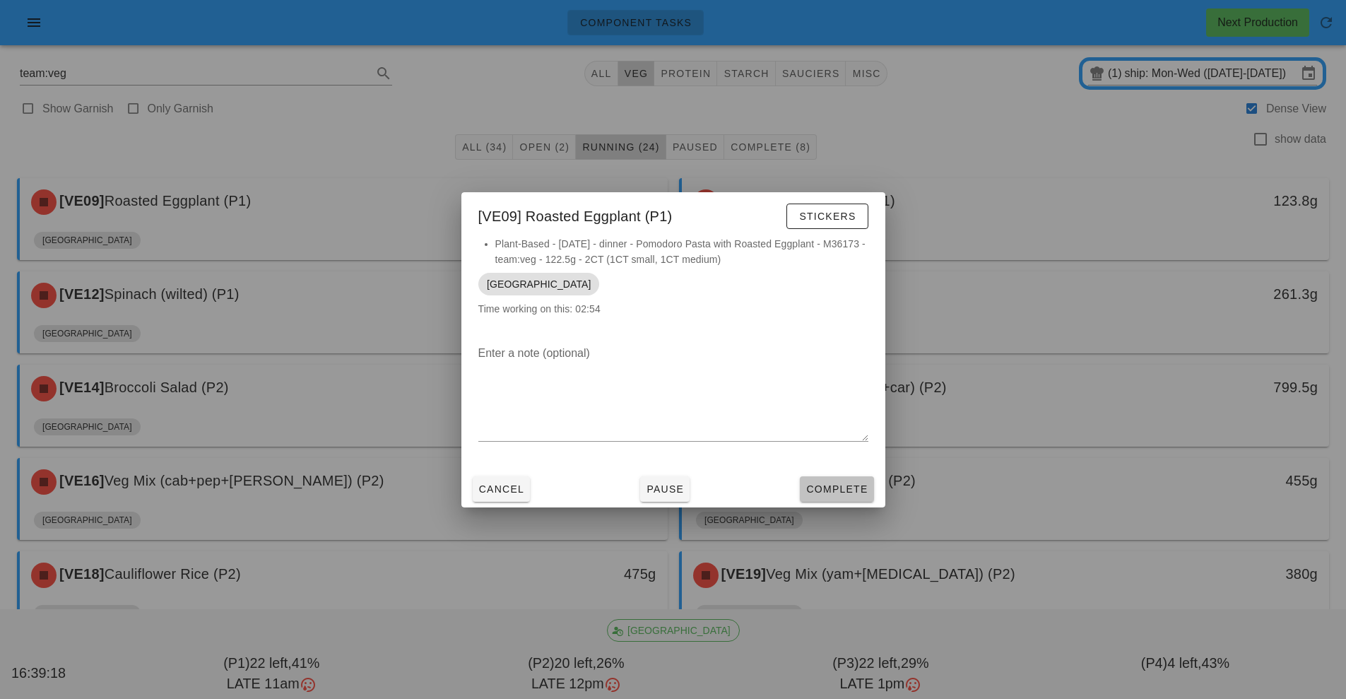
click at [836, 487] on span "Complete" at bounding box center [836, 488] width 62 height 11
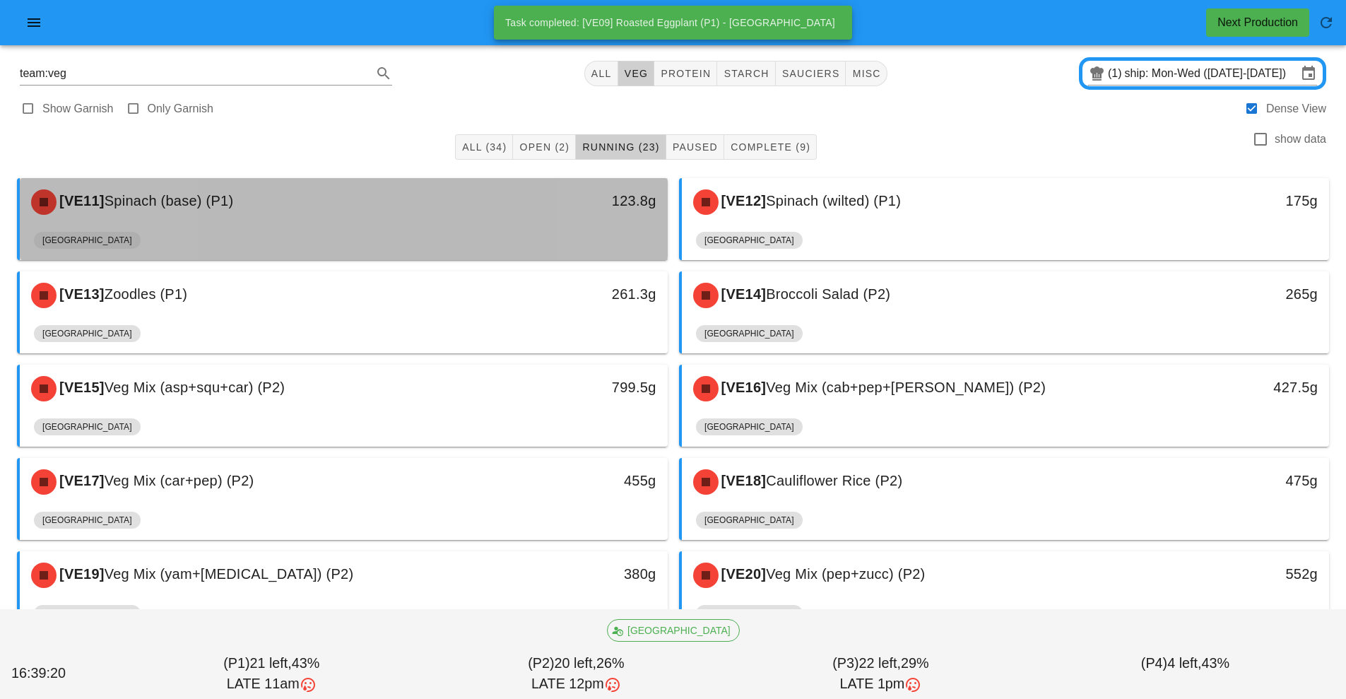
click at [400, 244] on div "[GEOGRAPHIC_DATA]" at bounding box center [343, 243] width 619 height 34
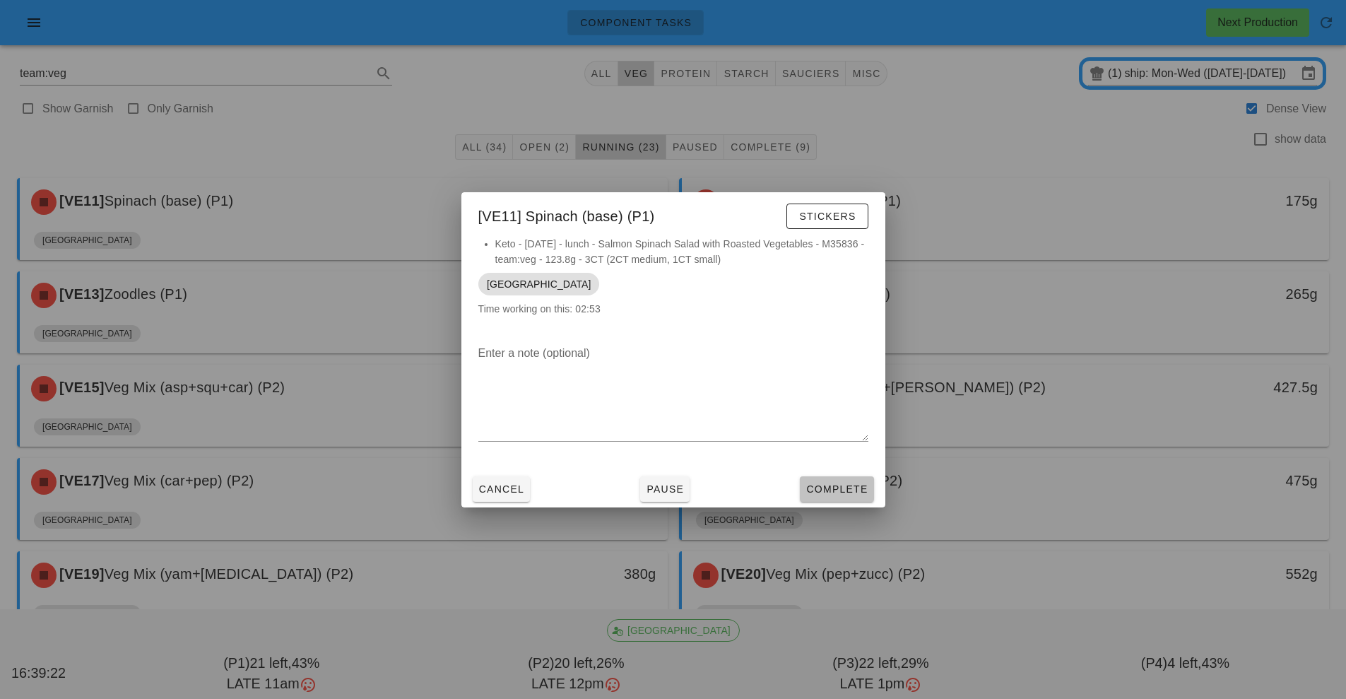
click at [848, 492] on span "Complete" at bounding box center [836, 488] width 62 height 11
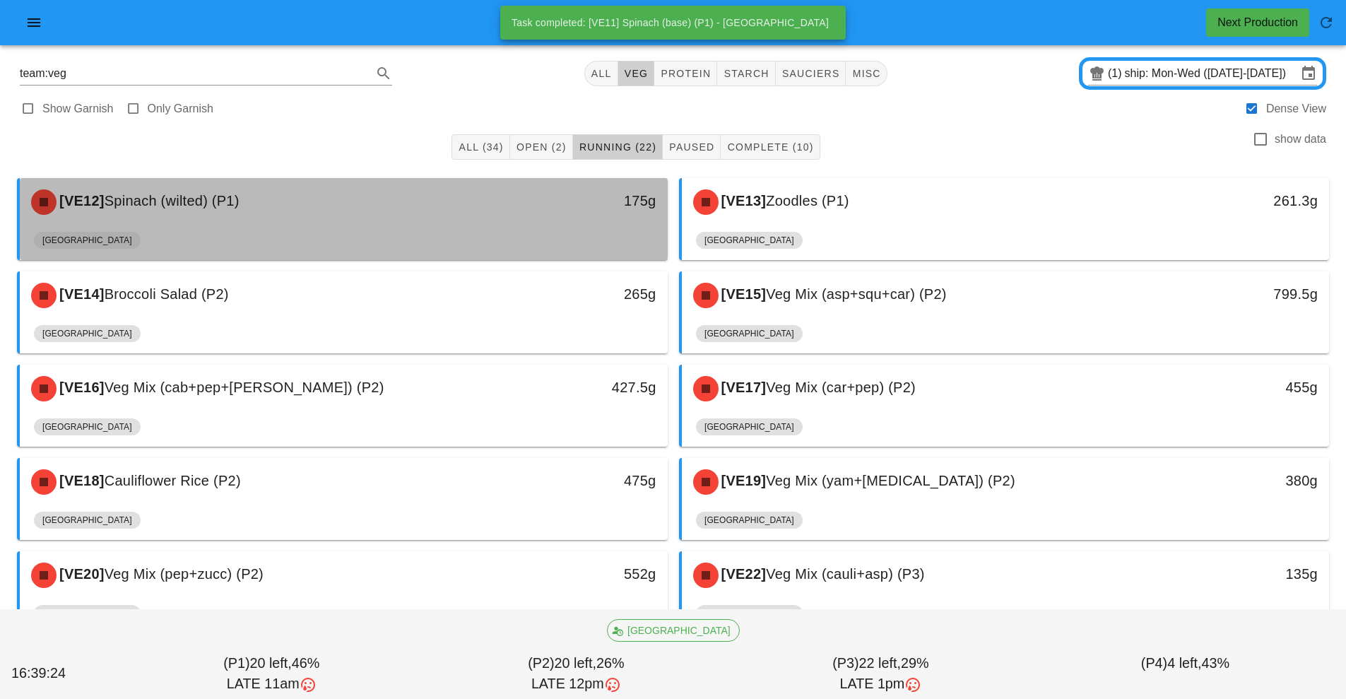
click at [449, 240] on div "[GEOGRAPHIC_DATA]" at bounding box center [343, 243] width 619 height 34
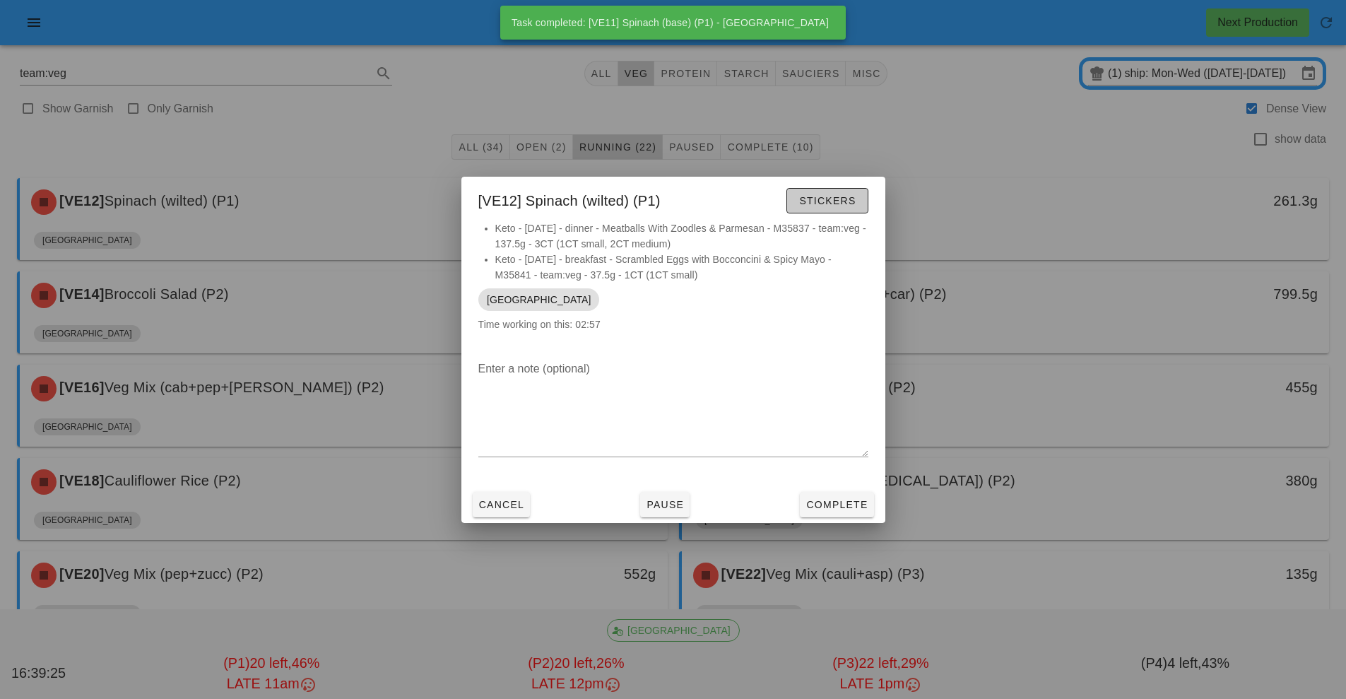
click at [835, 210] on button "Stickers" at bounding box center [826, 200] width 81 height 25
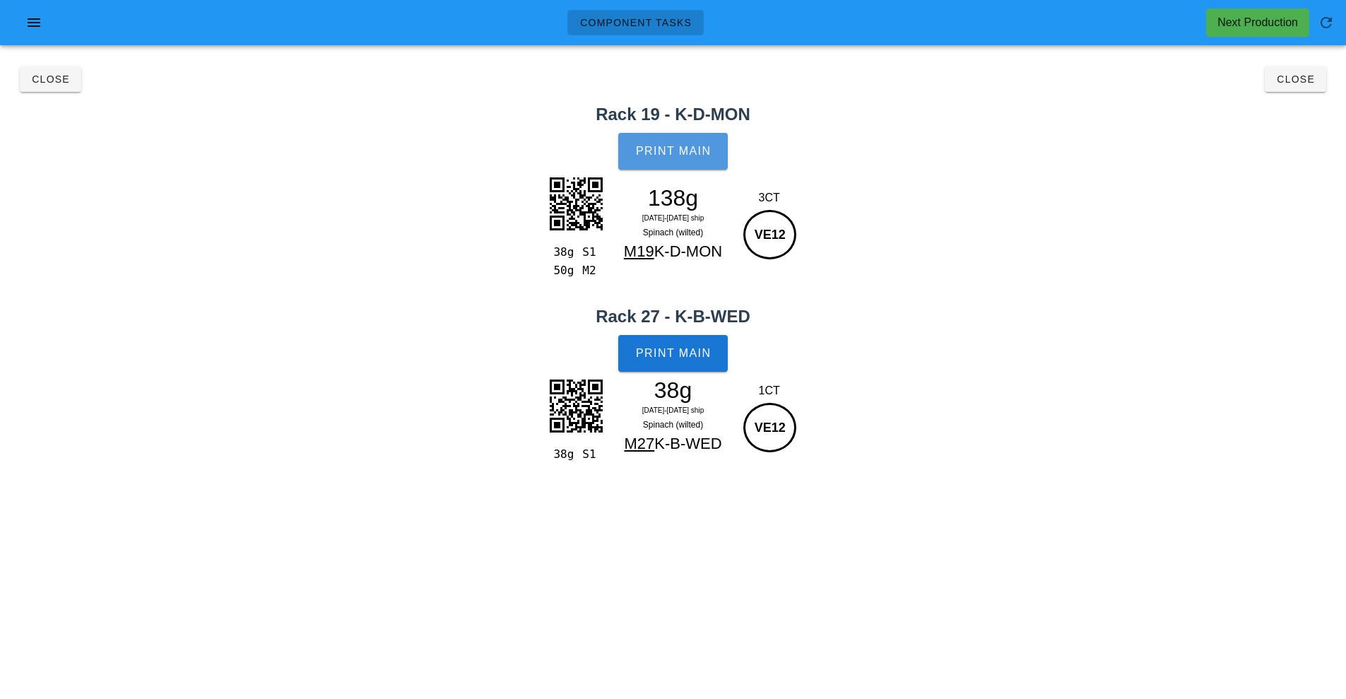
click at [690, 153] on span "Print Main" at bounding box center [673, 151] width 76 height 13
click at [720, 342] on button "Print Main" at bounding box center [672, 353] width 109 height 37
click at [1307, 87] on button "Close" at bounding box center [1294, 78] width 61 height 25
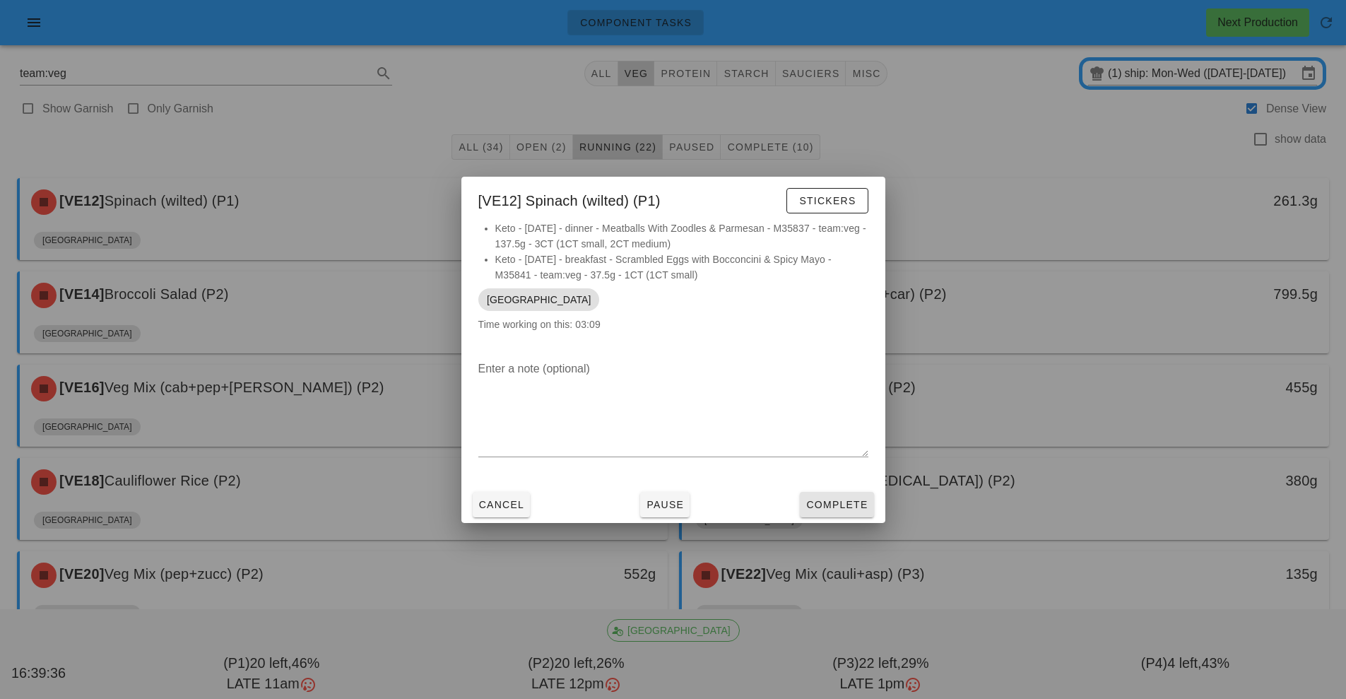
click at [850, 513] on button "Complete" at bounding box center [836, 504] width 73 height 25
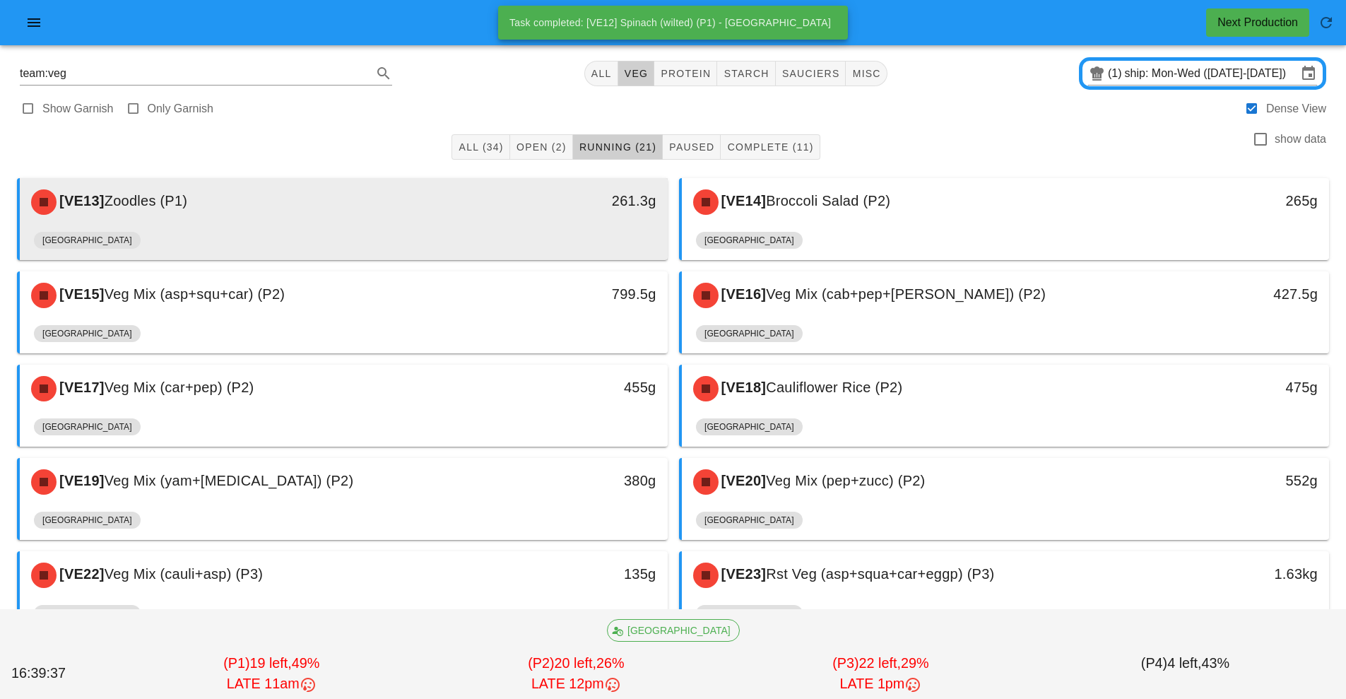
click at [559, 218] on div "261.3g" at bounding box center [584, 202] width 160 height 42
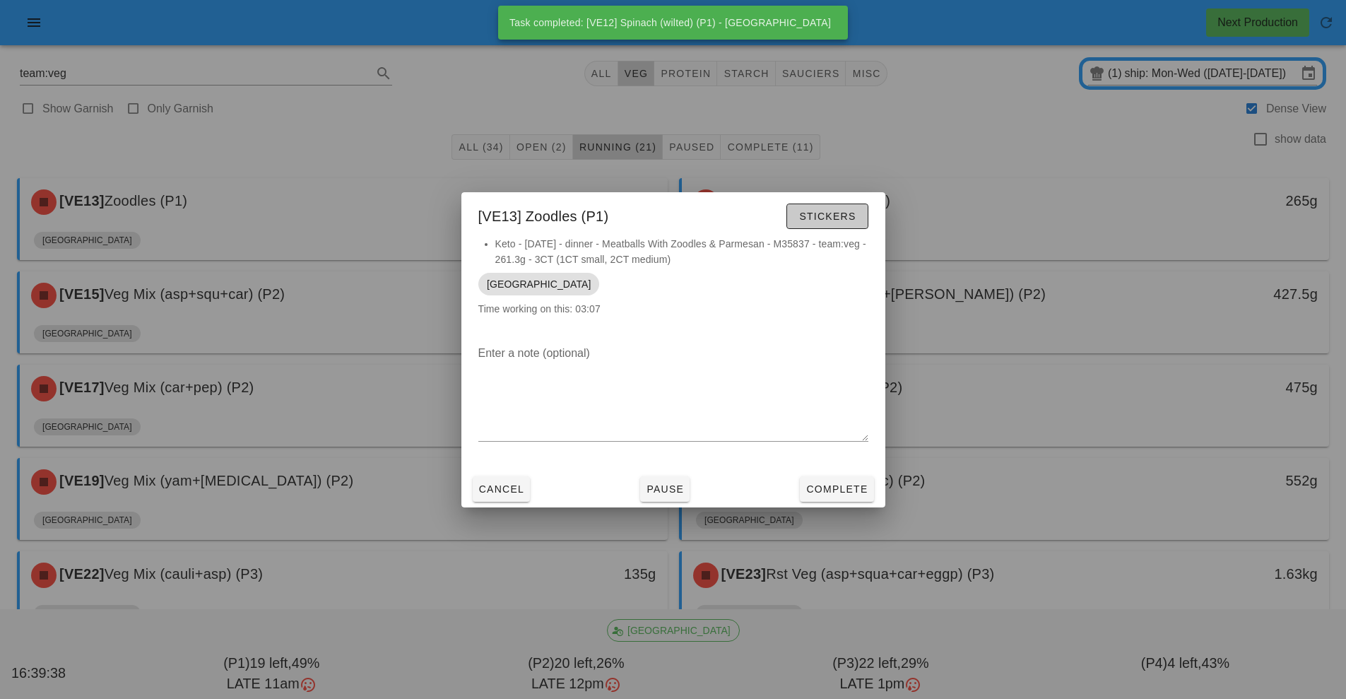
click at [845, 221] on span "Stickers" at bounding box center [826, 215] width 57 height 11
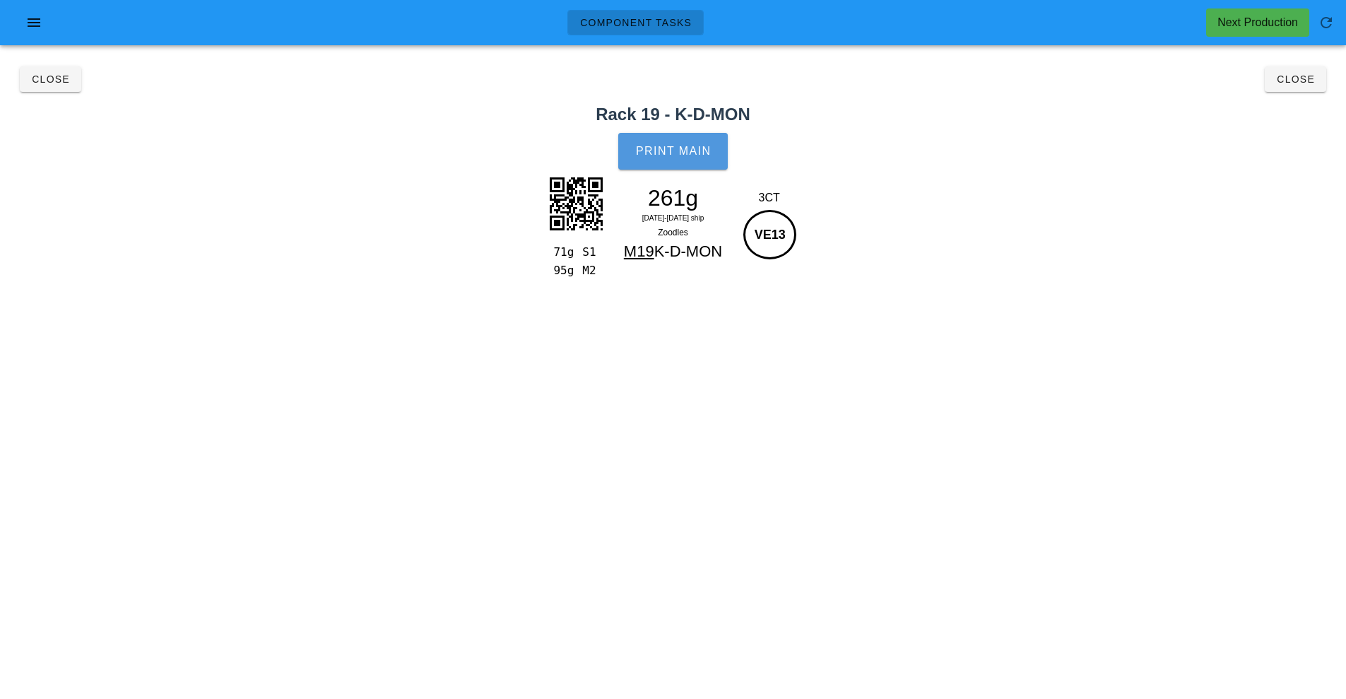
click at [715, 150] on button "Print Main" at bounding box center [672, 151] width 109 height 37
click at [1318, 90] on button "Close" at bounding box center [1294, 78] width 61 height 25
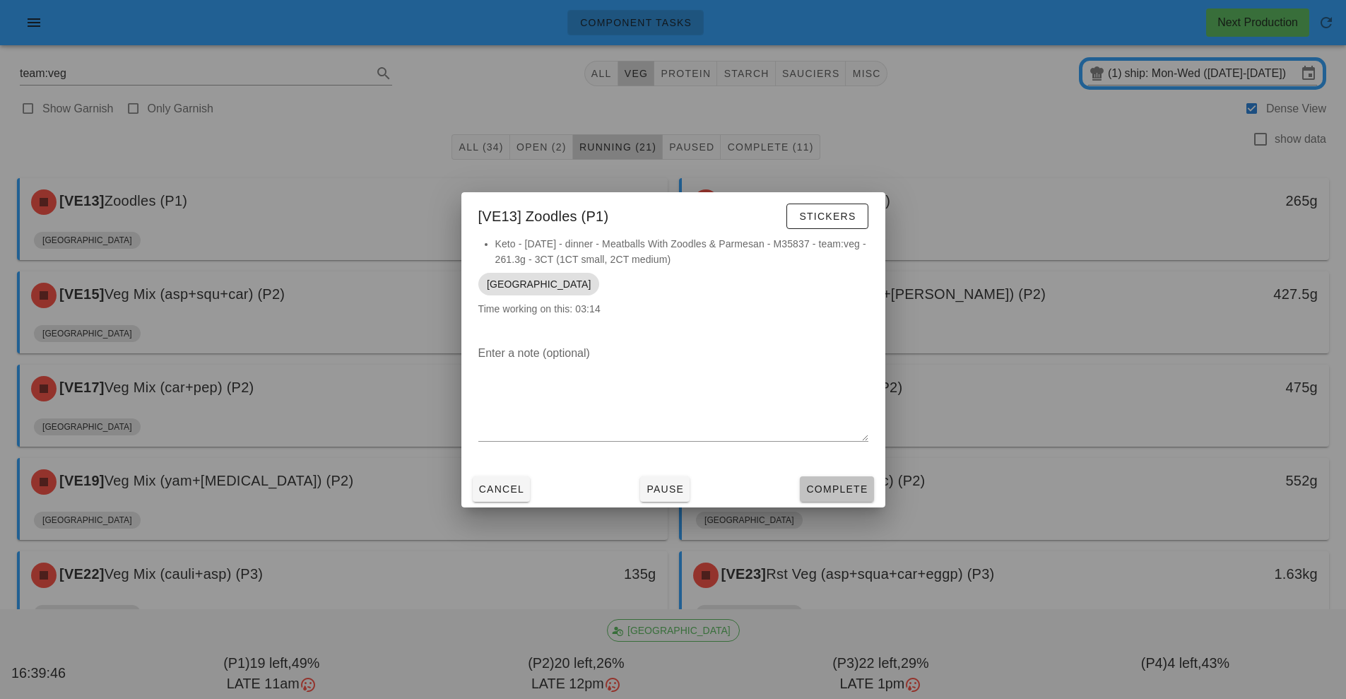
click at [862, 493] on span "Complete" at bounding box center [836, 488] width 62 height 11
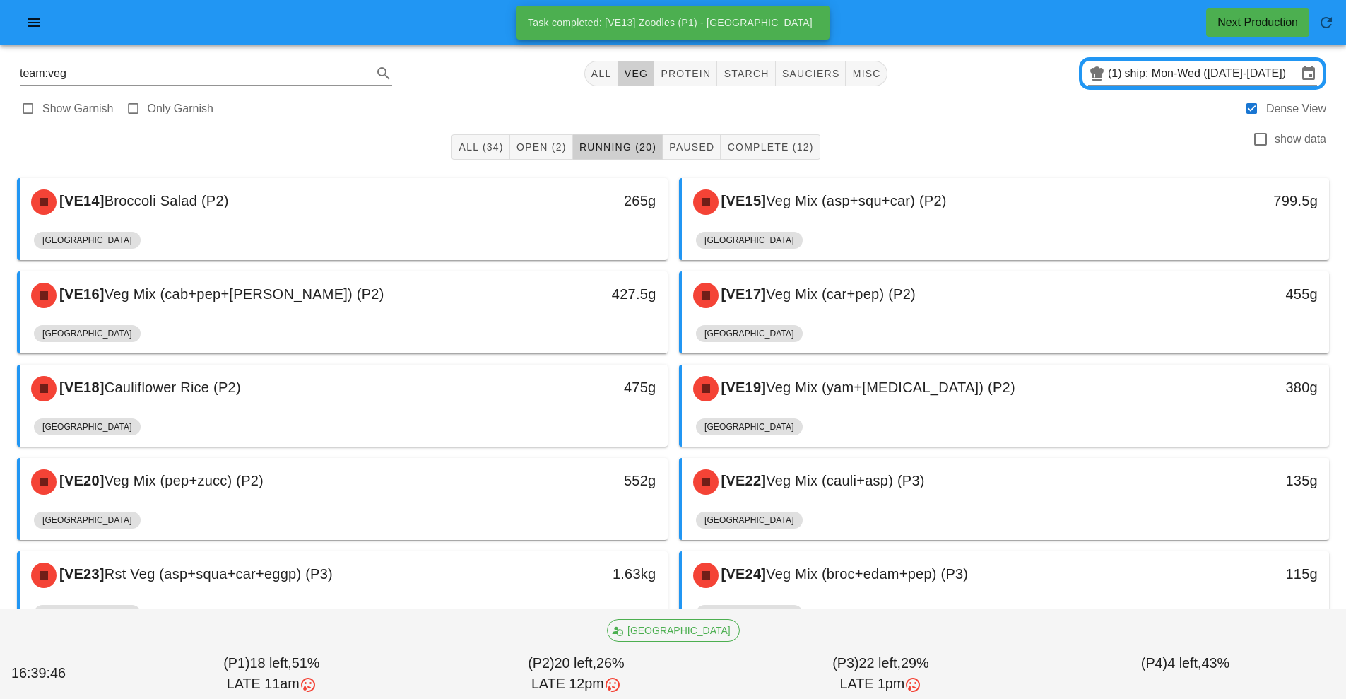
click at [495, 230] on div "[GEOGRAPHIC_DATA]" at bounding box center [343, 243] width 619 height 34
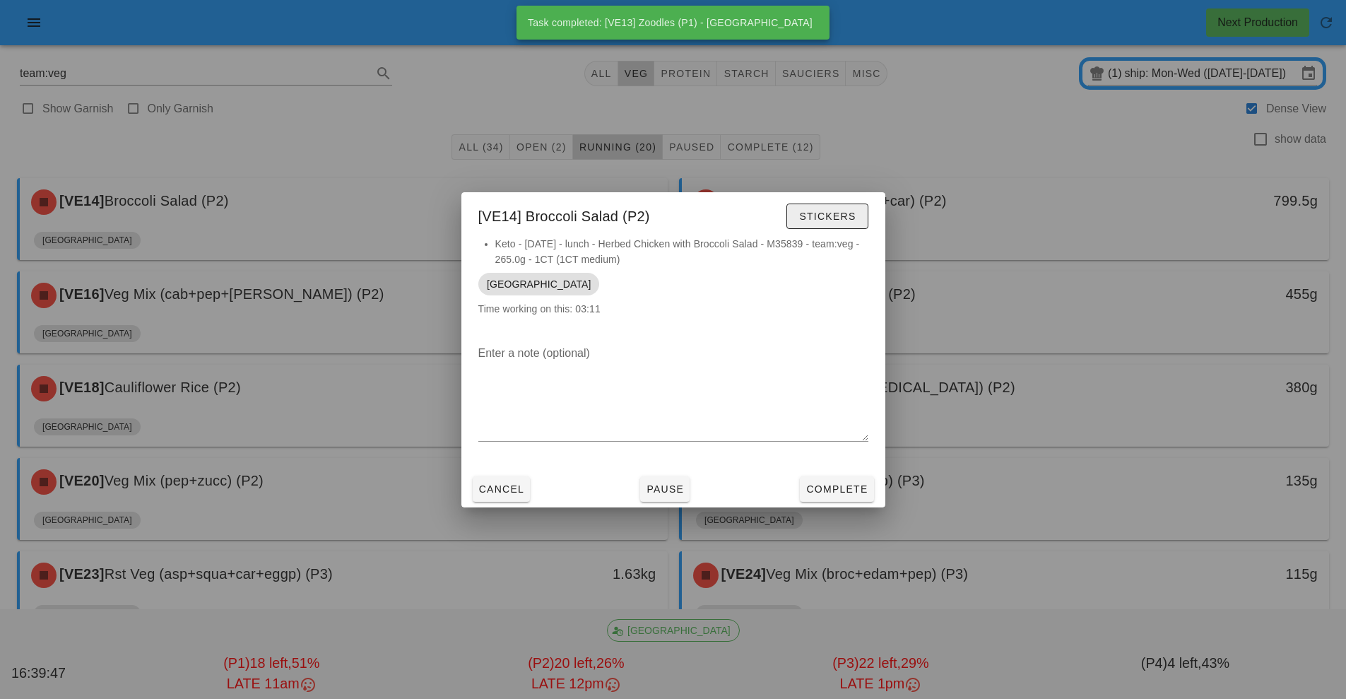
click at [826, 215] on span "Stickers" at bounding box center [826, 215] width 57 height 11
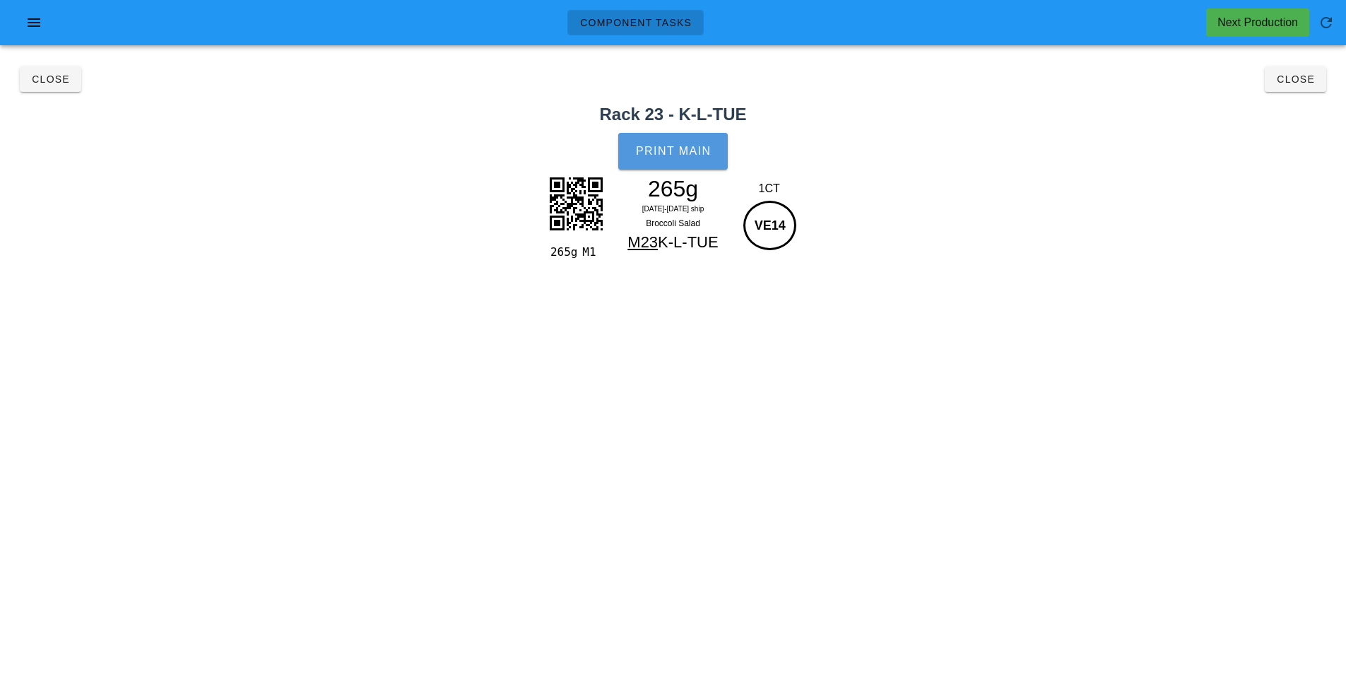
click at [691, 153] on span "Print Main" at bounding box center [673, 151] width 76 height 13
click at [1320, 88] on button "Close" at bounding box center [1294, 78] width 61 height 25
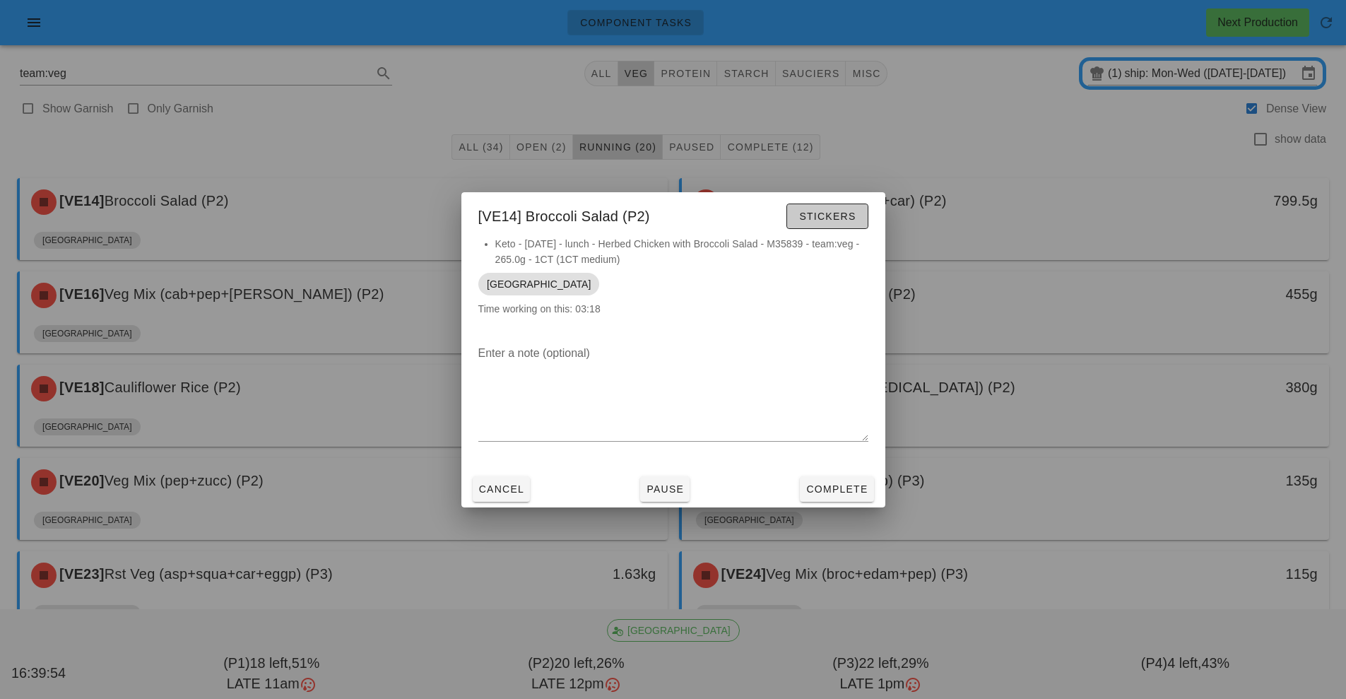
click at [843, 215] on span "Stickers" at bounding box center [826, 215] width 57 height 11
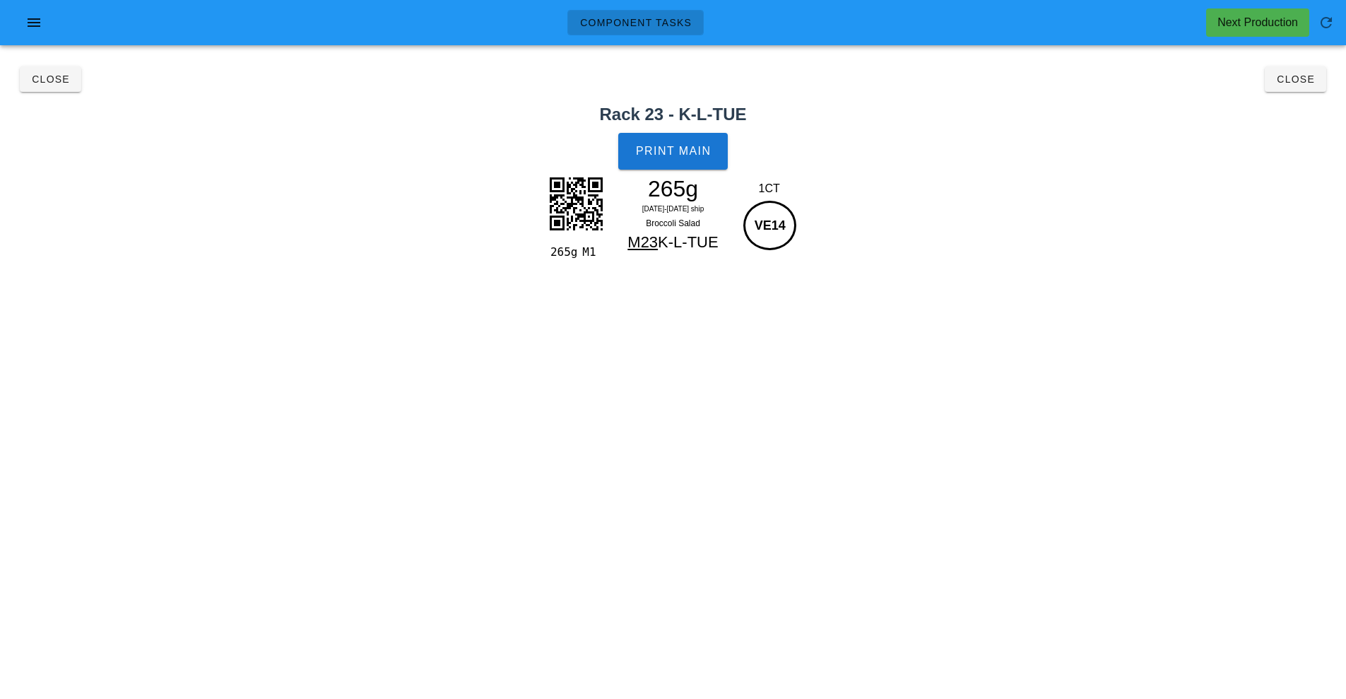
click at [1337, 72] on div "team:veg All veg protein starch sauciers misc (1) ship: Mon-Wed (Oct 13-Oct 15)…" at bounding box center [673, 178] width 1346 height 242
click at [1300, 81] on span "Close" at bounding box center [1295, 78] width 39 height 11
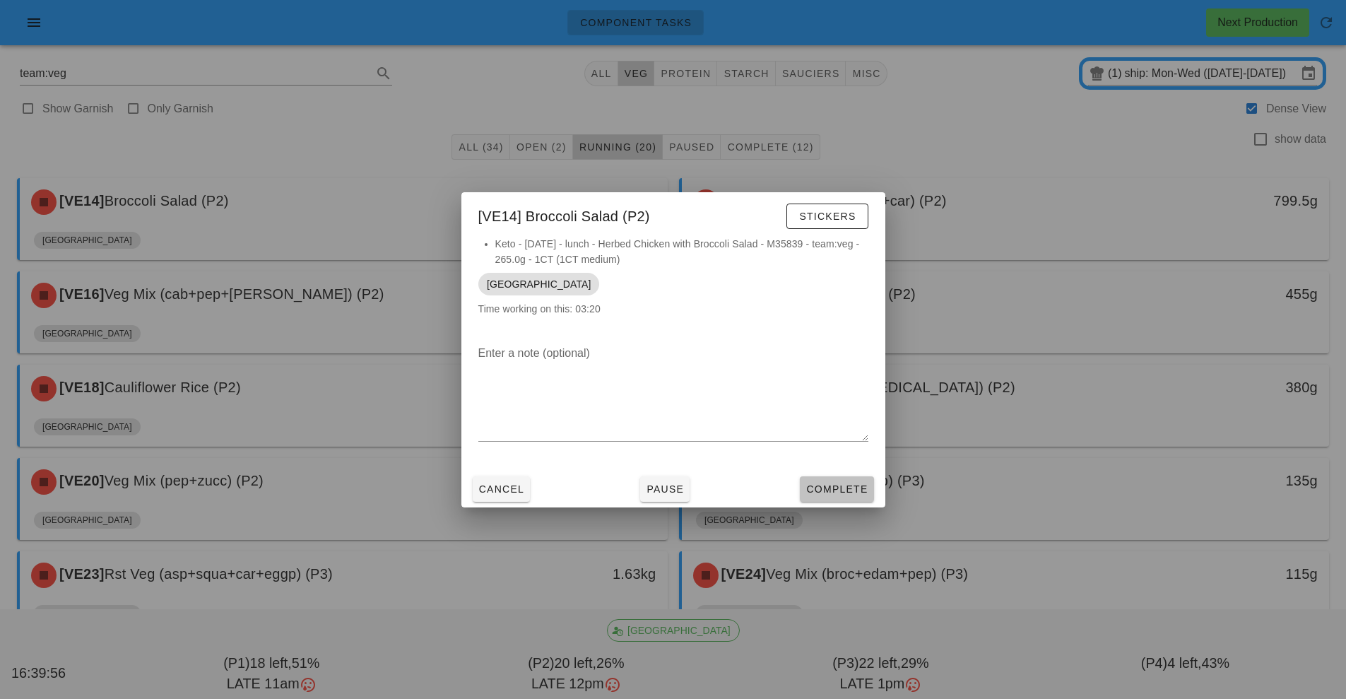
click at [844, 500] on button "Complete" at bounding box center [836, 488] width 73 height 25
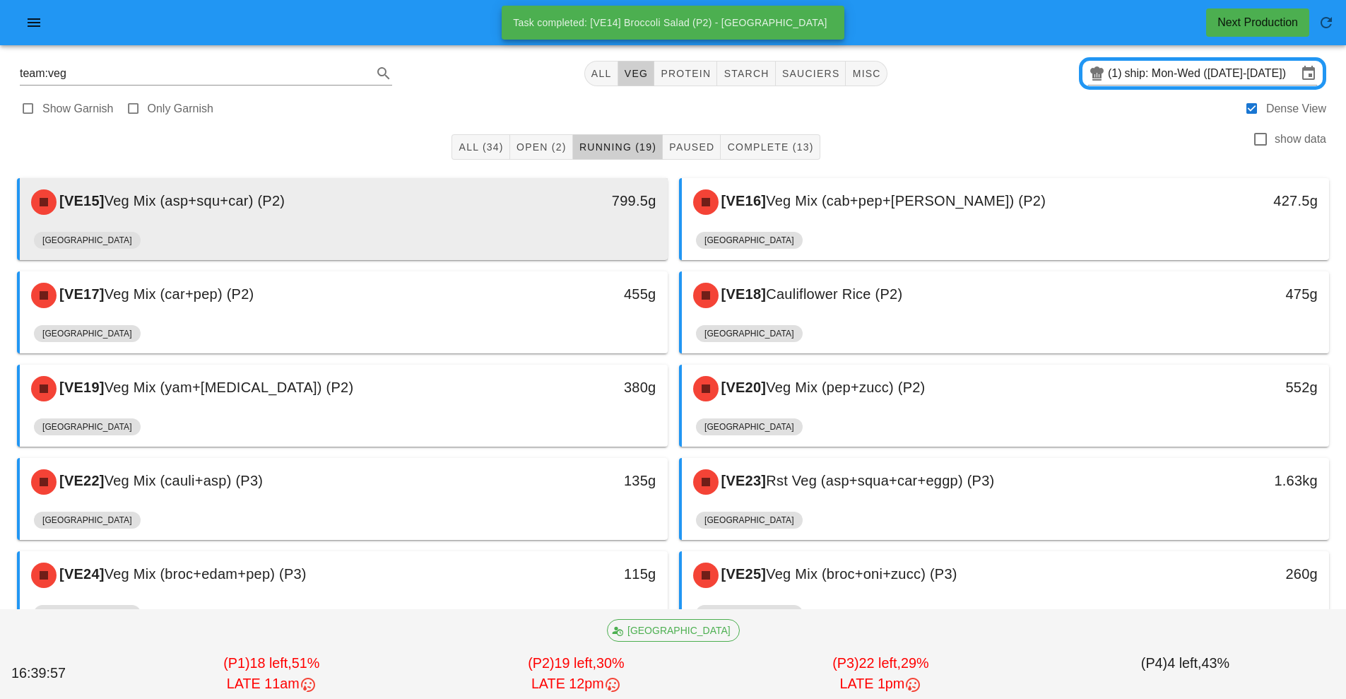
click at [508, 238] on div "[GEOGRAPHIC_DATA]" at bounding box center [343, 243] width 619 height 34
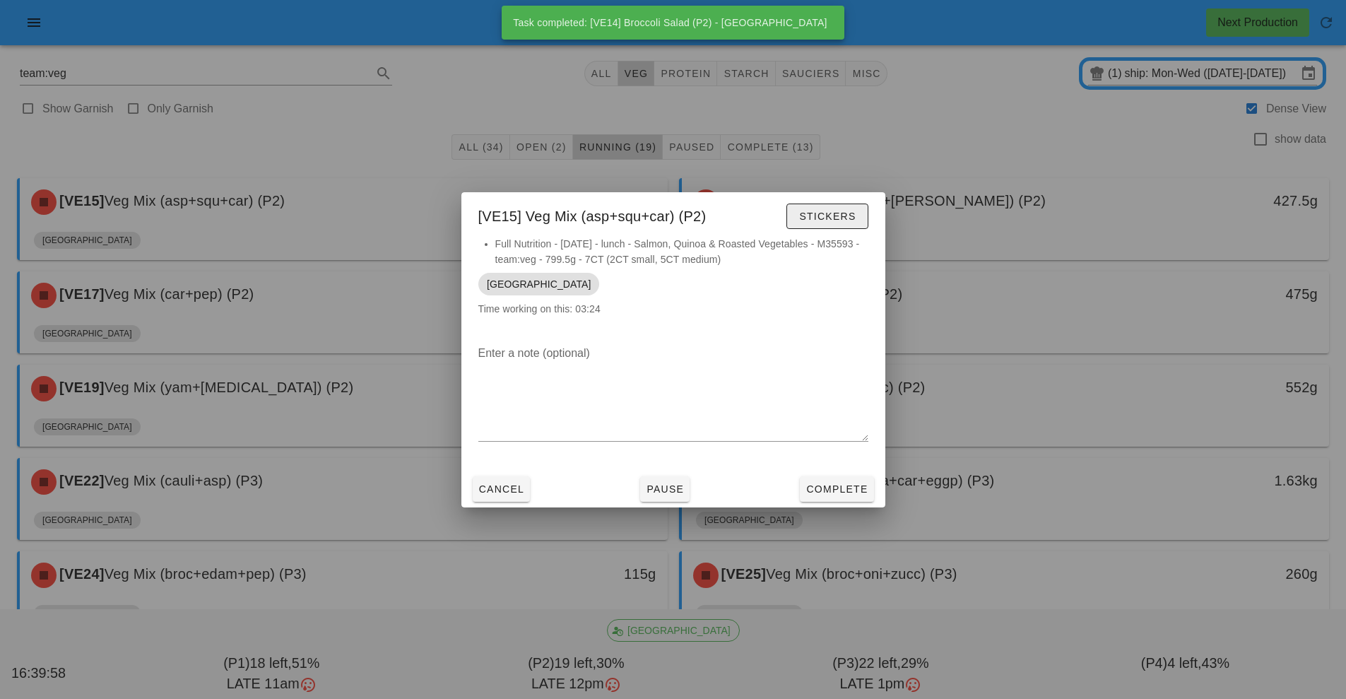
click at [850, 227] on button "Stickers" at bounding box center [826, 215] width 81 height 25
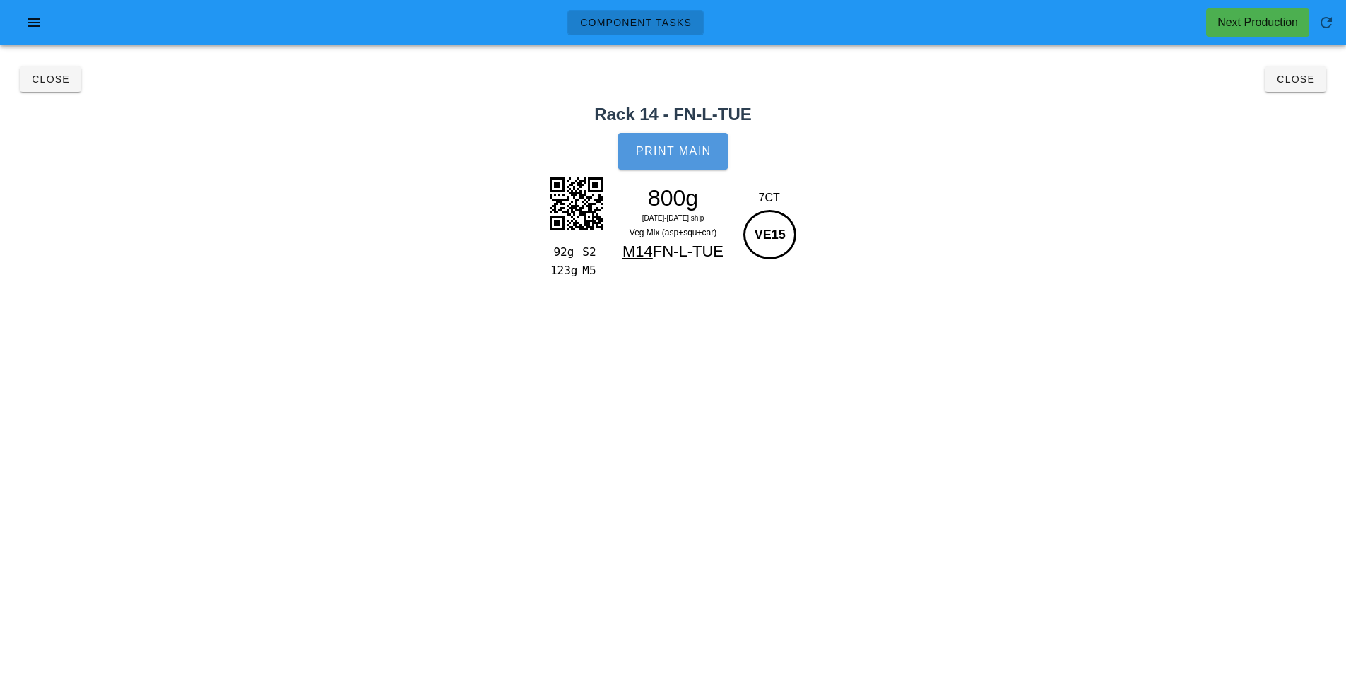
click at [720, 141] on button "Print Main" at bounding box center [672, 151] width 109 height 37
click at [1290, 78] on span "Close" at bounding box center [1295, 78] width 39 height 11
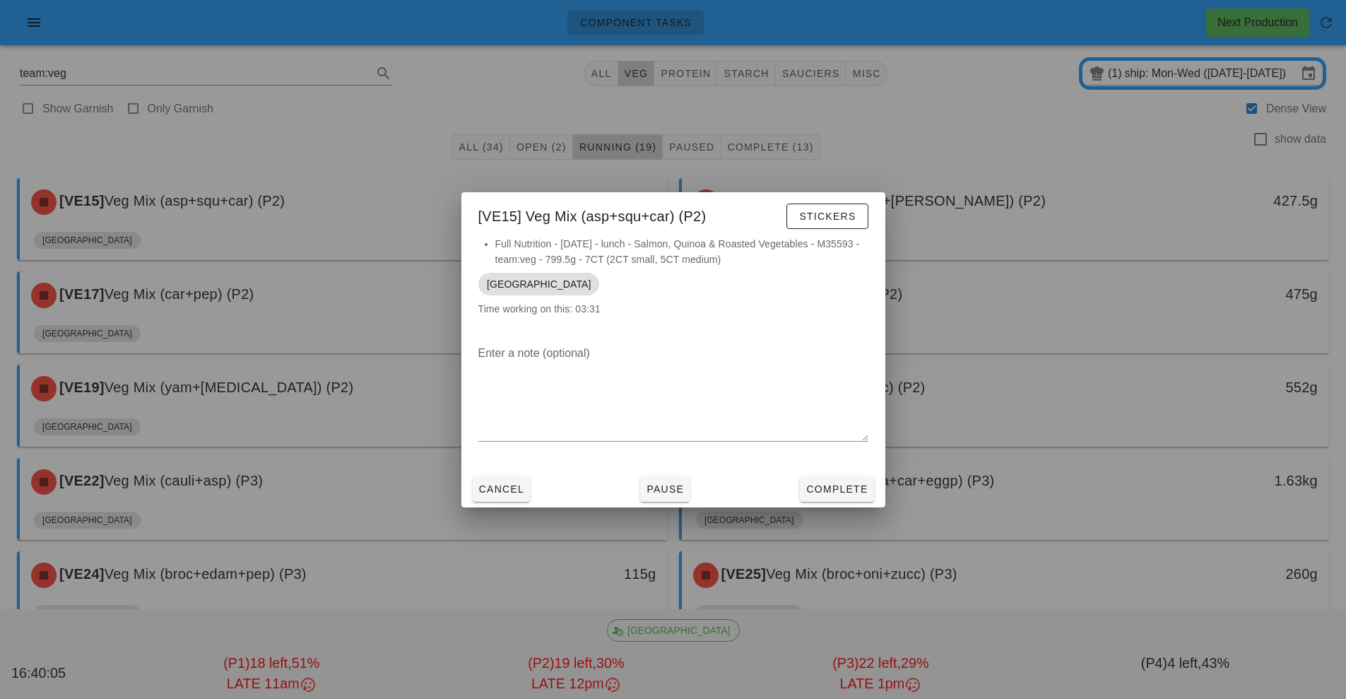
click at [848, 506] on div "Cancel Pause Complete" at bounding box center [673, 488] width 424 height 37
click at [850, 490] on span "Complete" at bounding box center [836, 488] width 62 height 11
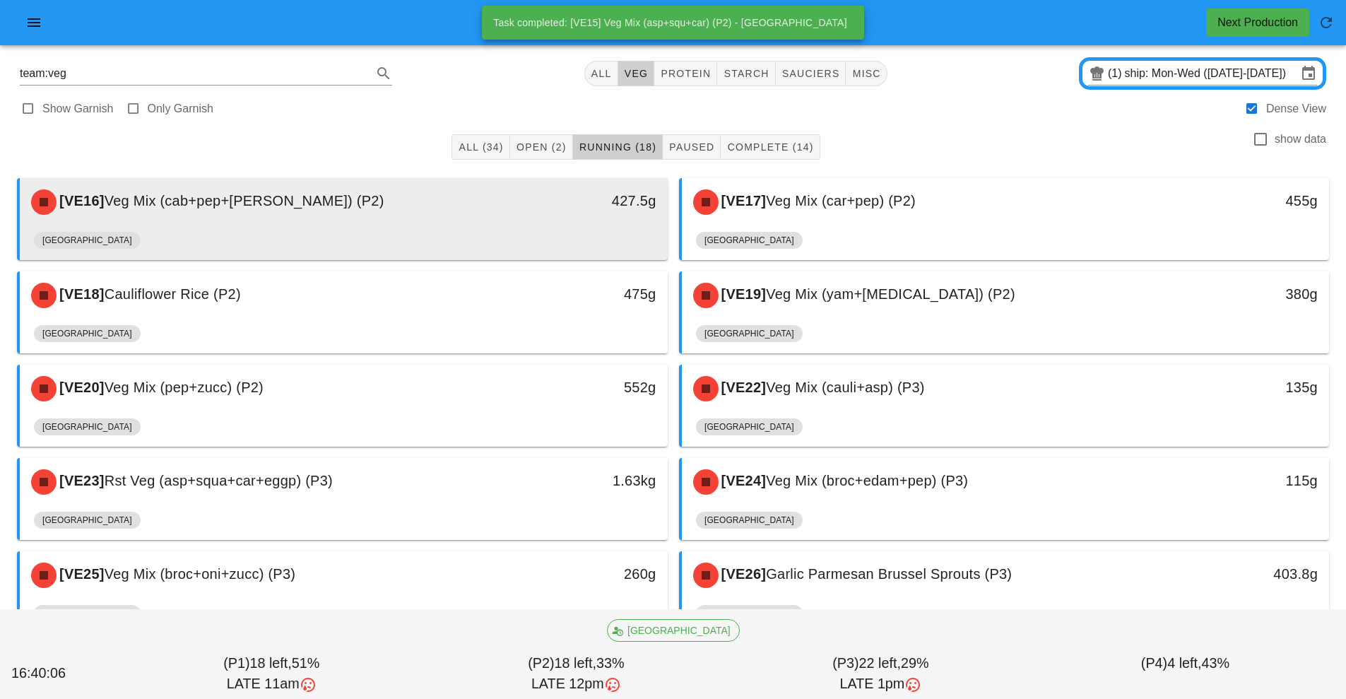
click at [470, 229] on div "[GEOGRAPHIC_DATA]" at bounding box center [343, 243] width 619 height 34
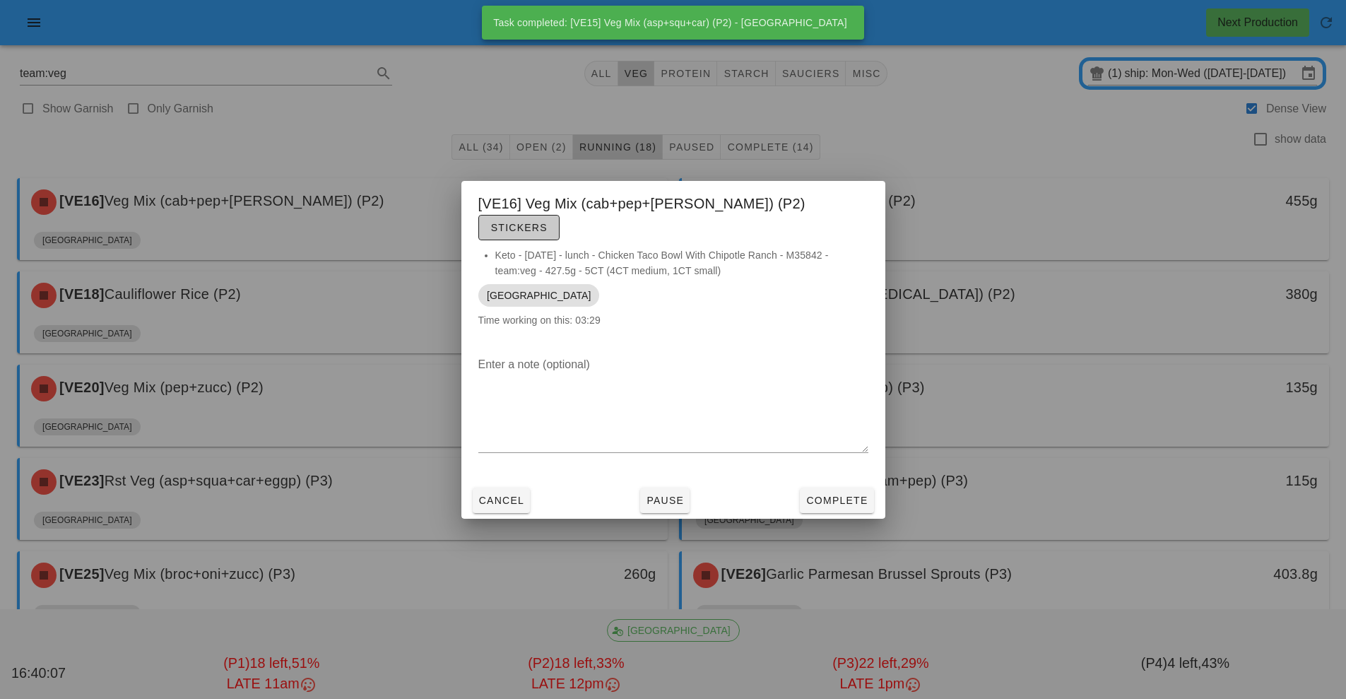
click at [547, 222] on span "Stickers" at bounding box center [518, 227] width 57 height 11
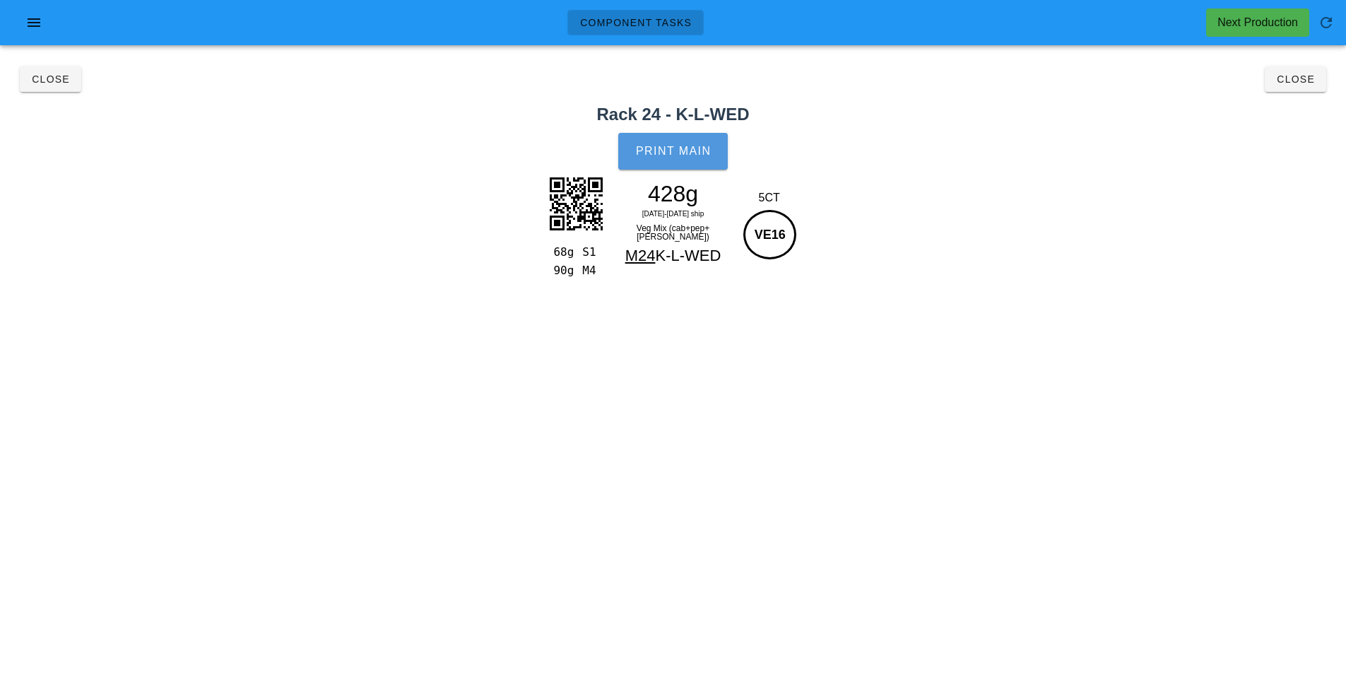
click at [699, 155] on span "Print Main" at bounding box center [673, 151] width 76 height 13
click at [1307, 79] on span "Close" at bounding box center [1295, 78] width 39 height 11
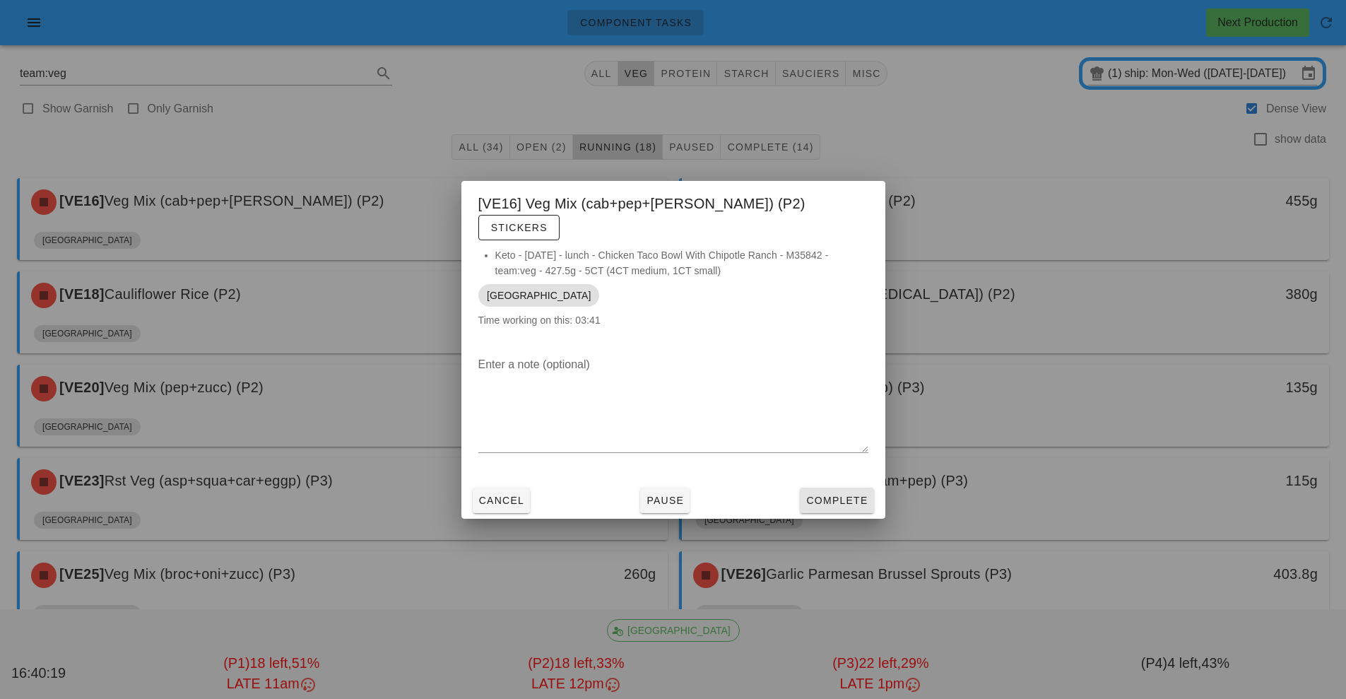
click at [852, 487] on button "Complete" at bounding box center [836, 499] width 73 height 25
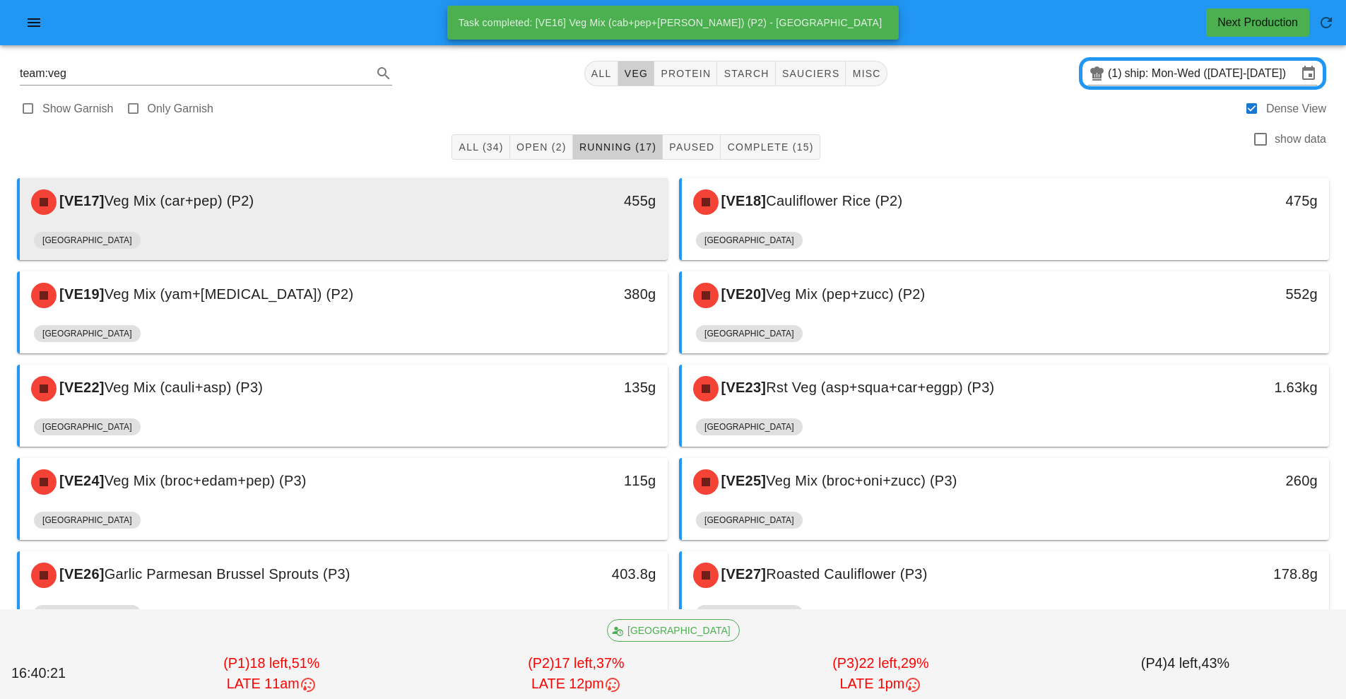
click at [410, 223] on div "[VE17] Veg Mix (car+pep) (P2) 455g" at bounding box center [344, 202] width 648 height 48
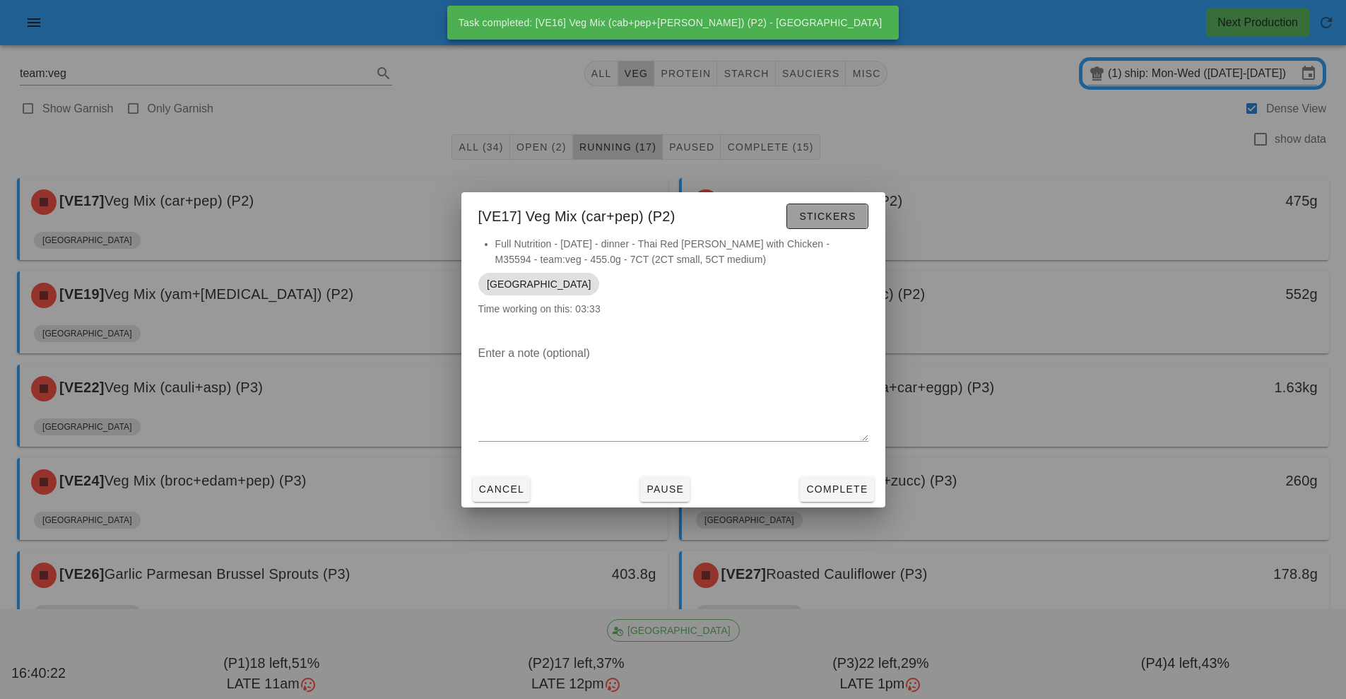
click at [838, 217] on span "Stickers" at bounding box center [826, 215] width 57 height 11
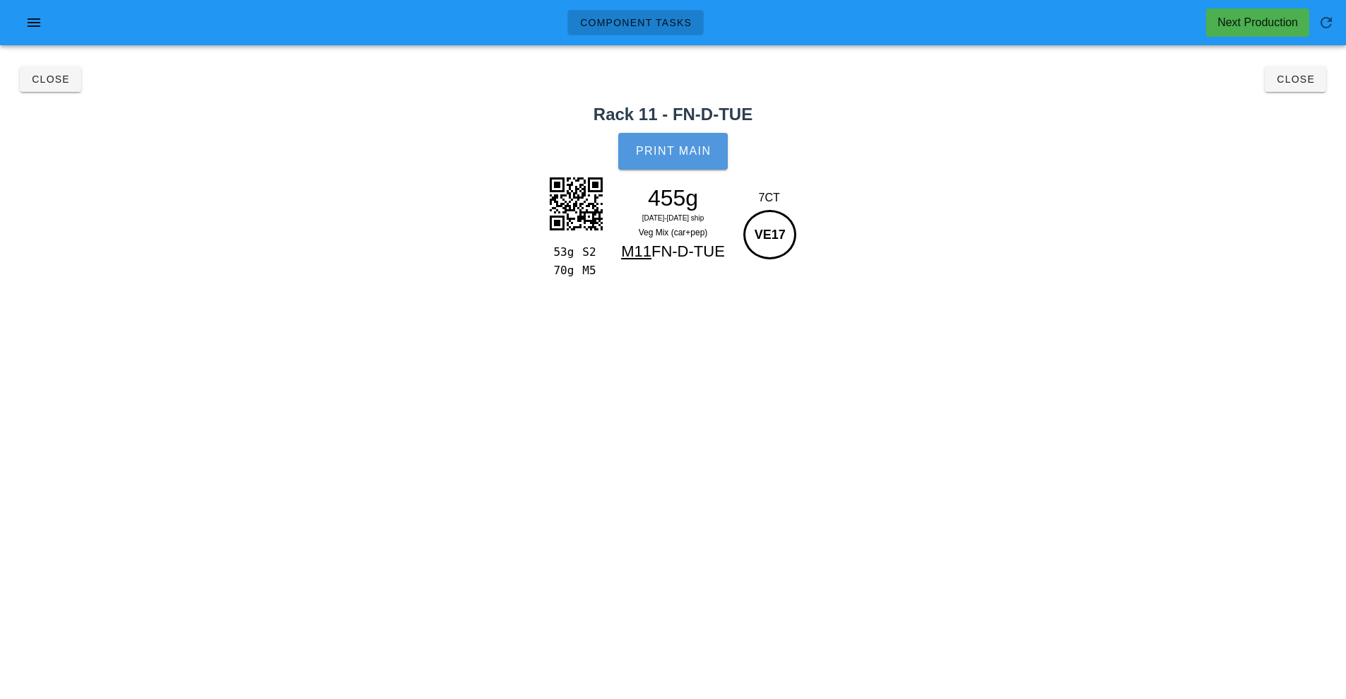
click at [681, 158] on button "Print Main" at bounding box center [672, 151] width 109 height 37
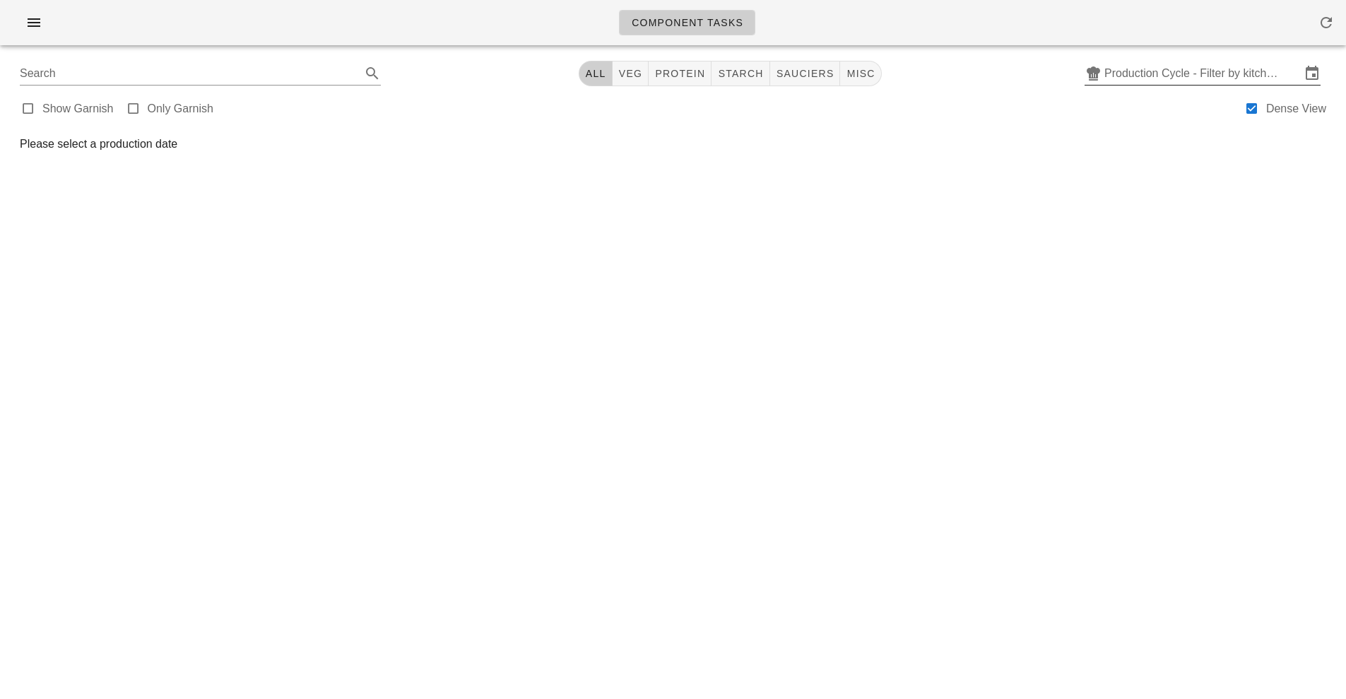
click at [1214, 63] on input "Production Cycle - Filter by kitchen production schedules" at bounding box center [1202, 73] width 196 height 23
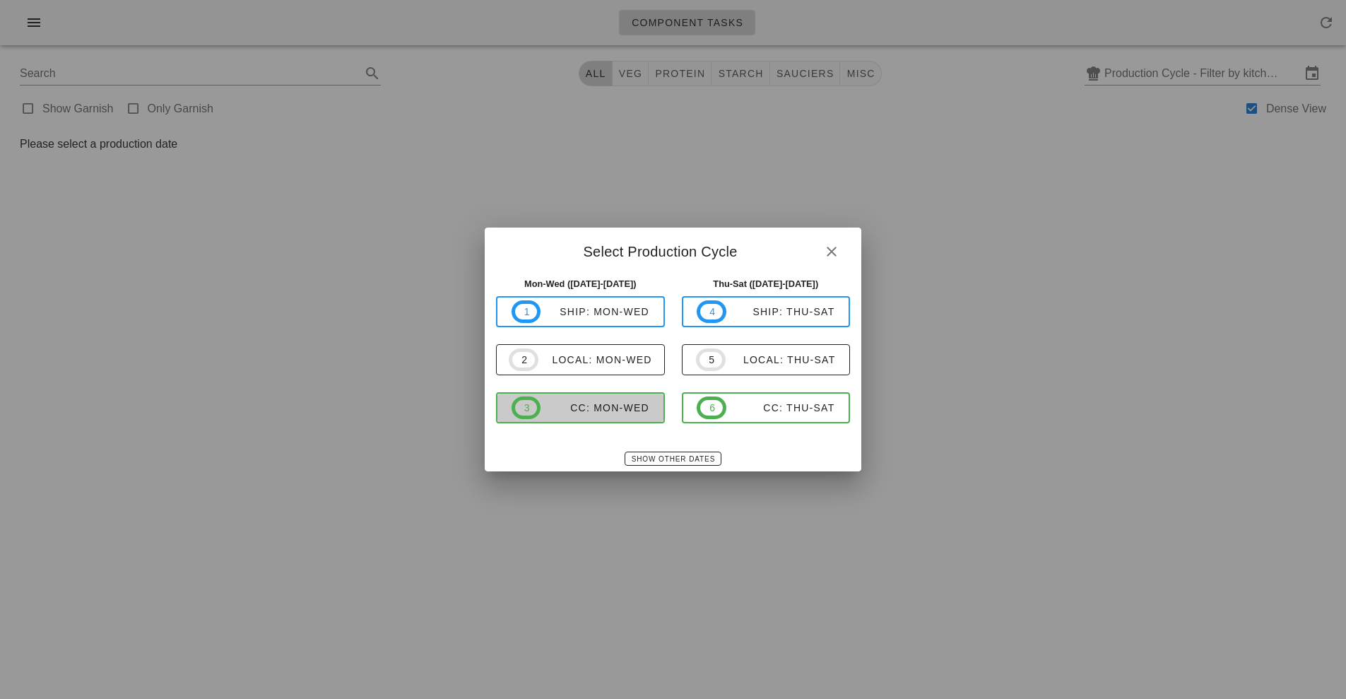
click at [619, 420] on button "3 CC: Mon-Wed" at bounding box center [580, 407] width 169 height 31
type input "CC: Mon-Wed (Oct 13-Oct 15)"
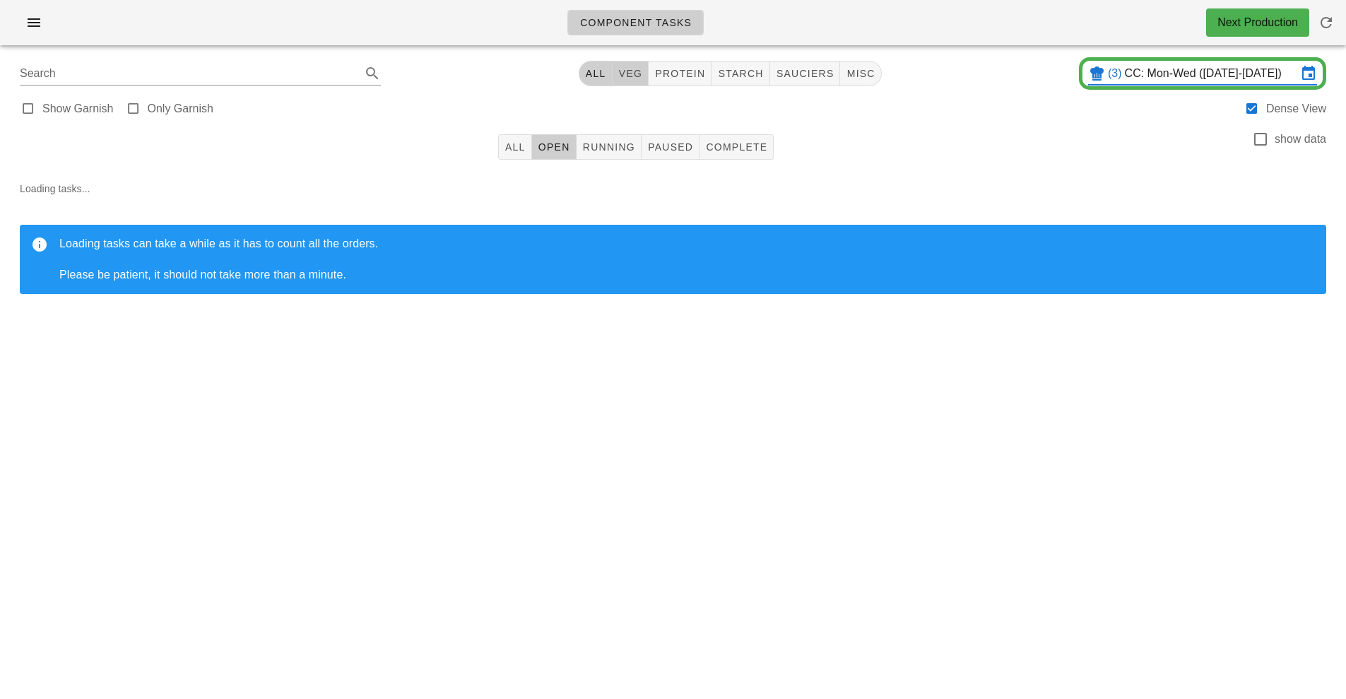
click at [636, 64] on button "veg" at bounding box center [630, 73] width 37 height 25
type input "team:veg"
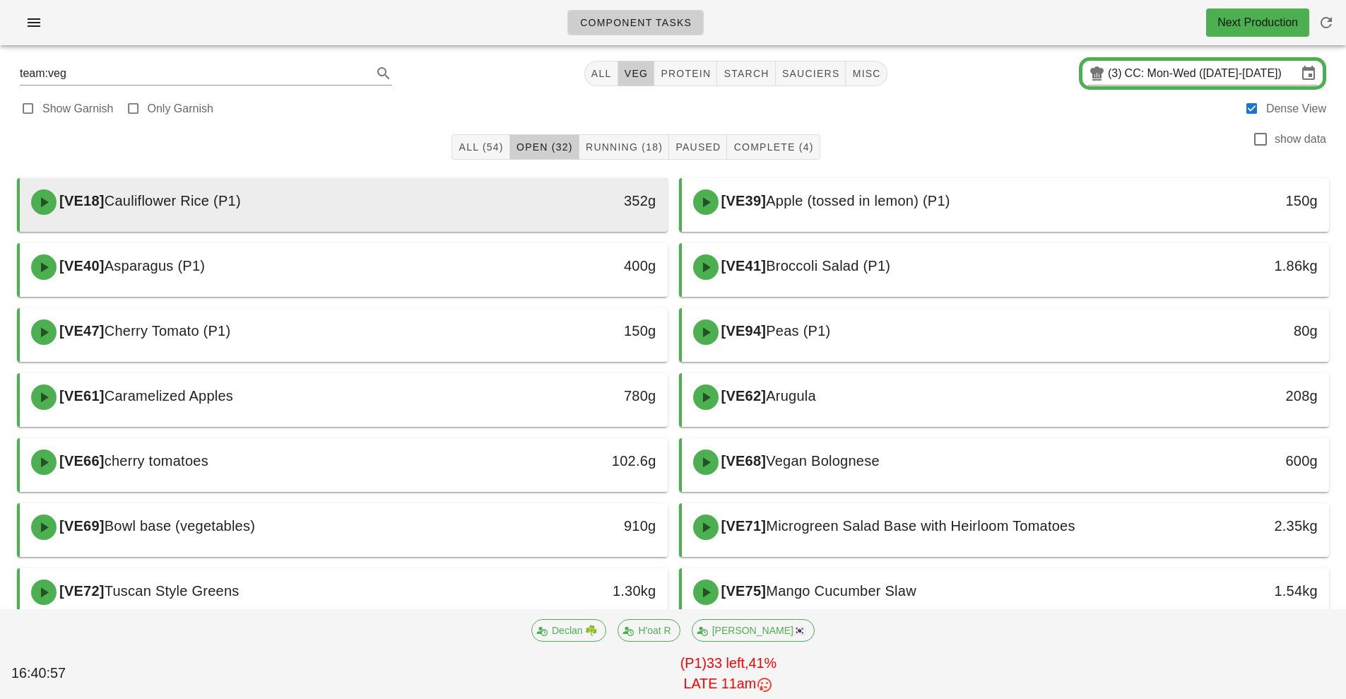
click at [561, 212] on div "352g" at bounding box center [584, 202] width 160 height 42
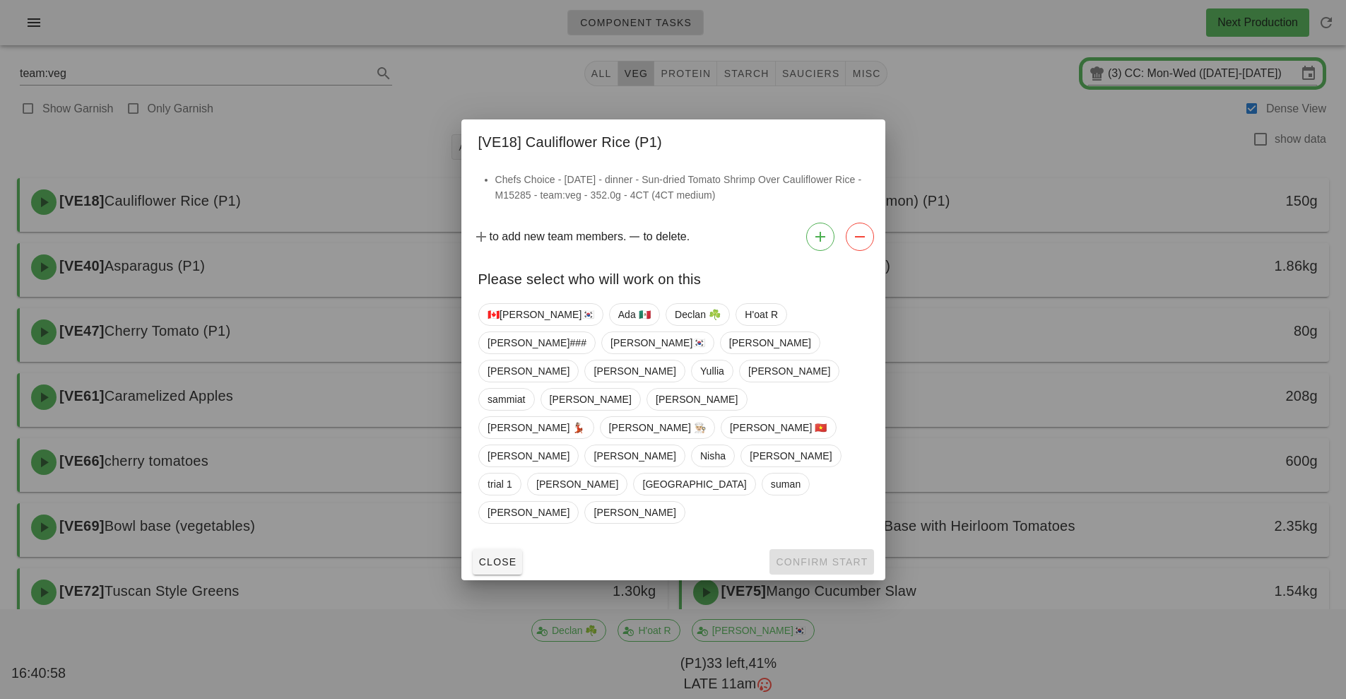
click at [949, 129] on div at bounding box center [673, 349] width 1346 height 699
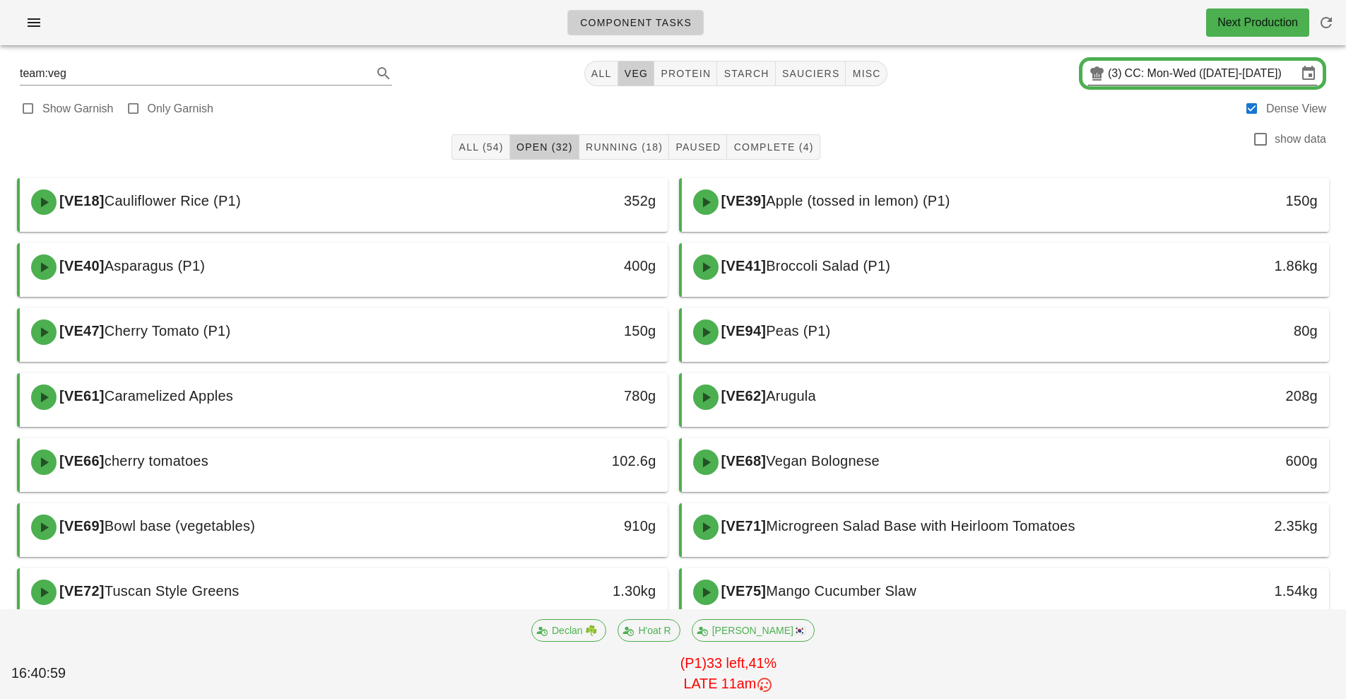
click at [1208, 78] on input "CC: Mon-Wed (Oct 13-Oct 15)" at bounding box center [1210, 73] width 172 height 23
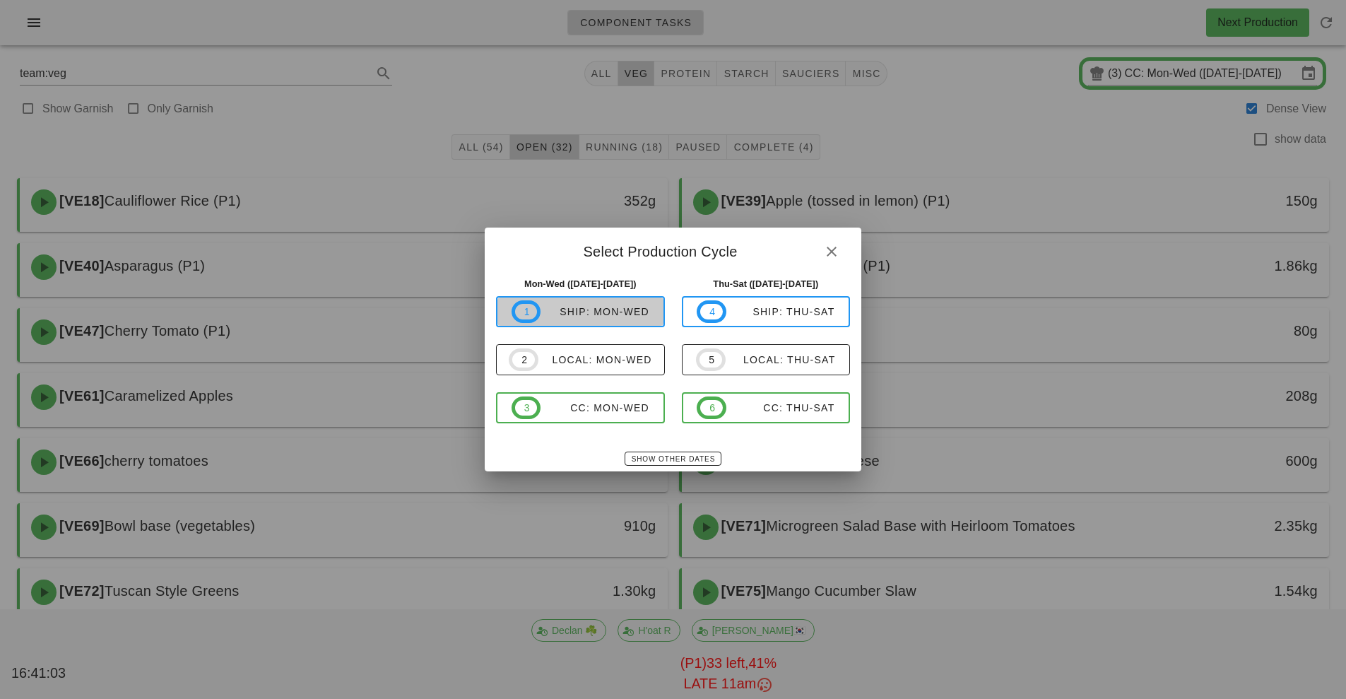
click at [632, 314] on div "ship: Mon-Wed" at bounding box center [594, 311] width 109 height 11
type input "ship: Mon-Wed ([DATE]-[DATE])"
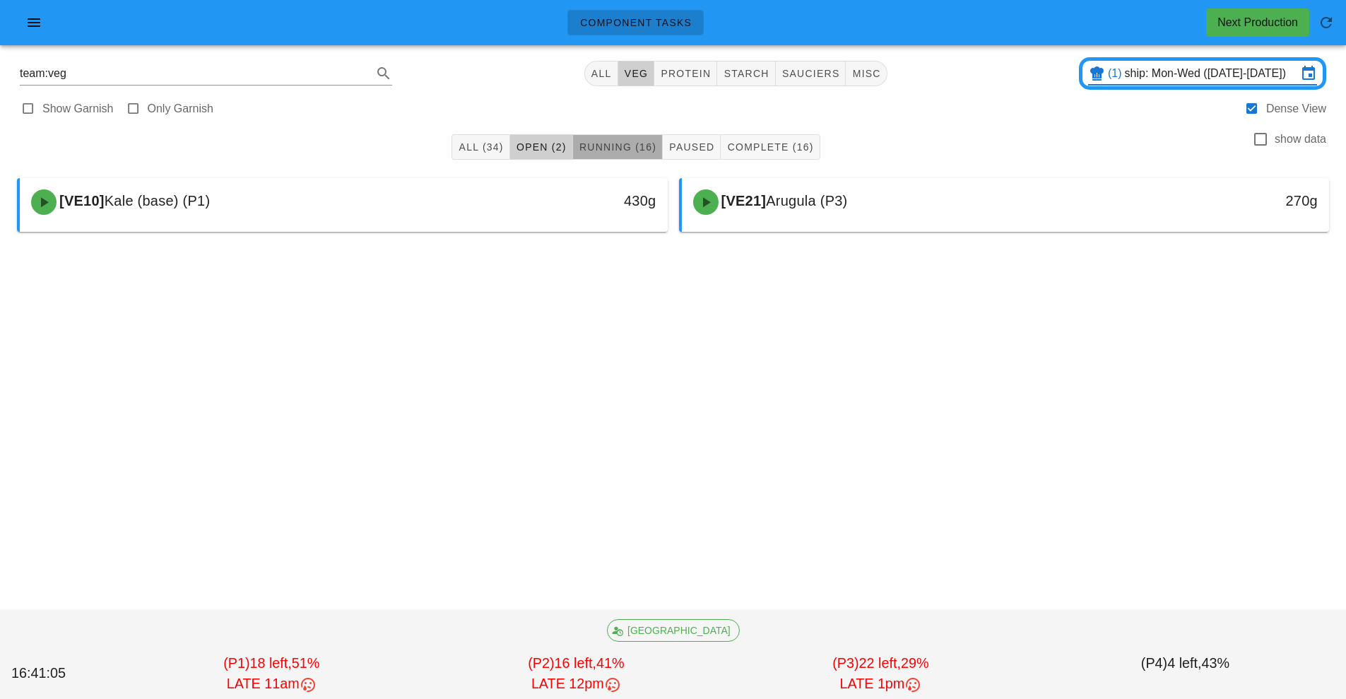
click at [648, 145] on span "Running (16)" at bounding box center [617, 146] width 78 height 11
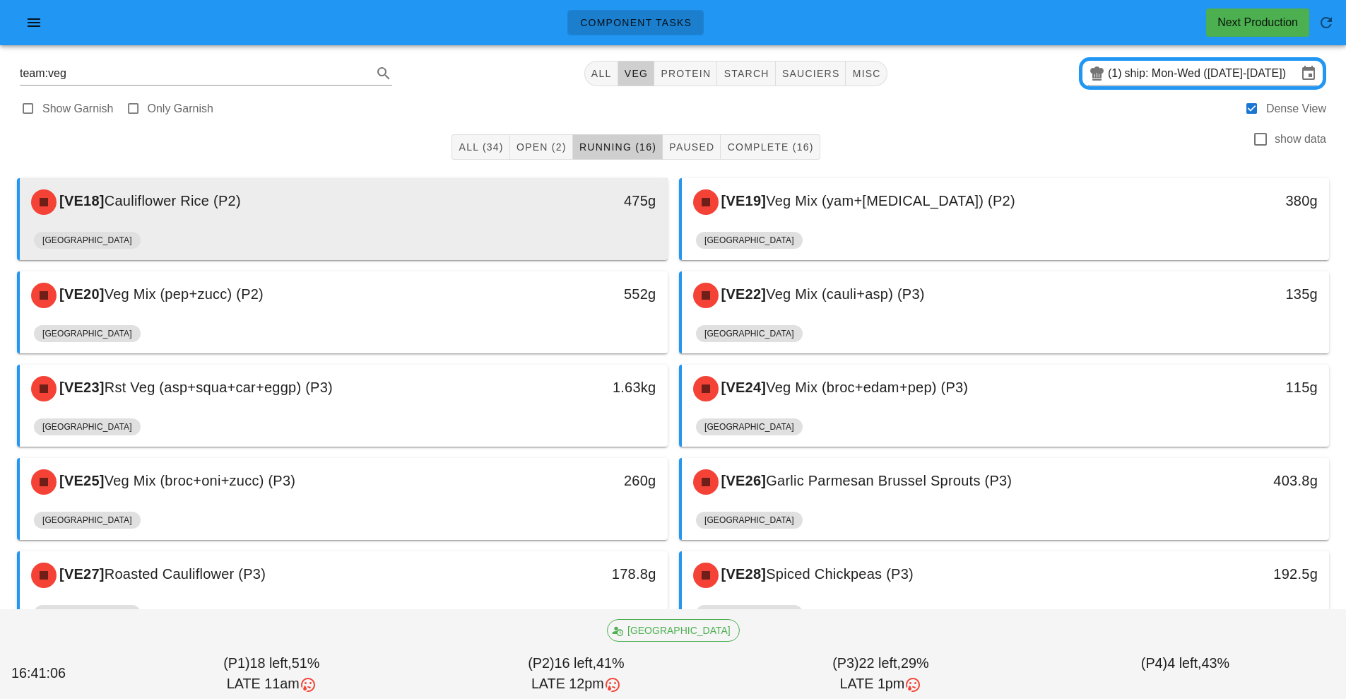
click at [511, 232] on div "[GEOGRAPHIC_DATA]" at bounding box center [343, 243] width 619 height 34
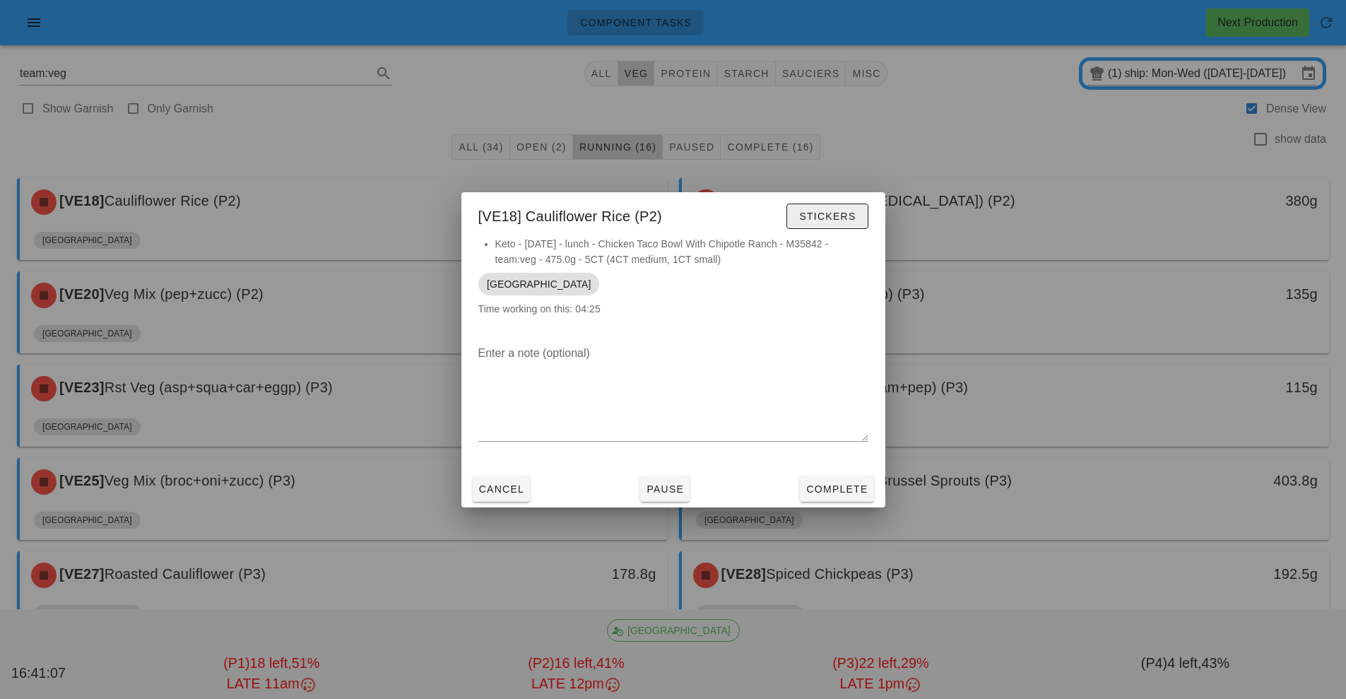
click at [842, 220] on span "Stickers" at bounding box center [826, 215] width 57 height 11
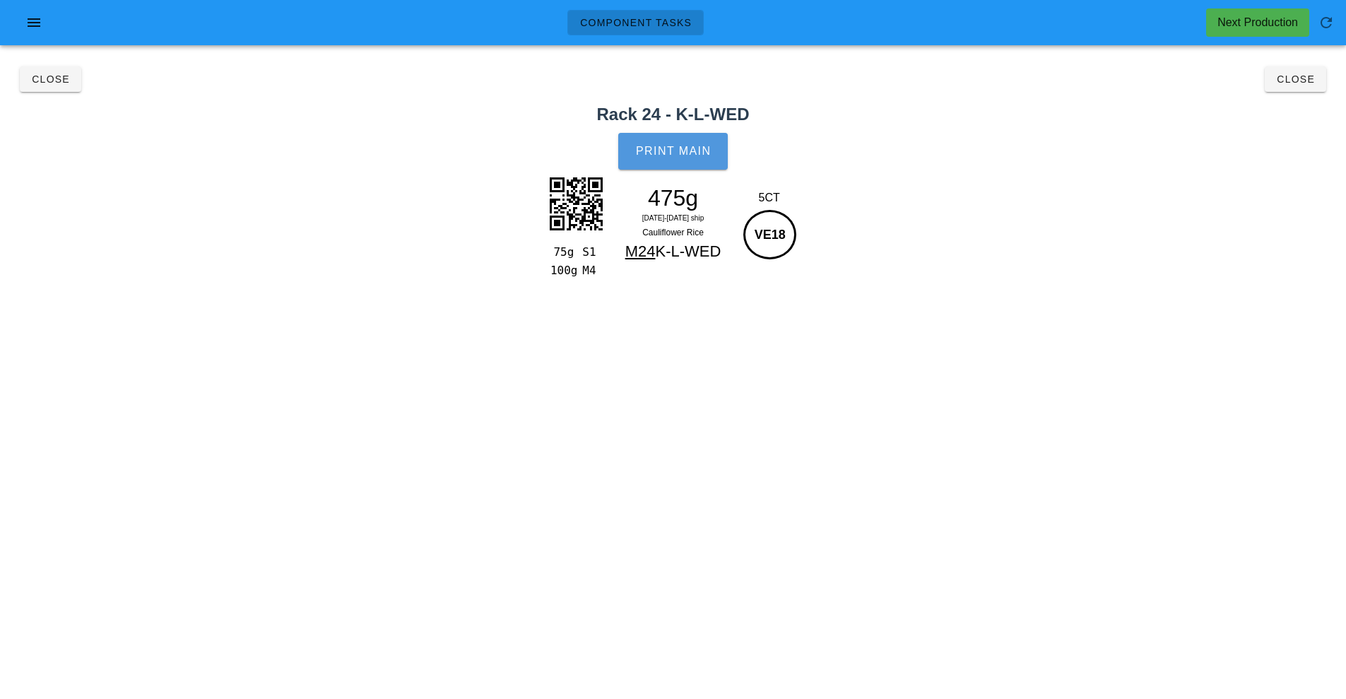
click at [705, 148] on span "Print Main" at bounding box center [673, 151] width 76 height 13
click at [1290, 88] on button "Close" at bounding box center [1294, 78] width 61 height 25
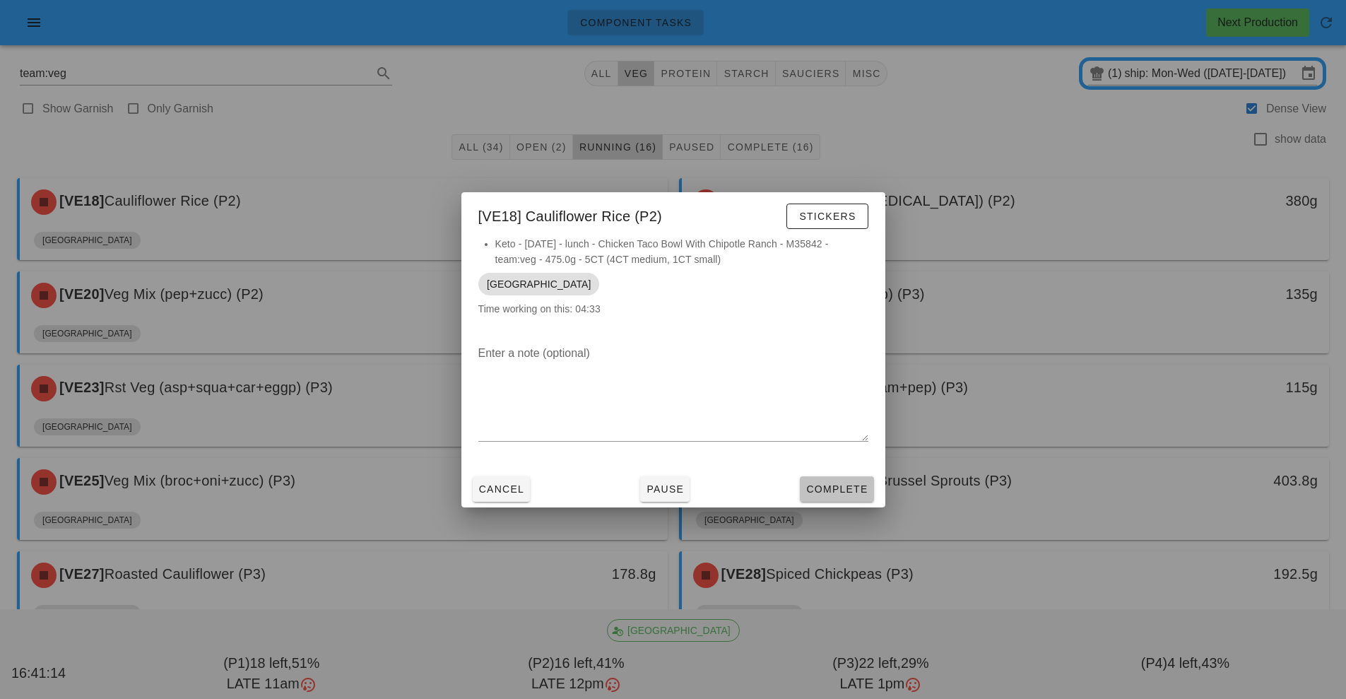
click at [851, 499] on button "Complete" at bounding box center [836, 488] width 73 height 25
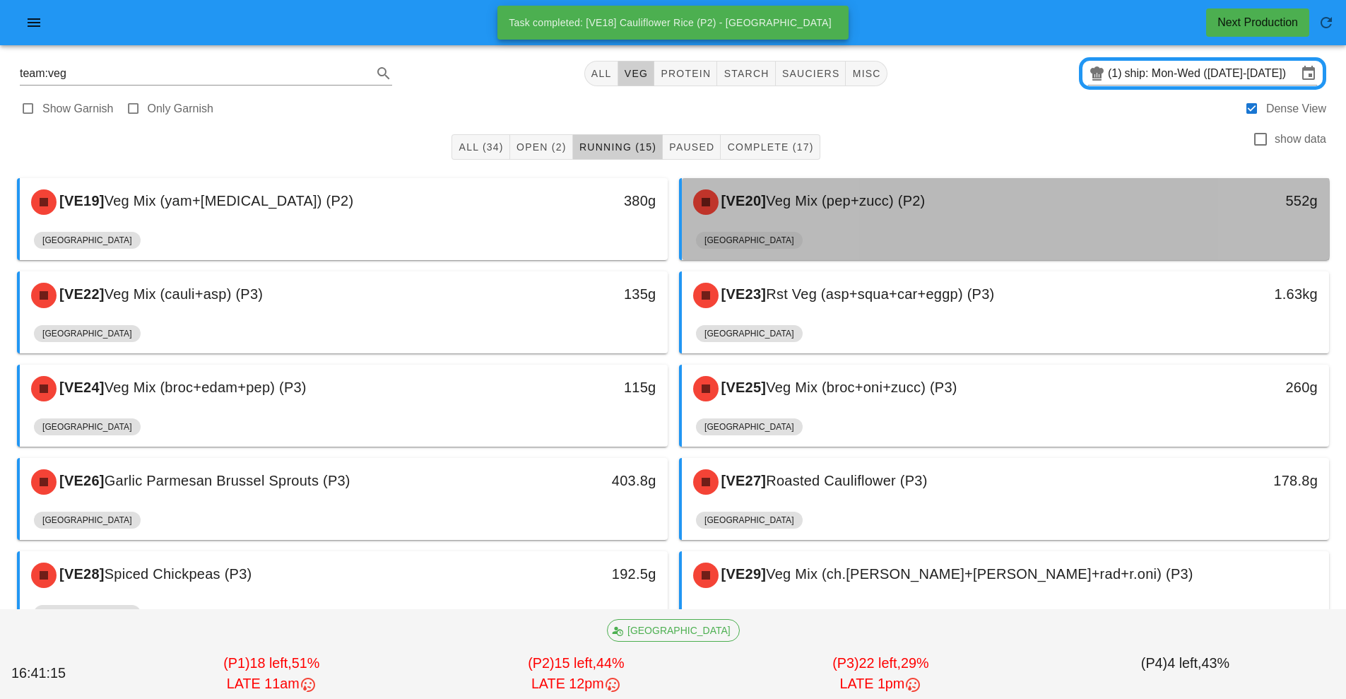
click at [861, 215] on div "[VE20] Veg Mix (pep+zucc) (P2)" at bounding box center [924, 202] width 481 height 42
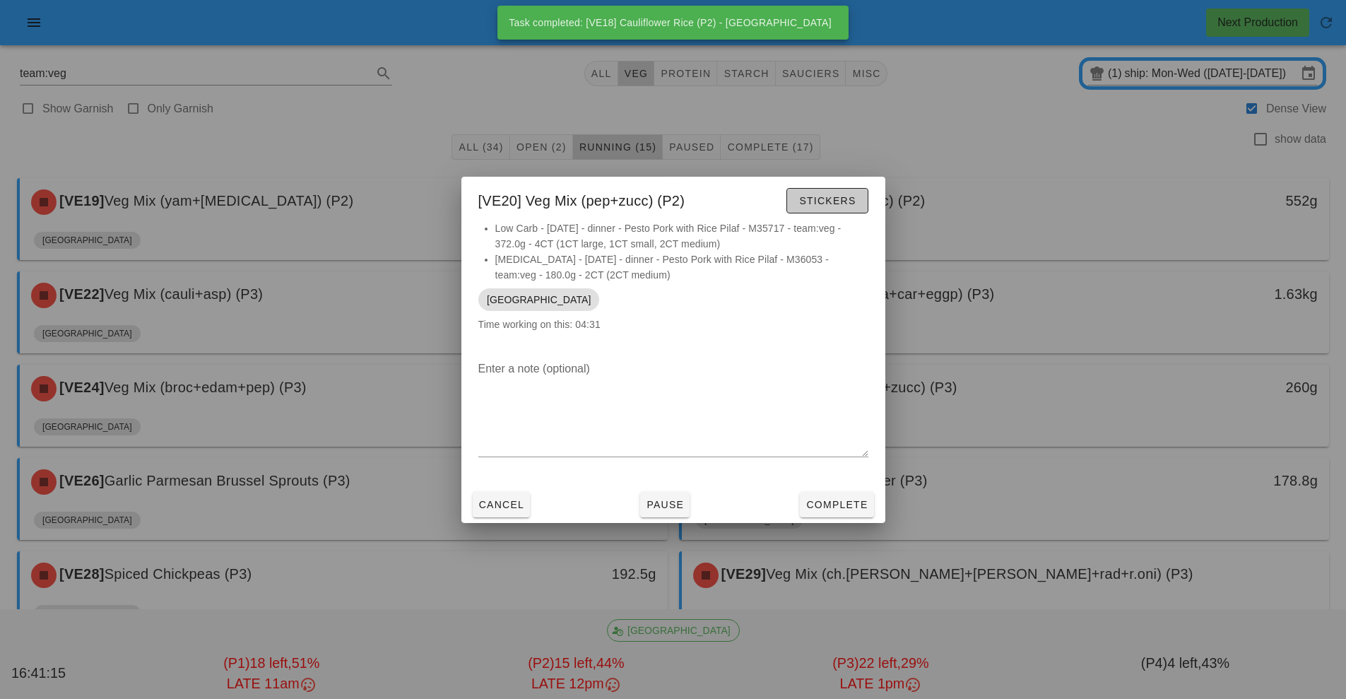
click at [849, 208] on button "Stickers" at bounding box center [826, 200] width 81 height 25
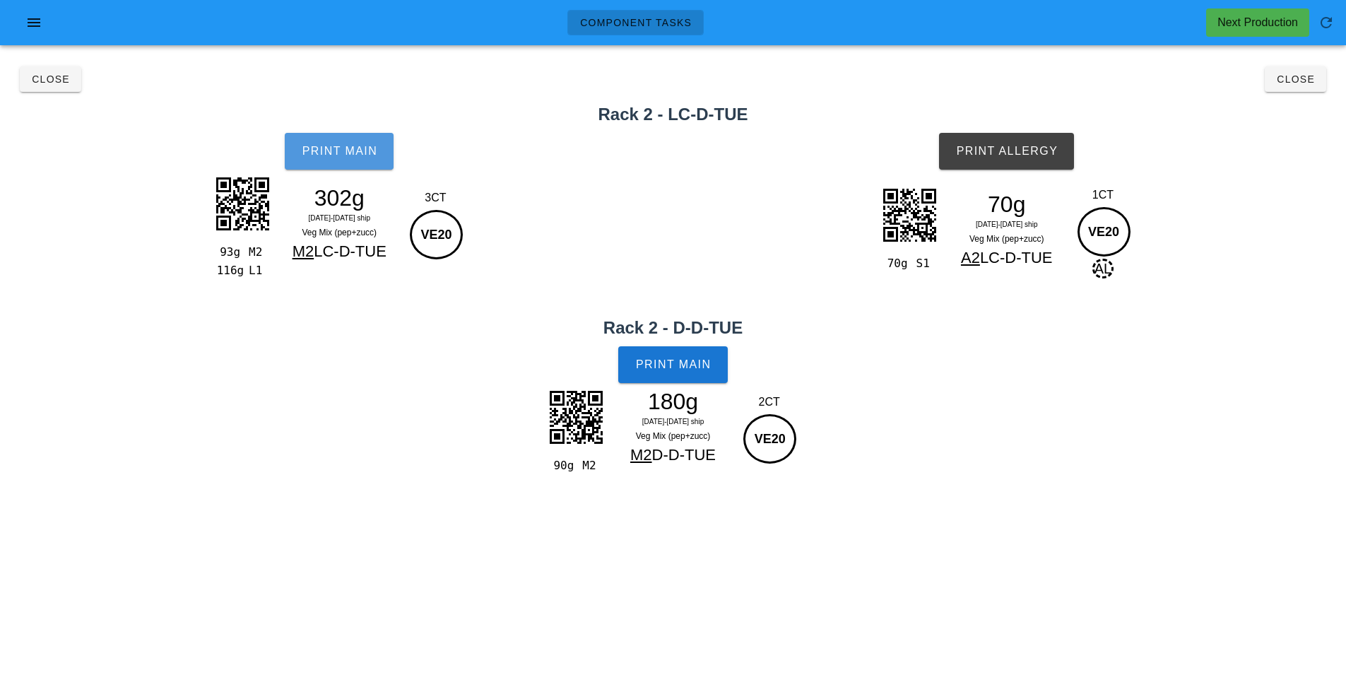
click at [376, 159] on button "Print Main" at bounding box center [339, 151] width 109 height 37
click at [664, 369] on span "Print Main" at bounding box center [673, 364] width 76 height 13
click at [1062, 156] on button "Print Allergy" at bounding box center [1006, 151] width 135 height 37
click at [1312, 85] on button "Close" at bounding box center [1294, 78] width 61 height 25
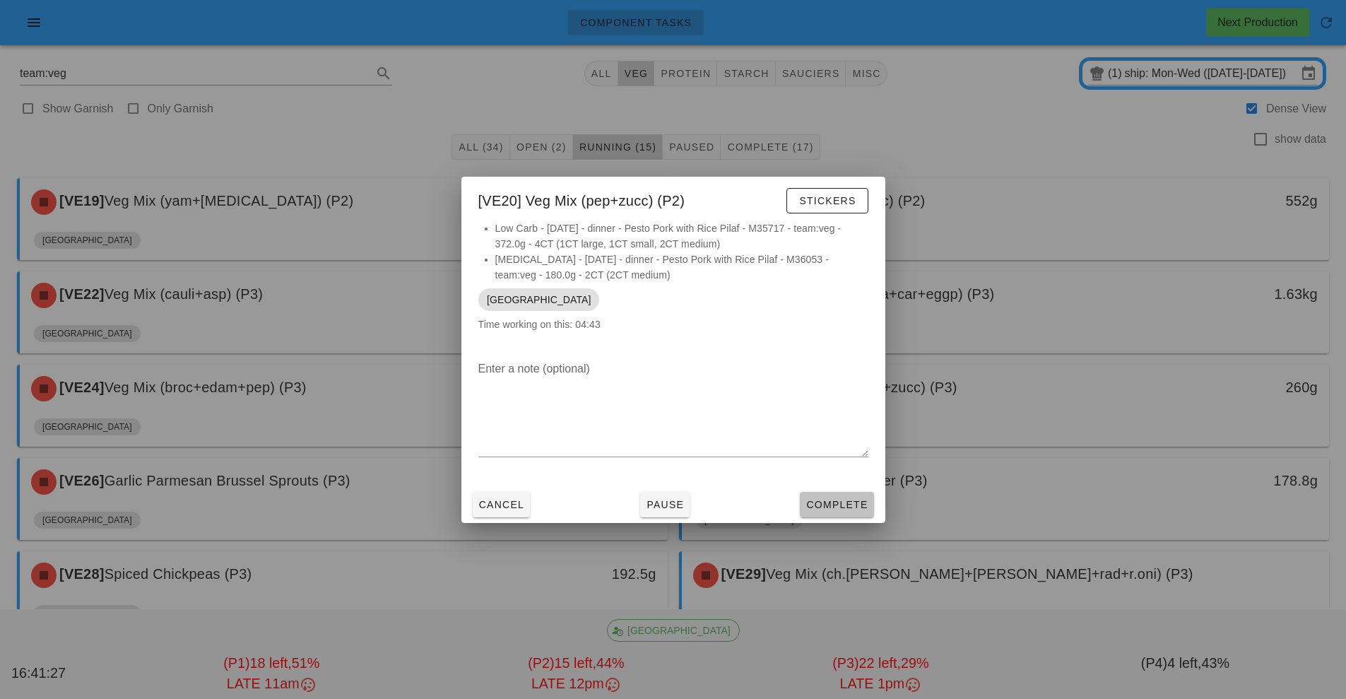
click at [840, 516] on button "Complete" at bounding box center [836, 504] width 73 height 25
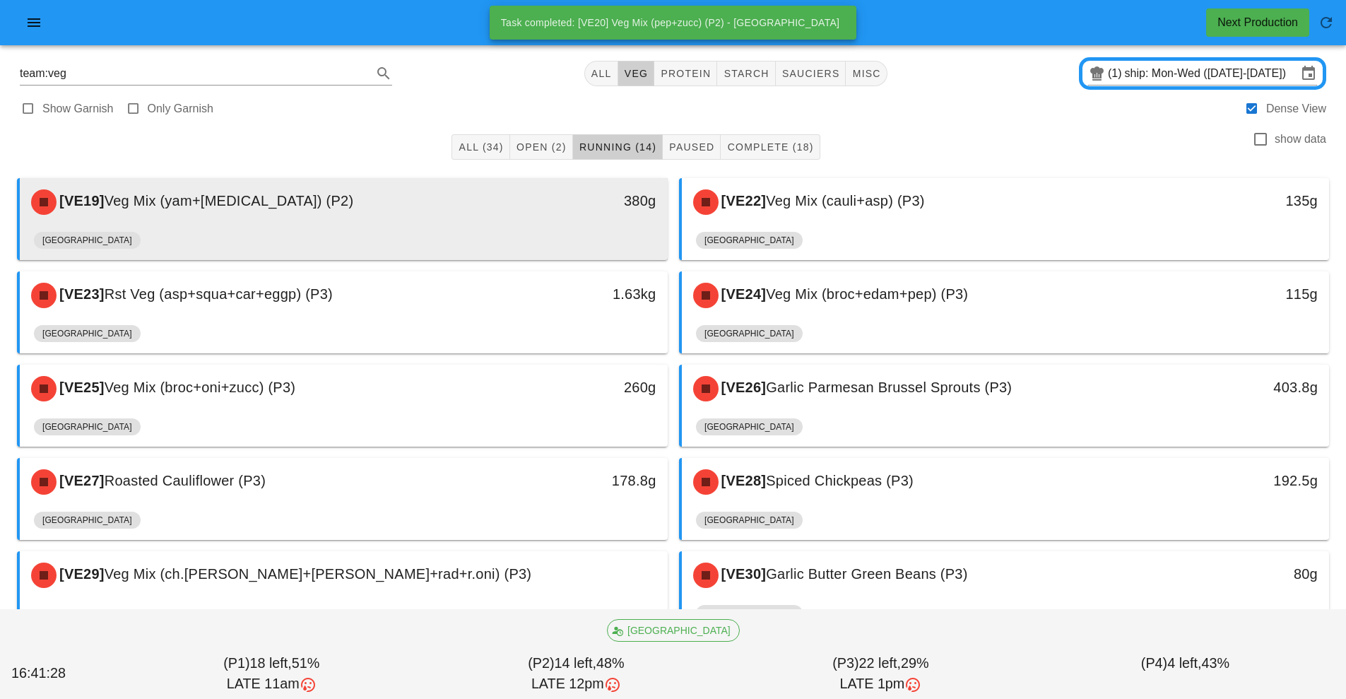
click at [441, 228] on div "[GEOGRAPHIC_DATA]" at bounding box center [343, 243] width 619 height 34
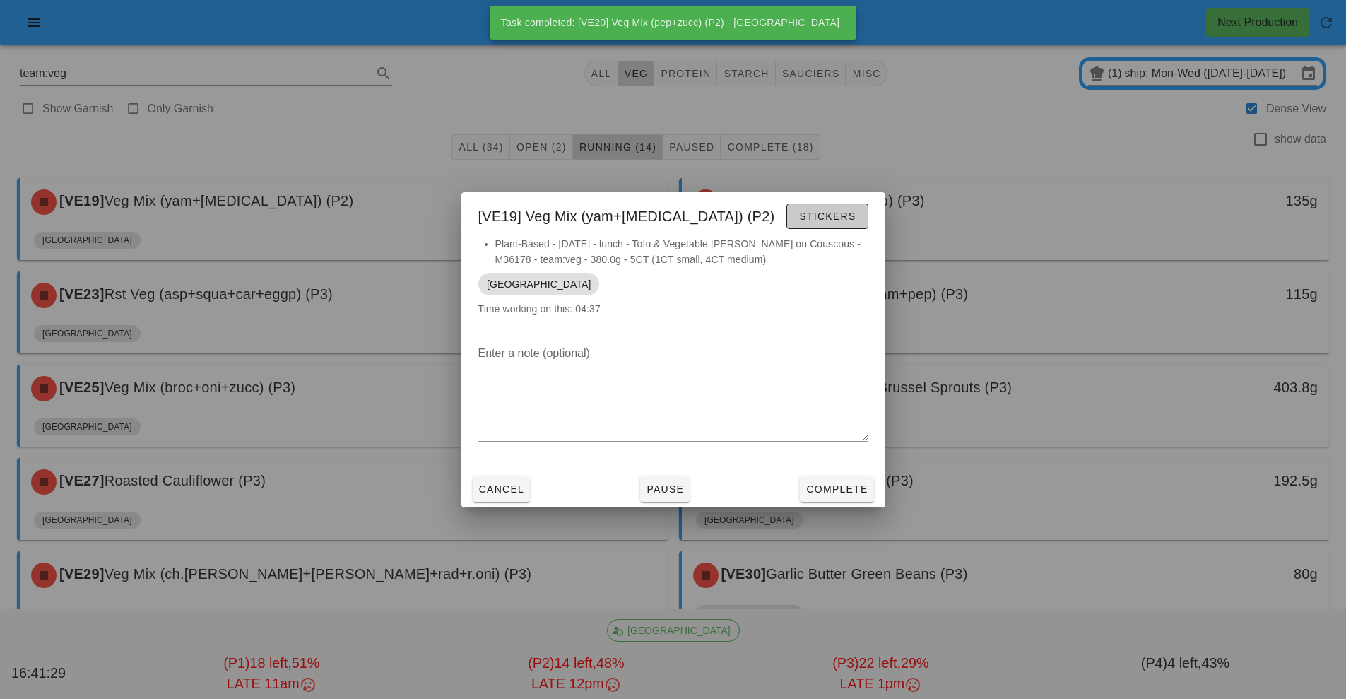
click at [842, 215] on span "Stickers" at bounding box center [826, 215] width 57 height 11
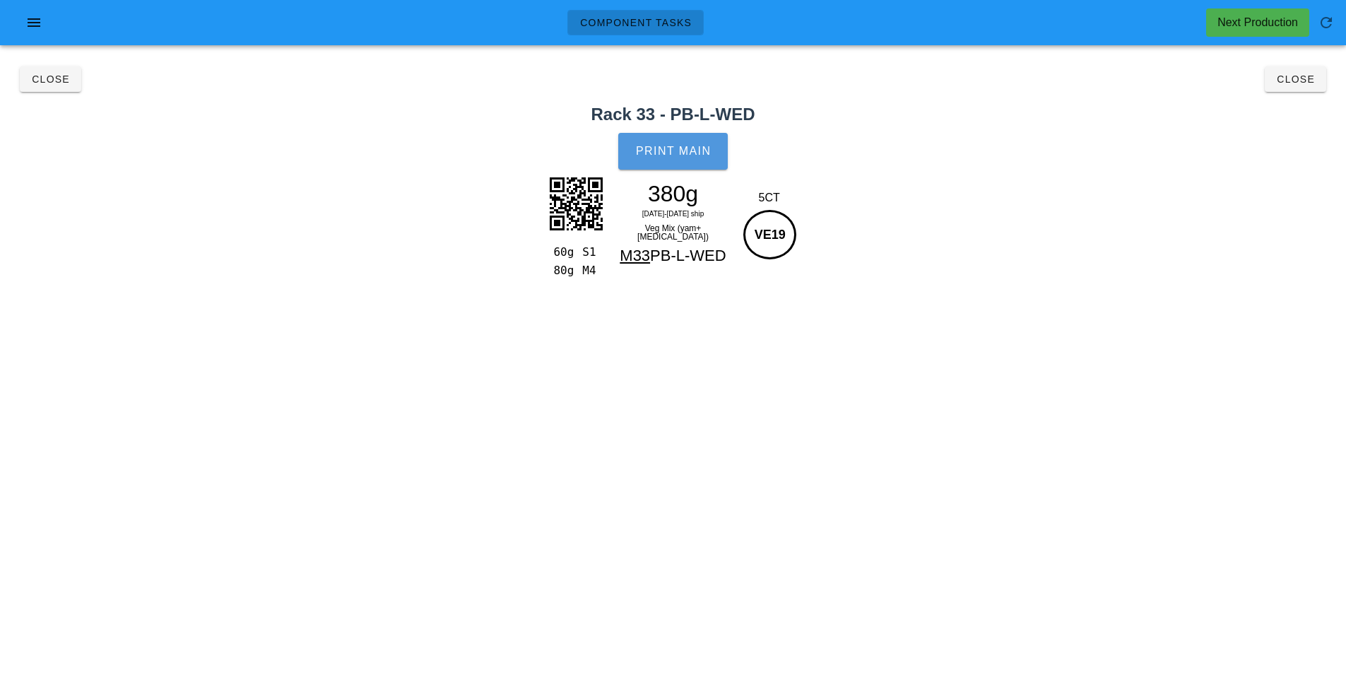
click at [684, 146] on span "Print Main" at bounding box center [673, 151] width 76 height 13
click at [1292, 79] on span "Close" at bounding box center [1295, 78] width 39 height 11
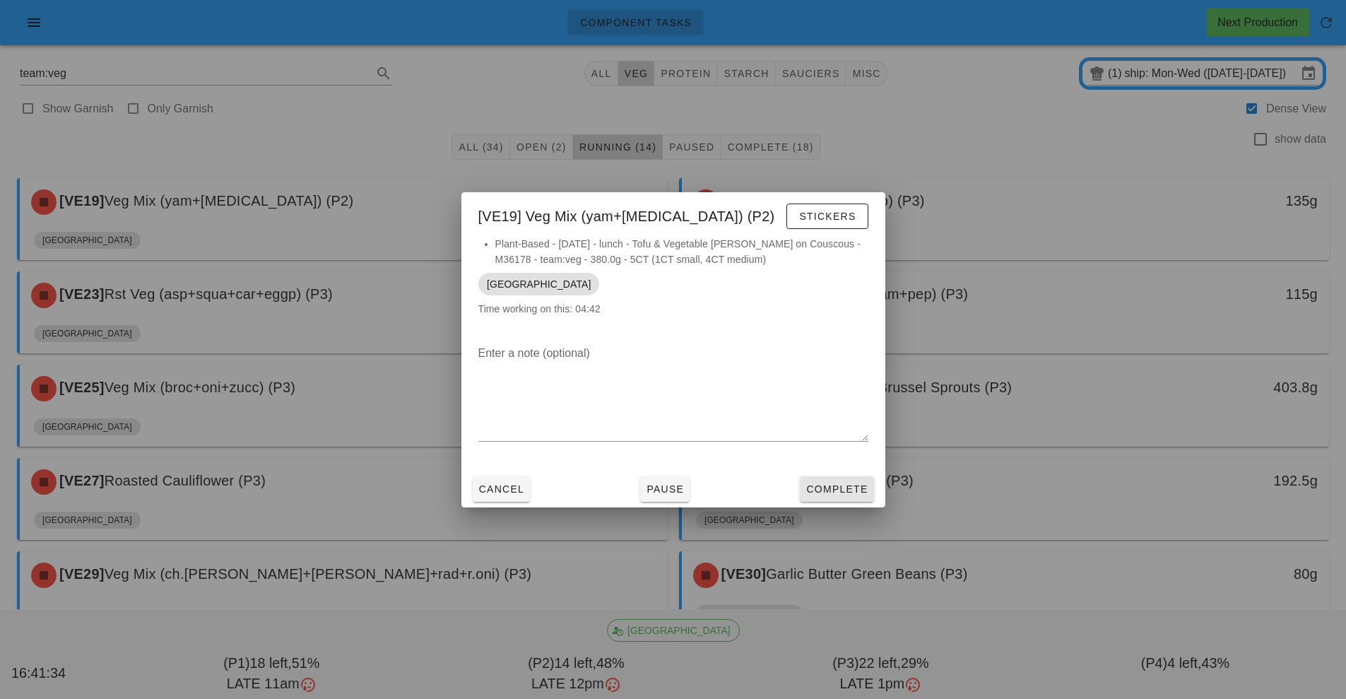
click at [854, 489] on span "Complete" at bounding box center [836, 488] width 62 height 11
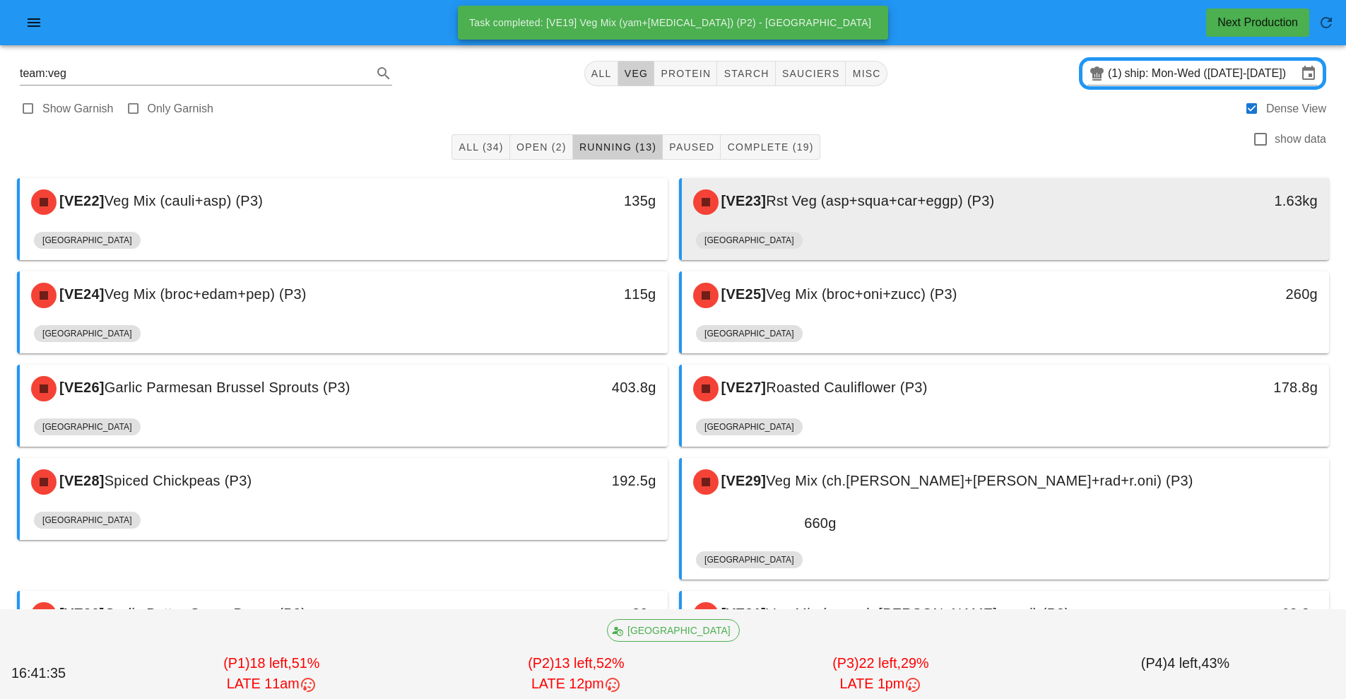
click at [877, 213] on div "[VE23] Rst Veg (asp+squa+car+eggp) (P3)" at bounding box center [924, 202] width 481 height 42
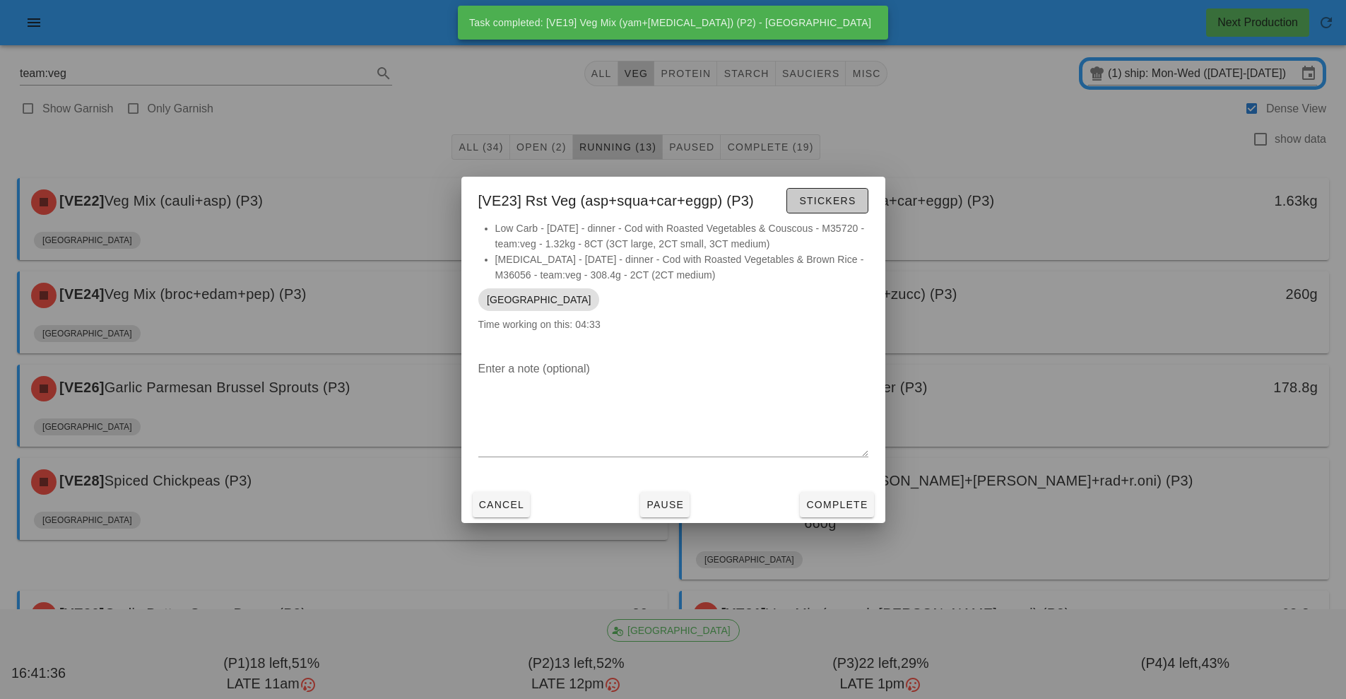
click at [849, 213] on button "Stickers" at bounding box center [826, 200] width 81 height 25
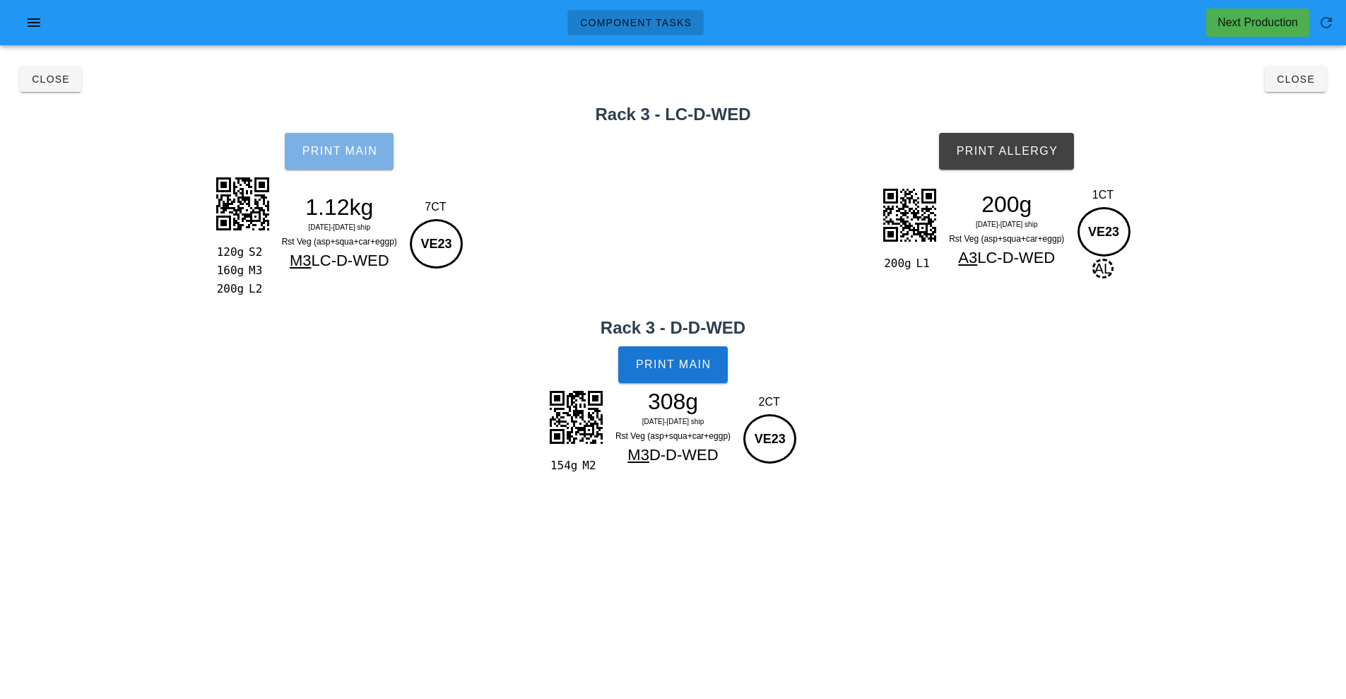
click at [369, 141] on button "Print Main" at bounding box center [339, 151] width 109 height 37
click at [696, 372] on button "Print Main" at bounding box center [672, 364] width 109 height 37
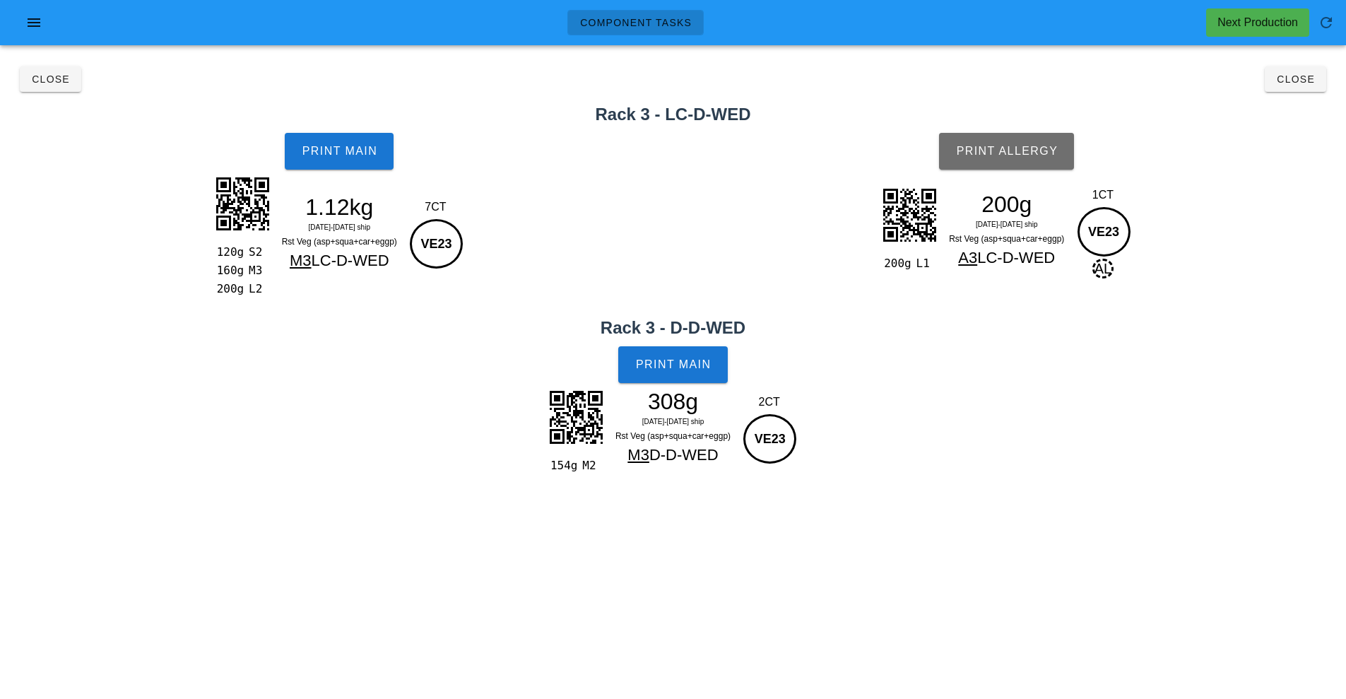
click at [1048, 145] on span "Print Allergy" at bounding box center [1006, 151] width 102 height 13
click at [1288, 79] on span "Close" at bounding box center [1295, 78] width 39 height 11
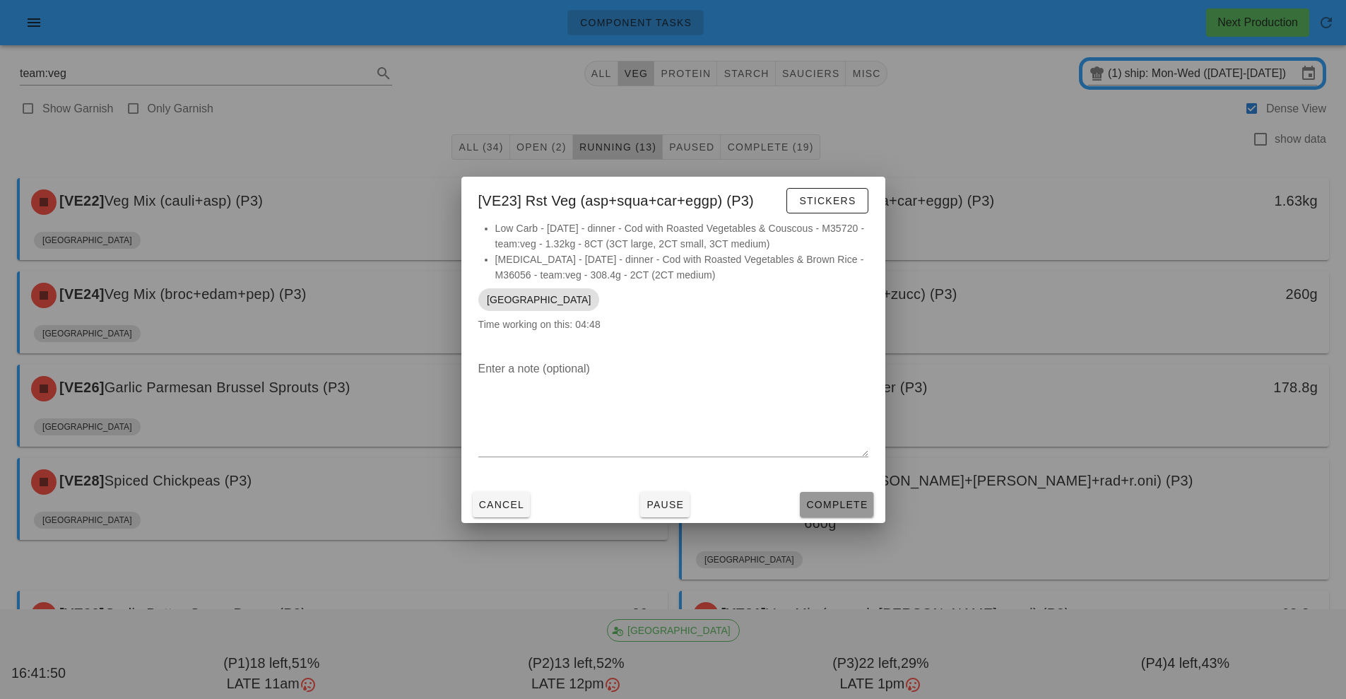
click at [871, 495] on button "Complete" at bounding box center [836, 504] width 73 height 25
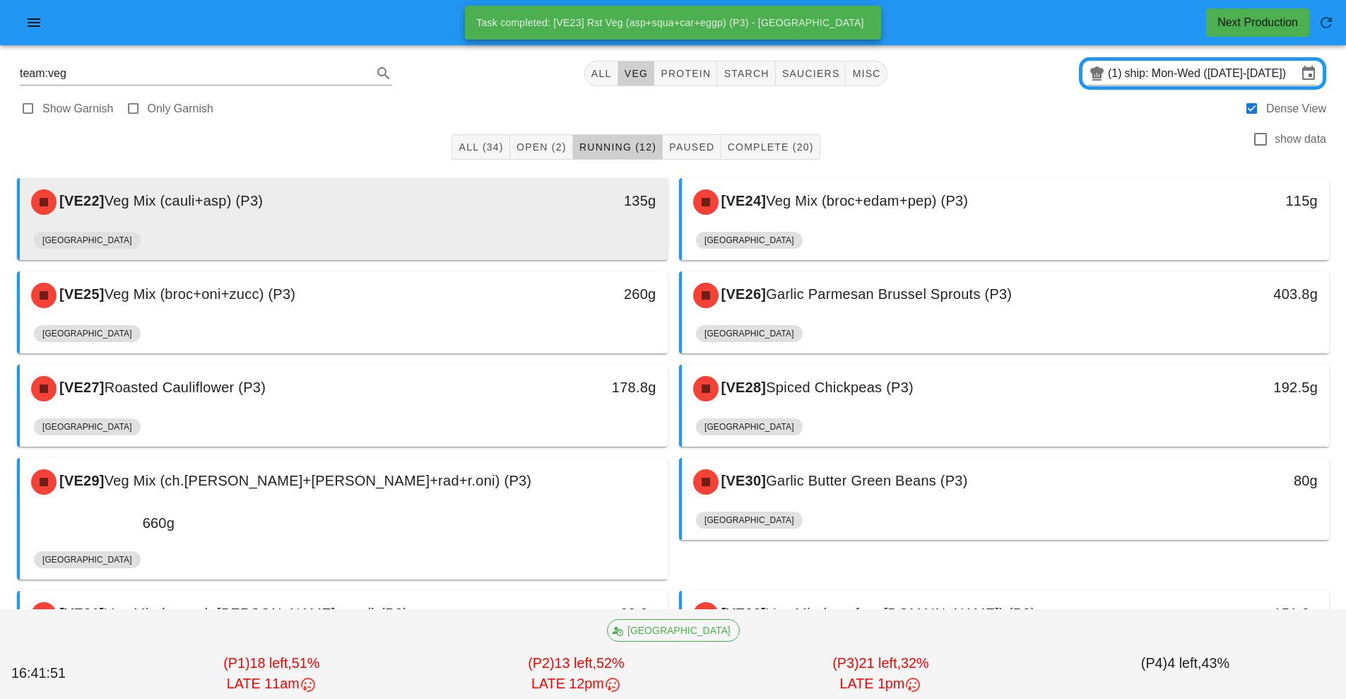
click at [399, 218] on div "[VE22] Veg Mix (cauli+asp) (P3)" at bounding box center [263, 202] width 481 height 42
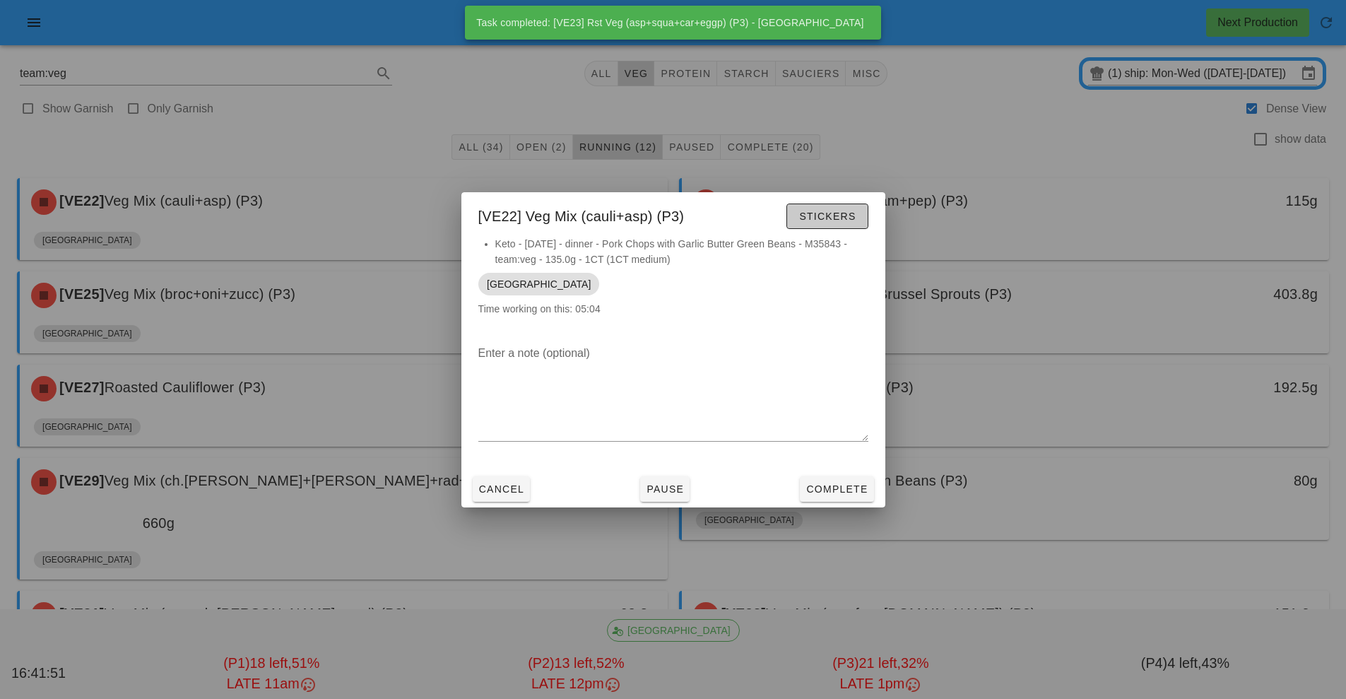
click at [858, 212] on button "Stickers" at bounding box center [826, 215] width 81 height 25
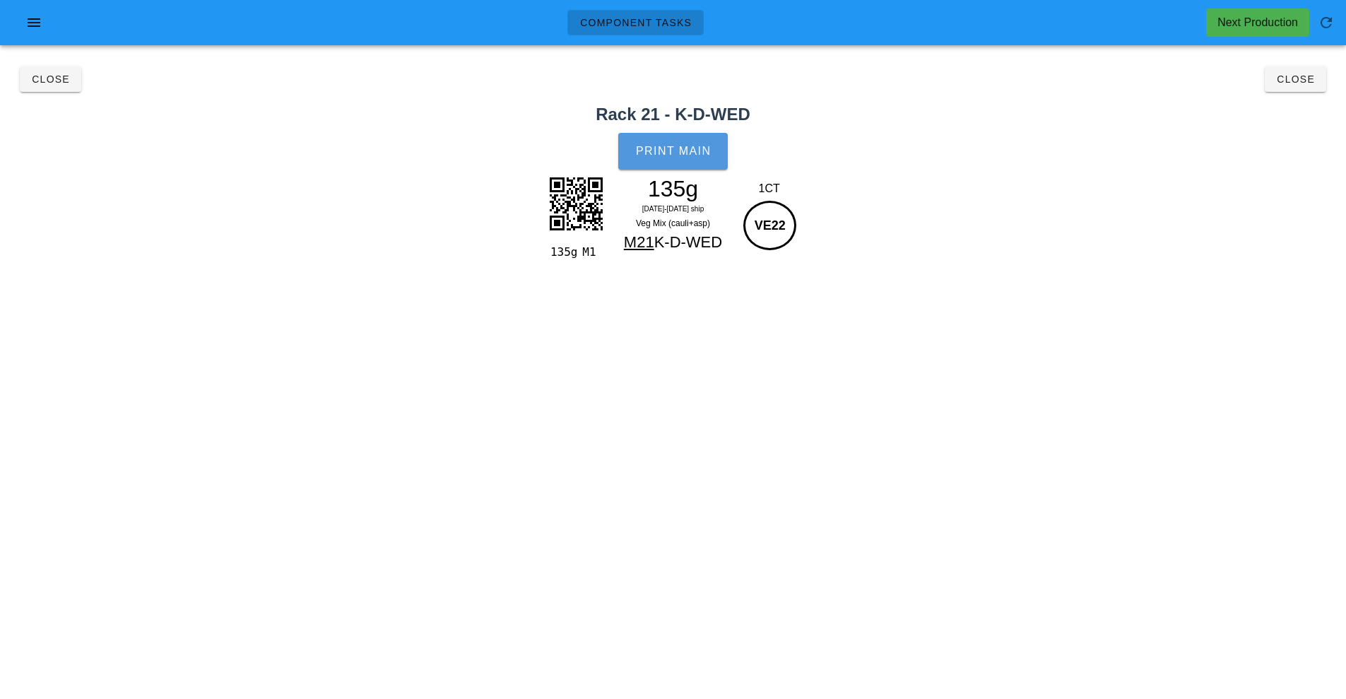
click at [711, 150] on button "Print Main" at bounding box center [672, 151] width 109 height 37
click at [1309, 78] on span "Close" at bounding box center [1295, 78] width 39 height 11
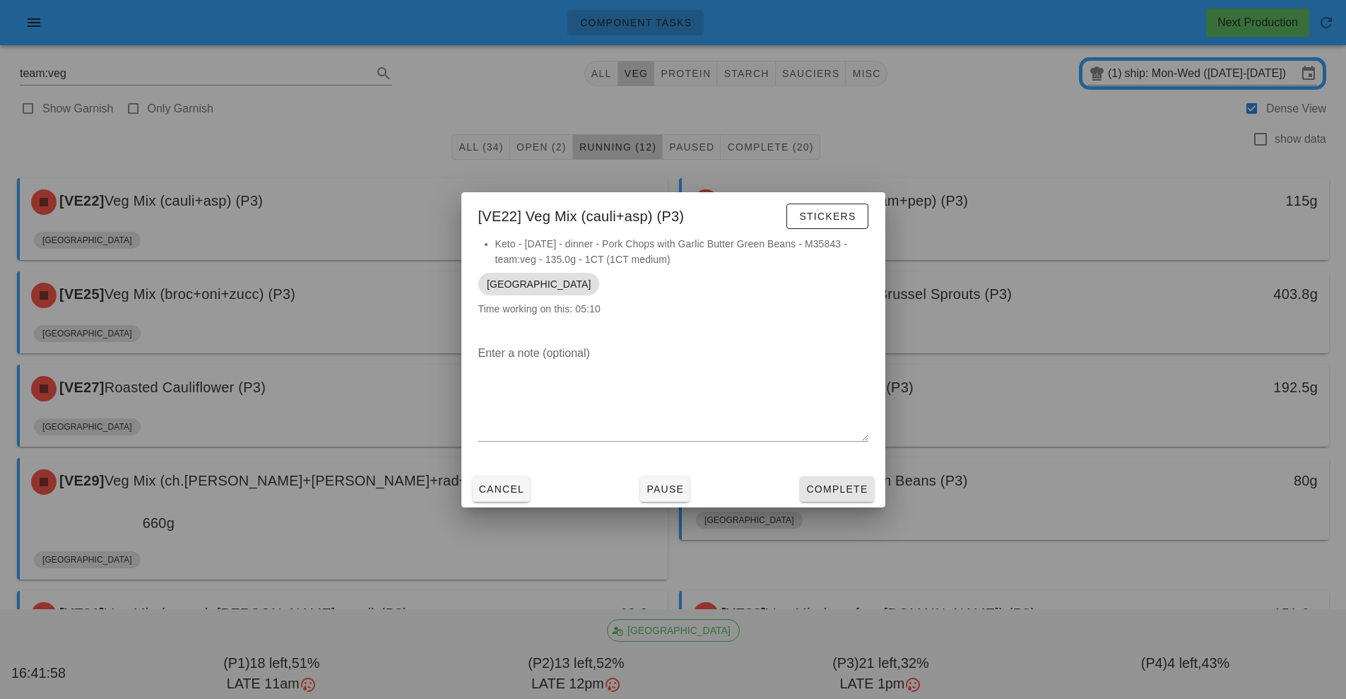
click at [834, 498] on button "Complete" at bounding box center [836, 488] width 73 height 25
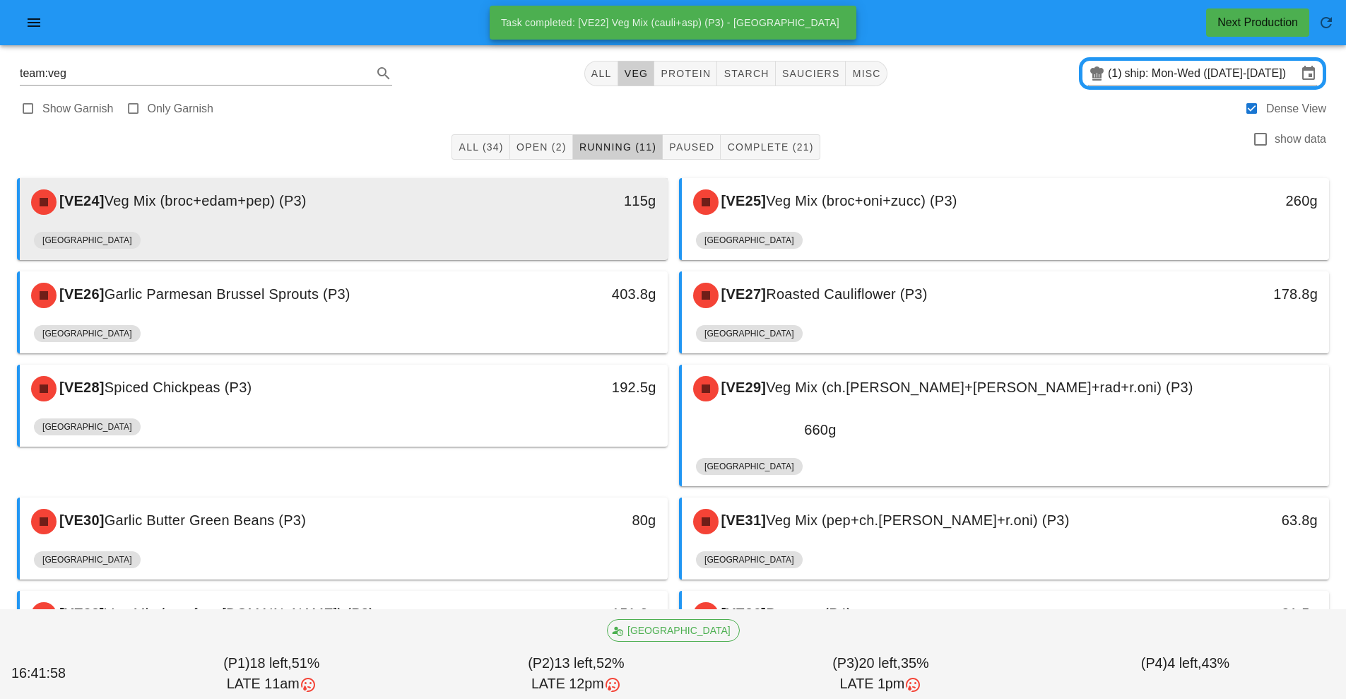
click at [522, 220] on div "115g" at bounding box center [584, 202] width 160 height 42
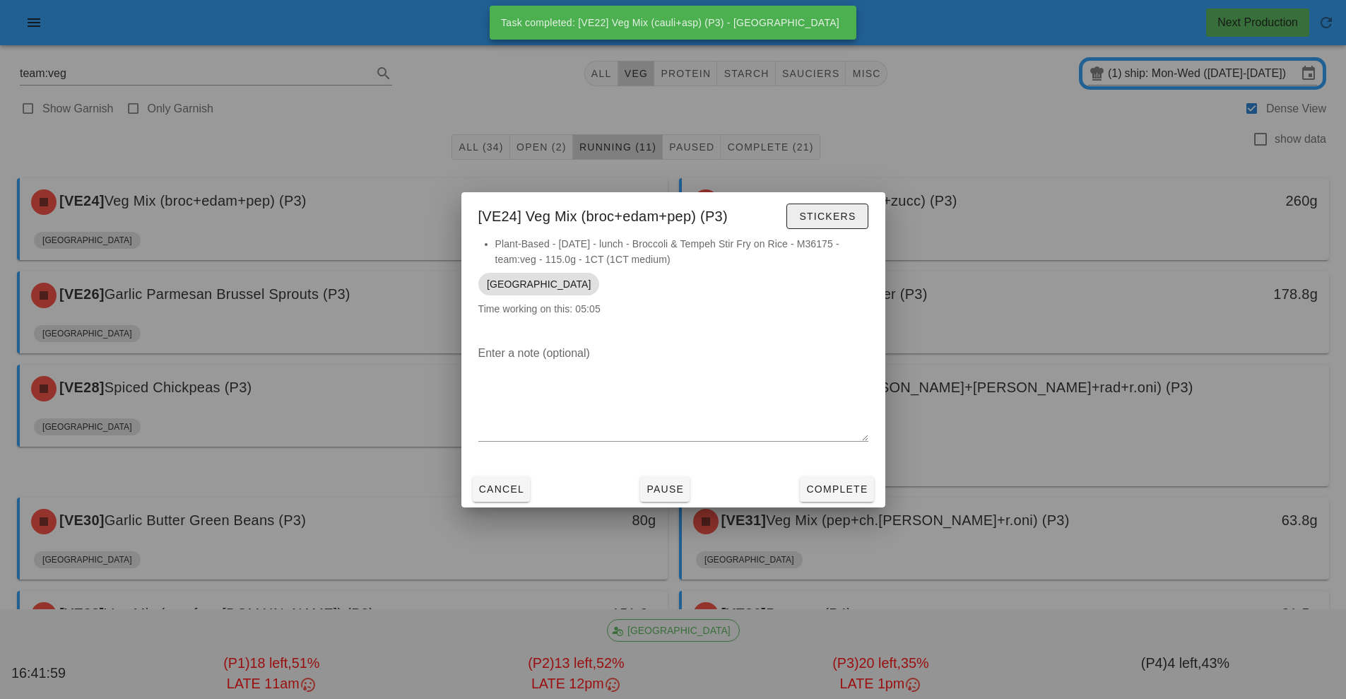
click at [848, 215] on span "Stickers" at bounding box center [826, 215] width 57 height 11
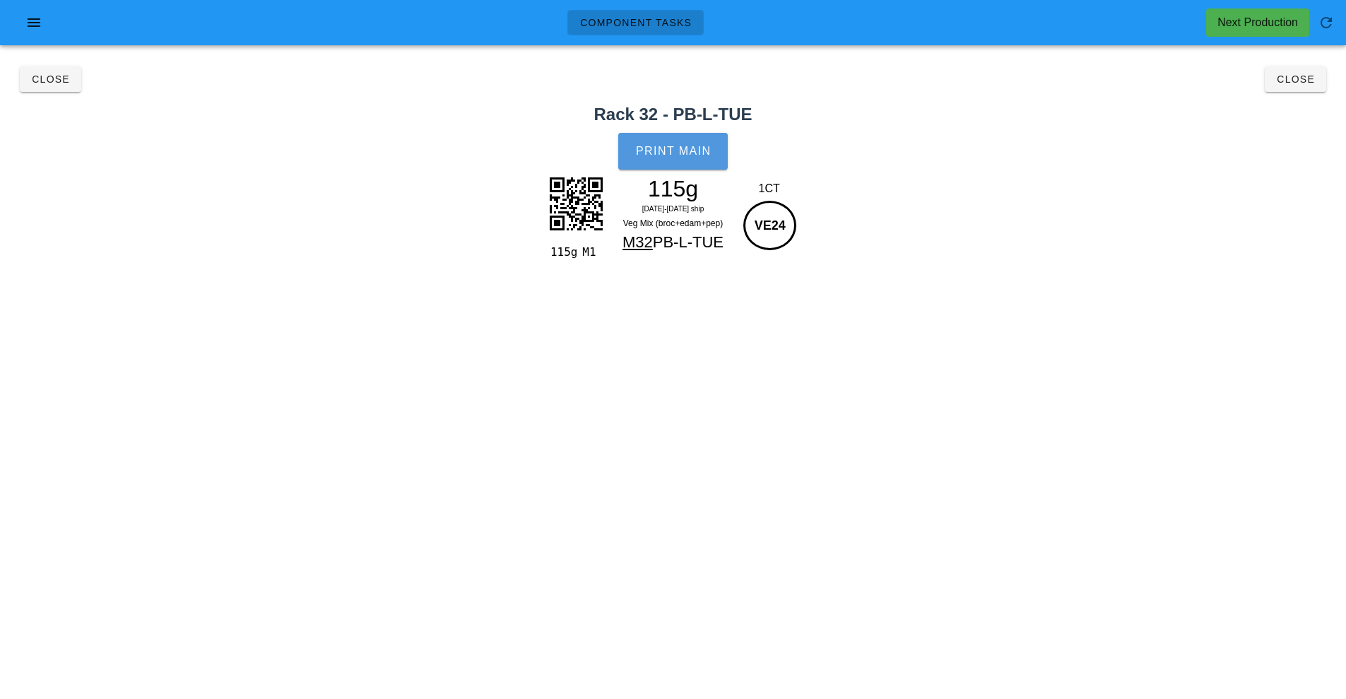
click at [700, 153] on span "Print Main" at bounding box center [673, 151] width 76 height 13
click at [1309, 90] on button "Close" at bounding box center [1294, 78] width 61 height 25
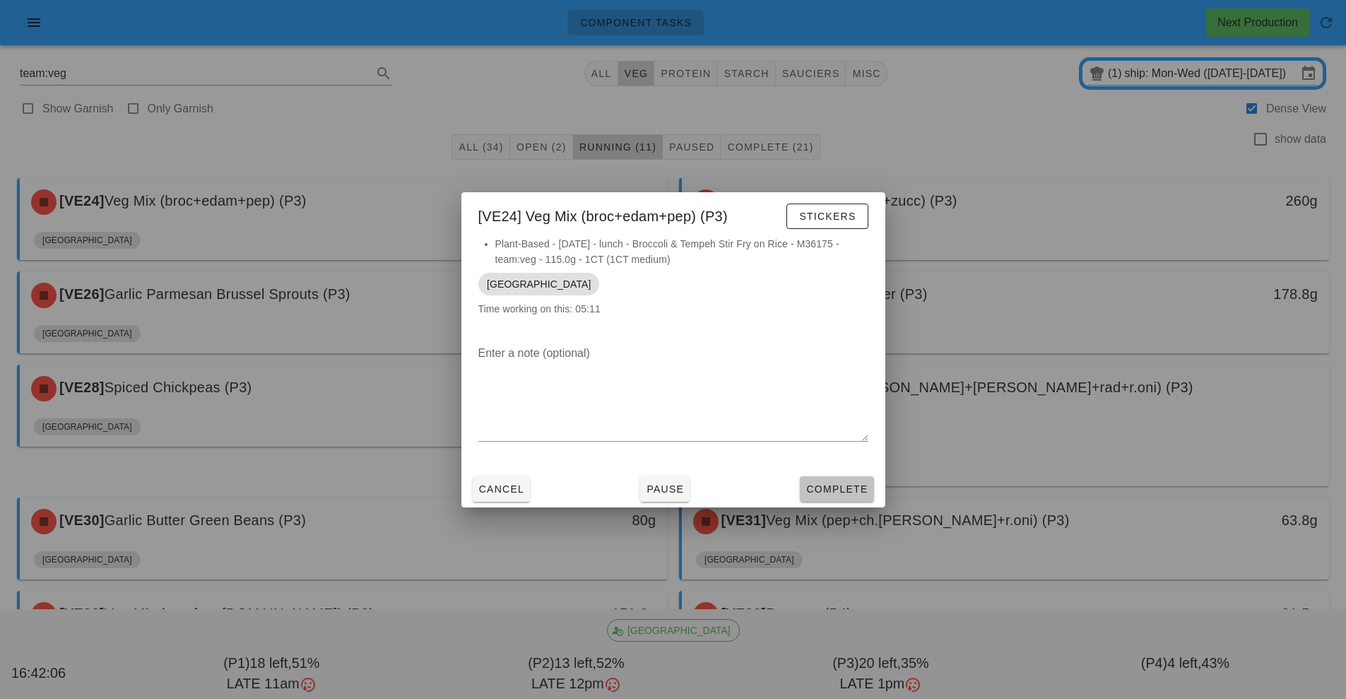
click at [850, 488] on span "Complete" at bounding box center [836, 488] width 62 height 11
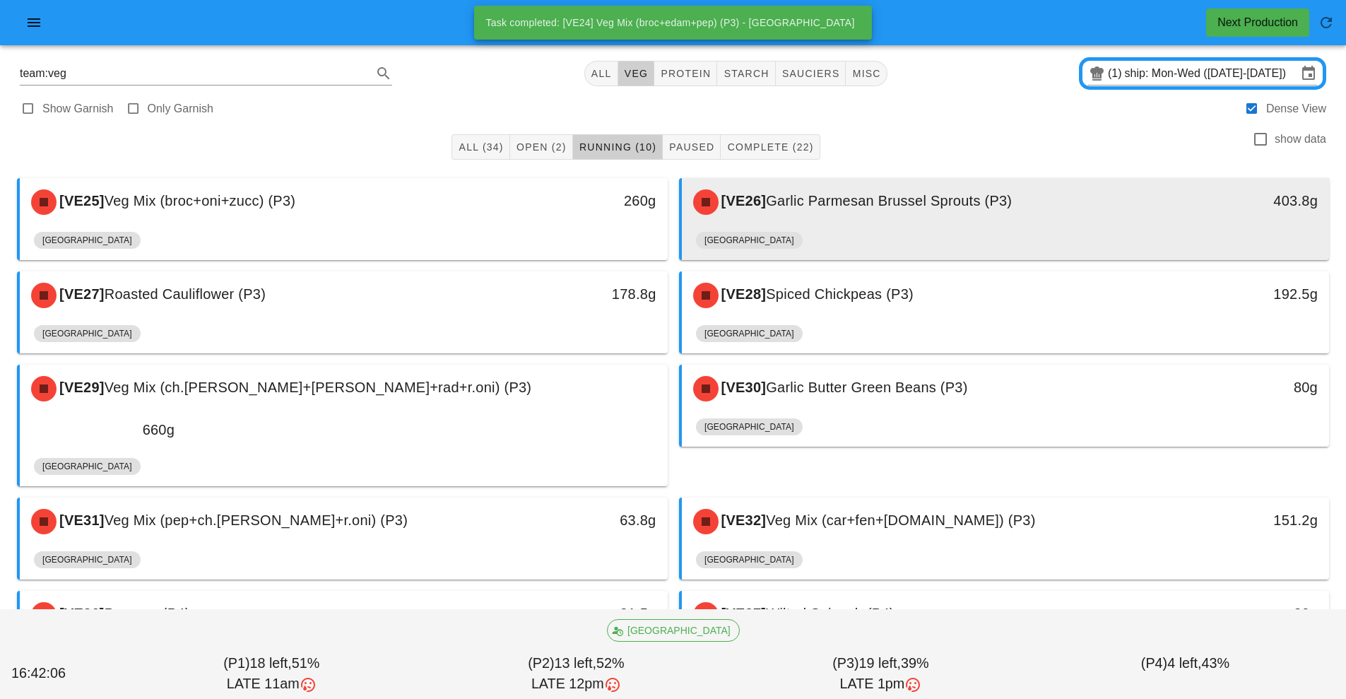
click at [879, 221] on div "[VE26] Garlic Parmesan Brussel Sprouts (P3)" at bounding box center [924, 202] width 481 height 42
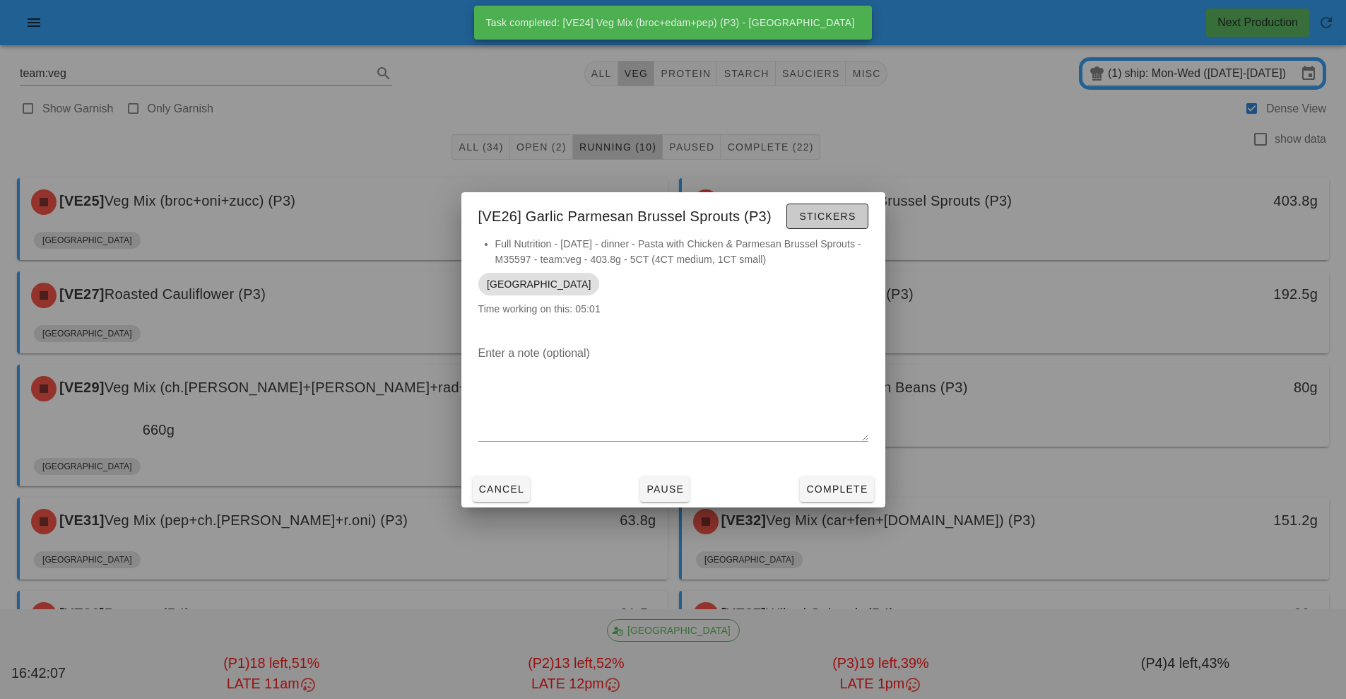
click at [818, 227] on button "Stickers" at bounding box center [826, 215] width 81 height 25
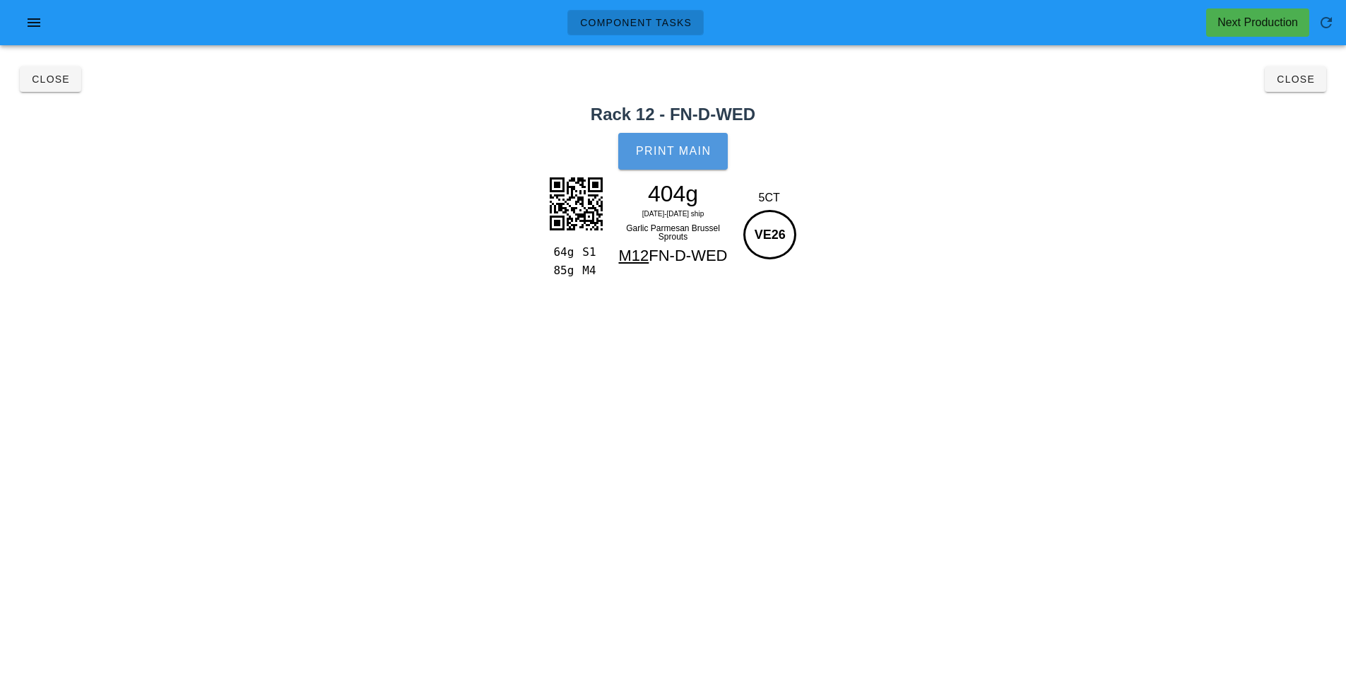
click at [708, 149] on span "Print Main" at bounding box center [673, 151] width 76 height 13
click at [1317, 82] on button "Close" at bounding box center [1294, 78] width 61 height 25
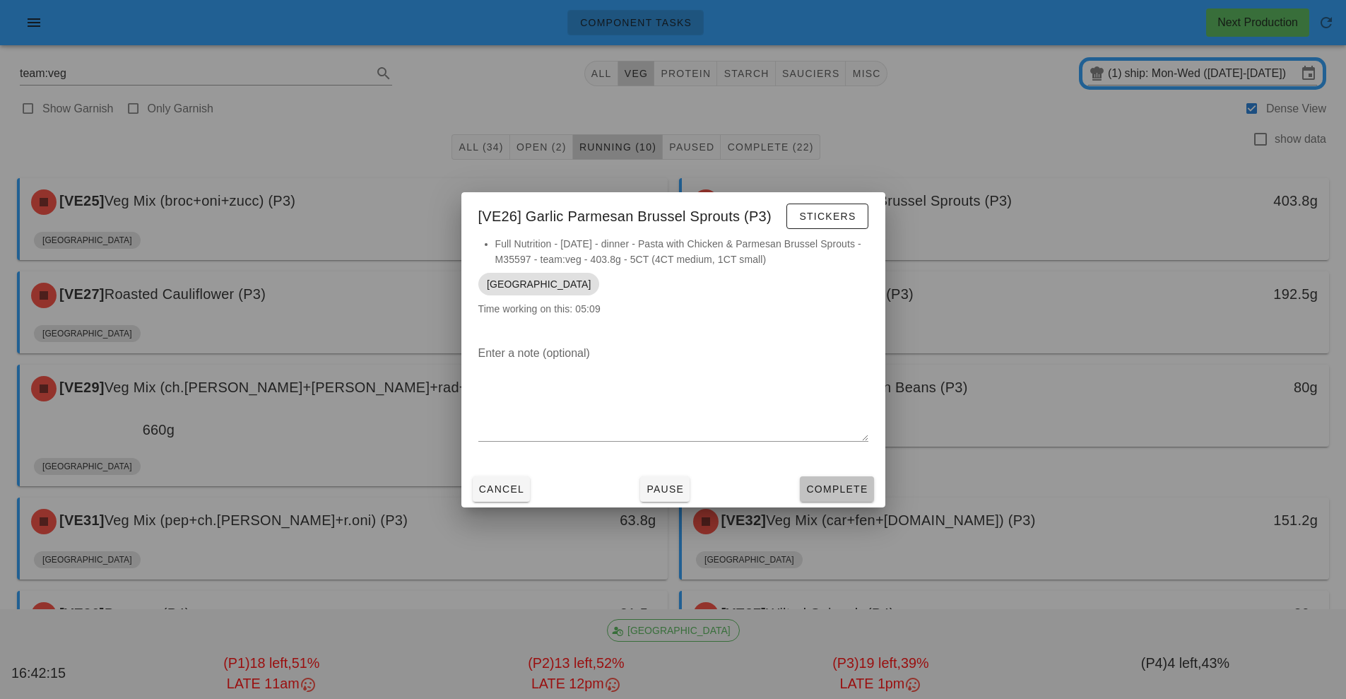
click at [826, 484] on span "Complete" at bounding box center [836, 488] width 62 height 11
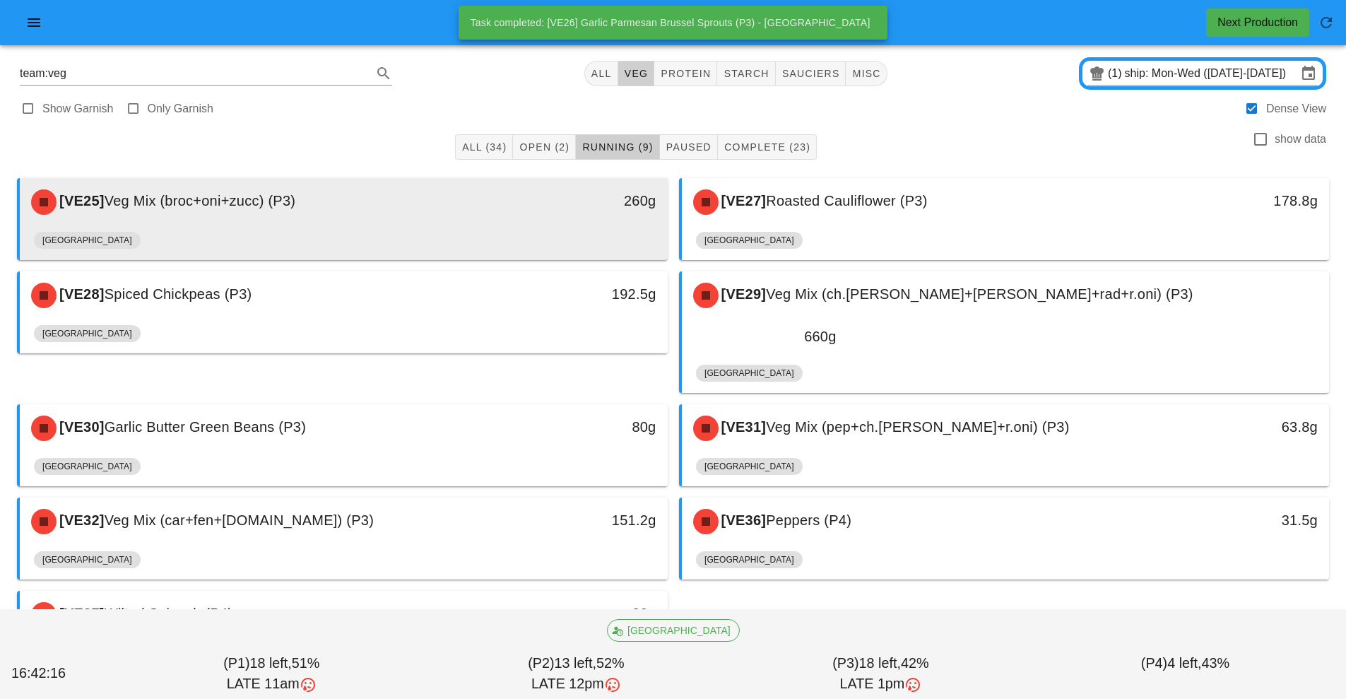
click at [377, 227] on div "[GEOGRAPHIC_DATA]" at bounding box center [343, 243] width 619 height 34
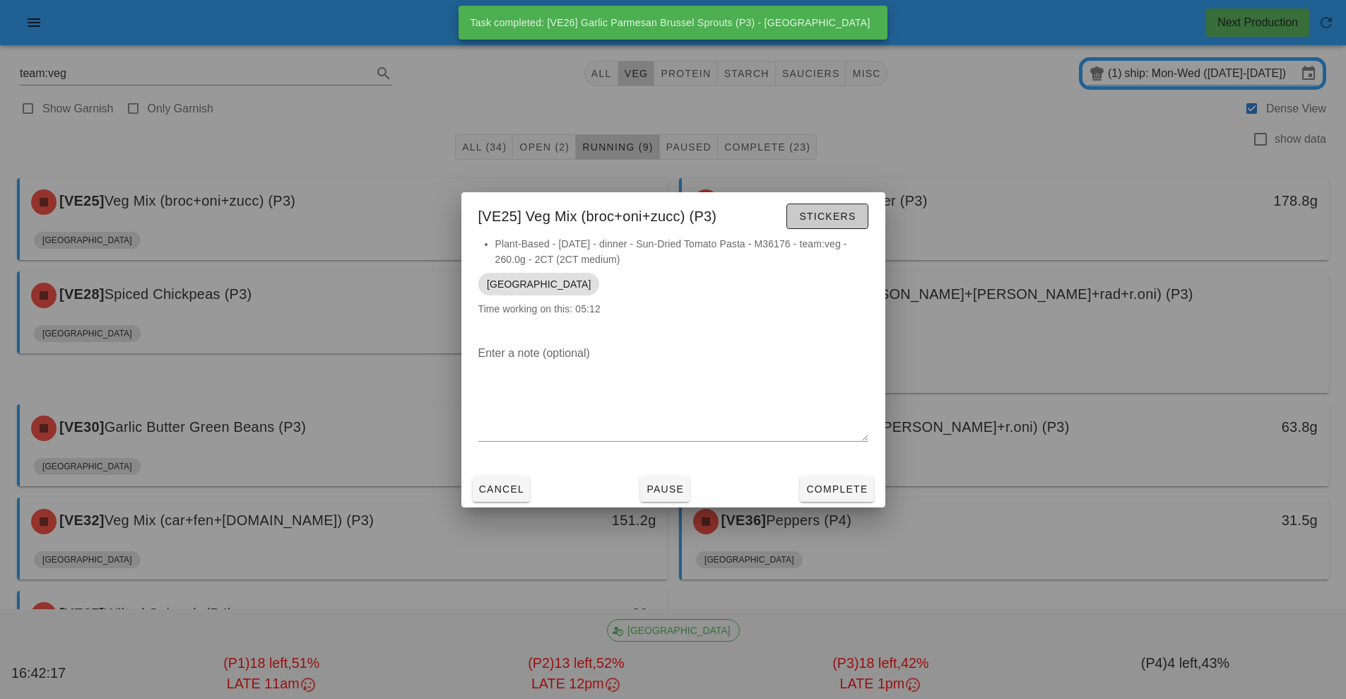
click at [827, 215] on span "Stickers" at bounding box center [826, 215] width 57 height 11
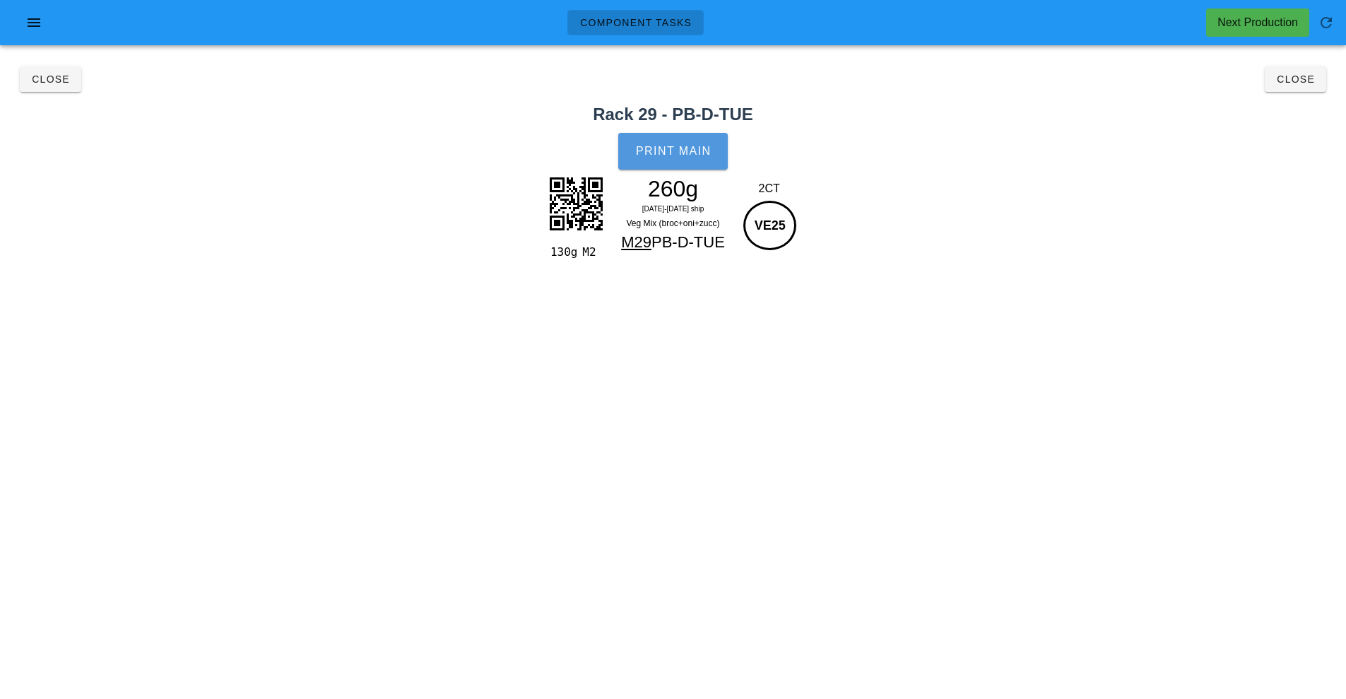
click at [699, 164] on button "Print Main" at bounding box center [672, 151] width 109 height 37
click at [1319, 88] on button "Close" at bounding box center [1294, 78] width 61 height 25
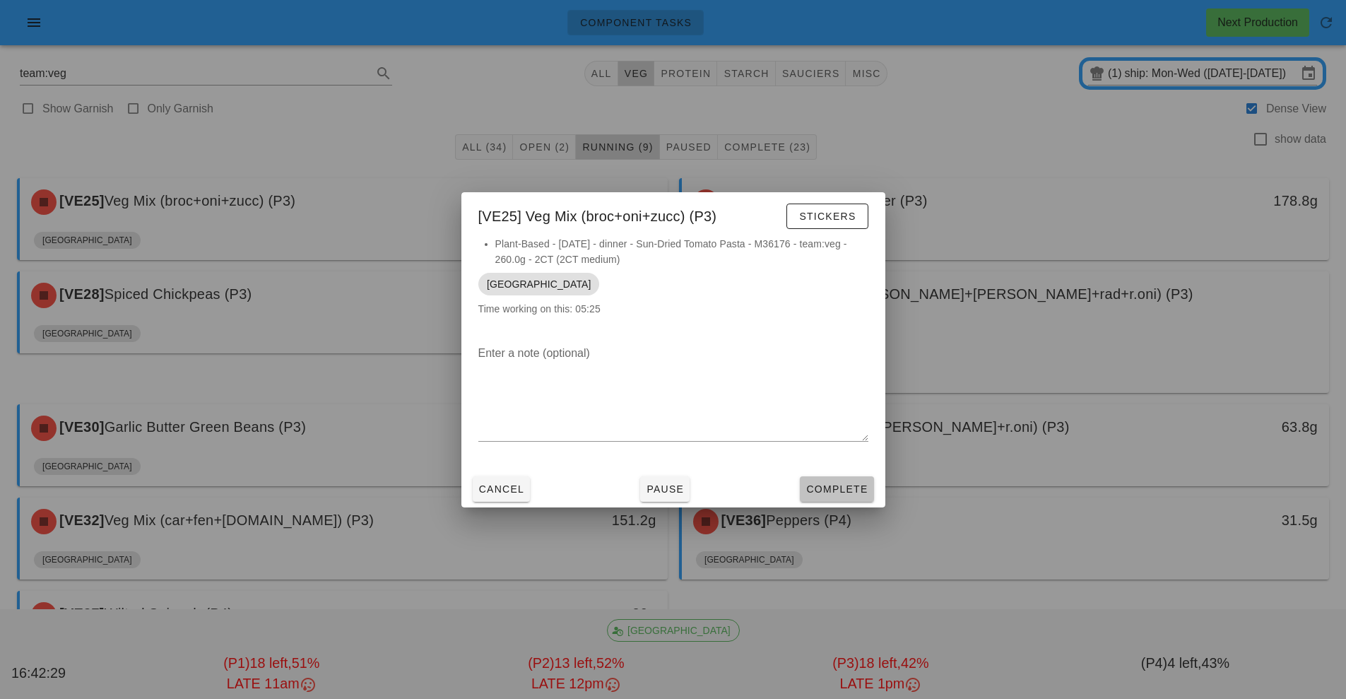
click at [845, 497] on button "Complete" at bounding box center [836, 488] width 73 height 25
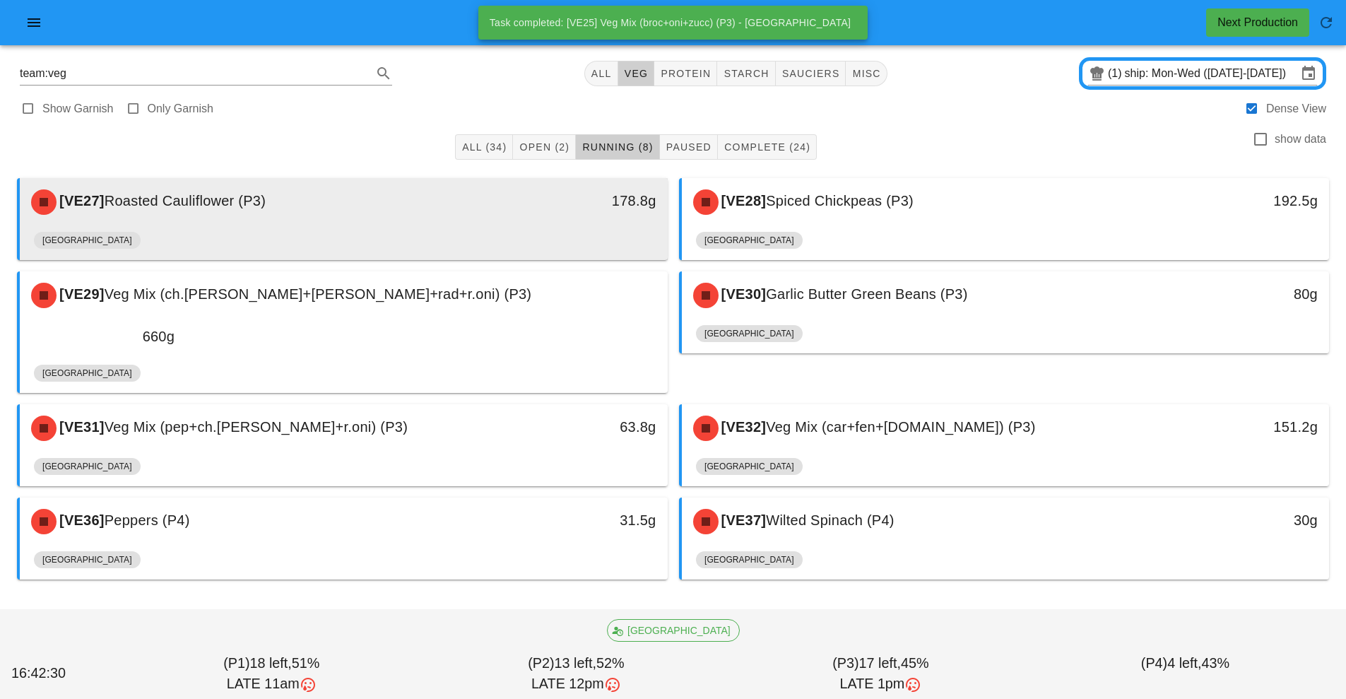
click at [444, 221] on div "[VE27] Roasted Cauliflower (P3)" at bounding box center [263, 202] width 481 height 42
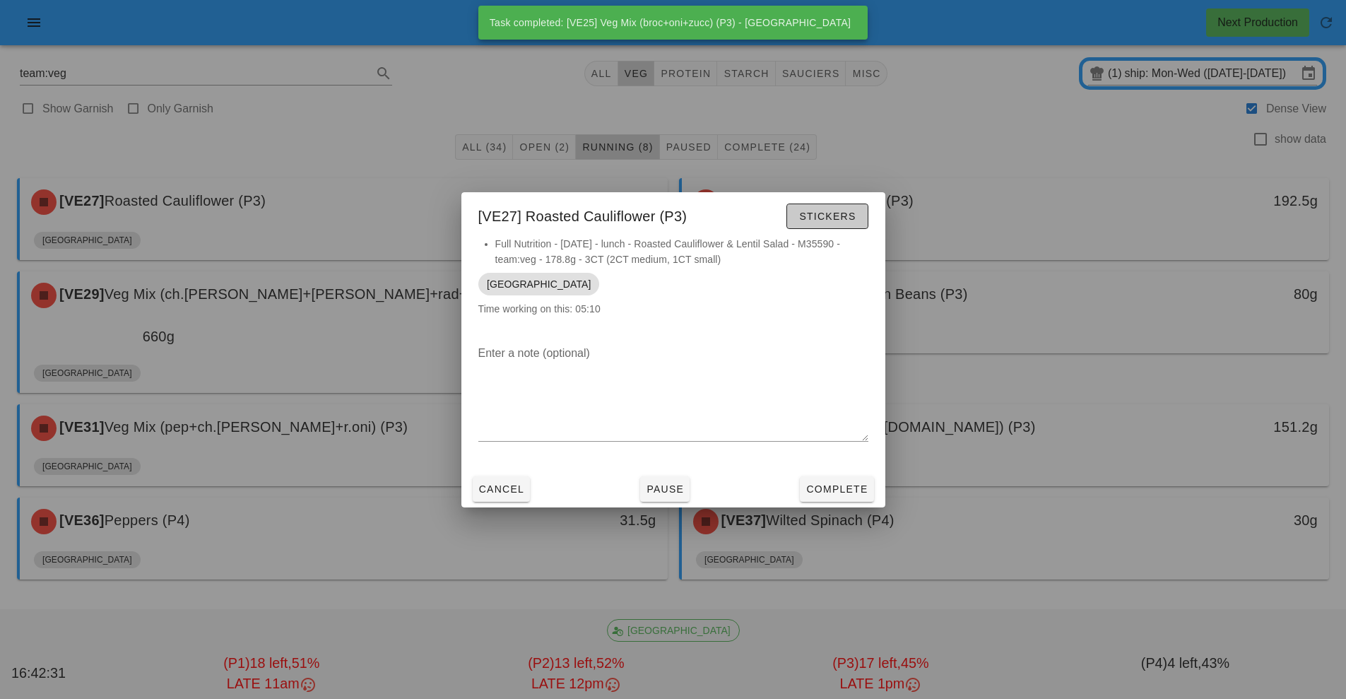
click at [832, 215] on span "Stickers" at bounding box center [826, 215] width 57 height 11
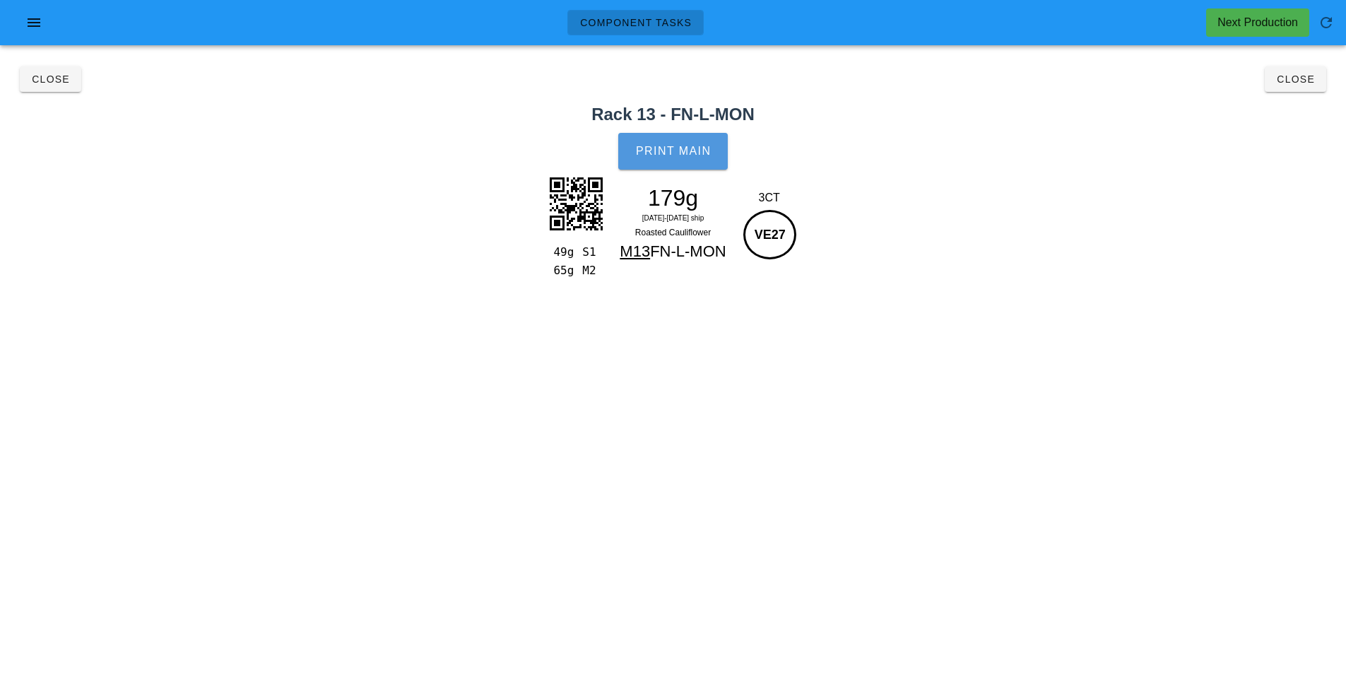
click at [704, 155] on span "Print Main" at bounding box center [673, 151] width 76 height 13
click at [1307, 79] on span "Close" at bounding box center [1295, 78] width 39 height 11
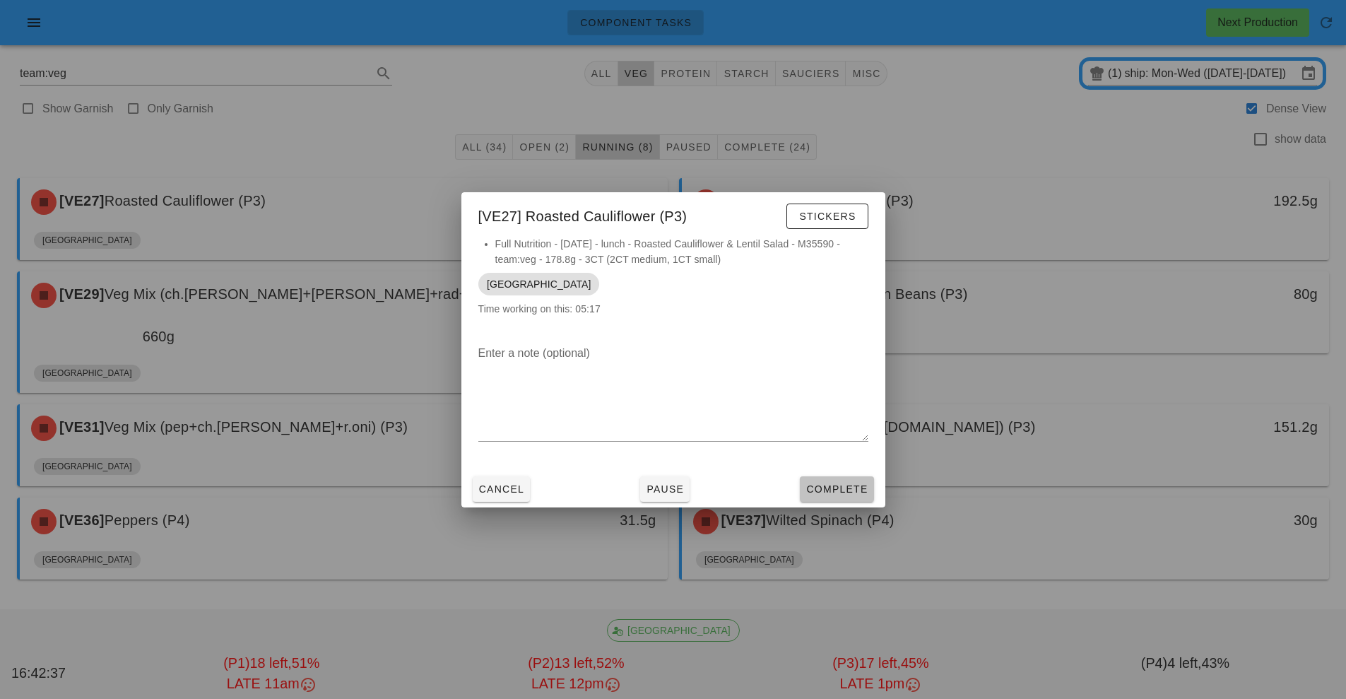
click at [847, 499] on button "Complete" at bounding box center [836, 488] width 73 height 25
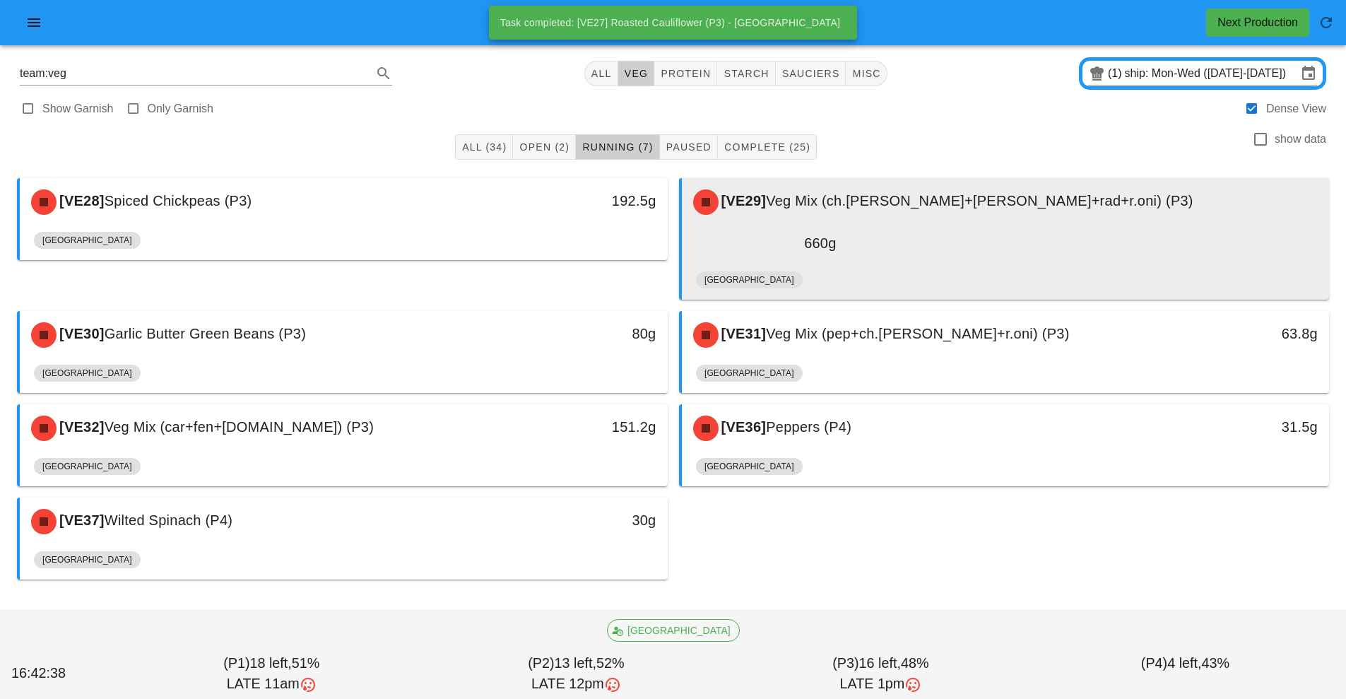
click at [922, 266] on div "[GEOGRAPHIC_DATA]" at bounding box center [1005, 283] width 619 height 34
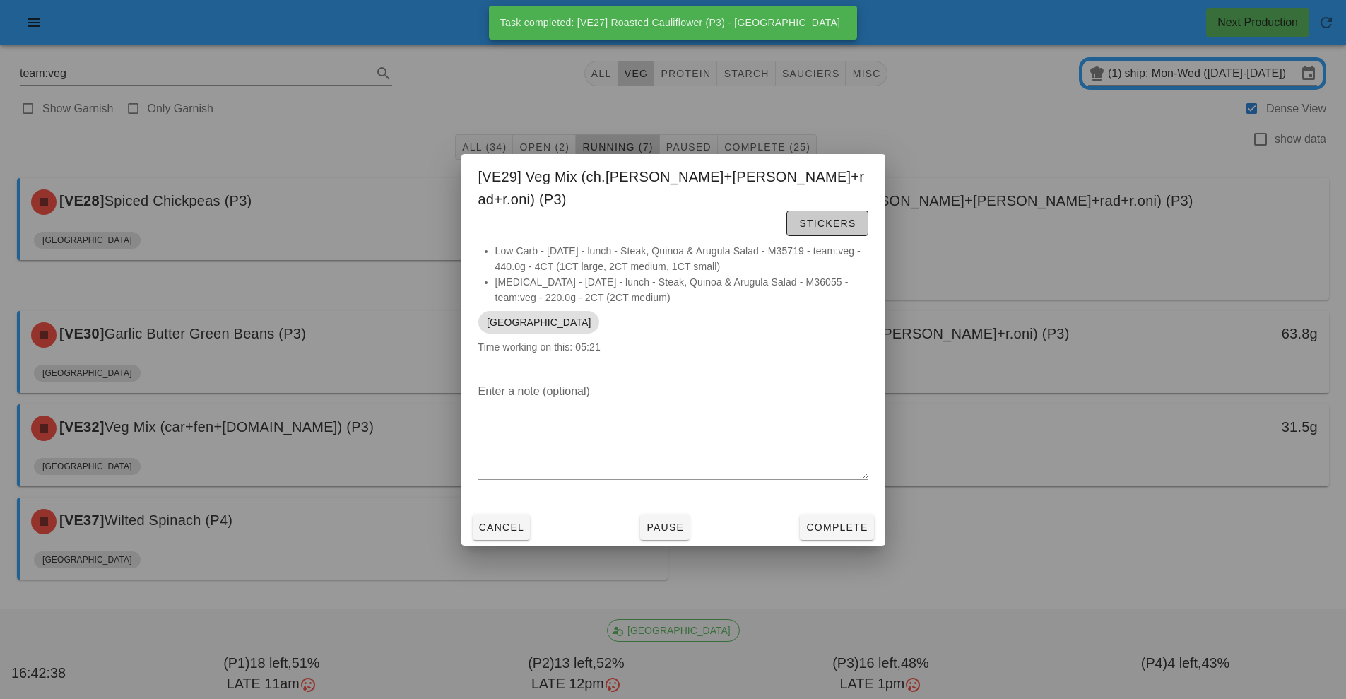
click at [849, 210] on button "Stickers" at bounding box center [826, 222] width 81 height 25
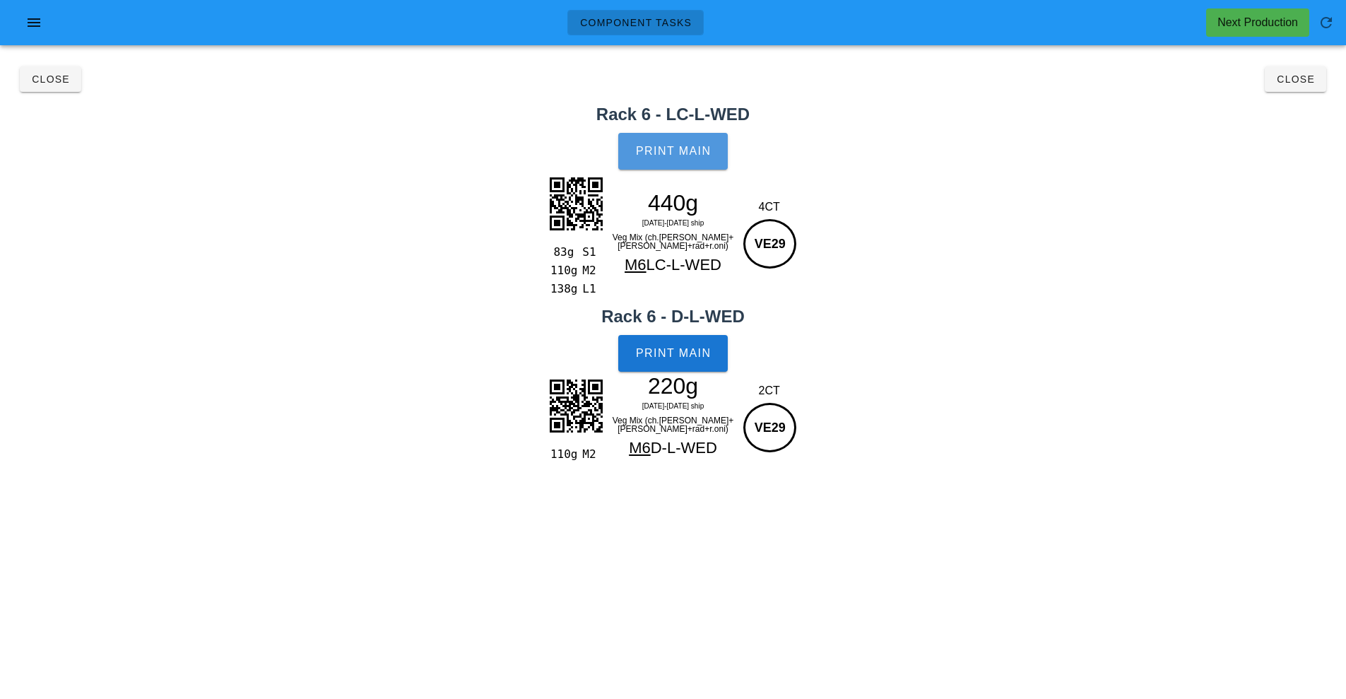
click at [709, 150] on span "Print Main" at bounding box center [673, 151] width 76 height 13
click at [713, 367] on button "Print Main" at bounding box center [672, 353] width 109 height 37
click at [1283, 86] on button "Close" at bounding box center [1294, 78] width 61 height 25
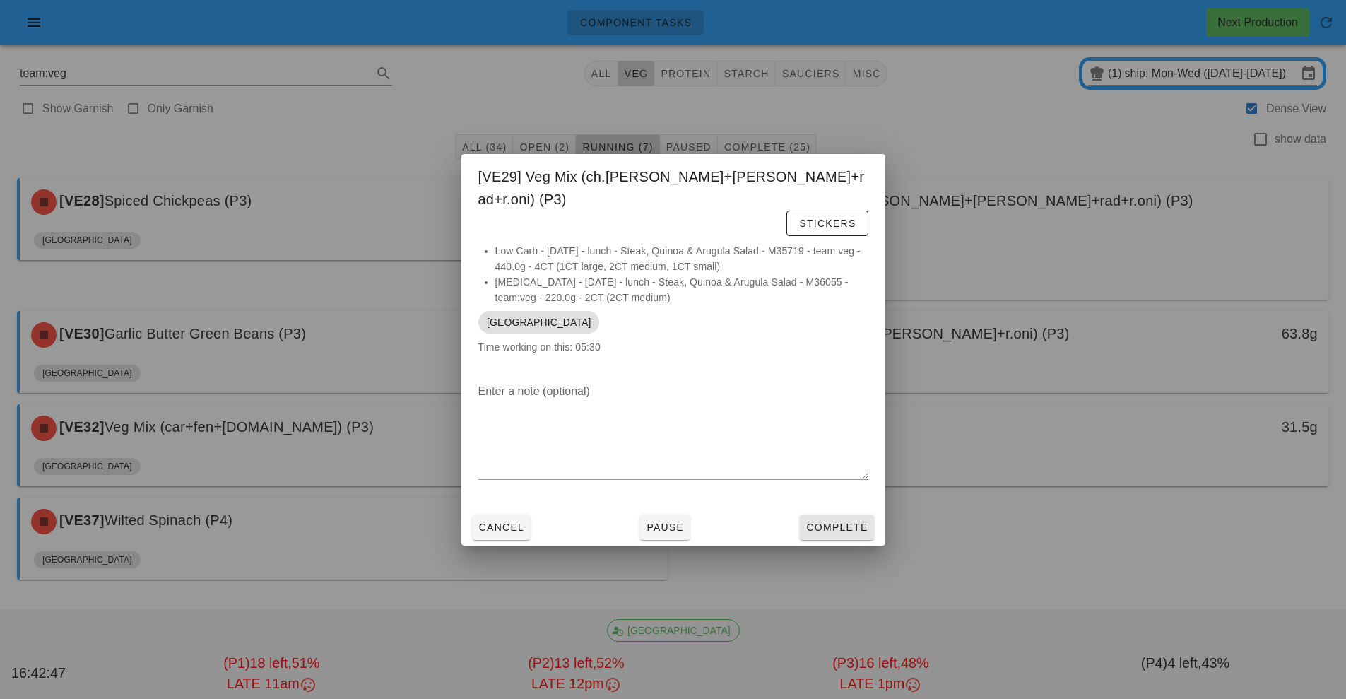
click at [860, 514] on button "Complete" at bounding box center [836, 526] width 73 height 25
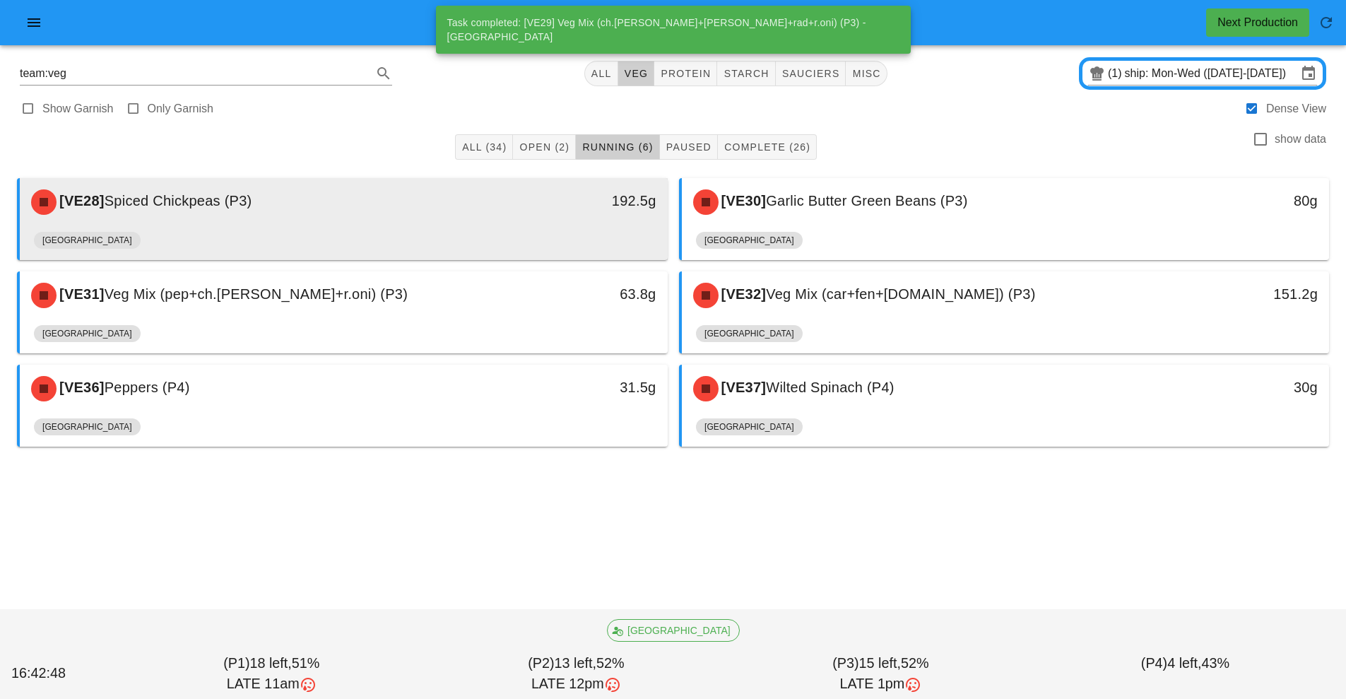
click at [398, 210] on div "[VE28] Spiced Chickpeas (P3)" at bounding box center [263, 202] width 481 height 42
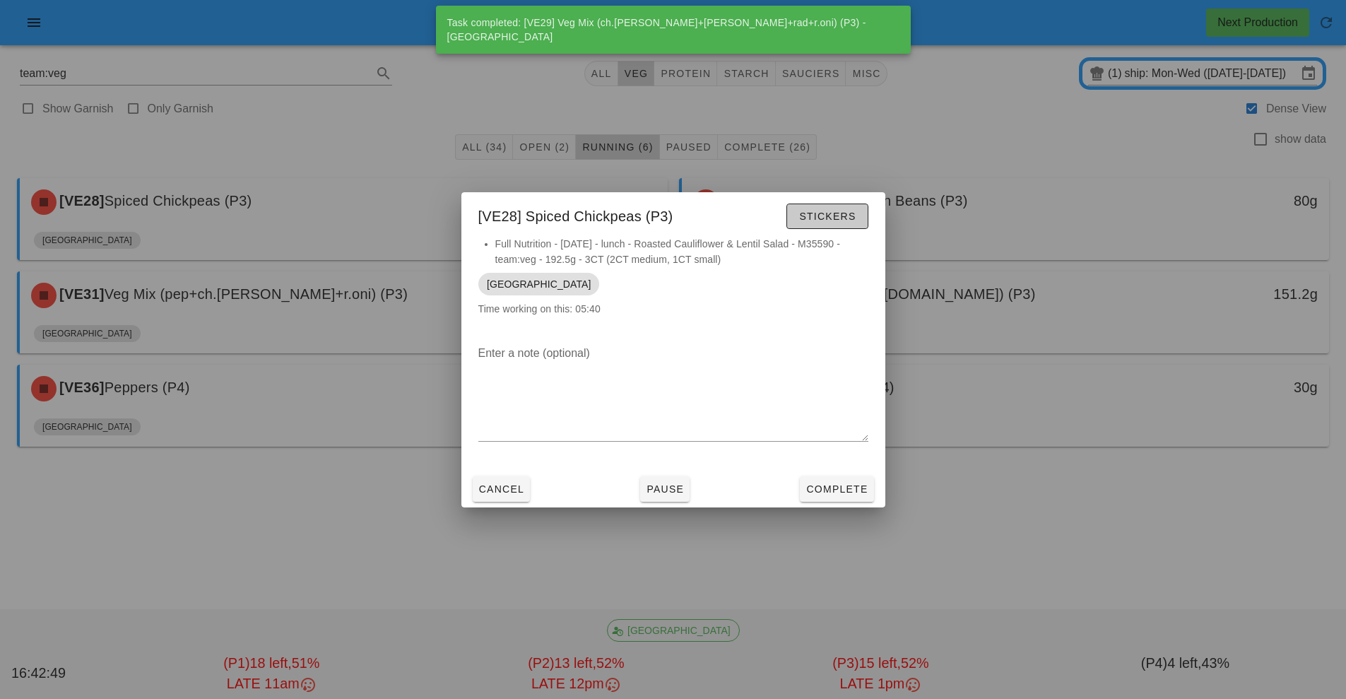
click at [849, 227] on button "Stickers" at bounding box center [826, 215] width 81 height 25
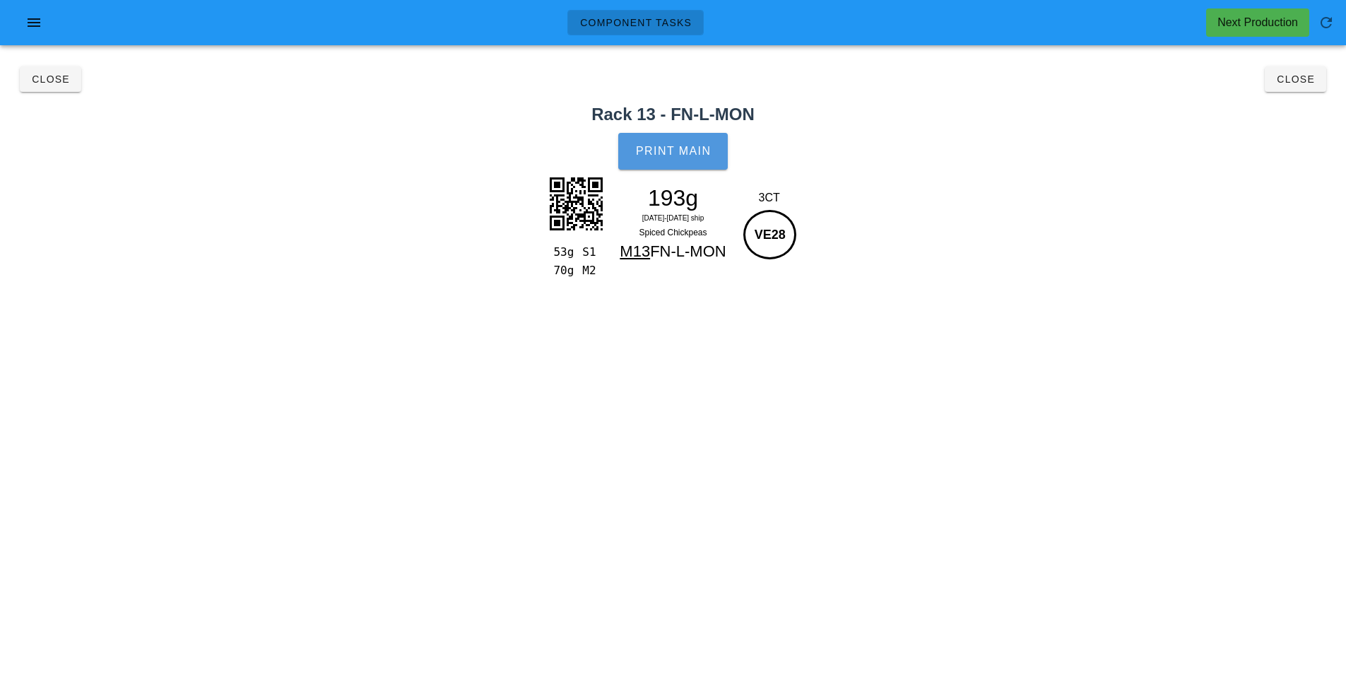
click at [702, 140] on button "Print Main" at bounding box center [672, 151] width 109 height 37
click at [1309, 87] on button "Close" at bounding box center [1294, 78] width 61 height 25
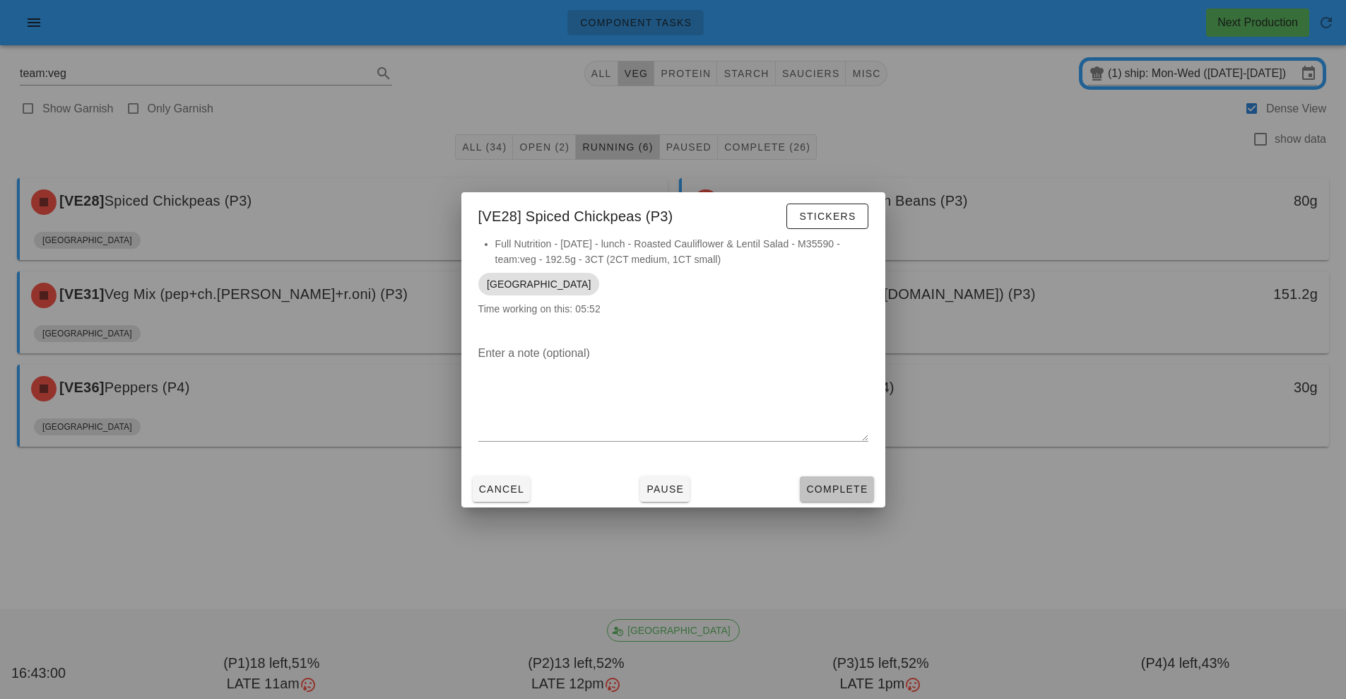
click at [856, 492] on span "Complete" at bounding box center [836, 488] width 62 height 11
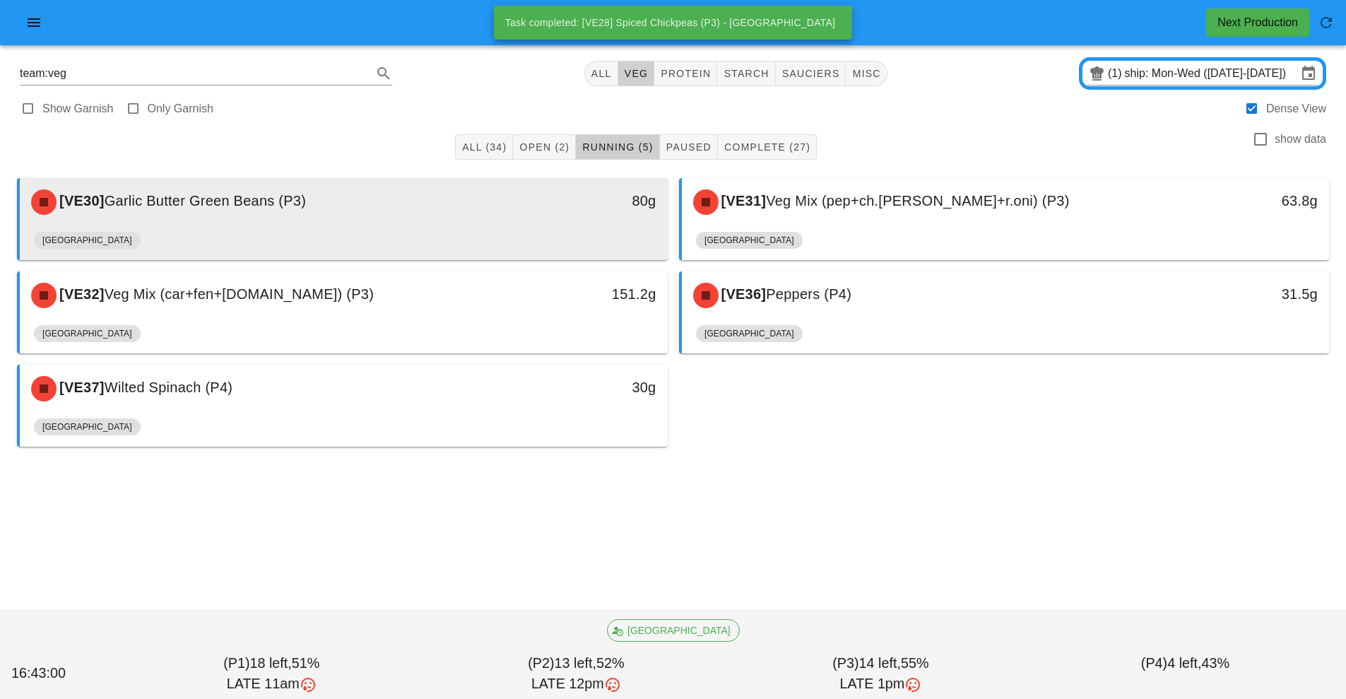
click at [452, 219] on div "[VE30] Garlic Butter Green Beans (P3)" at bounding box center [263, 202] width 481 height 42
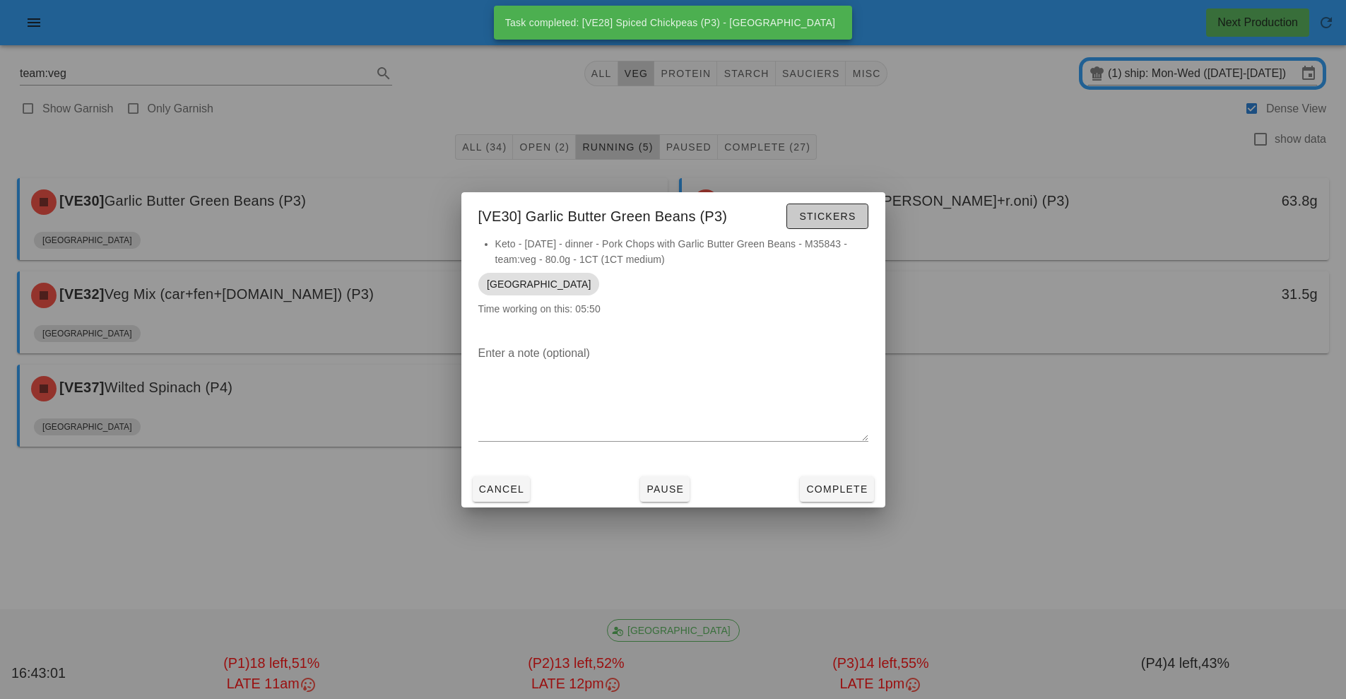
click at [855, 225] on button "Stickers" at bounding box center [826, 215] width 81 height 25
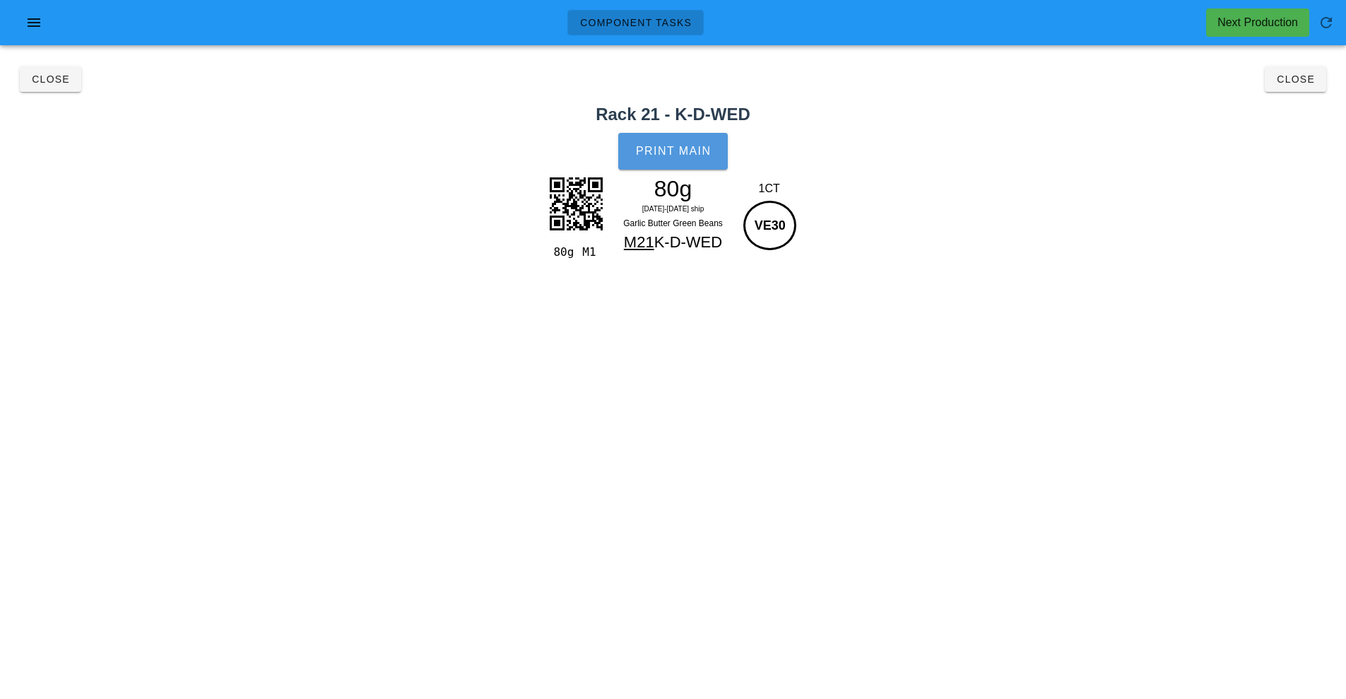
click at [692, 148] on span "Print Main" at bounding box center [673, 151] width 76 height 13
click at [1299, 88] on button "Close" at bounding box center [1294, 78] width 61 height 25
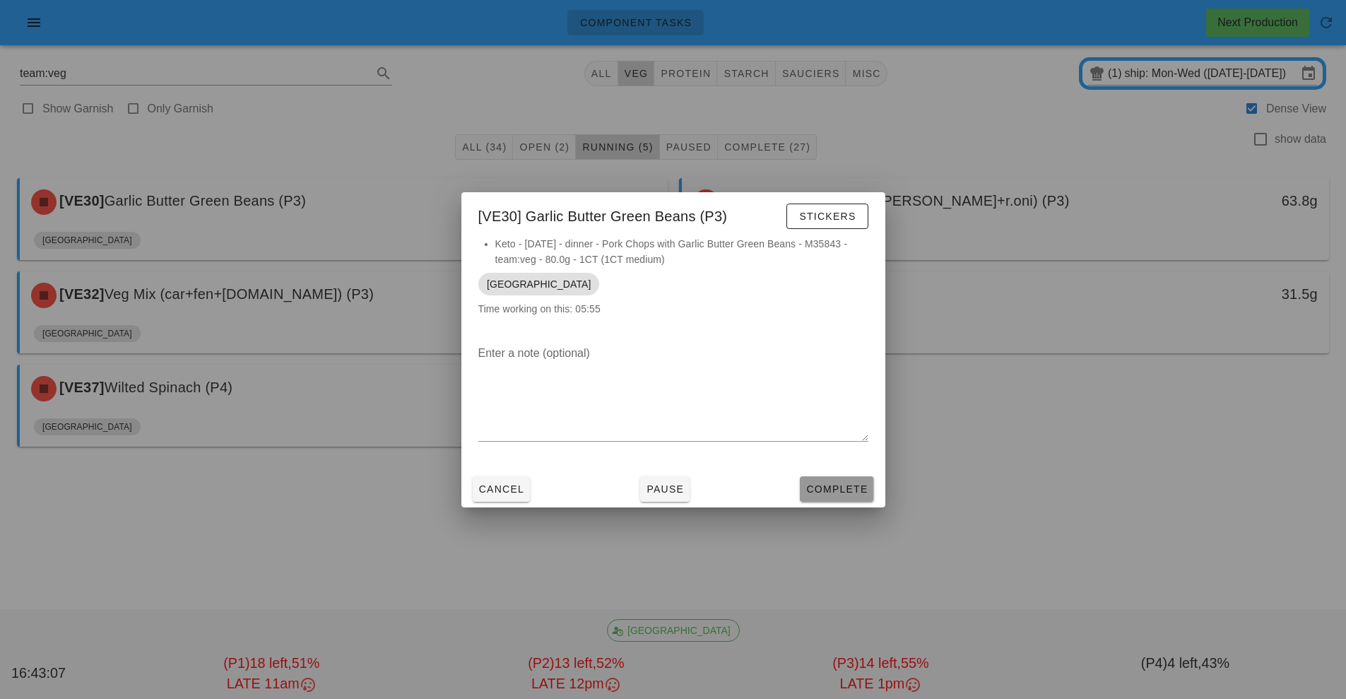
click at [864, 500] on button "Complete" at bounding box center [836, 488] width 73 height 25
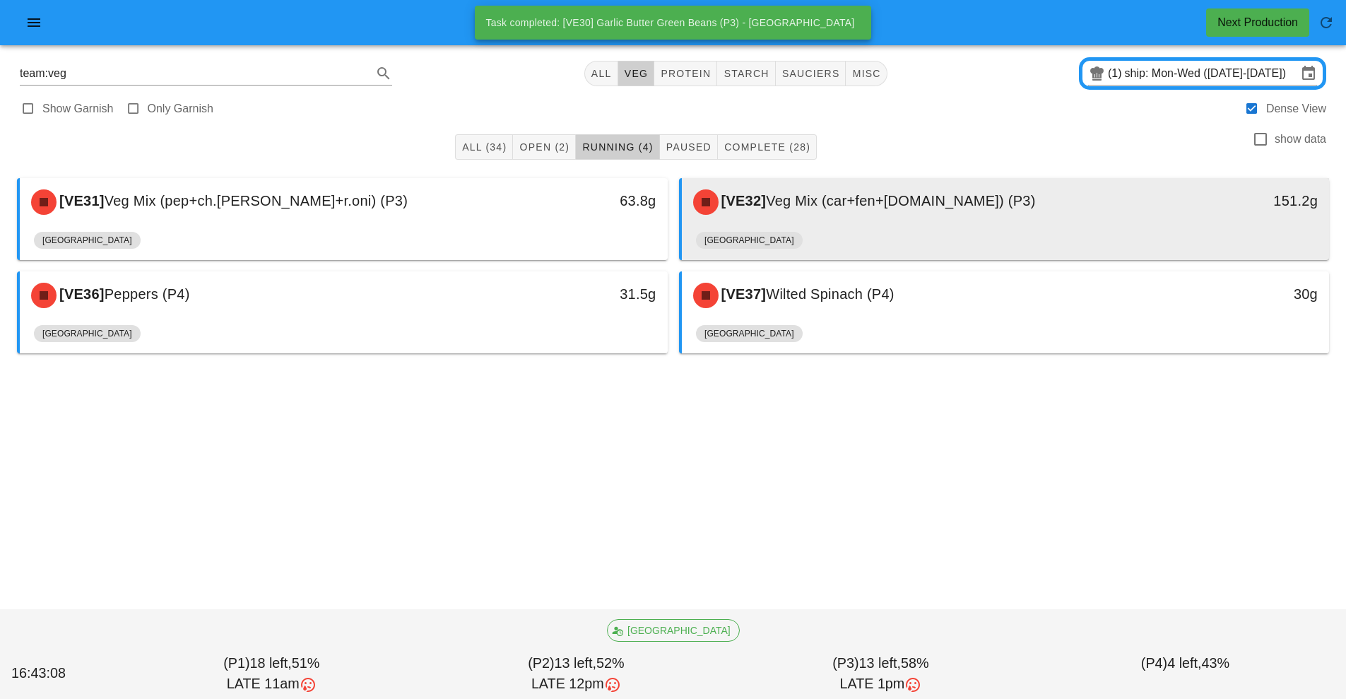
click at [940, 205] on span "Veg Mix (car+fen+r.cab) (P3)" at bounding box center [900, 201] width 269 height 16
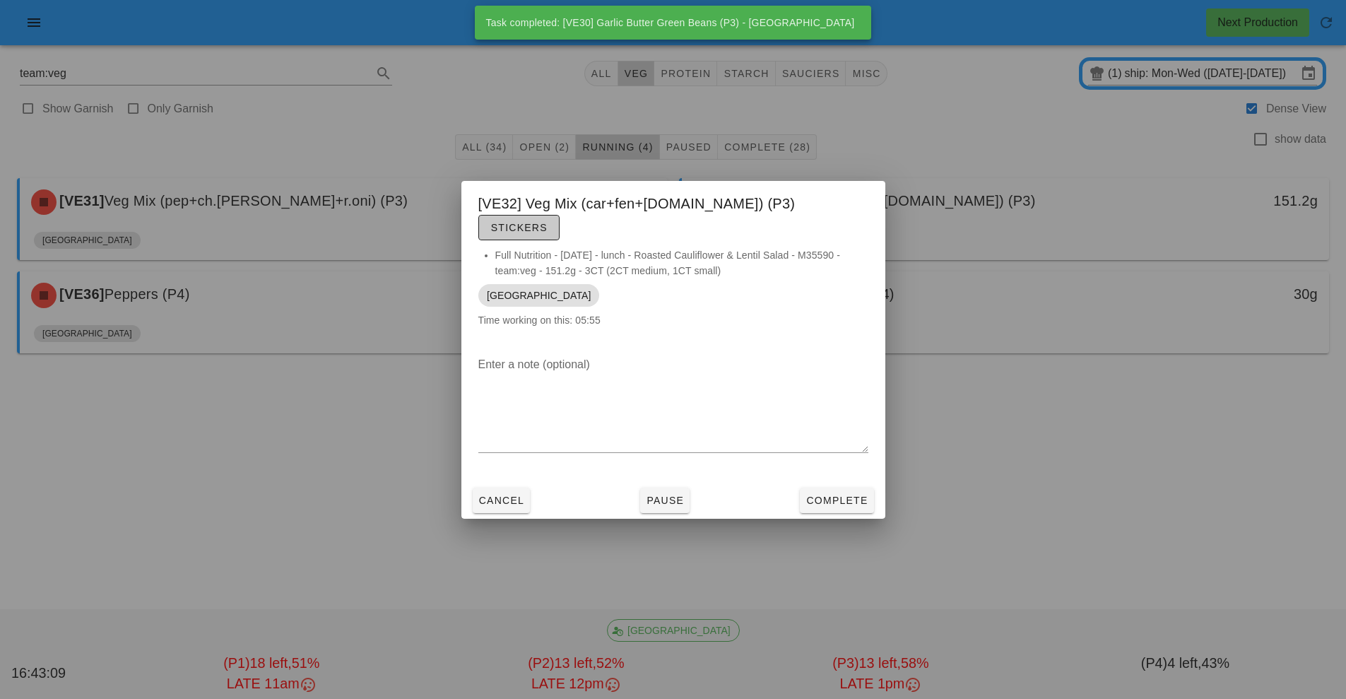
click at [559, 215] on button "Stickers" at bounding box center [518, 227] width 81 height 25
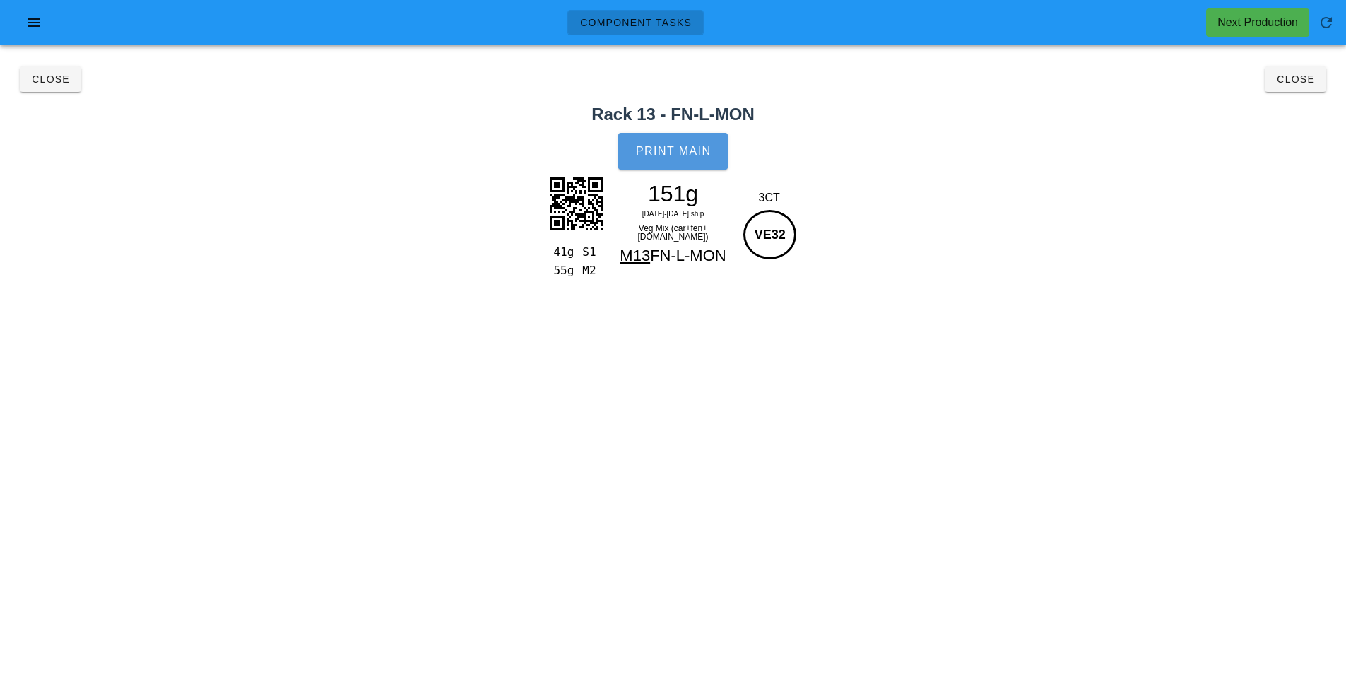
click at [706, 154] on span "Print Main" at bounding box center [673, 151] width 76 height 13
click at [1309, 84] on span "Close" at bounding box center [1295, 78] width 39 height 11
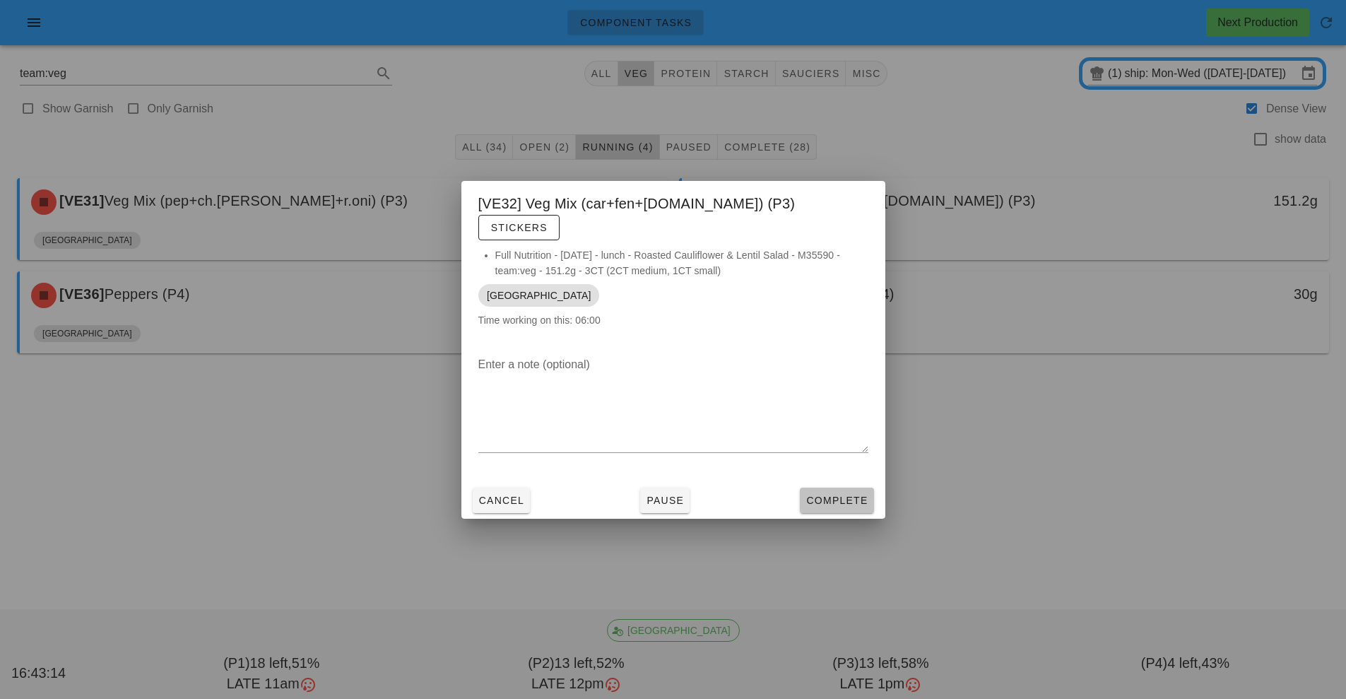
click at [858, 487] on button "Complete" at bounding box center [836, 499] width 73 height 25
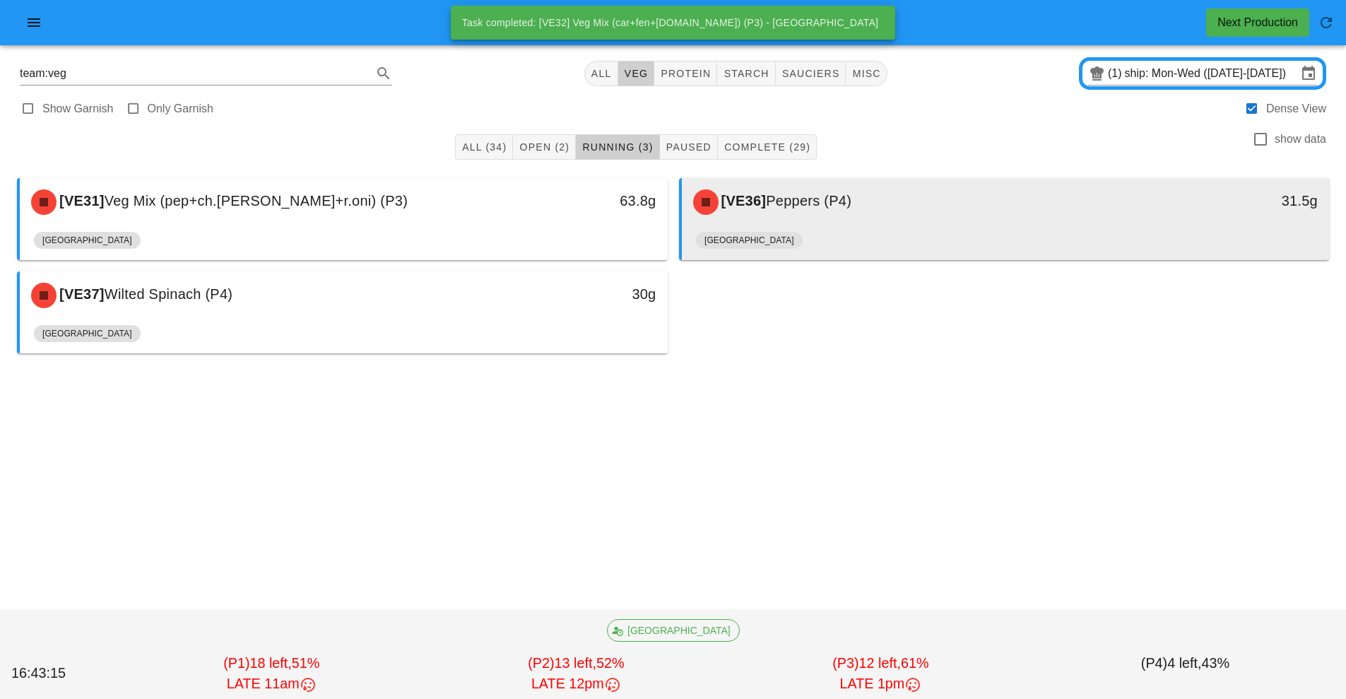
click at [903, 209] on div "[VE36] Peppers (P4)" at bounding box center [924, 202] width 481 height 42
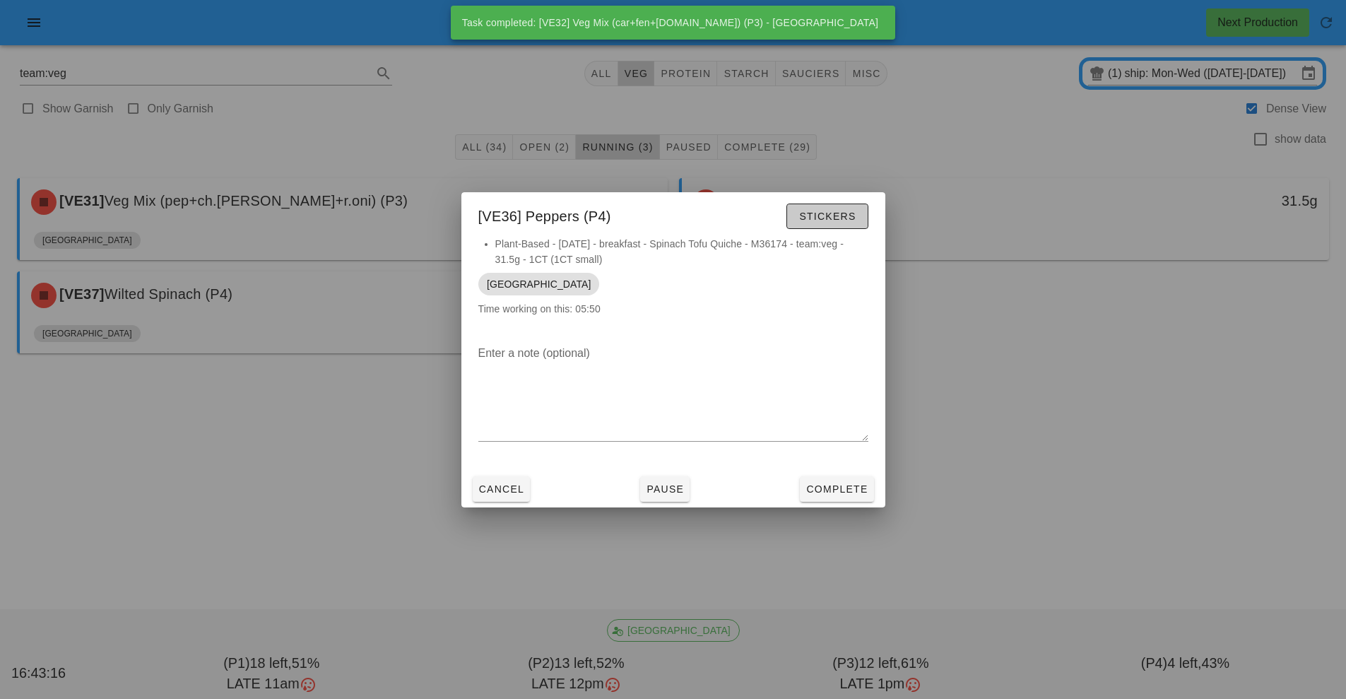
click at [845, 215] on span "Stickers" at bounding box center [826, 215] width 57 height 11
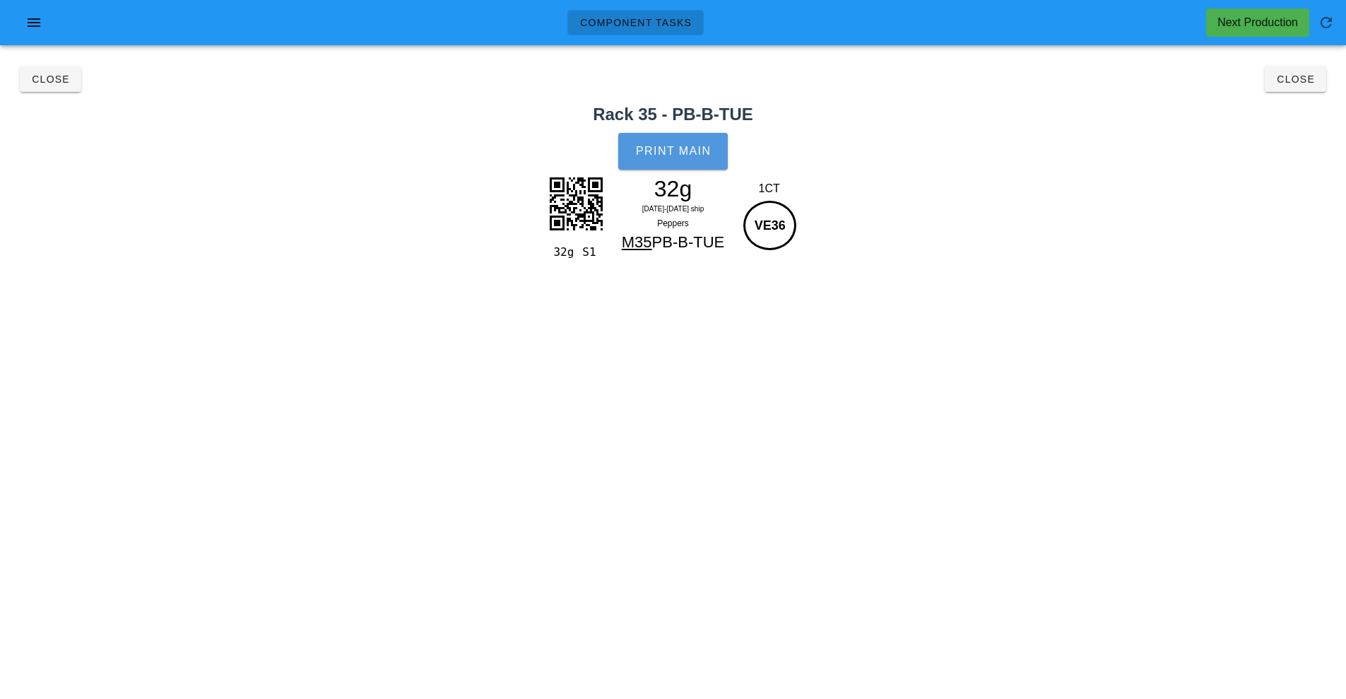
click at [699, 148] on span "Print Main" at bounding box center [673, 151] width 76 height 13
click at [1304, 83] on span "Close" at bounding box center [1295, 78] width 39 height 11
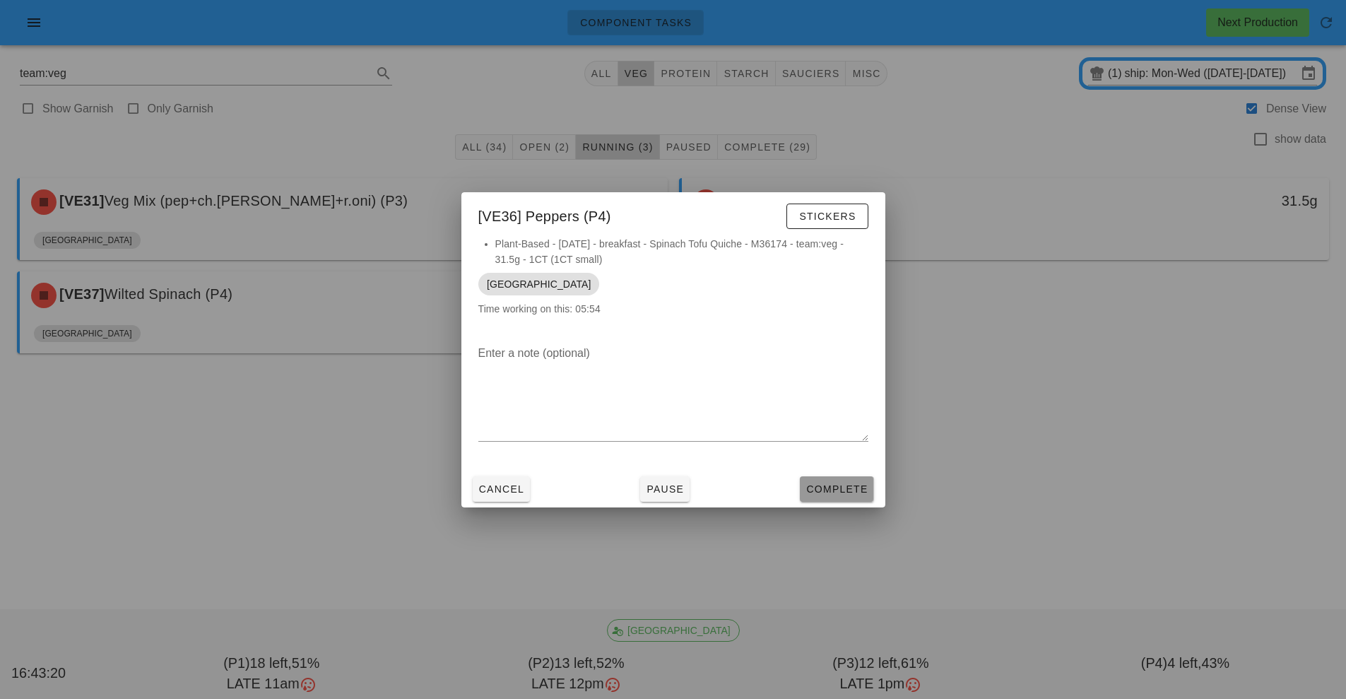
click at [824, 487] on span "Complete" at bounding box center [836, 488] width 62 height 11
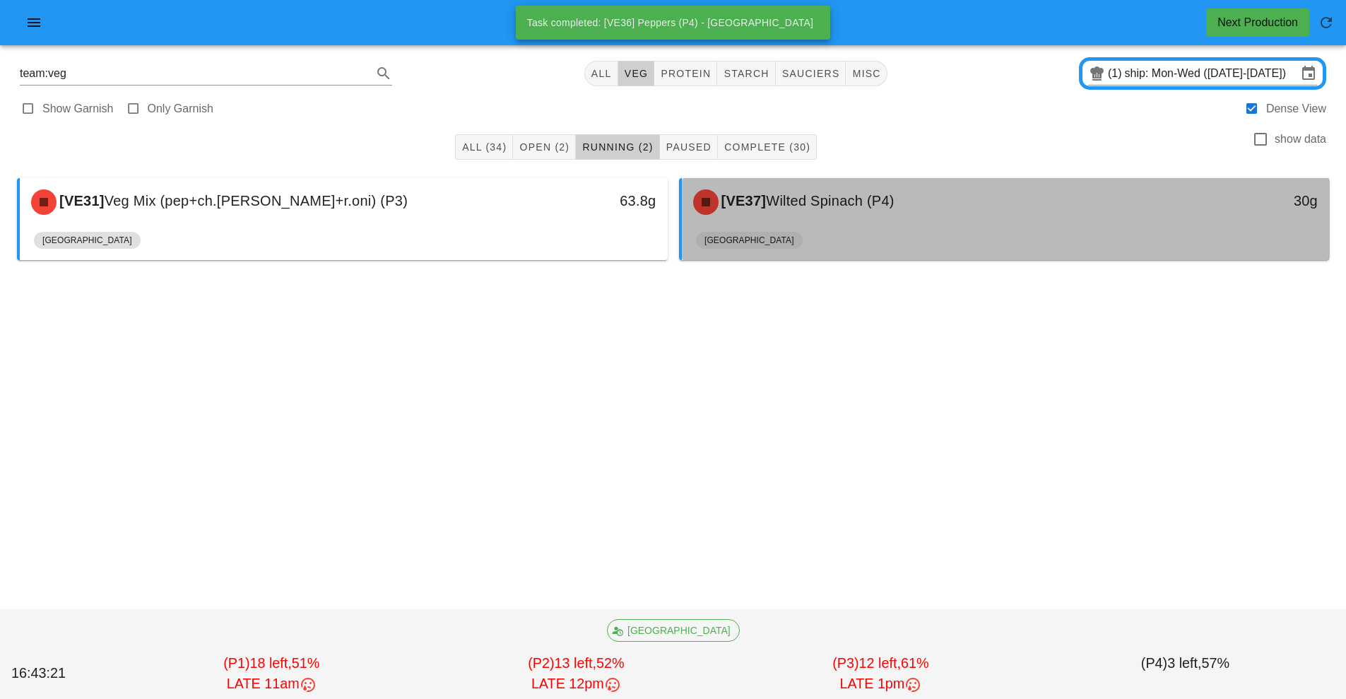
click at [807, 198] on span "Wilted Spinach (P4)" at bounding box center [830, 201] width 129 height 16
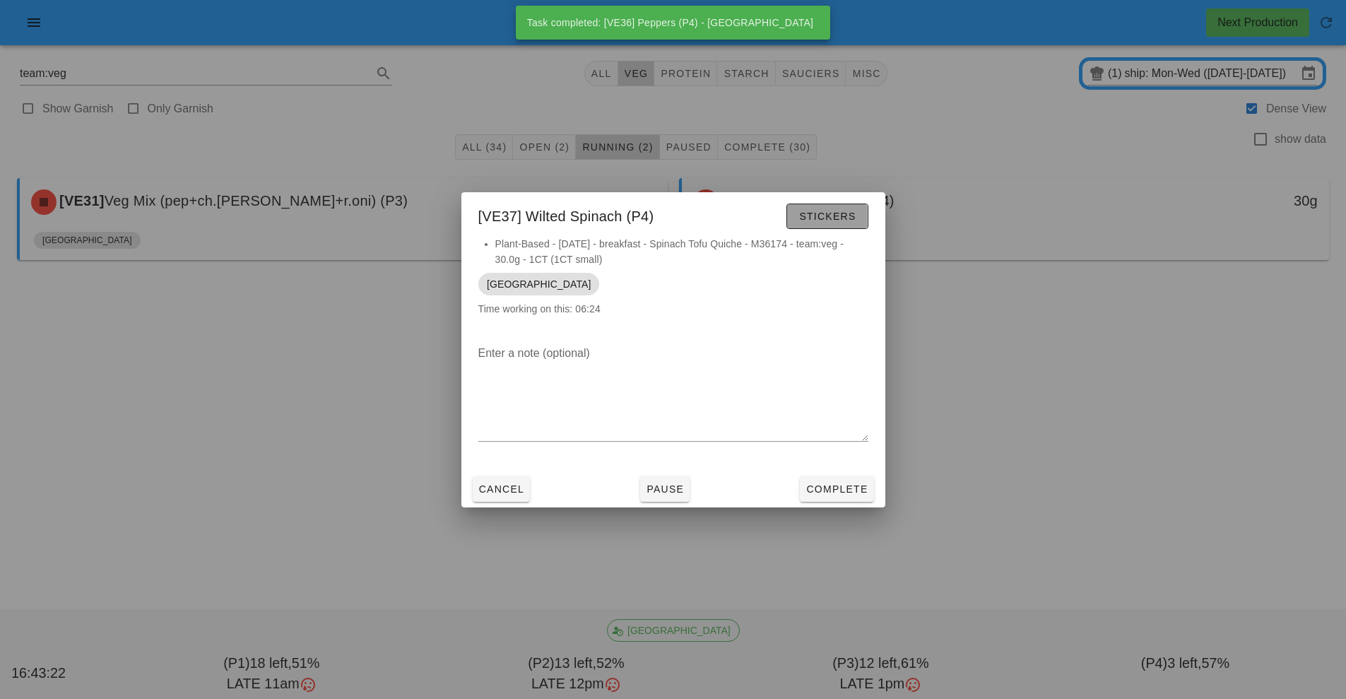
click at [850, 218] on span "Stickers" at bounding box center [826, 215] width 57 height 11
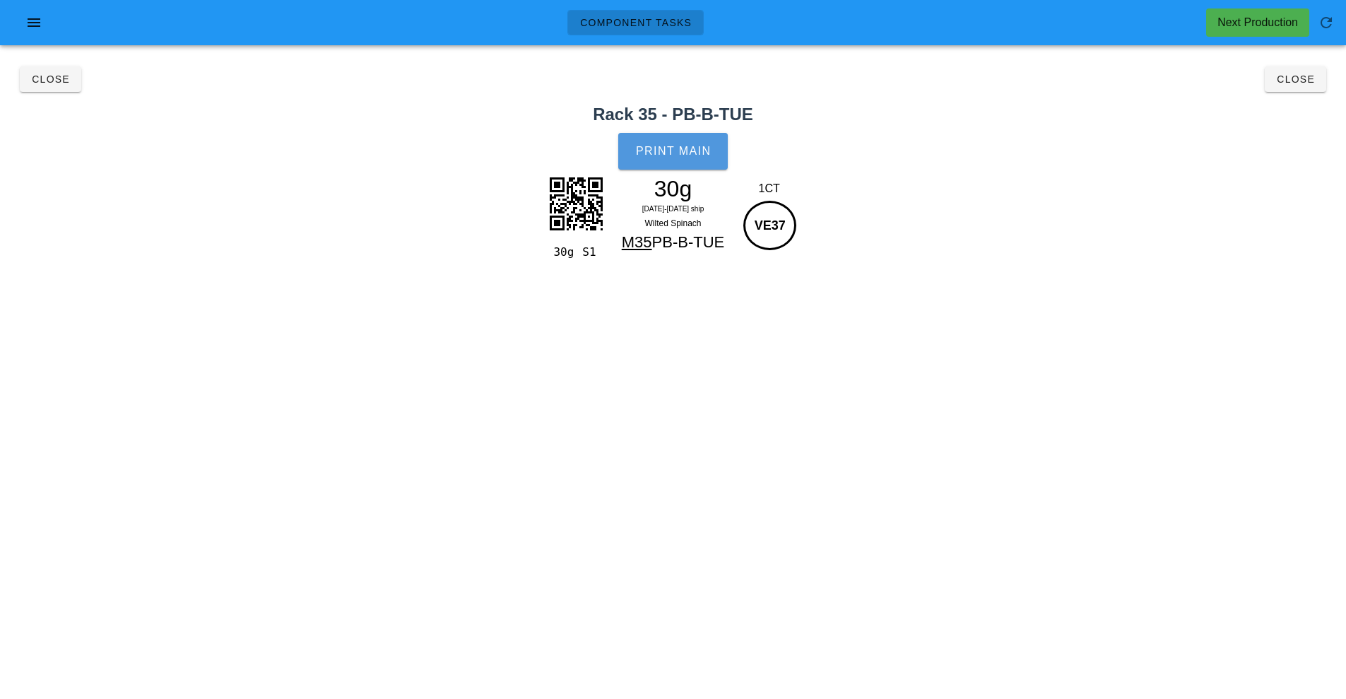
click at [715, 143] on button "Print Main" at bounding box center [672, 151] width 109 height 37
click at [1307, 83] on span "Close" at bounding box center [1295, 78] width 39 height 11
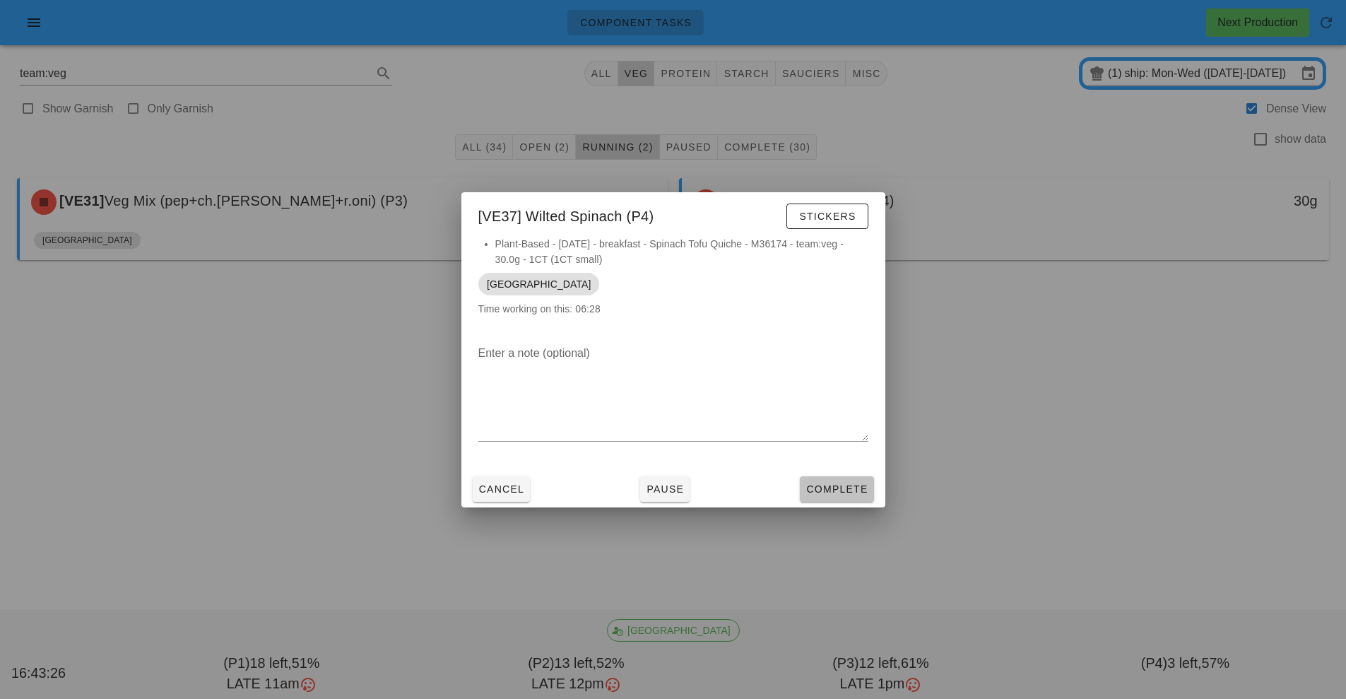
click at [843, 499] on button "Complete" at bounding box center [836, 488] width 73 height 25
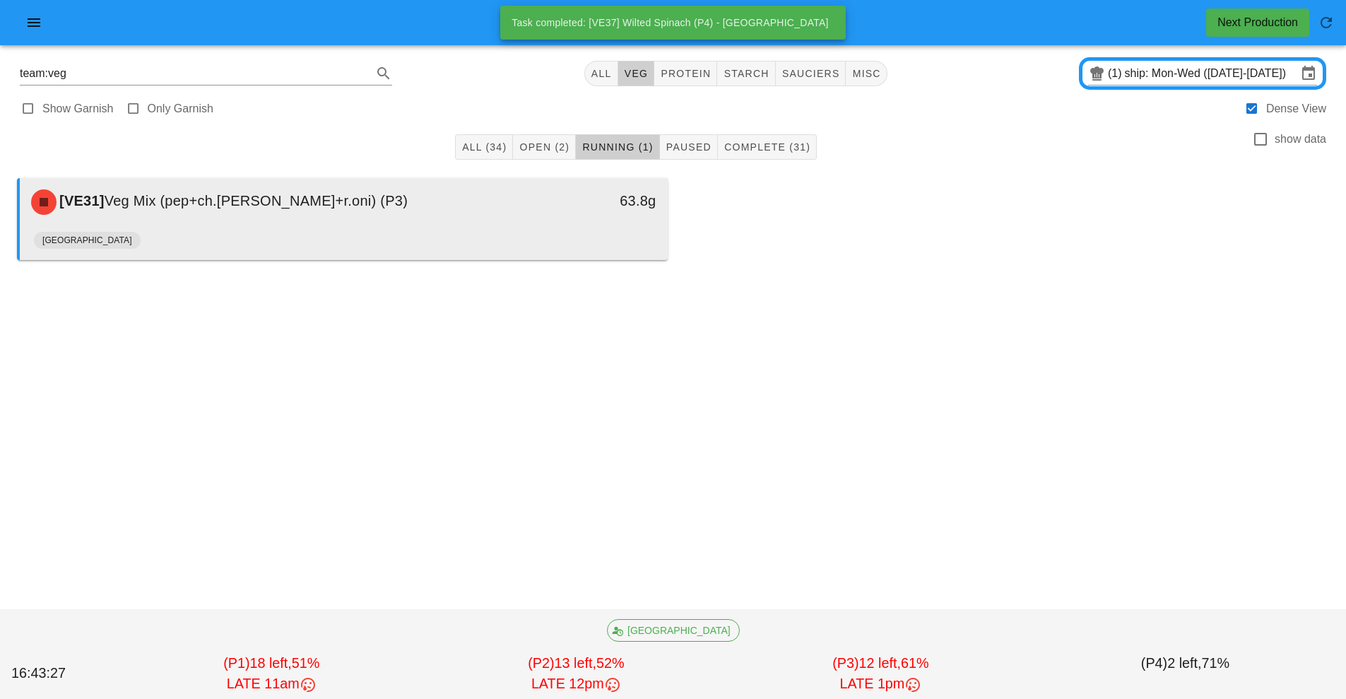
click at [555, 230] on div "[GEOGRAPHIC_DATA]" at bounding box center [343, 243] width 619 height 34
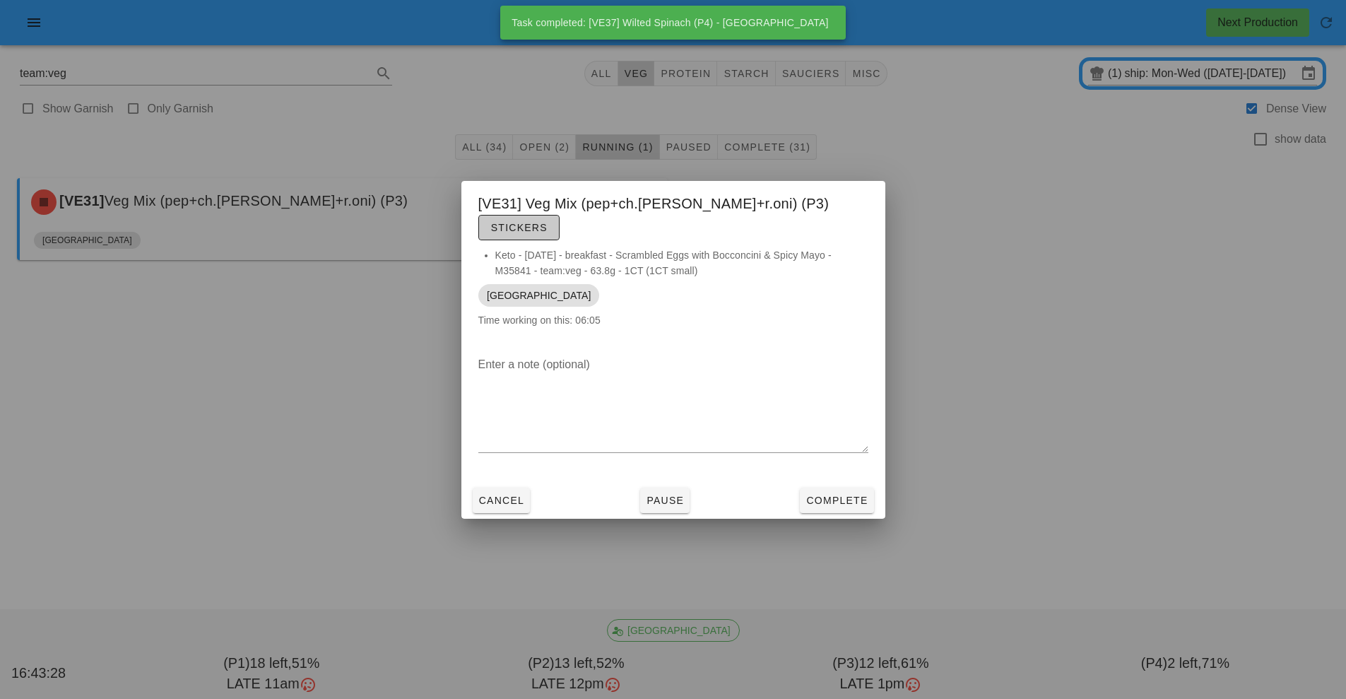
click at [559, 215] on button "Stickers" at bounding box center [518, 227] width 81 height 25
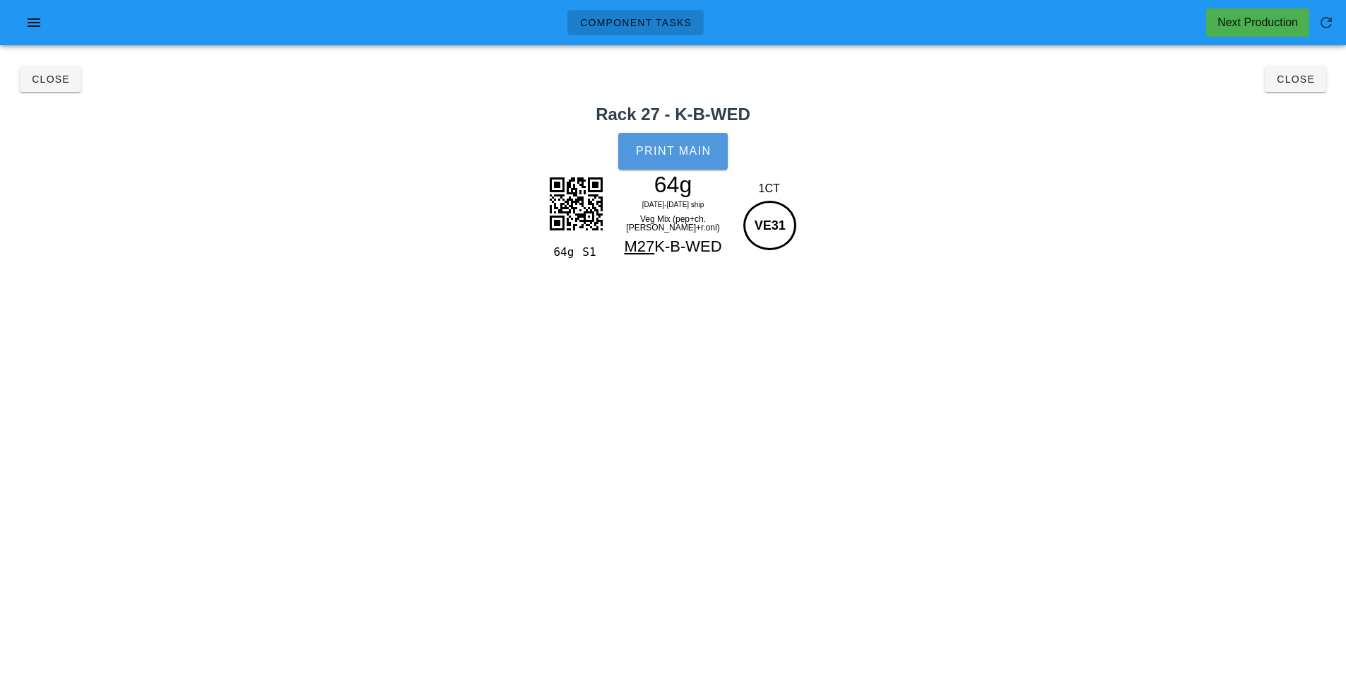
click at [703, 166] on button "Print Main" at bounding box center [672, 151] width 109 height 37
click at [1342, 83] on div "team:veg All veg protein starch sauciers misc (1) ship: Mon-Wed (Oct 13-Oct 15)…" at bounding box center [673, 178] width 1346 height 242
click at [1315, 70] on button "Close" at bounding box center [1294, 78] width 61 height 25
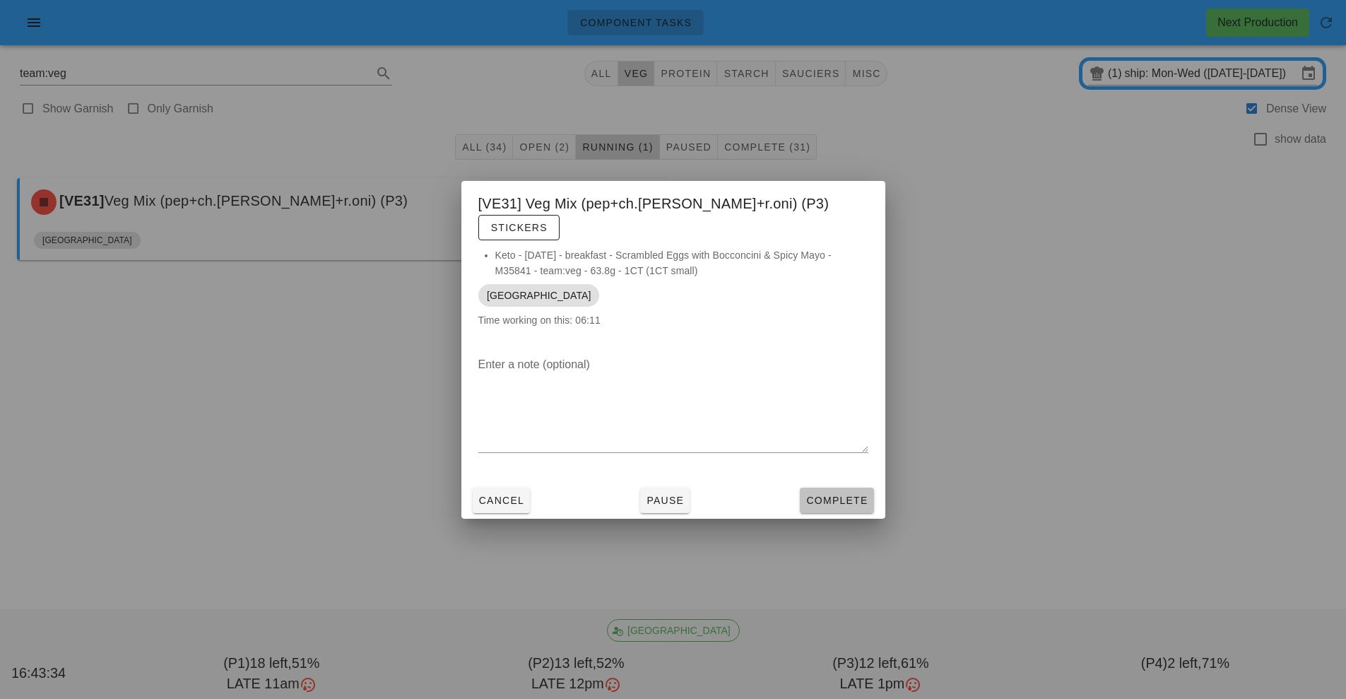
click at [848, 494] on span "Complete" at bounding box center [836, 499] width 62 height 11
